Goal: Task Accomplishment & Management: Use online tool/utility

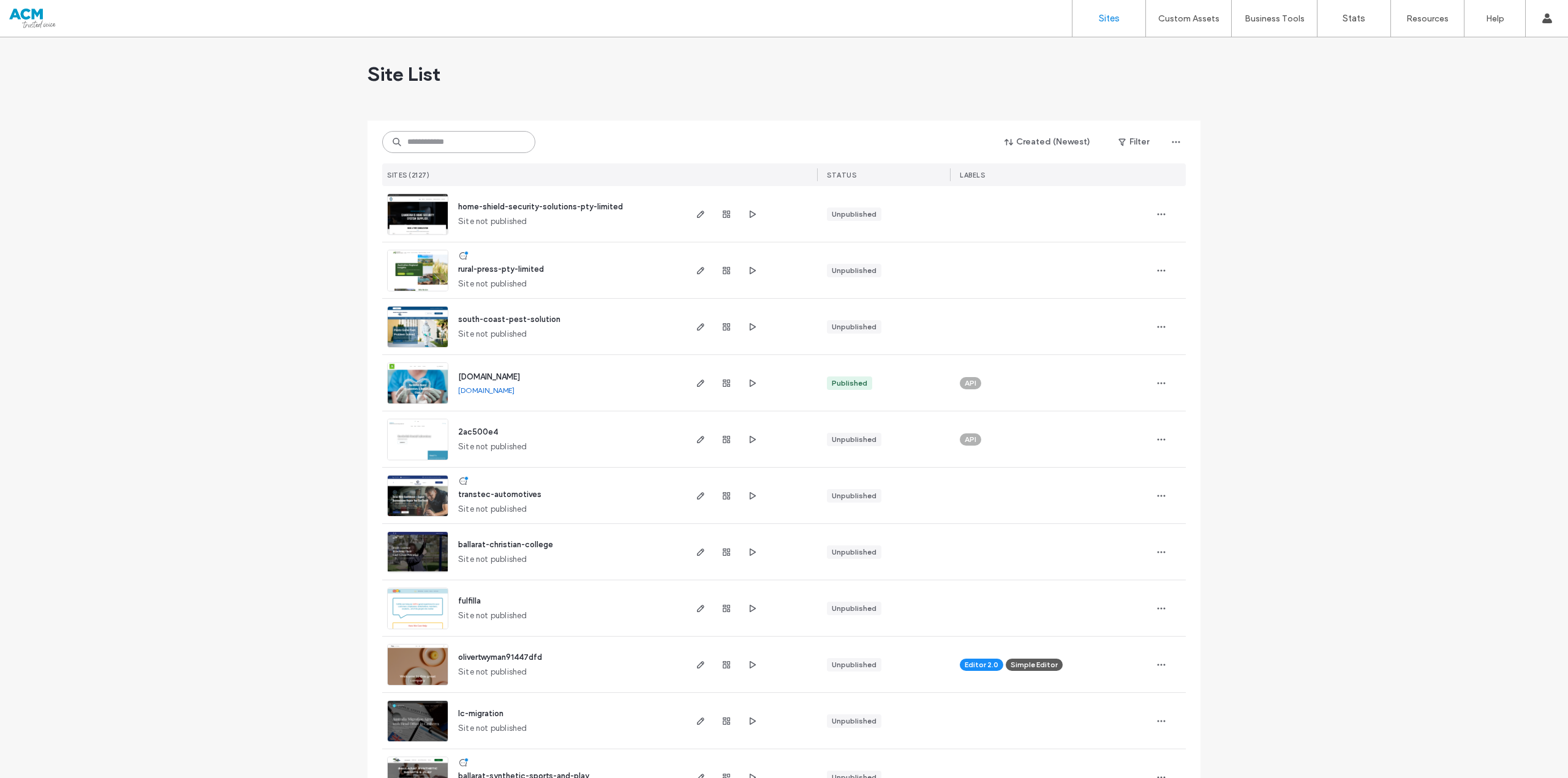
drag, startPoint x: 0, startPoint y: 0, endPoint x: 495, endPoint y: 146, distance: 516.1
click at [495, 146] on input at bounding box center [458, 142] width 153 height 22
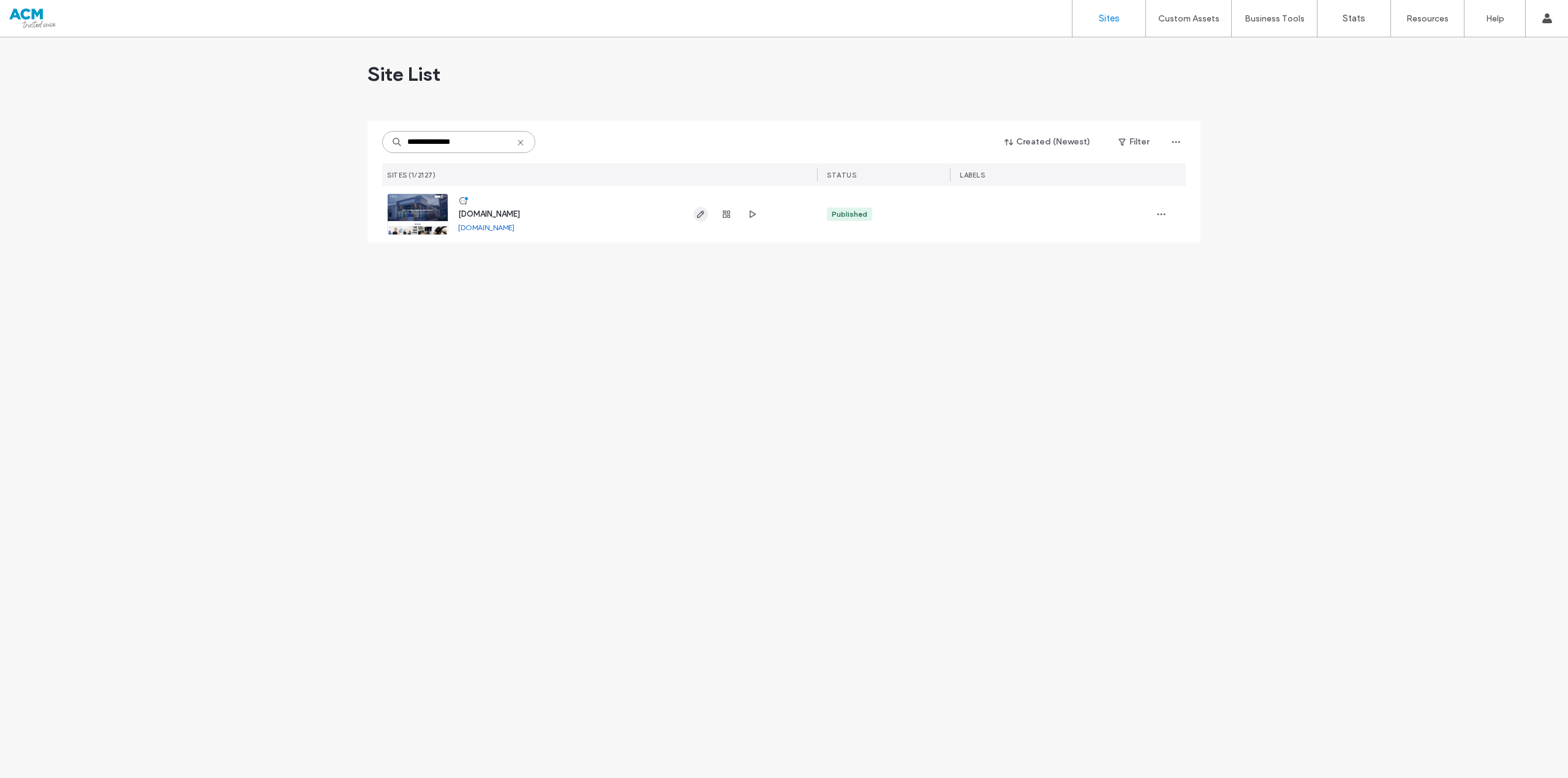
type input "**********"
click at [704, 210] on icon "button" at bounding box center [700, 214] width 10 height 10
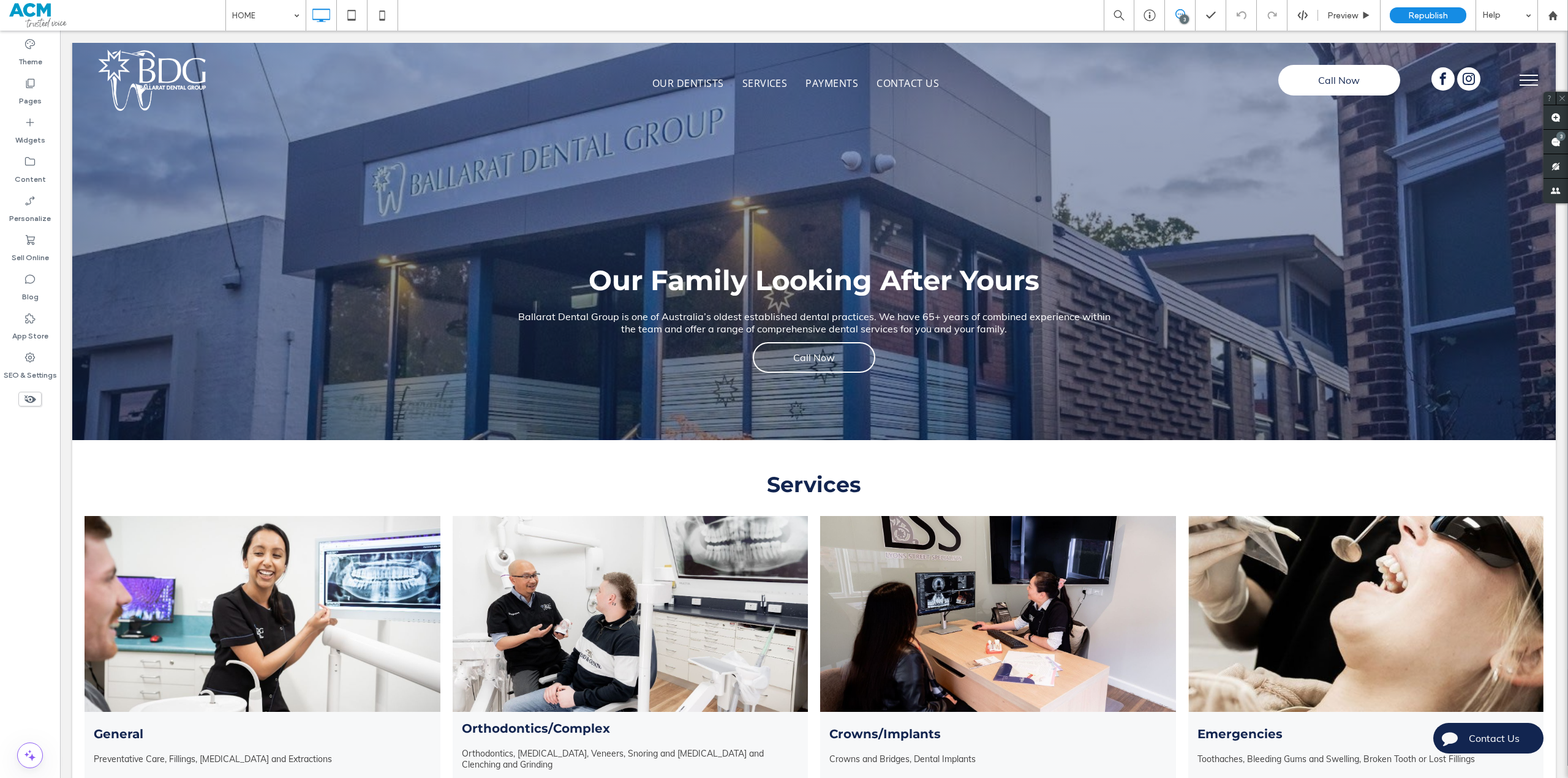
click at [35, 14] on span at bounding box center [117, 14] width 217 height 24
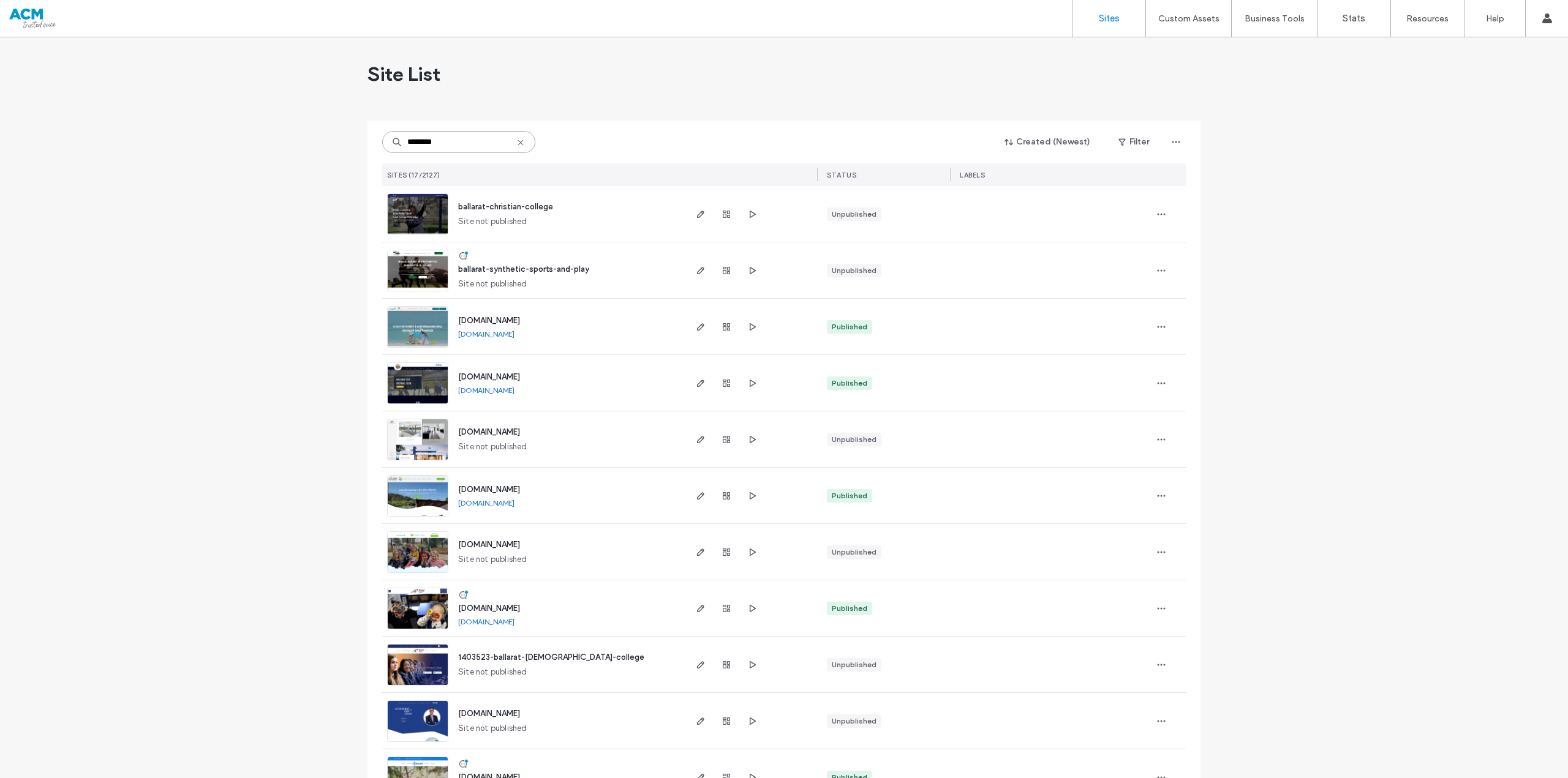
click at [459, 144] on input "********" at bounding box center [458, 142] width 153 height 22
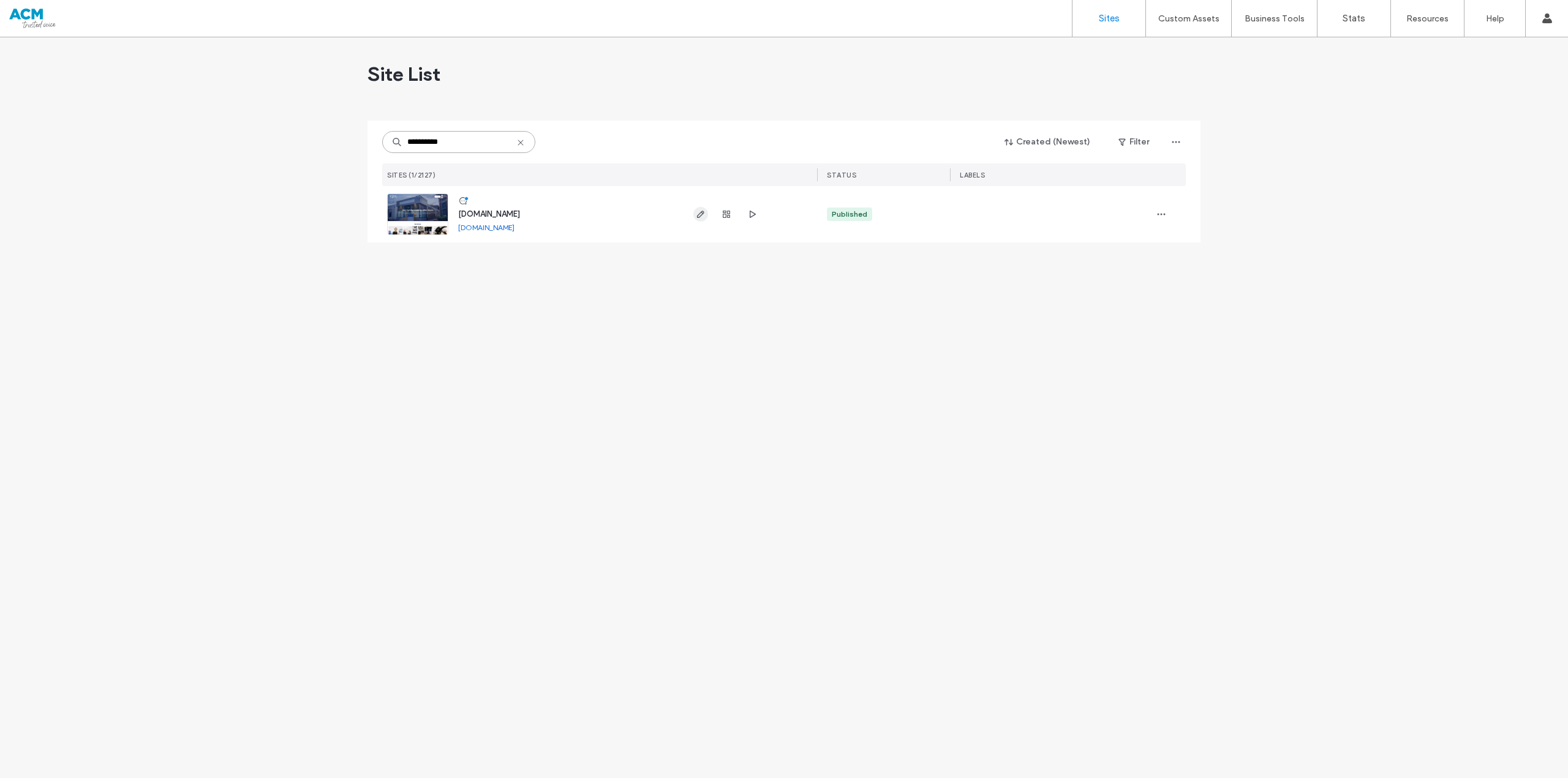
type input "**********"
click at [697, 212] on icon "button" at bounding box center [700, 214] width 10 height 10
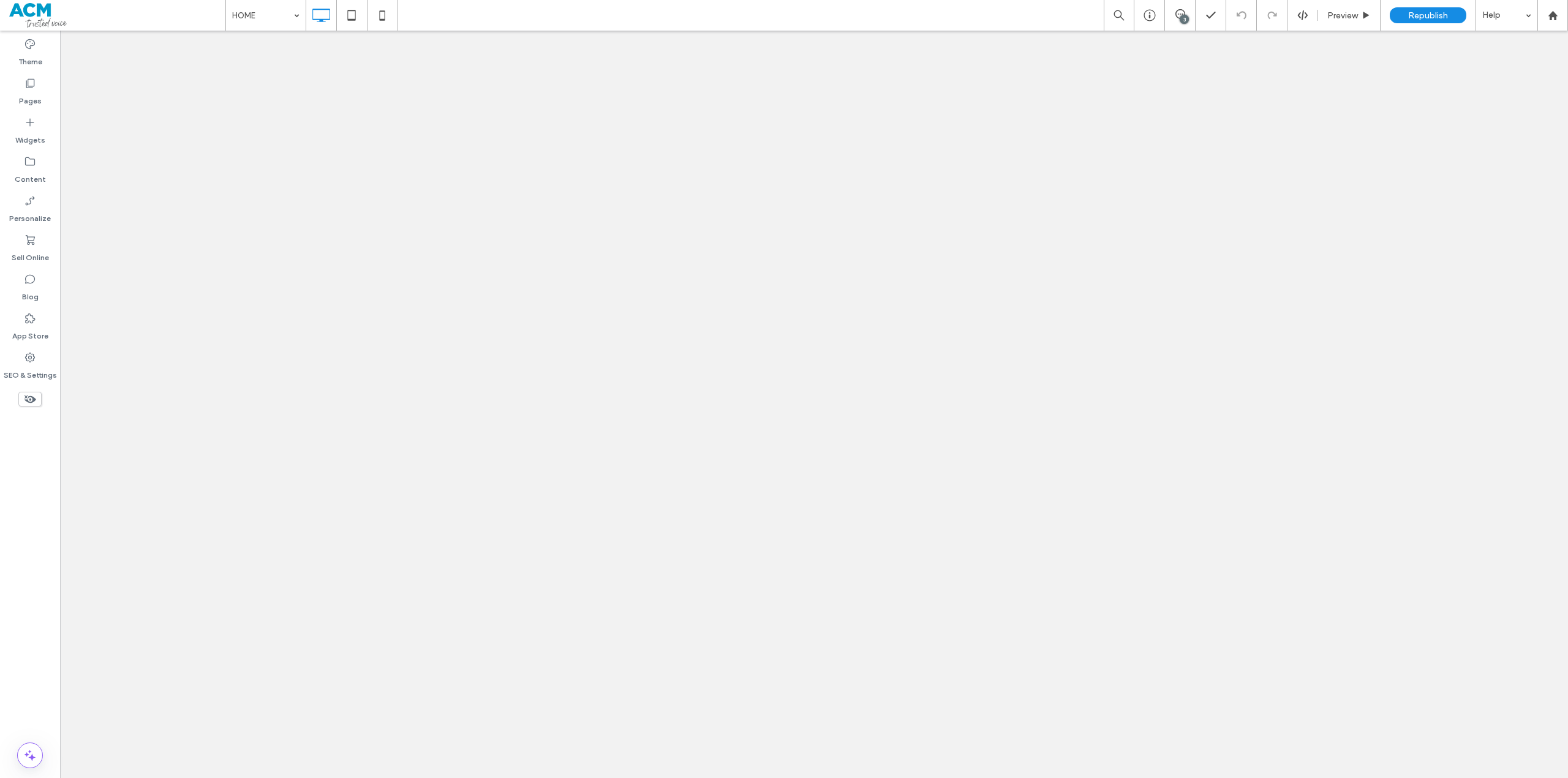
click at [1183, 18] on div "3" at bounding box center [1184, 19] width 9 height 9
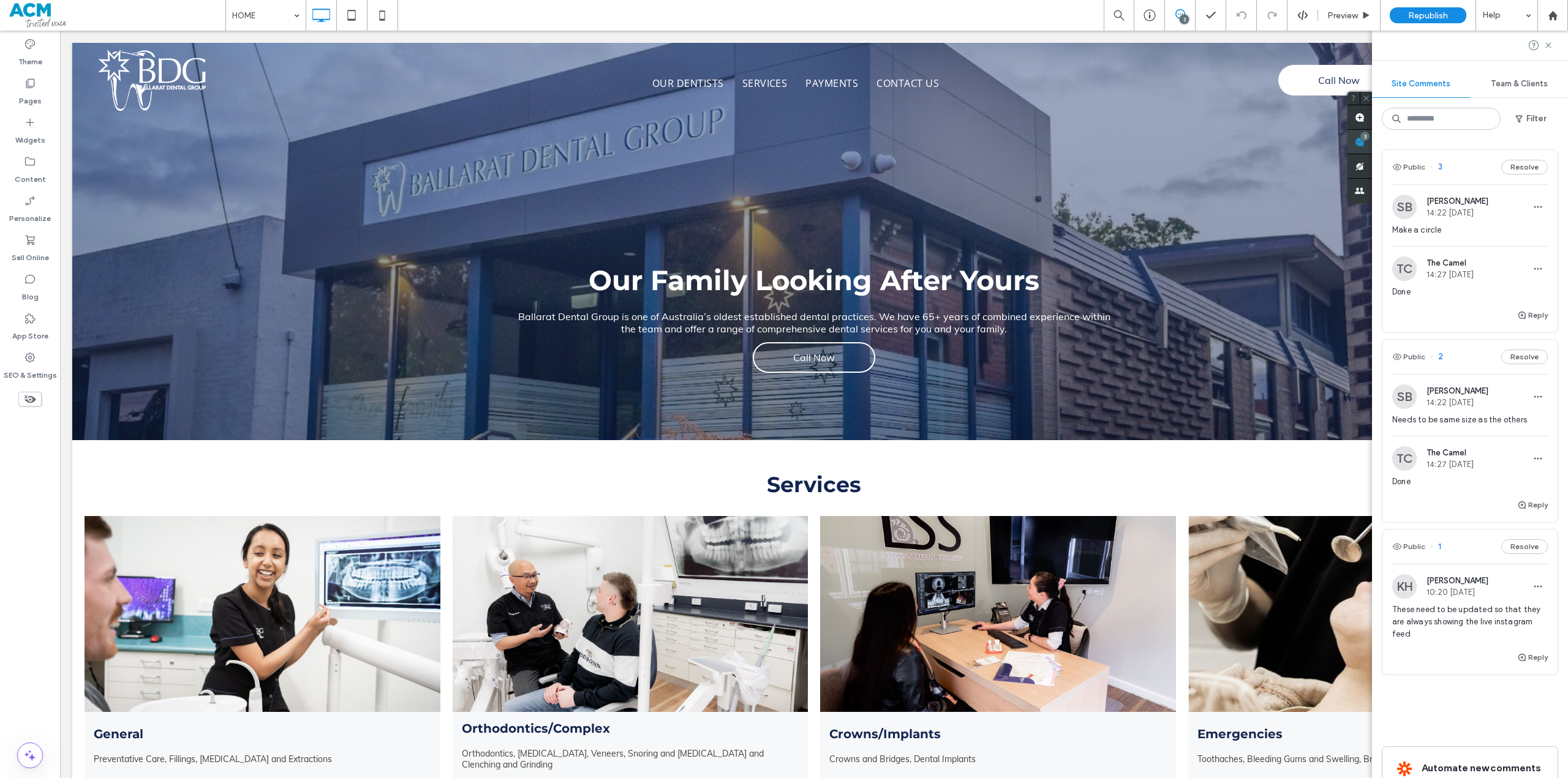
click at [1553, 146] on div "Site Comments Team & Clients Filter Public 3 Resolve SB Shannon Bruest 14:22 Ma…" at bounding box center [1470, 404] width 196 height 747
click at [1347, 11] on span "Preview" at bounding box center [1342, 16] width 31 height 11
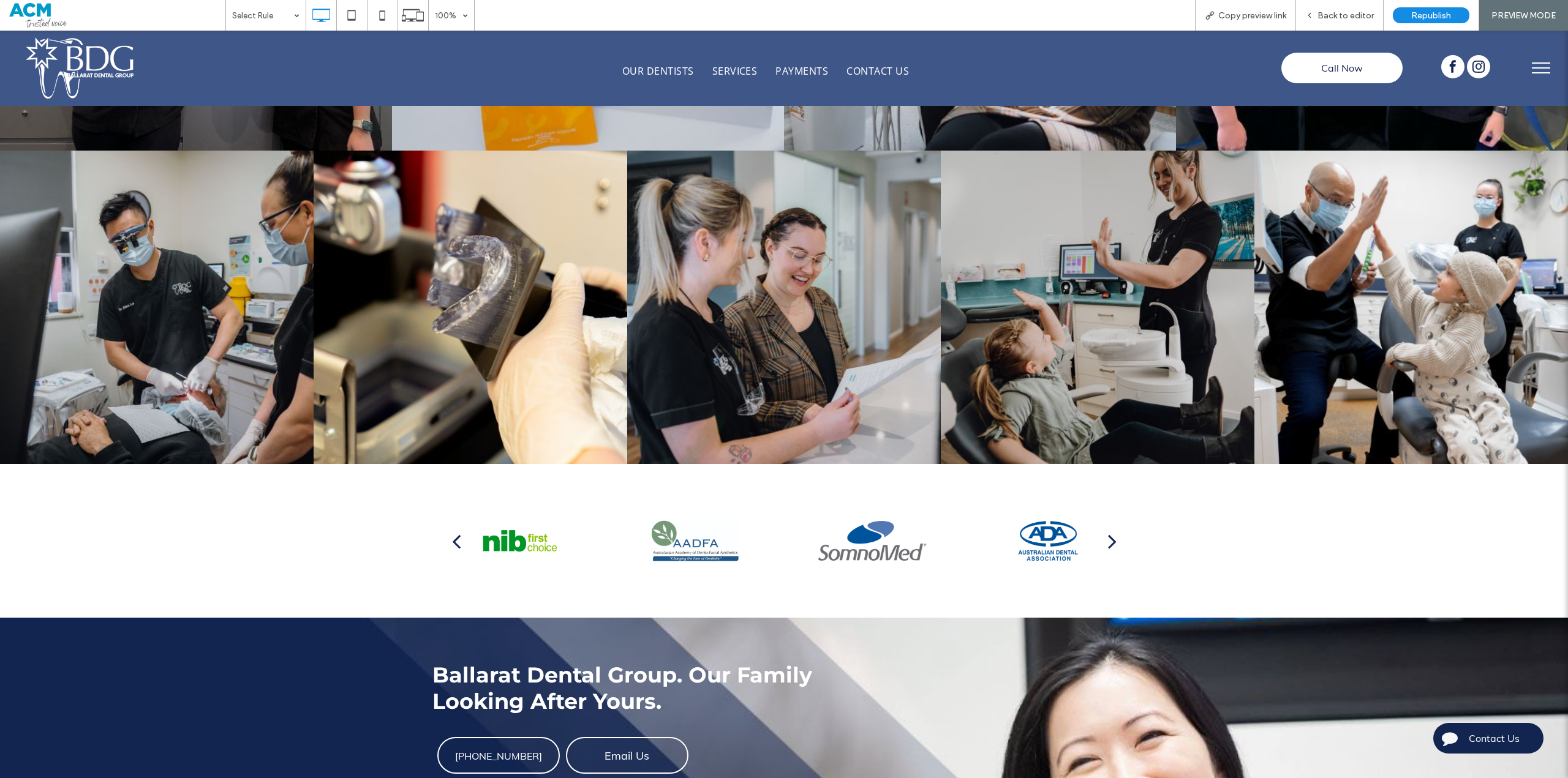
scroll to position [2286, 0]
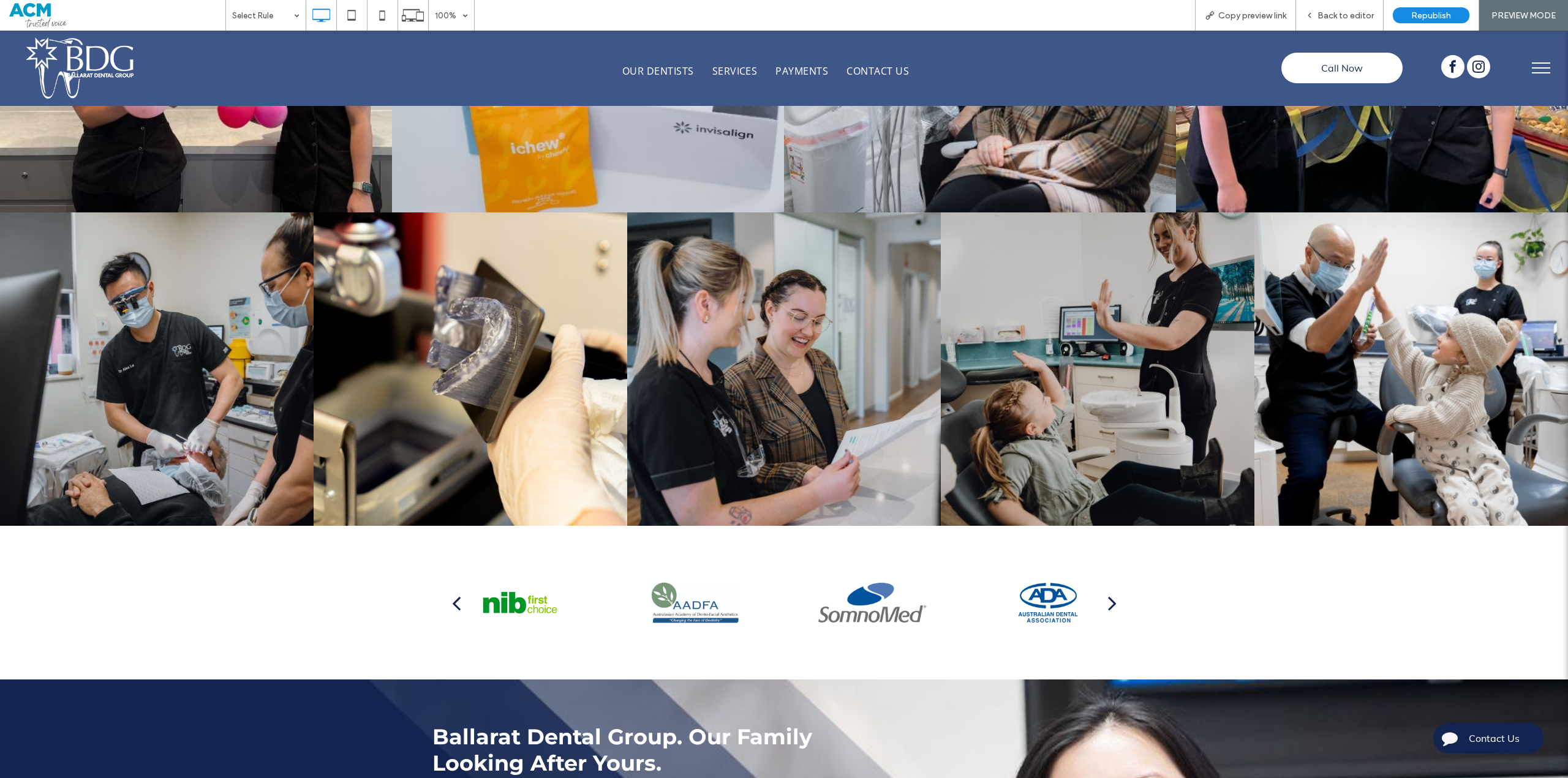
click at [1141, 82] on div "OUR DENTISTS SERVICES PAYMENTS CONTACT US Click To Paste" at bounding box center [765, 68] width 988 height 63
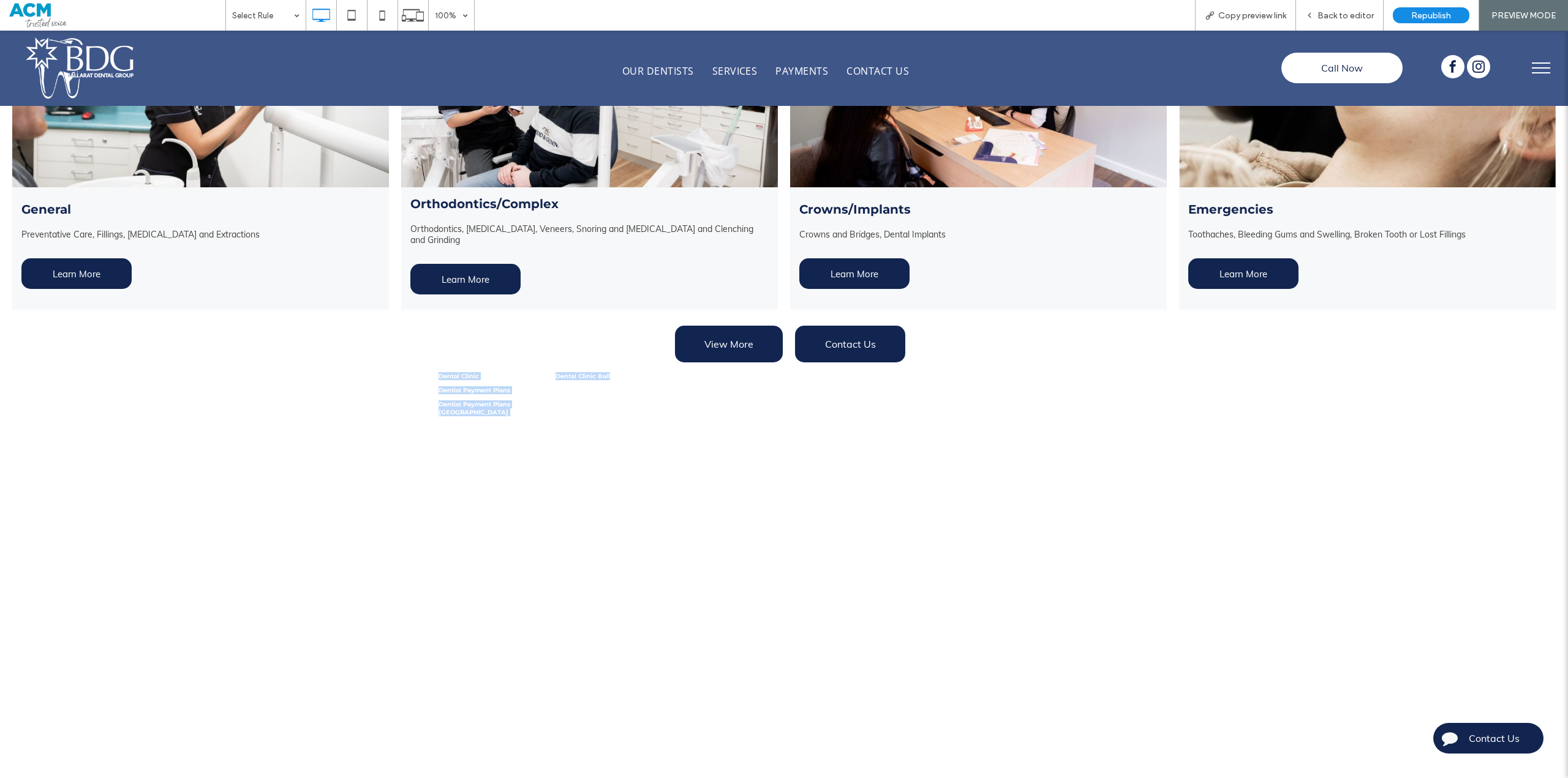
drag, startPoint x: 570, startPoint y: 382, endPoint x: 372, endPoint y: 376, distance: 198.1
click at [372, 376] on div "Services Prevention is better than cure! The best way to avoid dental disease i…" at bounding box center [784, 182] width 1568 height 463
click at [411, 376] on div "Services Prevention is better than cure! The best way to avoid dental disease i…" at bounding box center [784, 182] width 1568 height 463
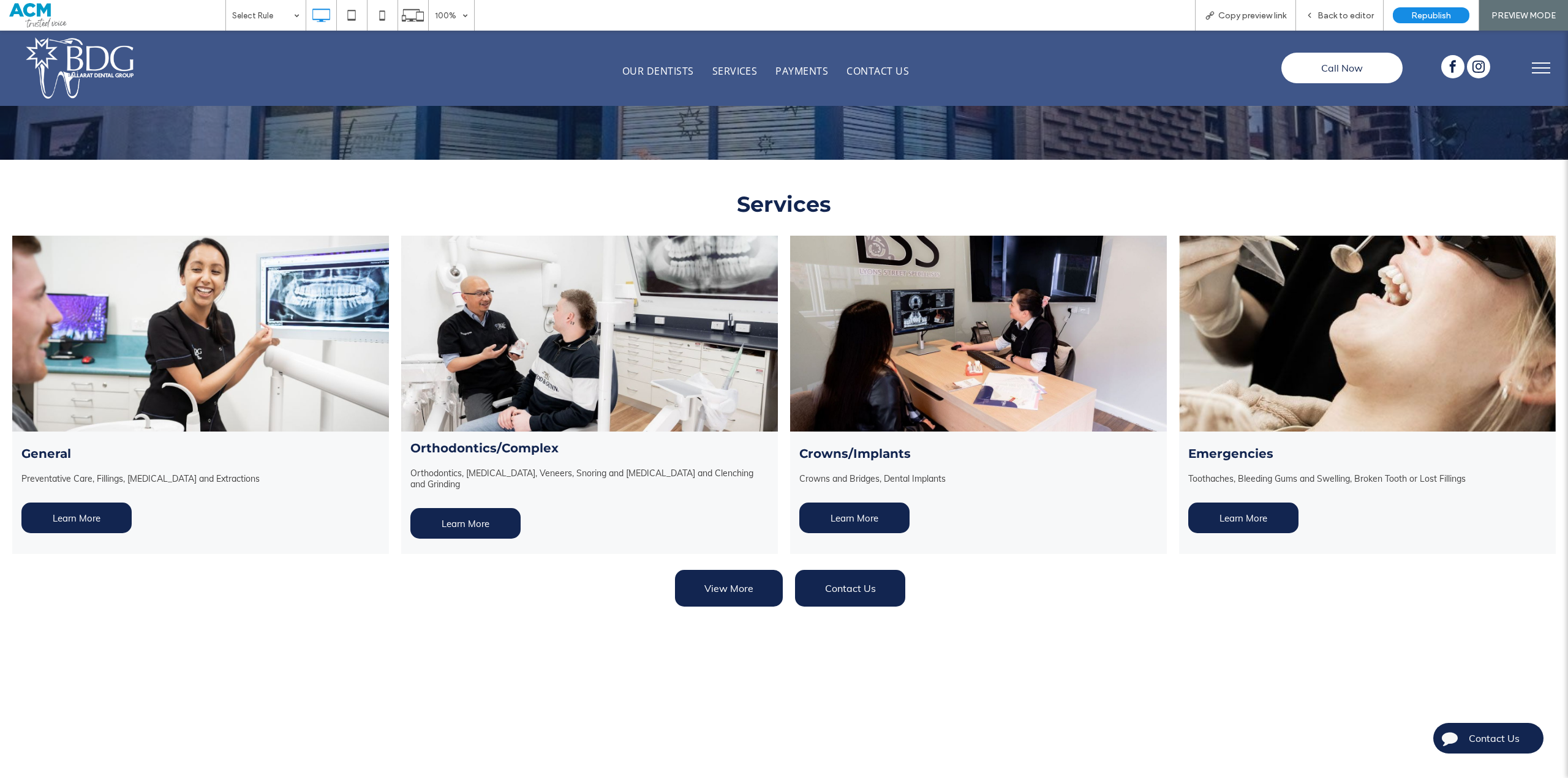
scroll to position [451, 0]
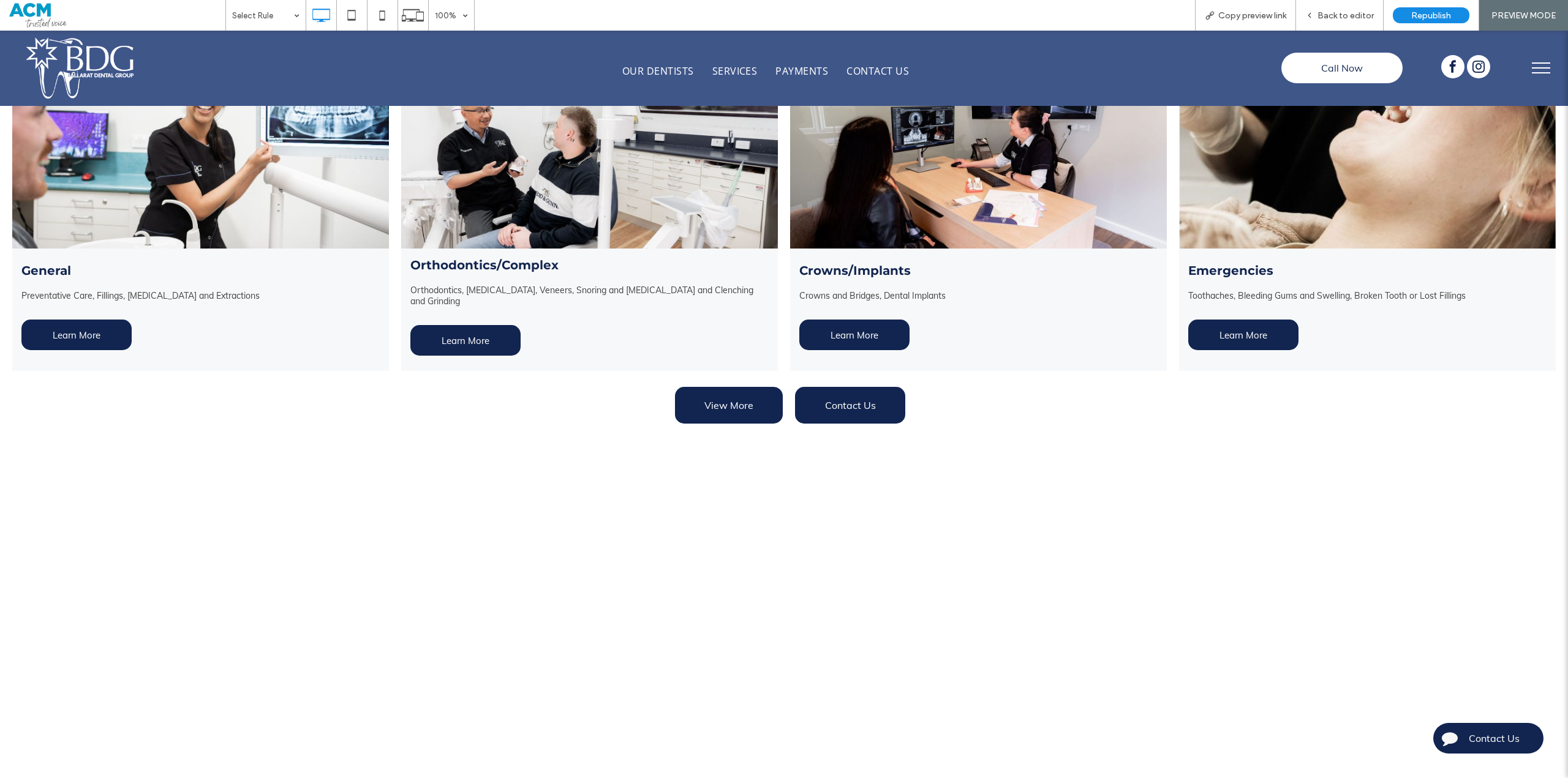
click at [489, 449] on h3 "Dentist Payment Plans" at bounding box center [491, 451] width 105 height 8
click at [570, 458] on div "Dental Clinic Ballarat Family Dentist Family Dentist Ballarat" at bounding box center [607, 455] width 105 height 57
click at [1356, 19] on span "Back to editor" at bounding box center [1345, 16] width 57 height 11
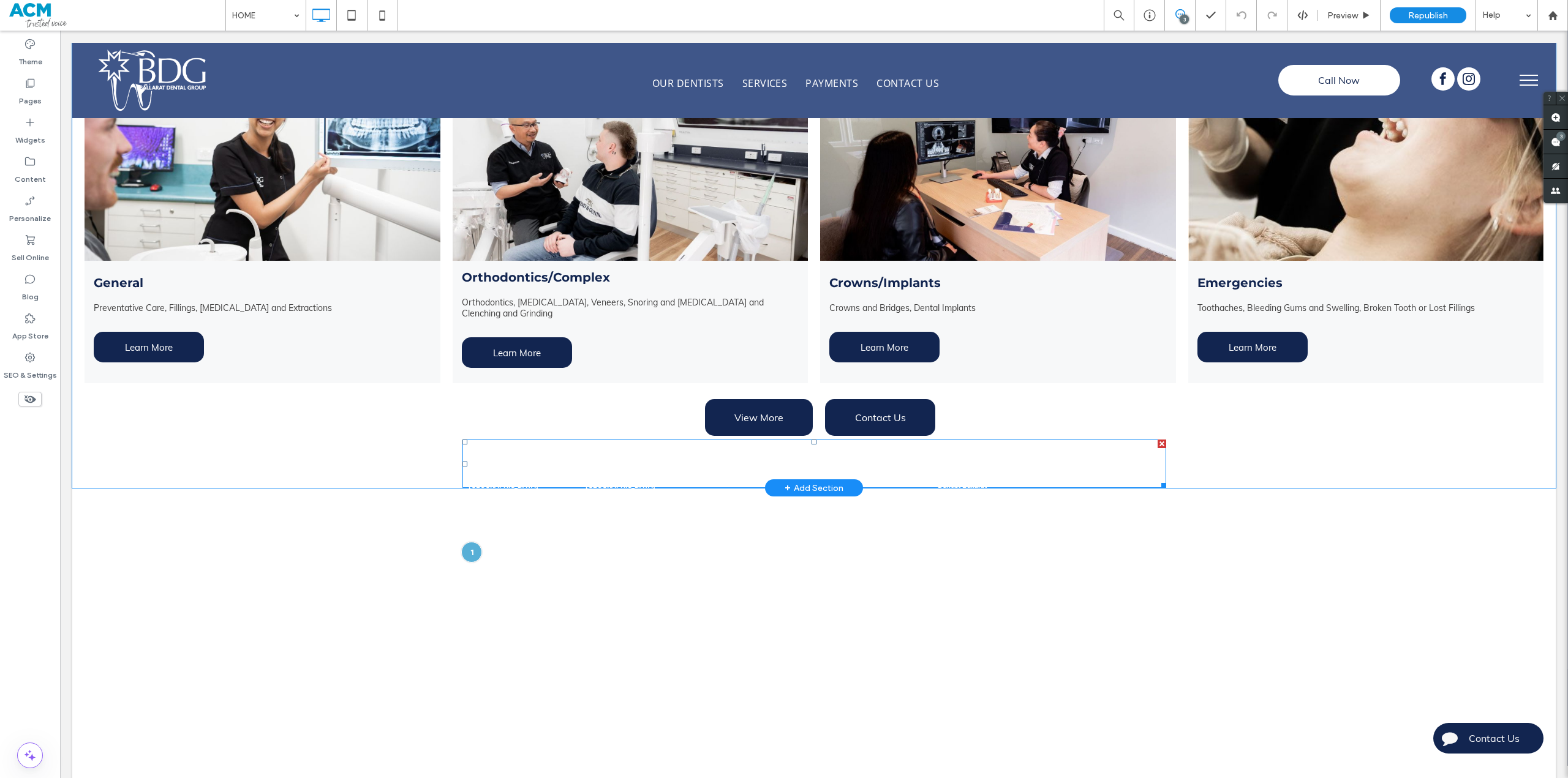
click at [740, 463] on span at bounding box center [814, 464] width 704 height 49
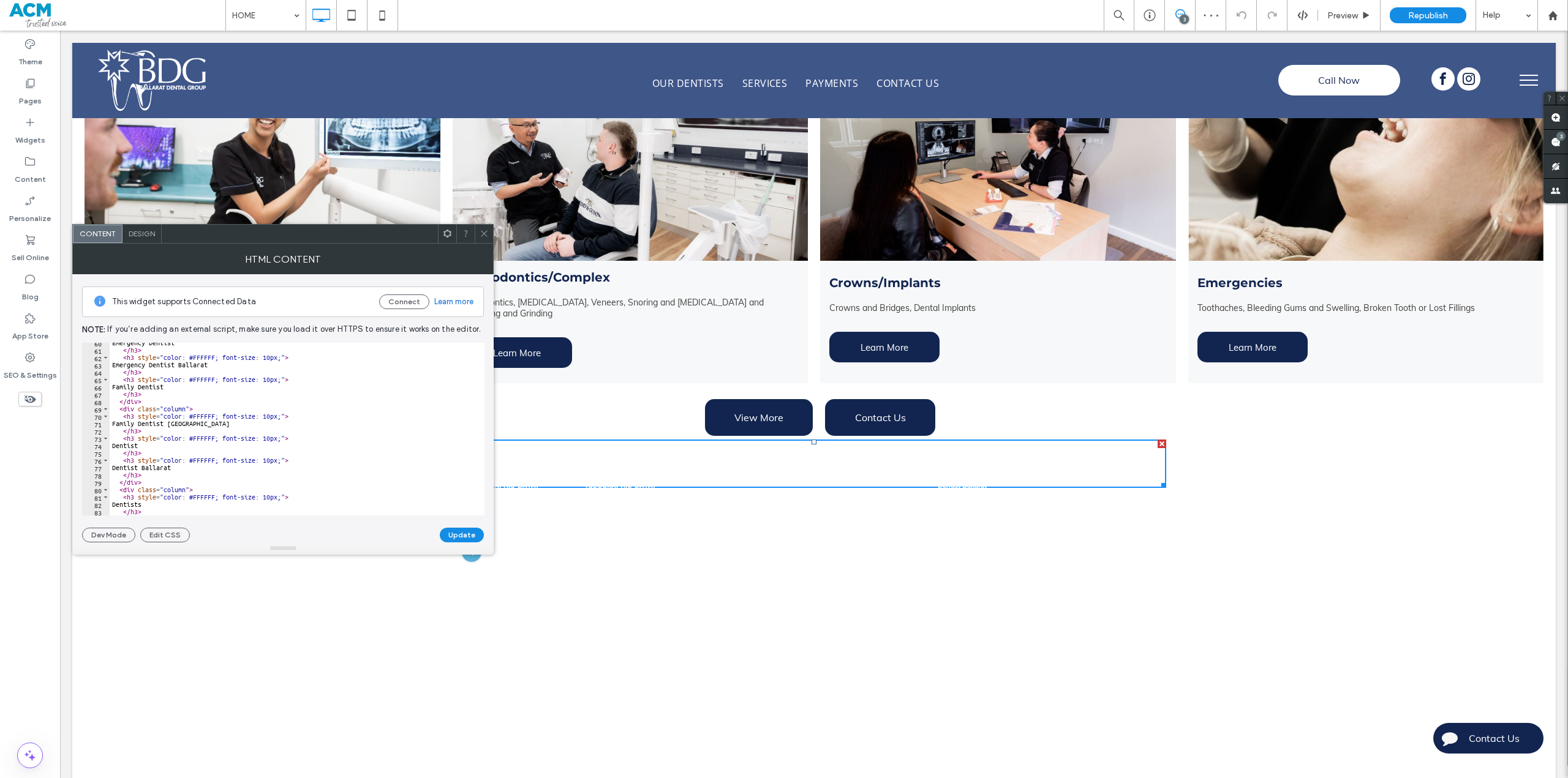
scroll to position [364, 0]
click at [351, 463] on div "</ h3 > < h3 style = "color: #FFFFFF; font-size: 10px;" > Emergency Dental </ h…" at bounding box center [292, 433] width 366 height 188
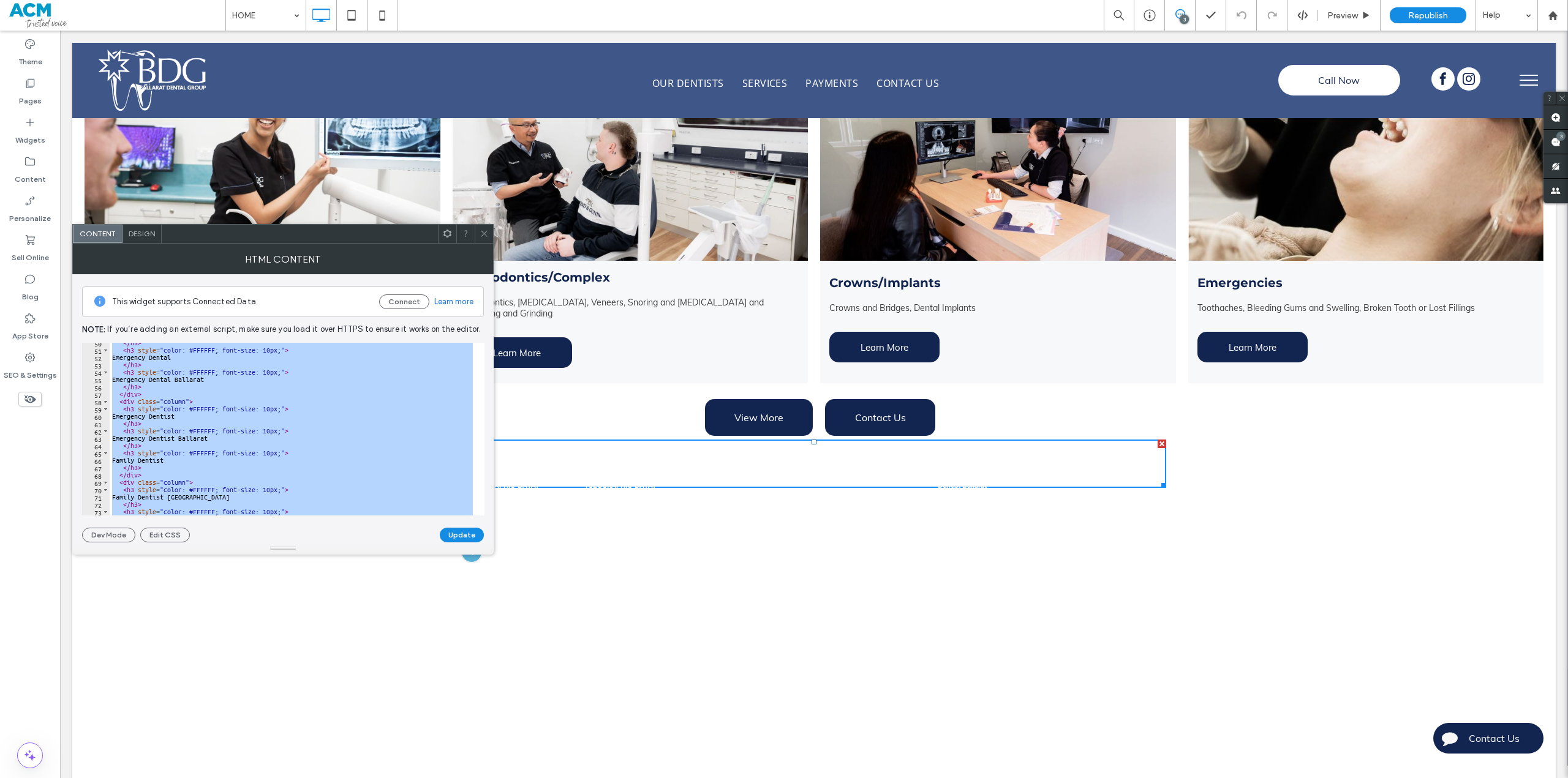
click at [328, 441] on div "</ h3 > < h3 style = "color: #FFFFFF; font-size: 10px;" > Emergency Dental </ h…" at bounding box center [292, 429] width 366 height 172
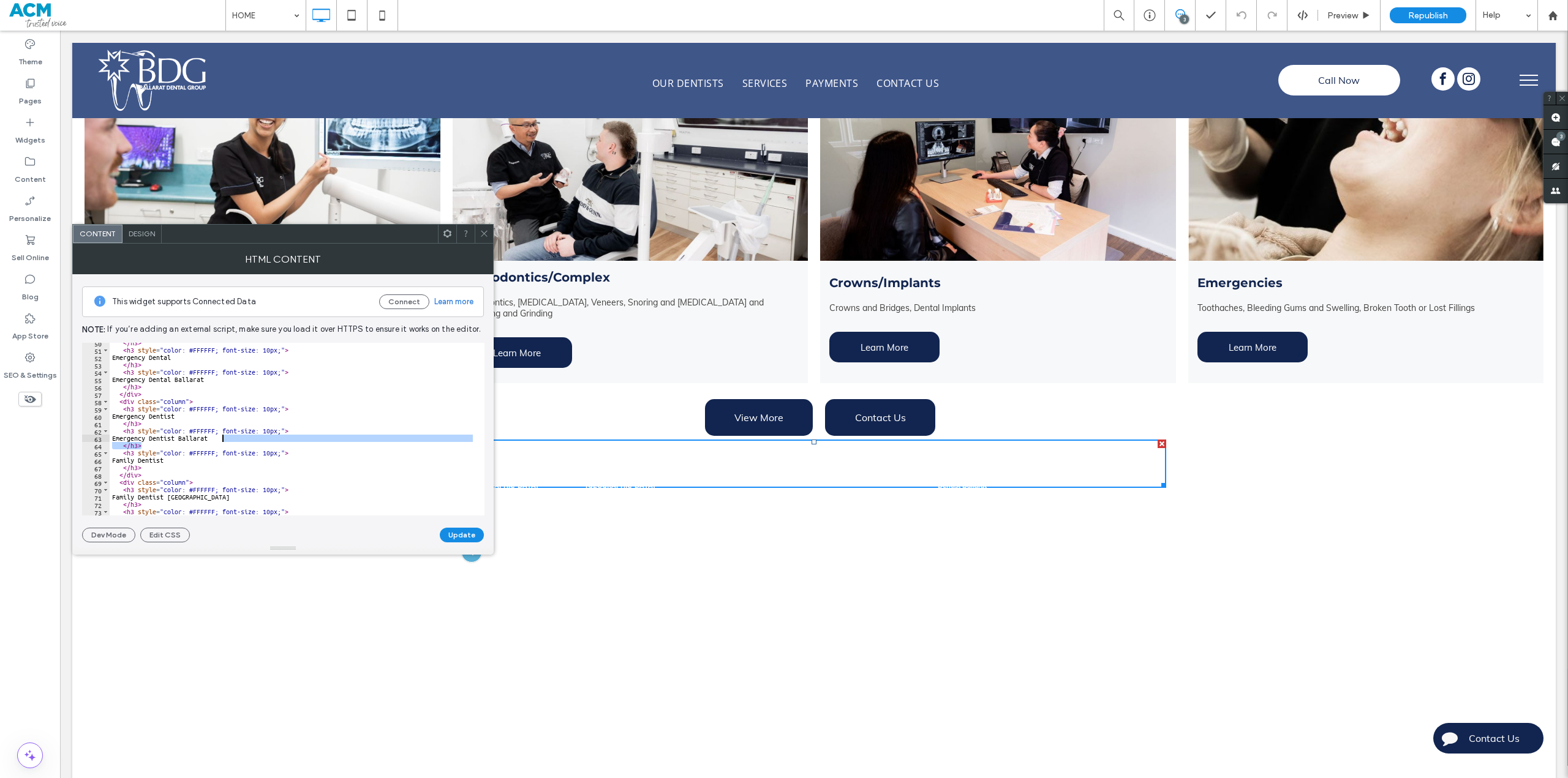
type textarea "****** *******"
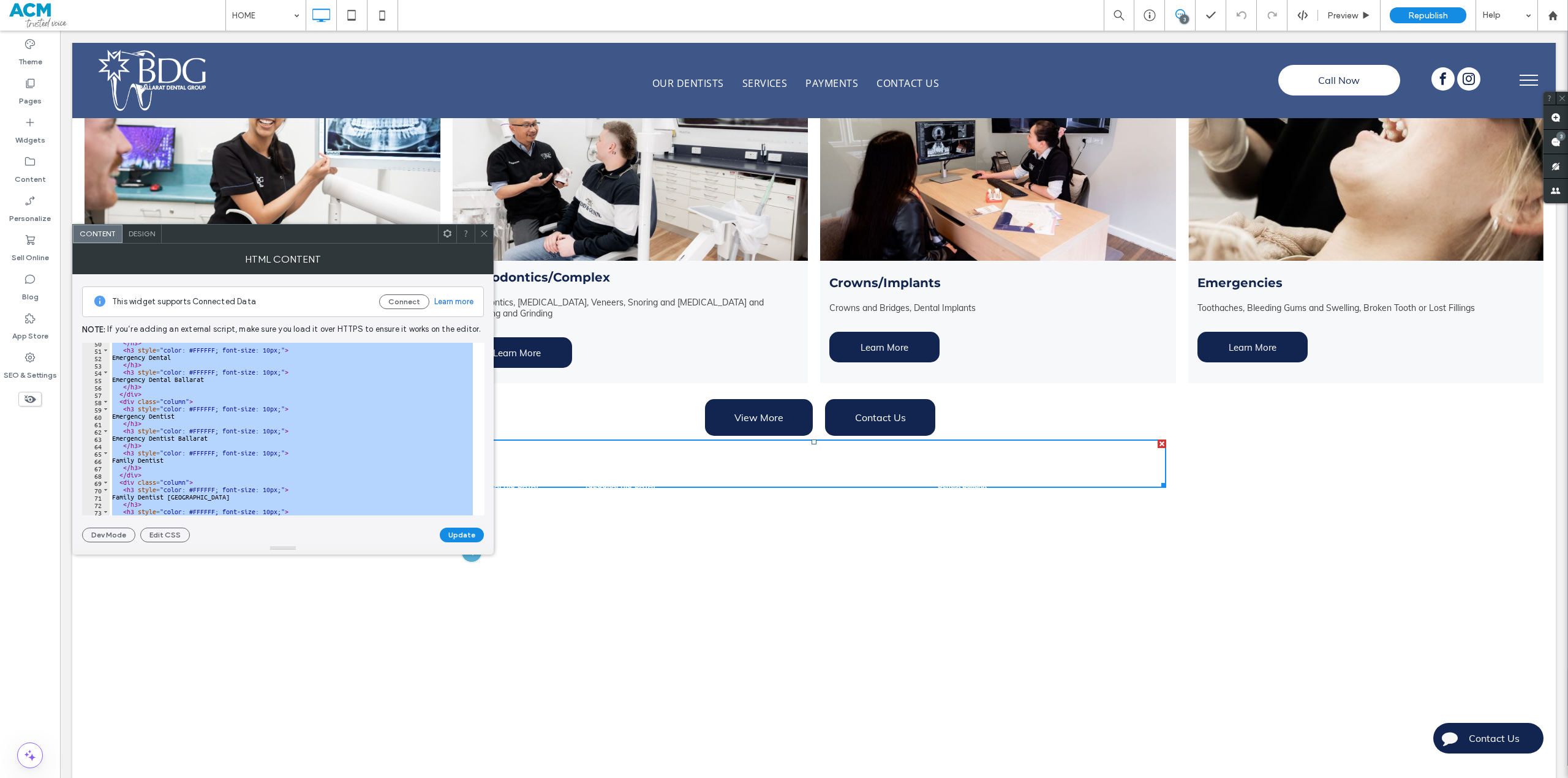
paste textarea "Cursor at row 88"
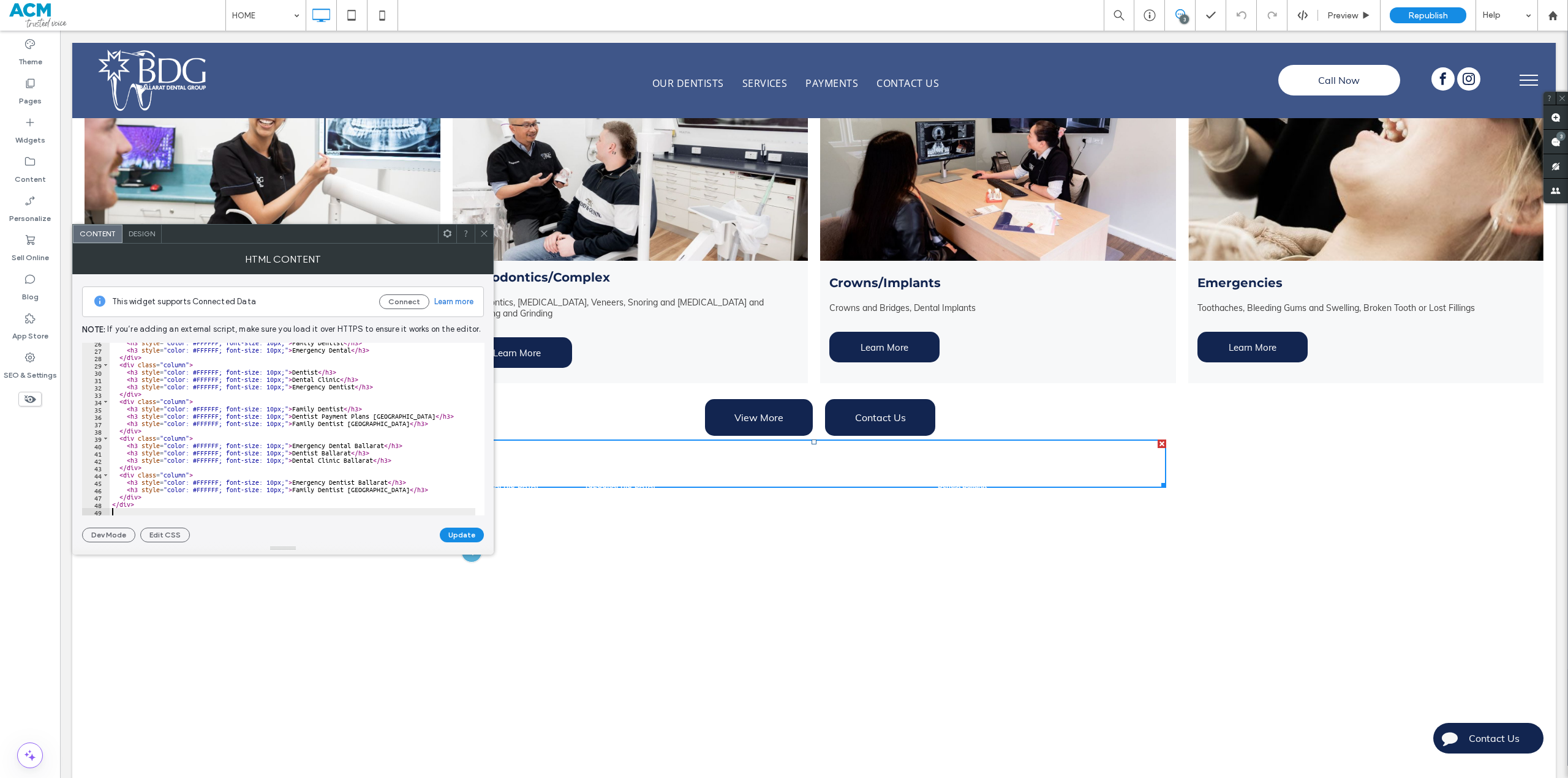
scroll to position [188, 0]
click at [447, 541] on button "Update" at bounding box center [461, 535] width 44 height 14
click at [485, 234] on use at bounding box center [483, 234] width 6 height 6
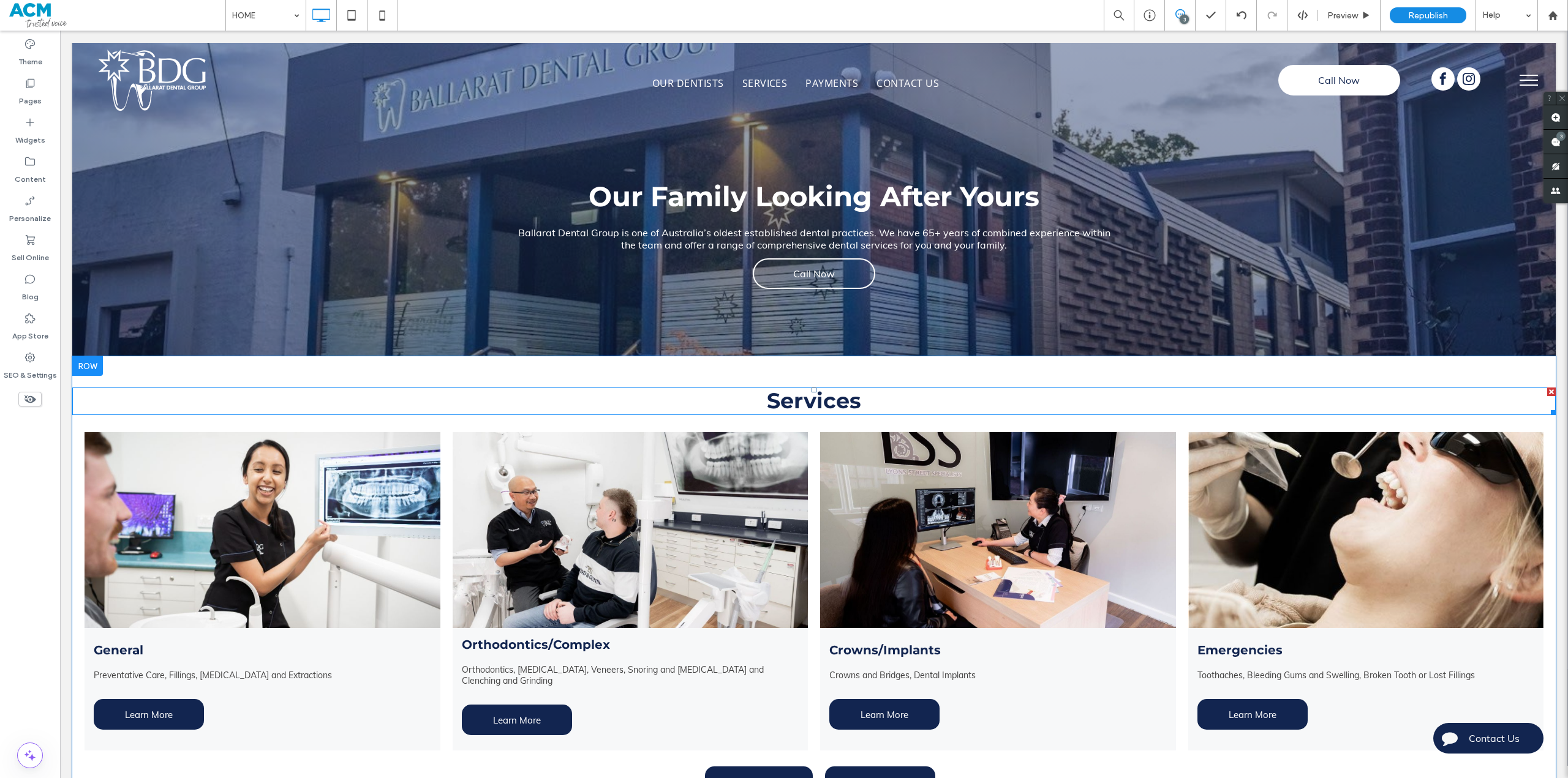
scroll to position [0, 0]
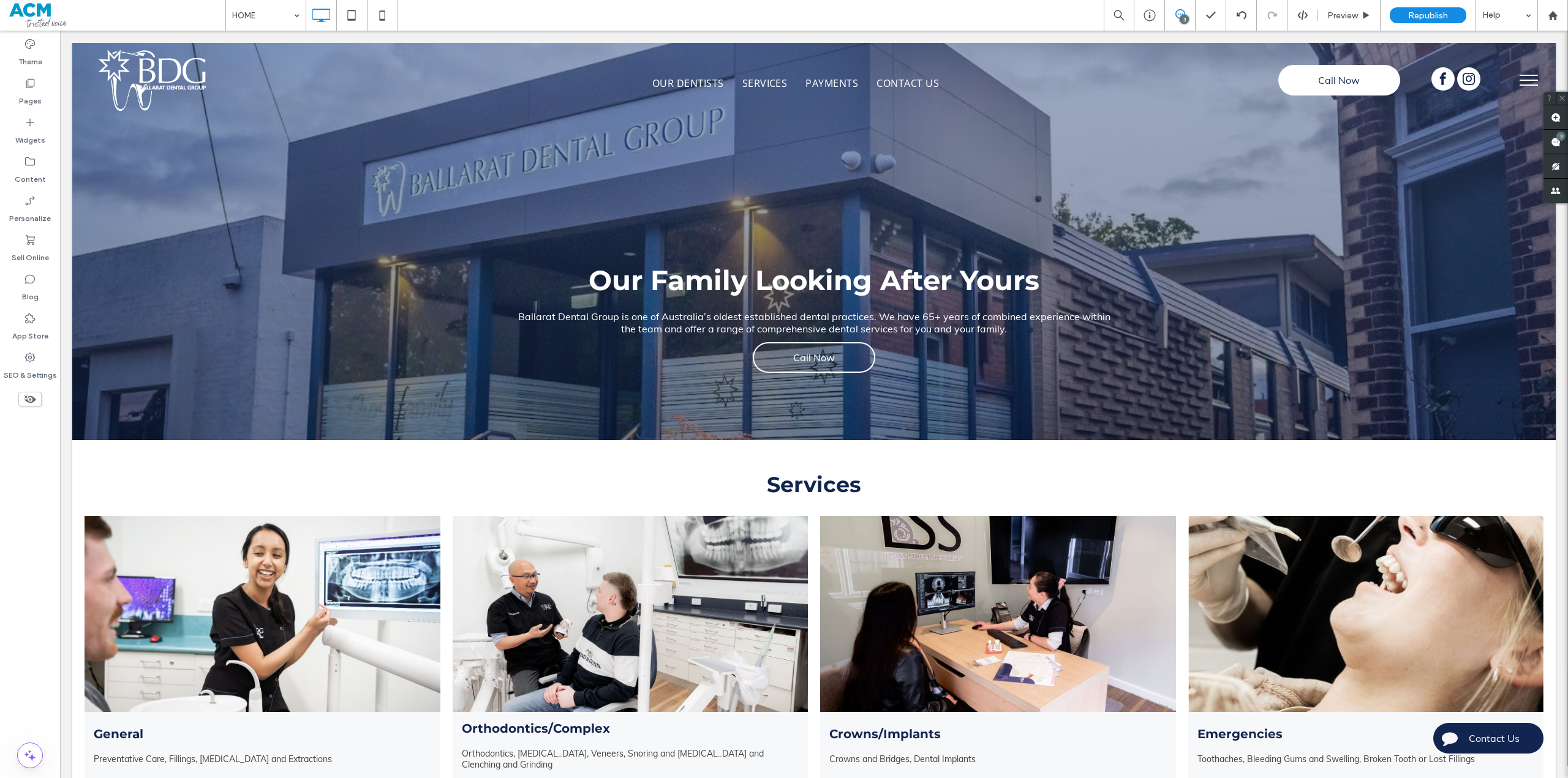
click at [1182, 16] on div "3" at bounding box center [1184, 19] width 9 height 9
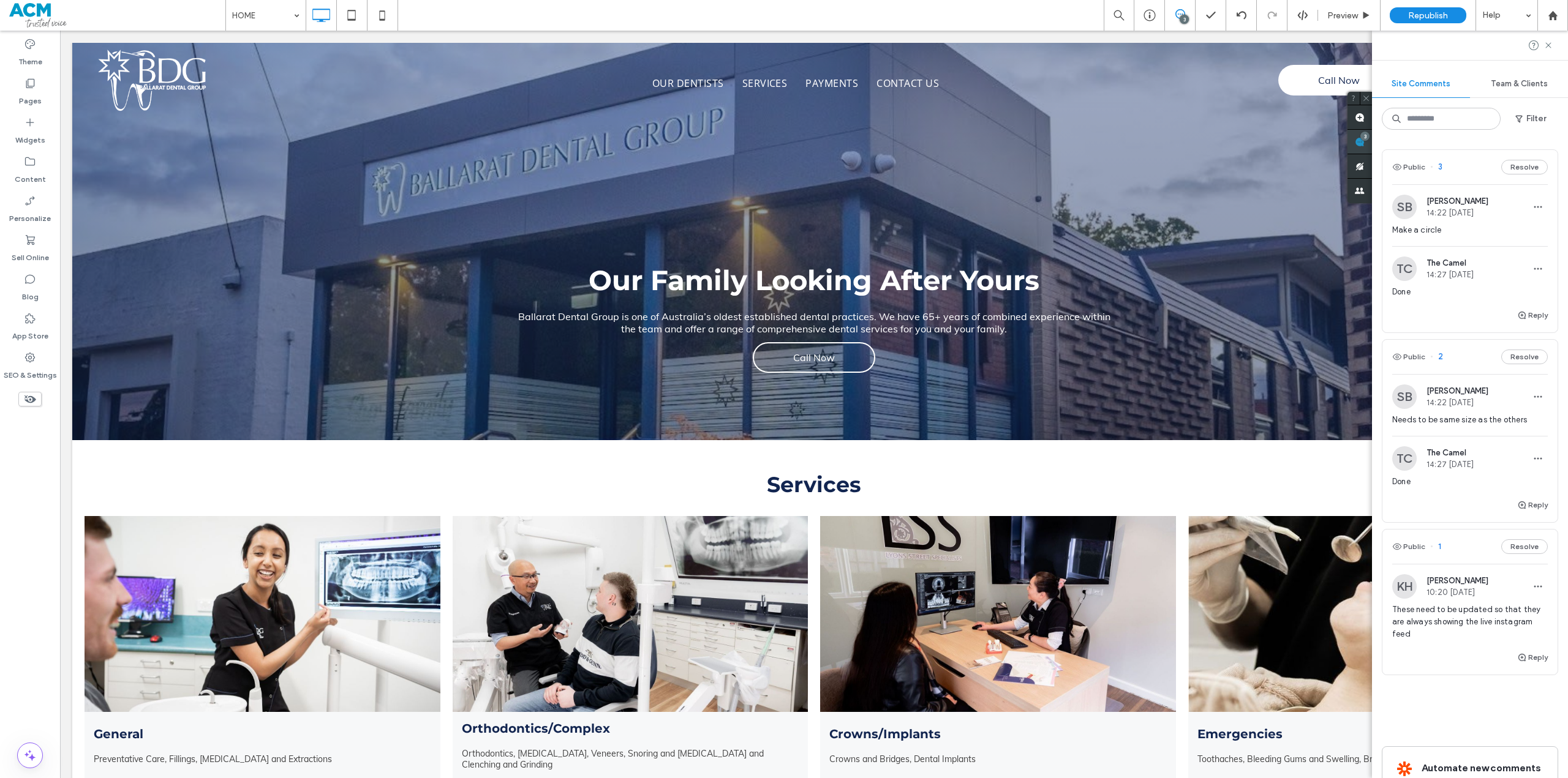
click at [1372, 140] on span at bounding box center [1359, 141] width 24 height 24
click at [1502, 89] on div "Team & Clients" at bounding box center [1519, 84] width 98 height 27
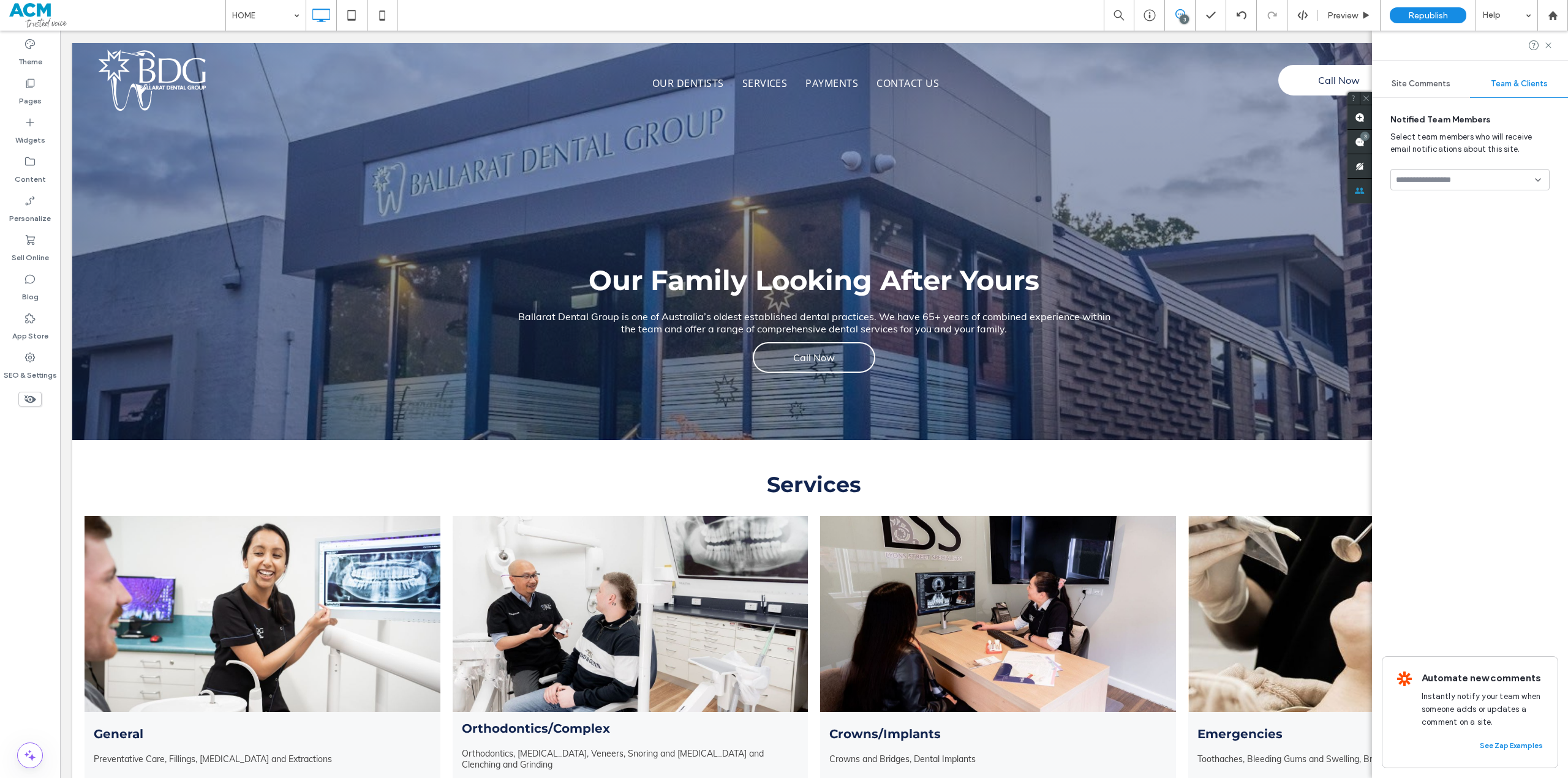
click at [1417, 80] on span "Site Comments" at bounding box center [1420, 84] width 58 height 10
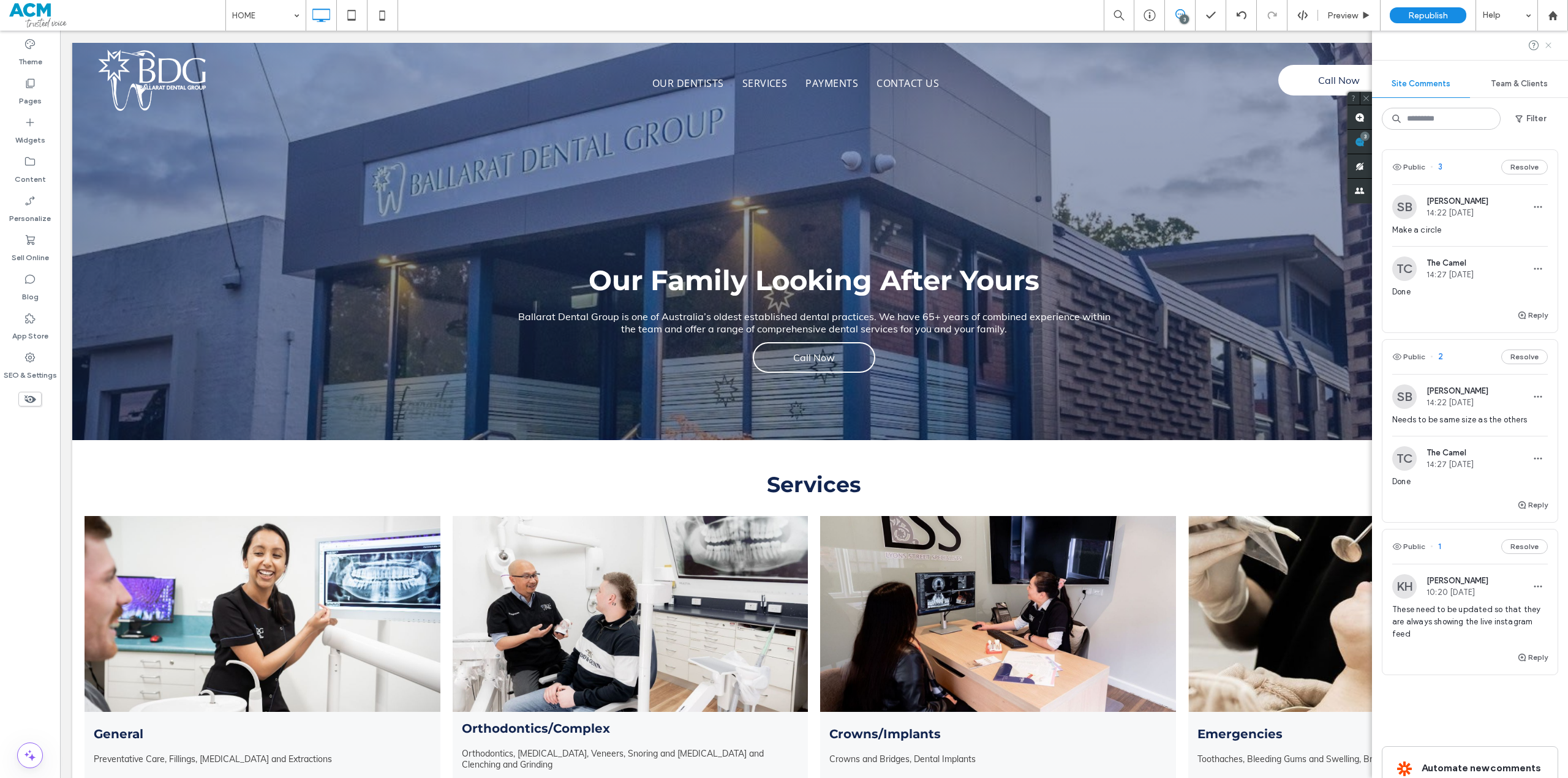
click at [1551, 47] on icon at bounding box center [1547, 45] width 10 height 10
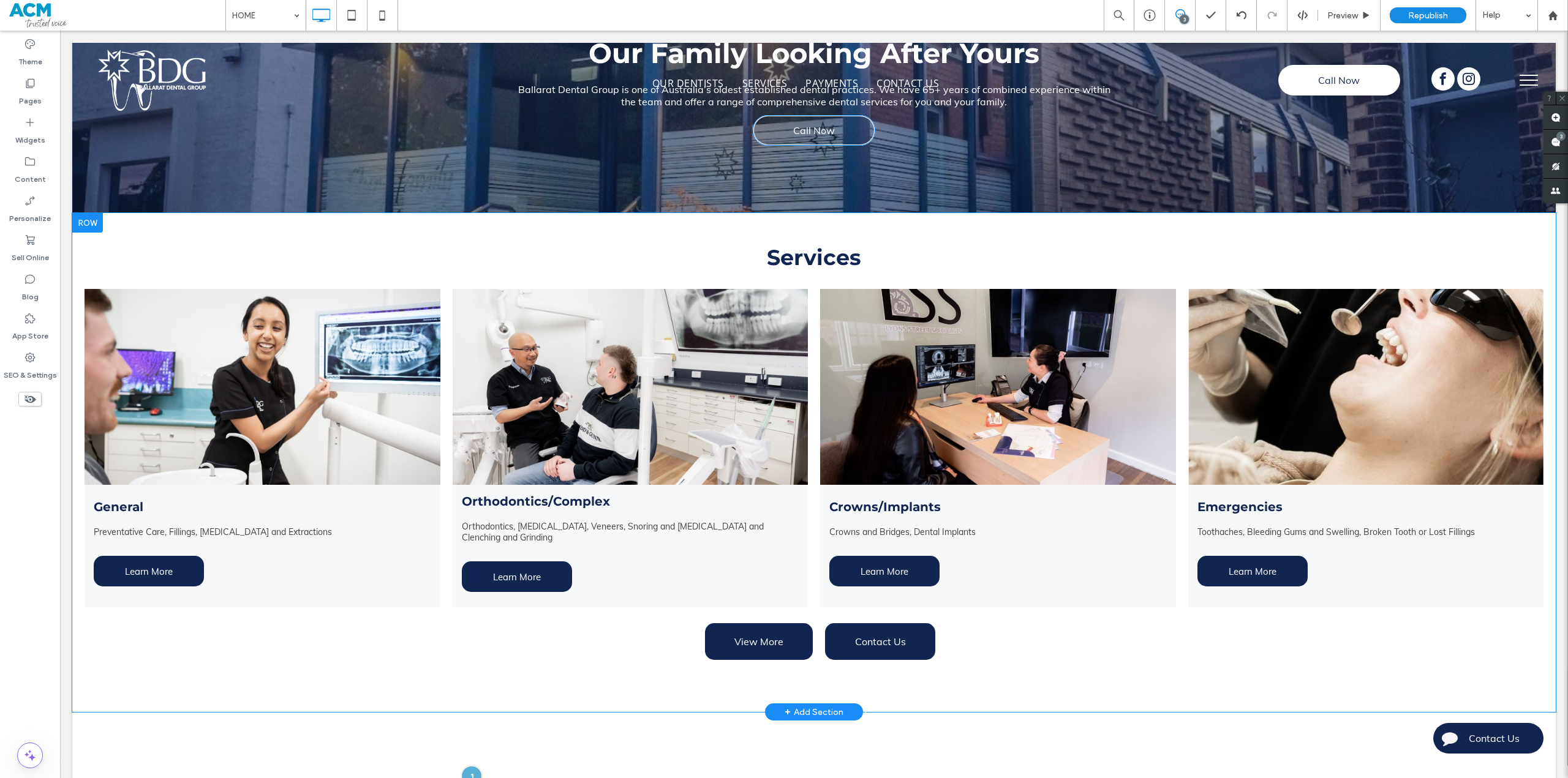
scroll to position [245, 0]
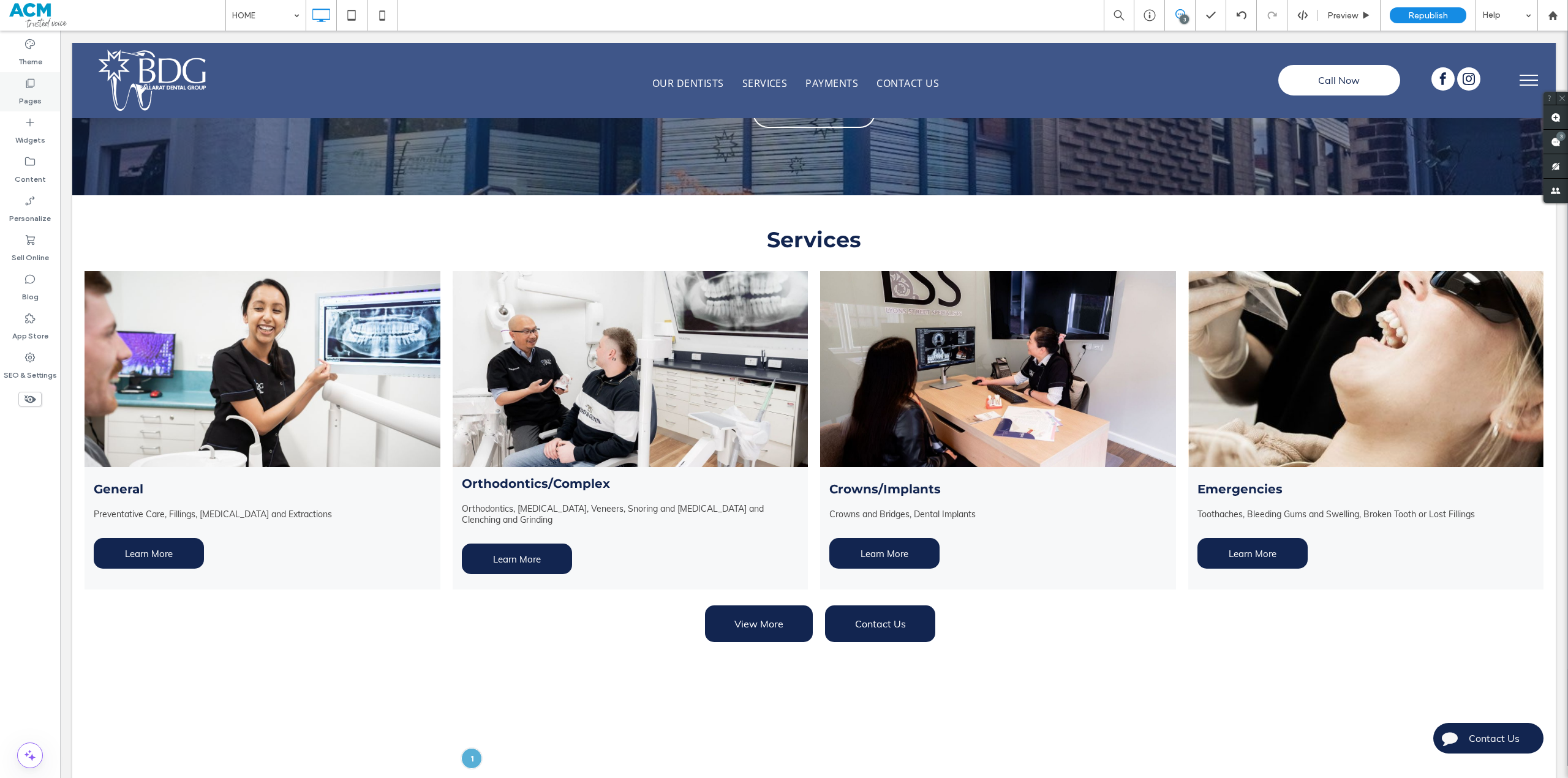
click at [22, 97] on label "Pages" at bounding box center [30, 97] width 22 height 17
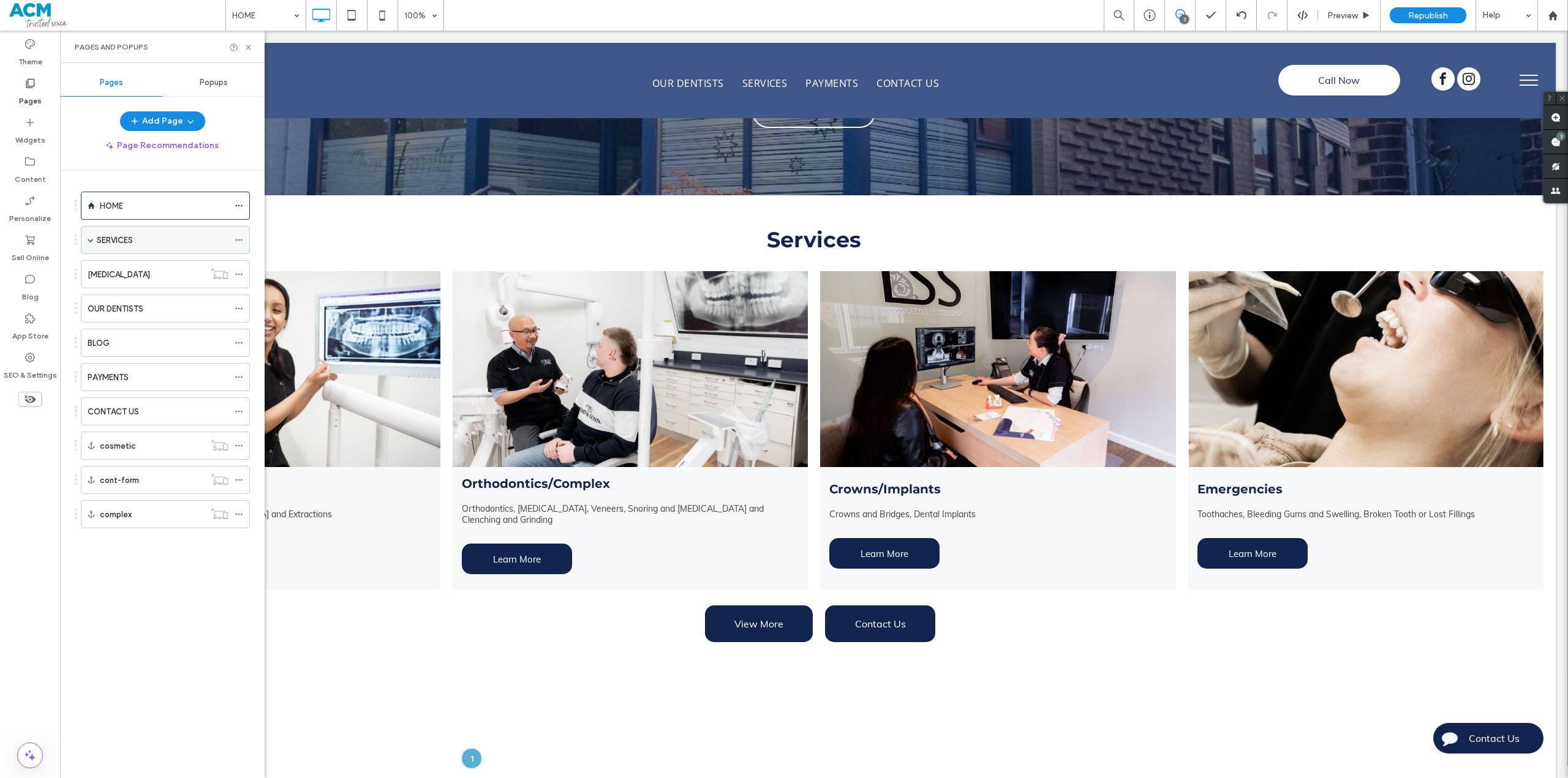
click at [92, 237] on span at bounding box center [90, 240] width 6 height 6
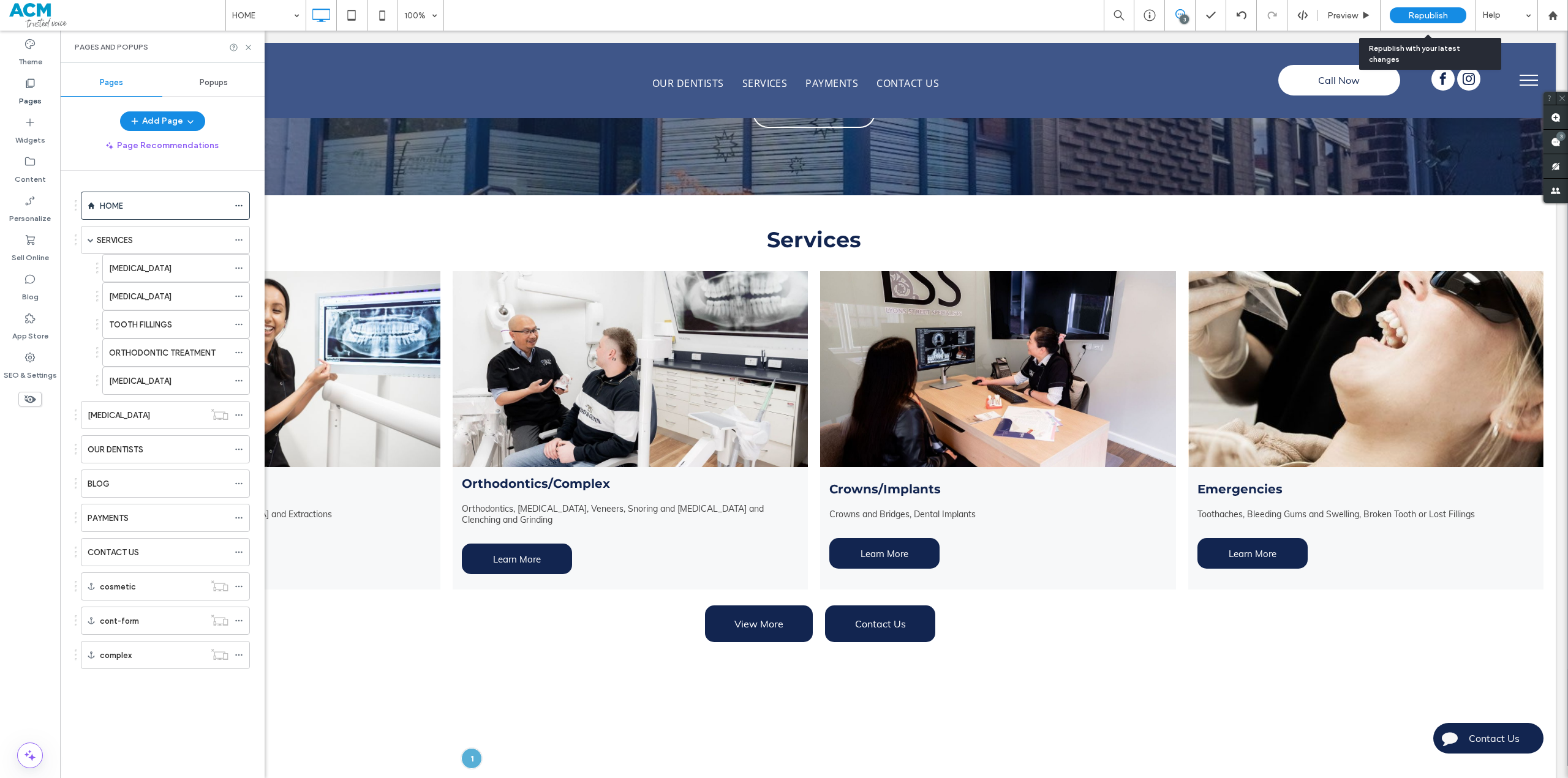
click at [1431, 16] on span "Republish" at bounding box center [1428, 16] width 40 height 11
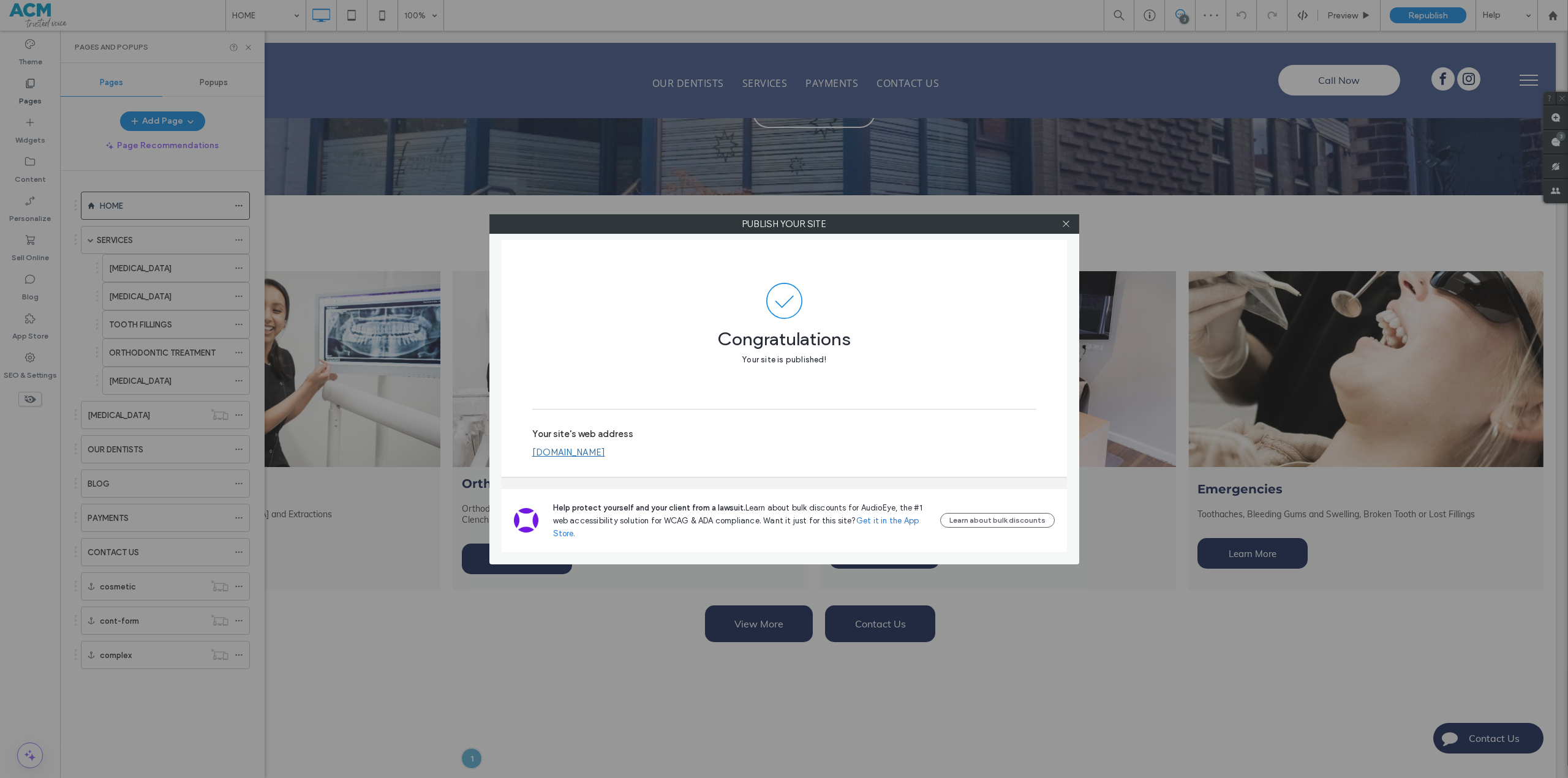
click at [605, 453] on link "[DOMAIN_NAME]" at bounding box center [568, 452] width 73 height 11
click at [1067, 224] on icon at bounding box center [1066, 224] width 9 height 9
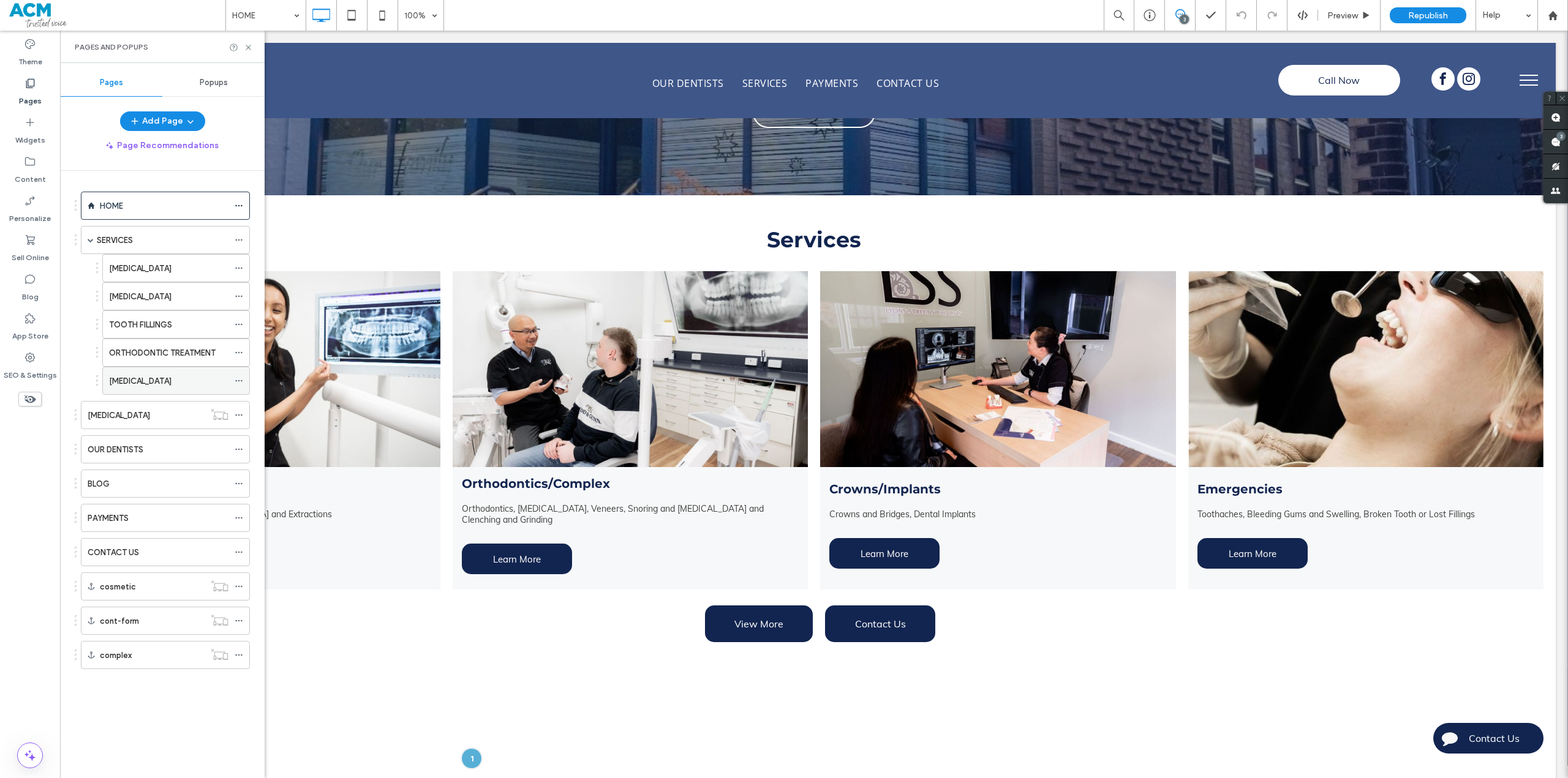
click at [191, 380] on div "[MEDICAL_DATA]" at bounding box center [168, 381] width 120 height 13
click at [1347, 18] on span "Preview" at bounding box center [1342, 16] width 31 height 11
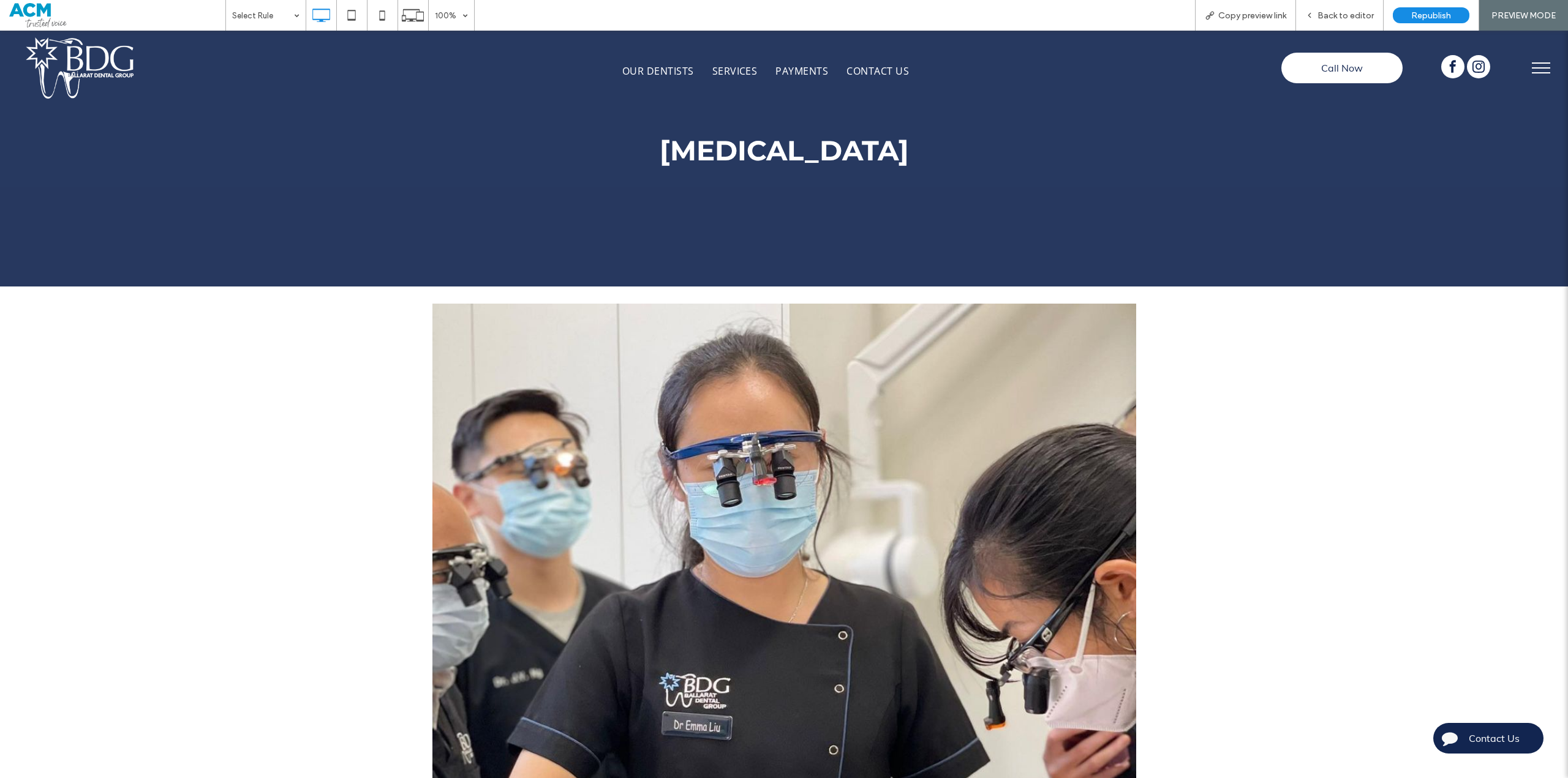
click at [1381, 370] on div "Click To Paste Row + Add Section" at bounding box center [784, 647] width 1568 height 721
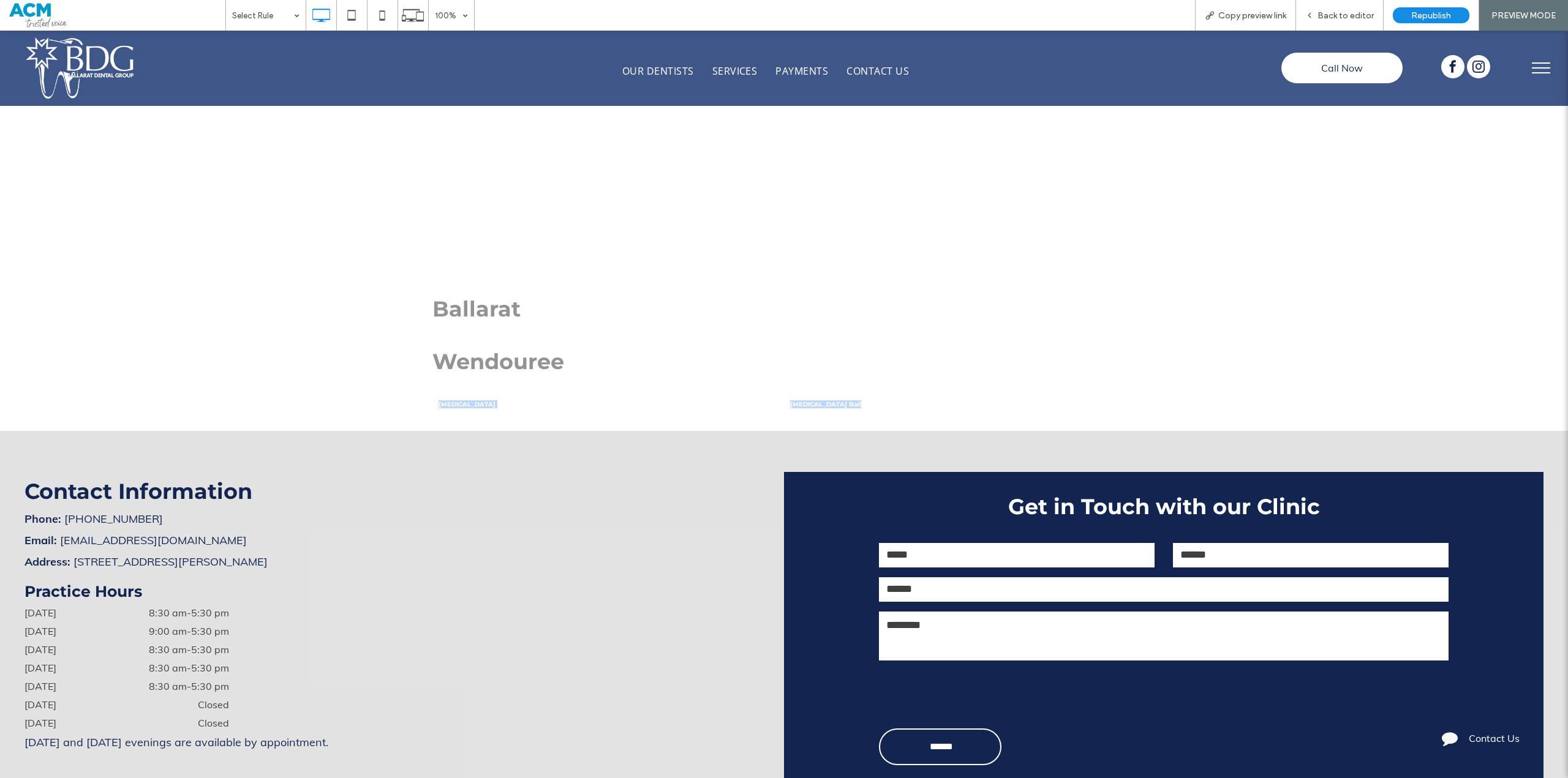
drag, startPoint x: 927, startPoint y: 411, endPoint x: 218, endPoint y: 402, distance: 709.1
click at [218, 402] on div "Do You Need Invisalign? Are you looking for a discreet way to straighten your t…" at bounding box center [784, 35] width 1568 height 792
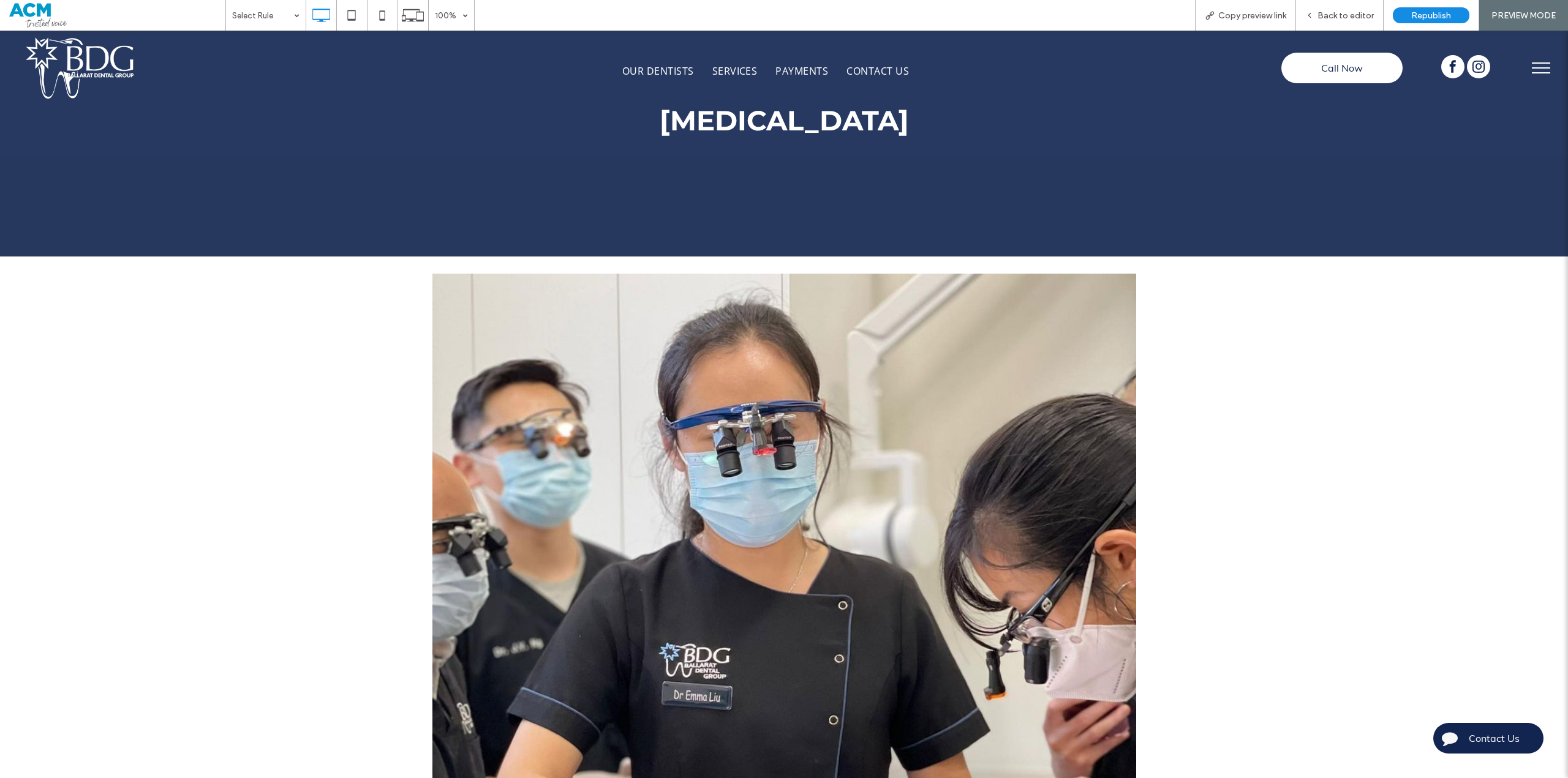
scroll to position [0, 0]
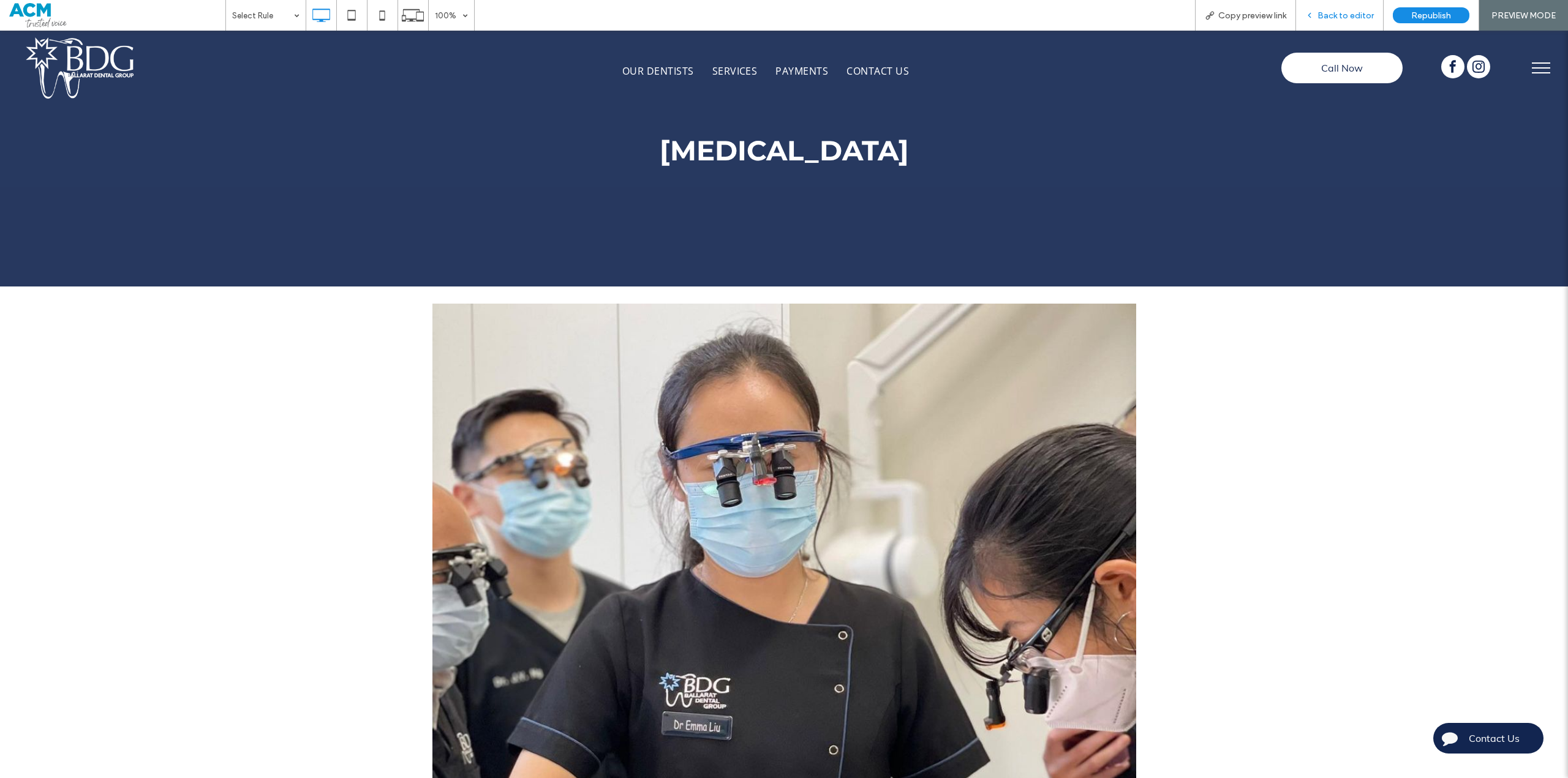
click at [1352, 18] on span "Back to editor" at bounding box center [1345, 16] width 57 height 11
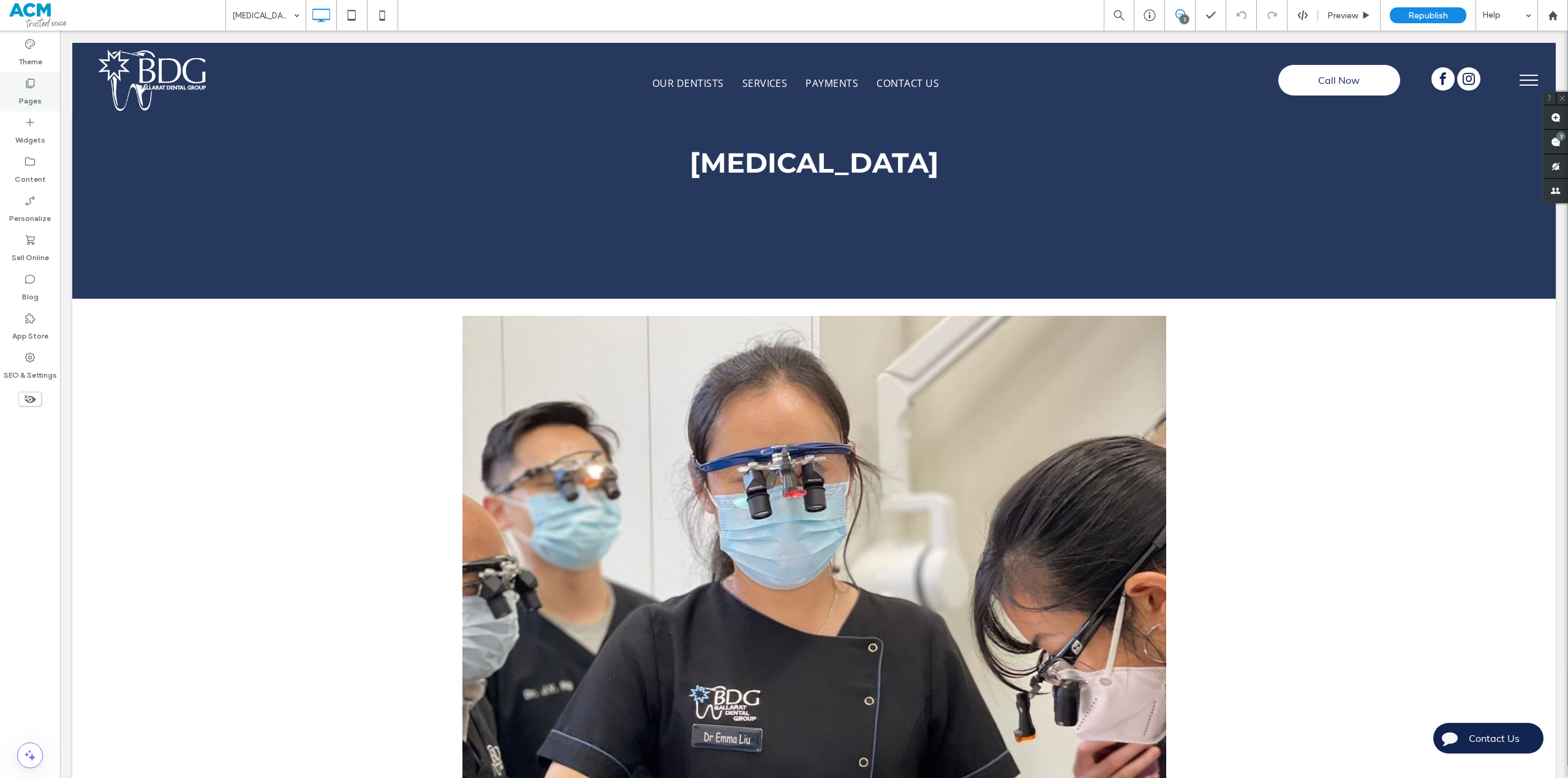
click at [30, 95] on label "Pages" at bounding box center [30, 97] width 22 height 17
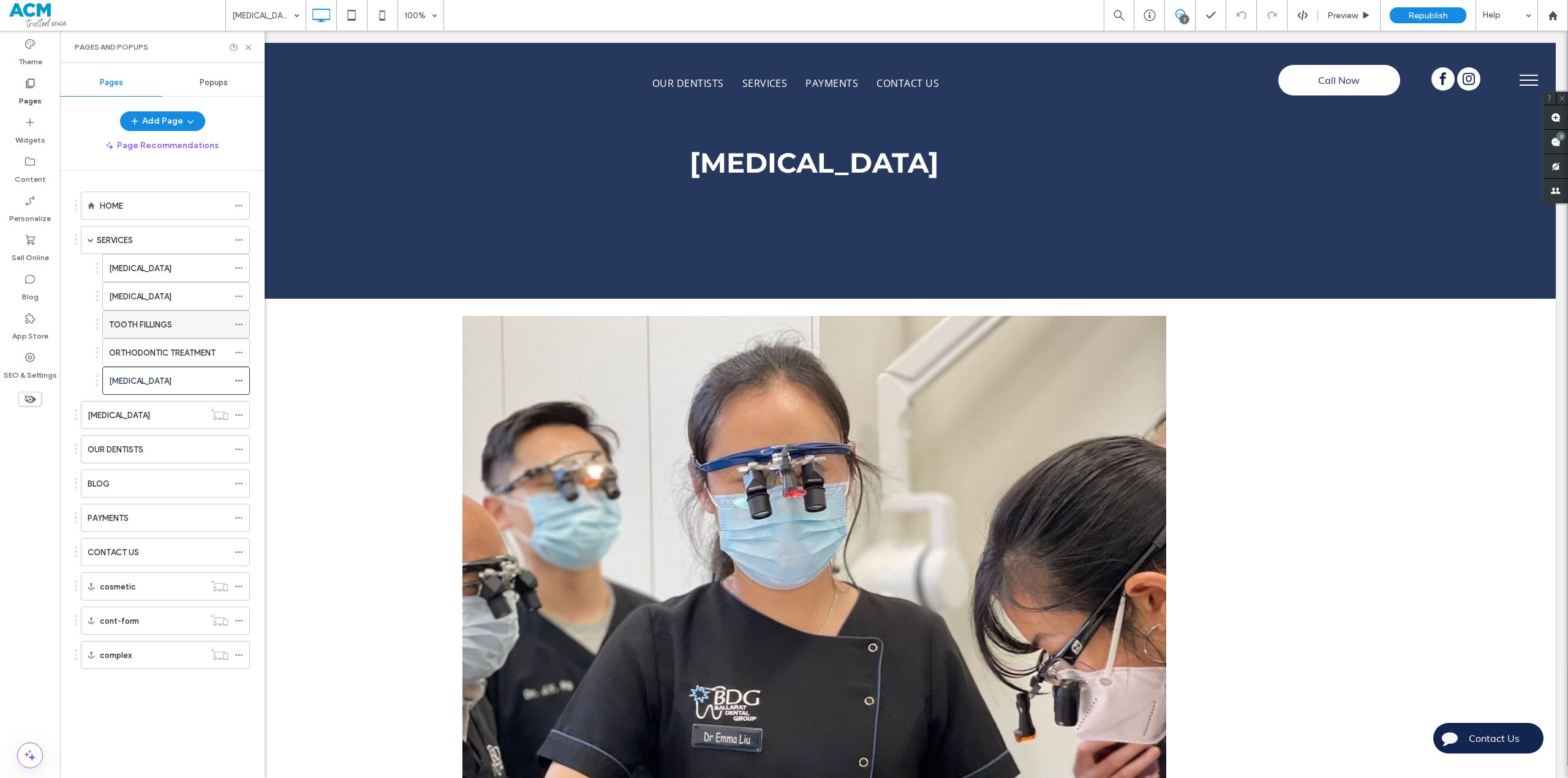
click at [153, 325] on label "TOOTH FILLINGS" at bounding box center [140, 325] width 63 height 22
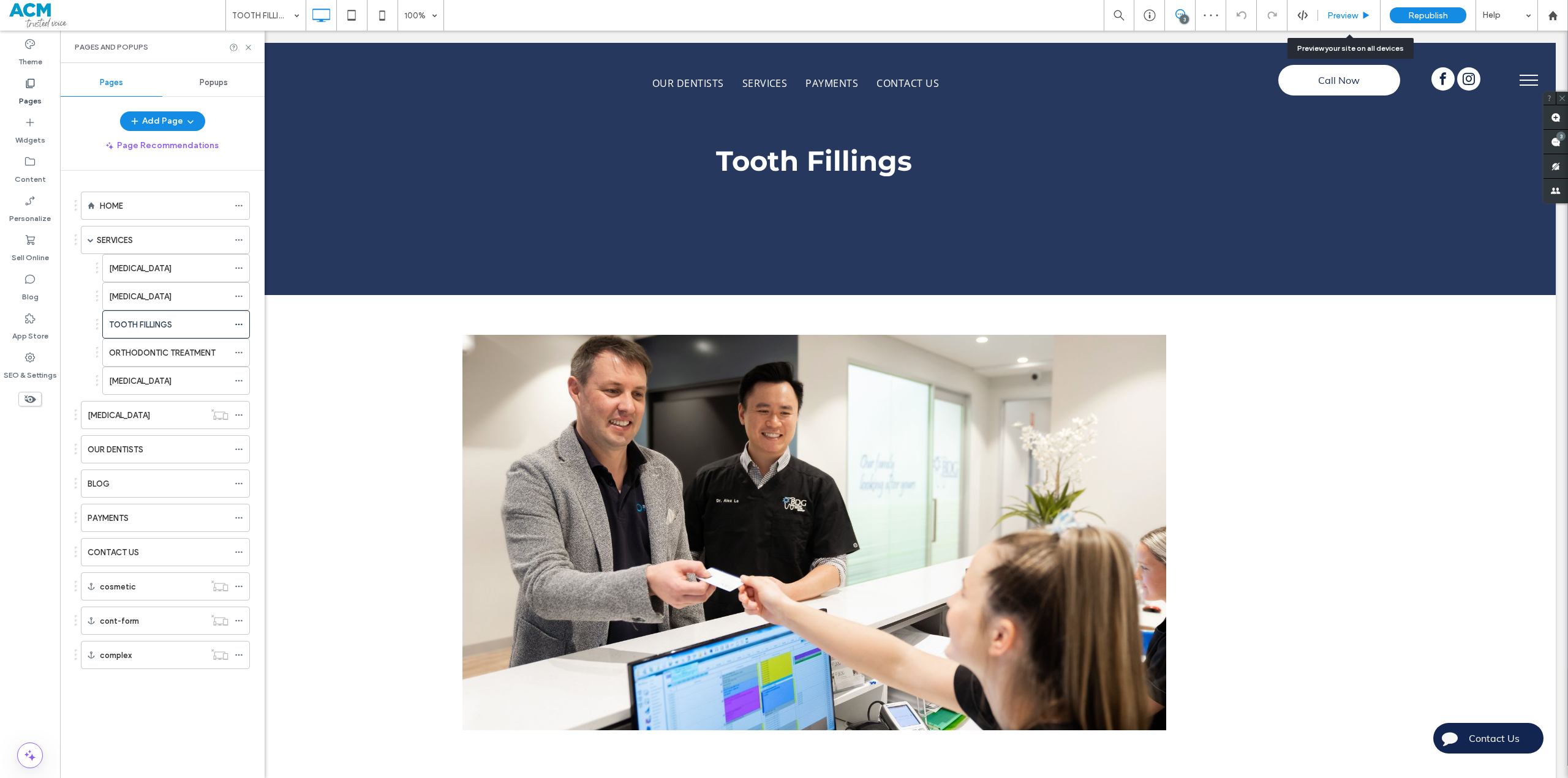
click at [1345, 14] on span "Preview" at bounding box center [1342, 16] width 31 height 11
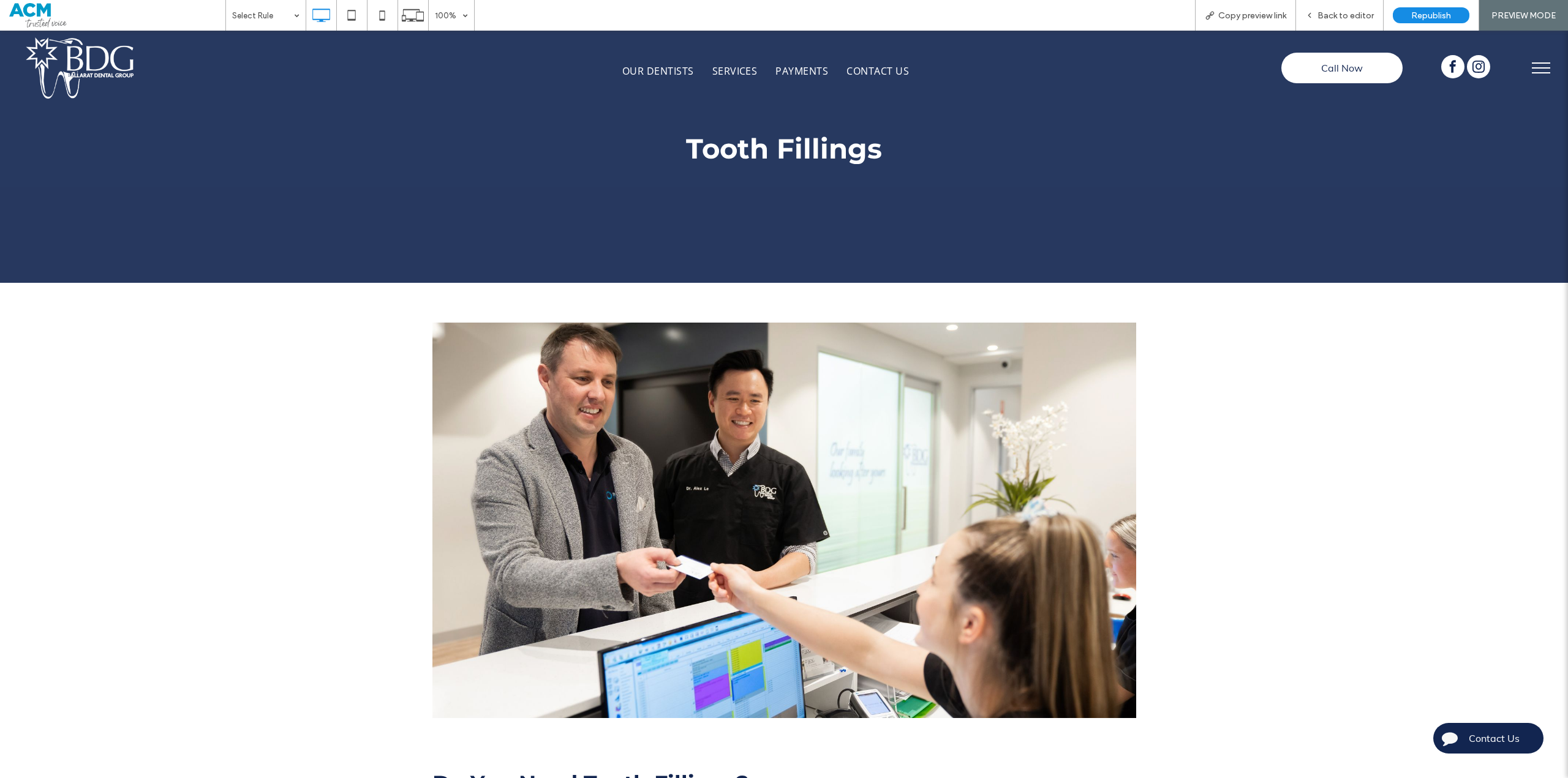
scroll to position [857, 0]
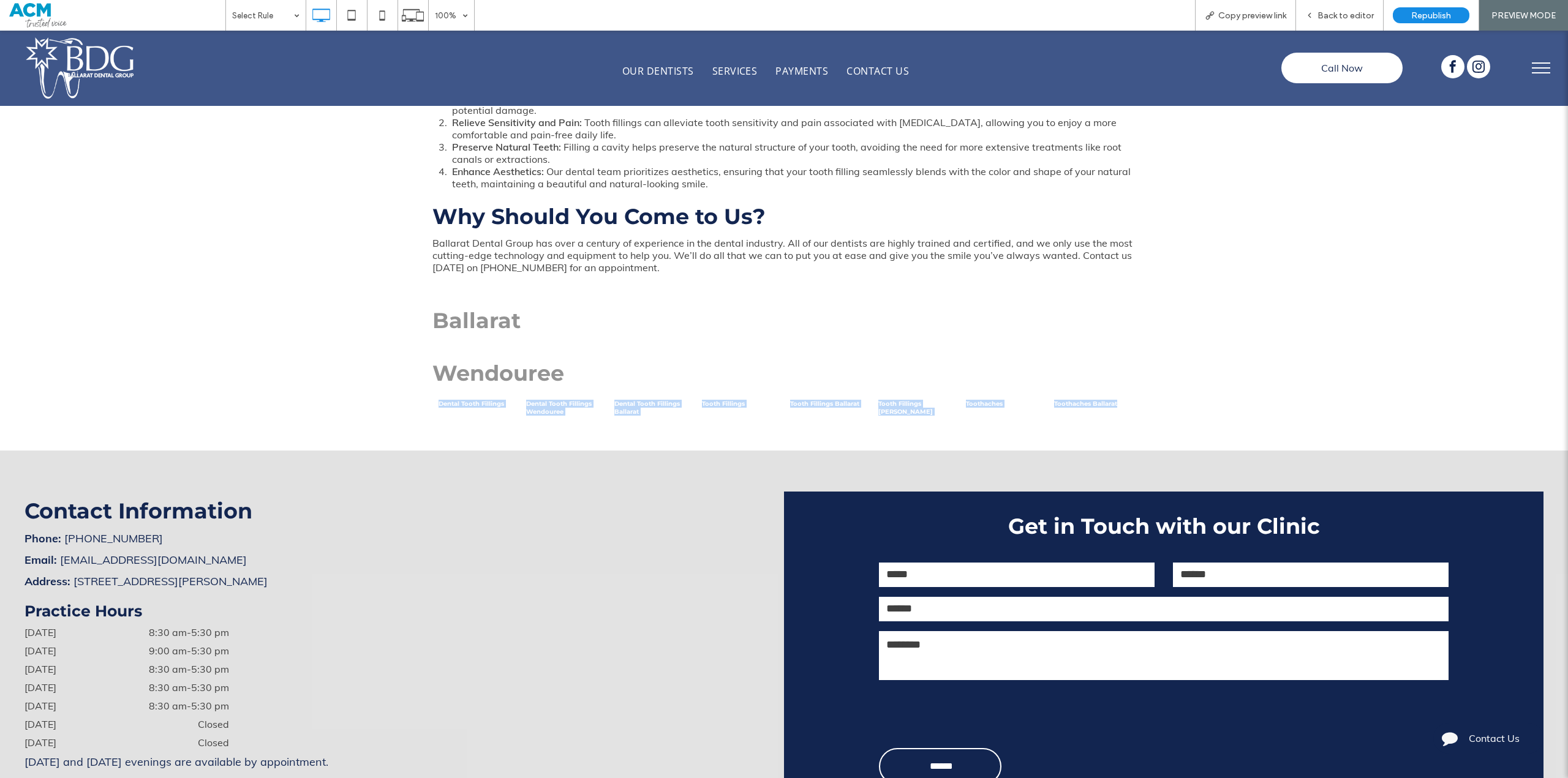
drag, startPoint x: 1180, startPoint y: 406, endPoint x: 273, endPoint y: 395, distance: 907.1
click at [273, 395] on div "Do You Need Tooth Fillings? Have you been experiencing tooth sensitivity, pain,…" at bounding box center [784, 176] width 1568 height 550
click at [1047, 315] on h2 "Ballarat" at bounding box center [784, 320] width 704 height 26
click at [1365, 14] on span "Back to editor" at bounding box center [1345, 16] width 57 height 11
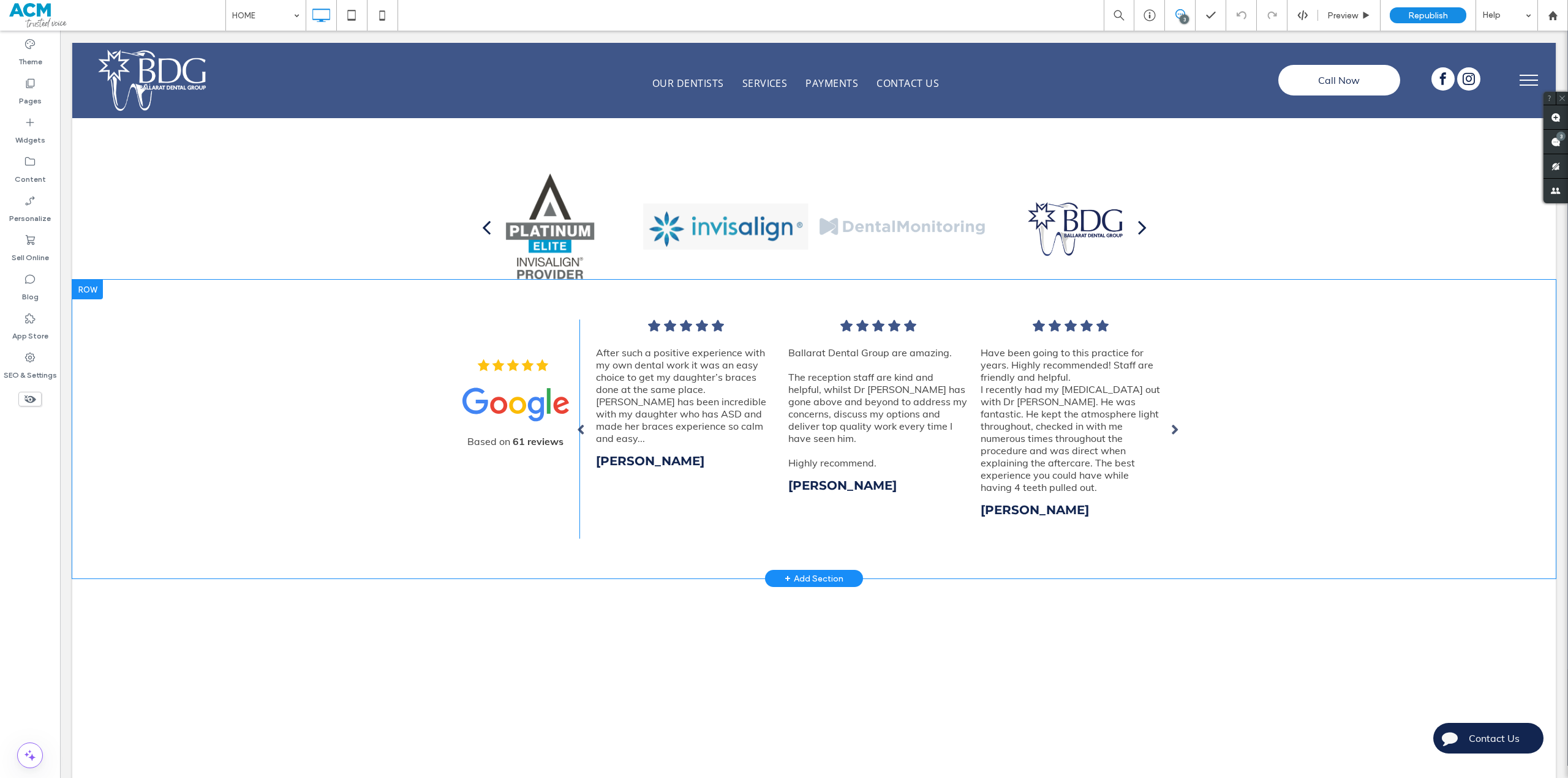
scroll to position [1224, 0]
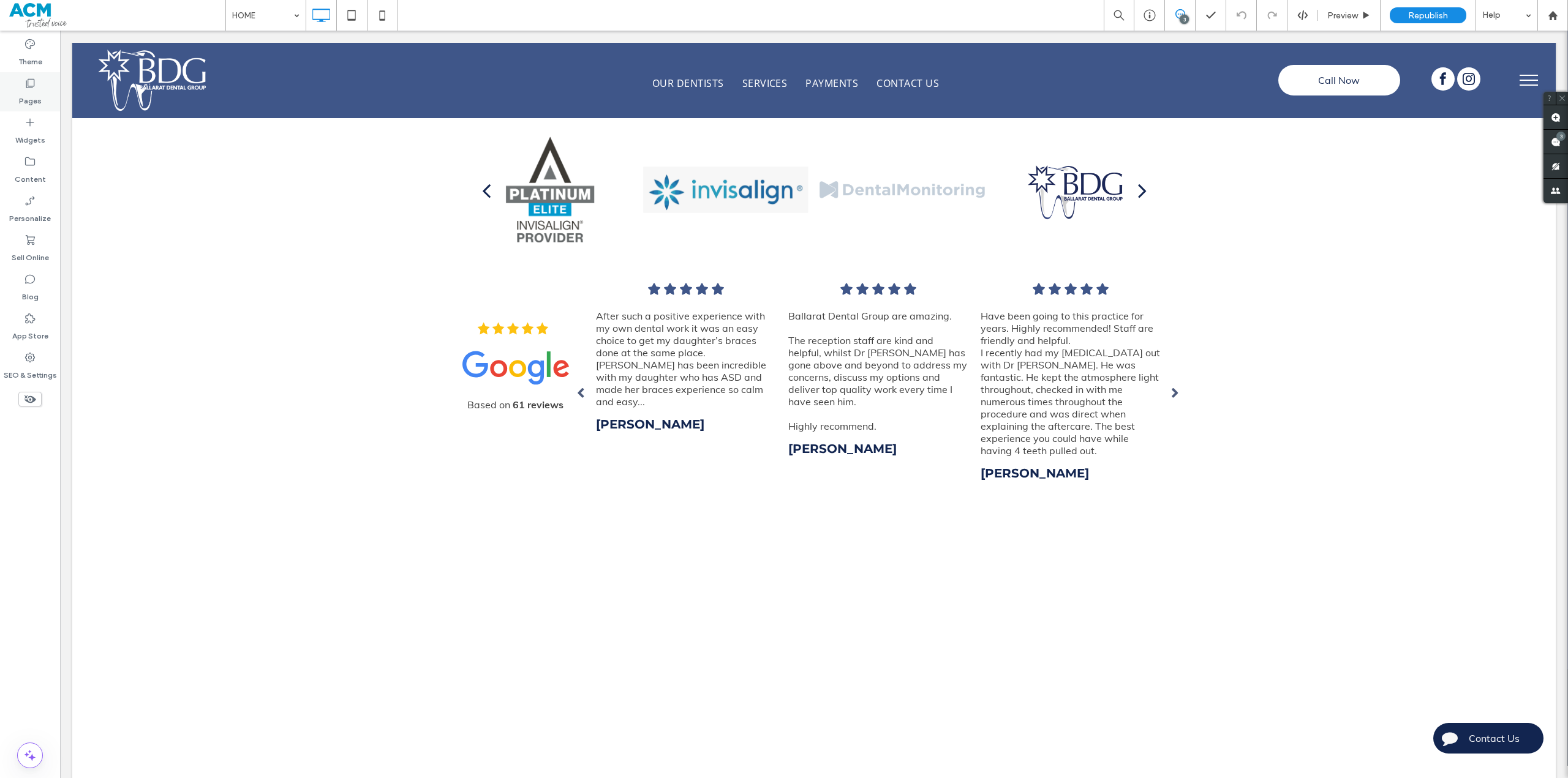
click at [41, 89] on div "Pages" at bounding box center [30, 92] width 60 height 40
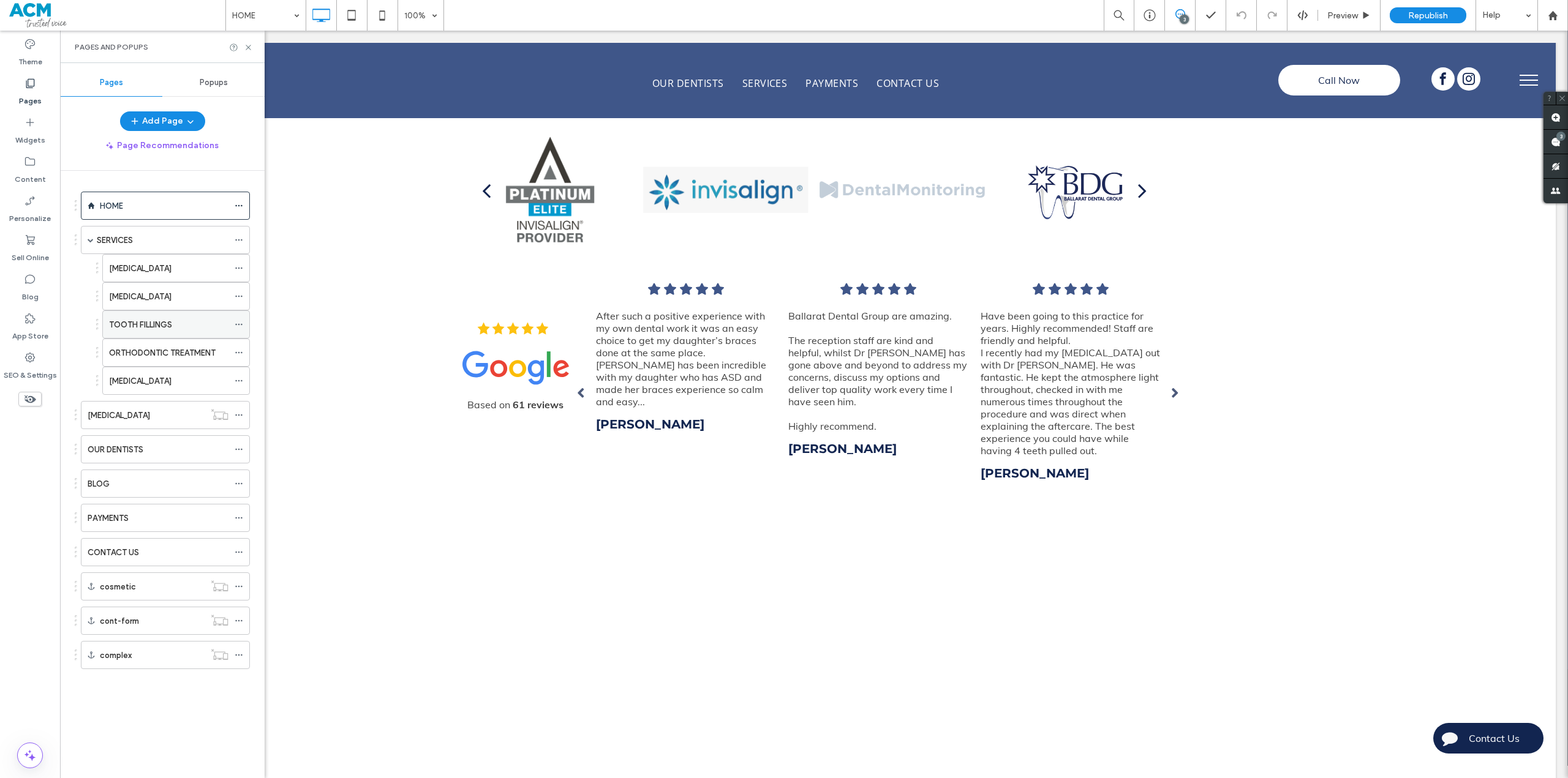
click at [168, 327] on label "TOOTH FILLINGS" at bounding box center [140, 325] width 63 height 22
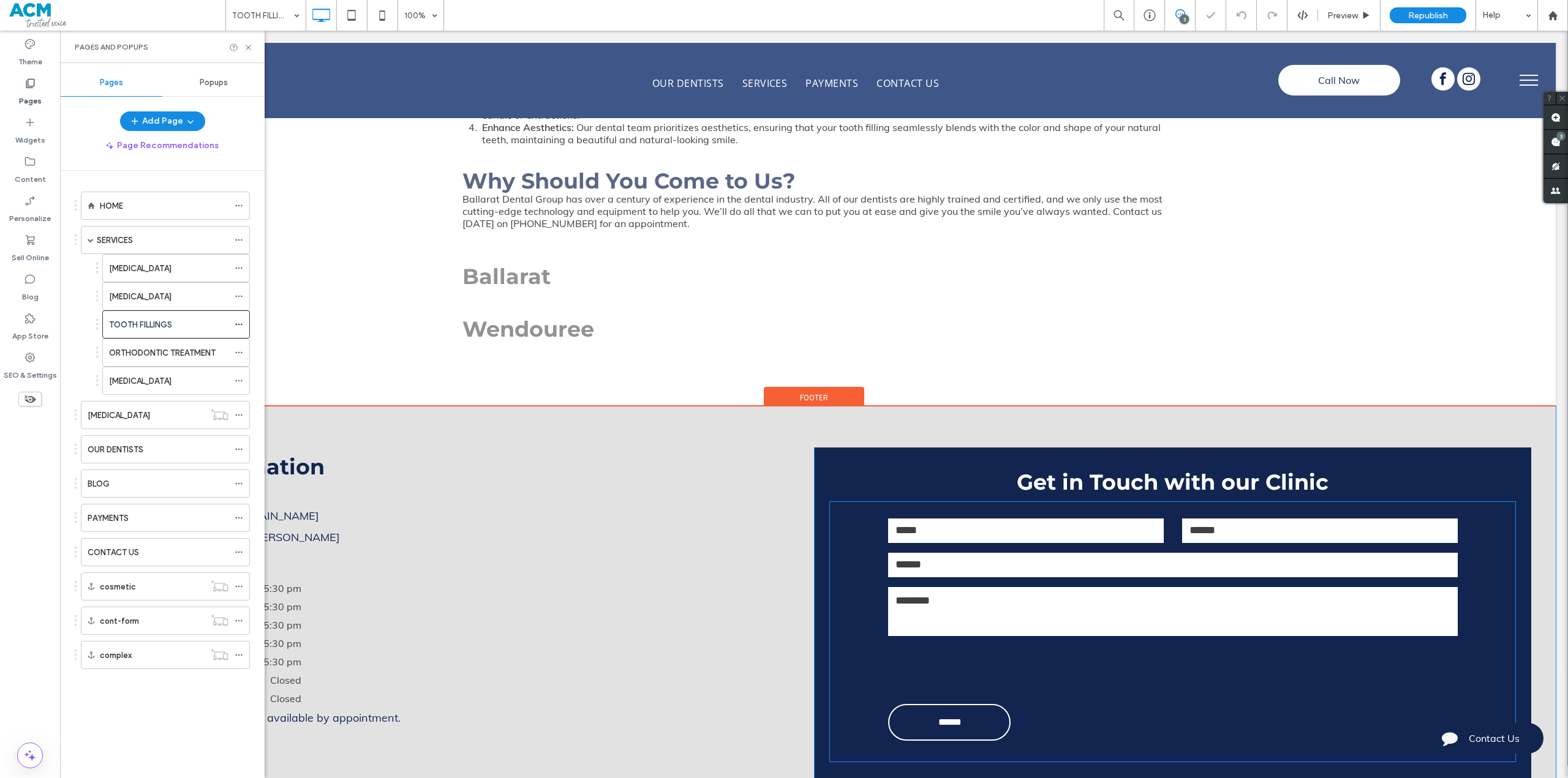
scroll to position [918, 0]
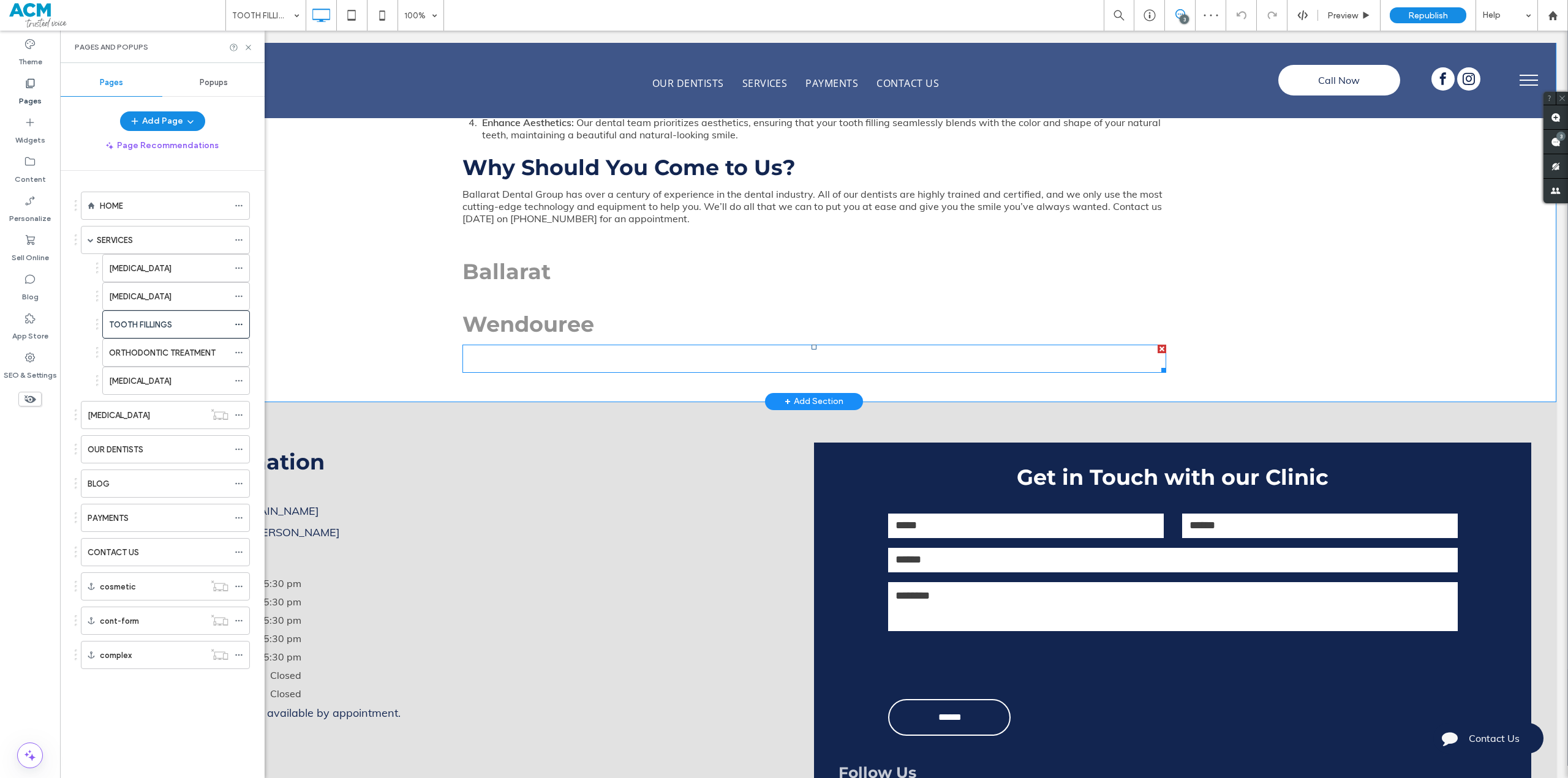
click at [603, 362] on span at bounding box center [814, 358] width 704 height 28
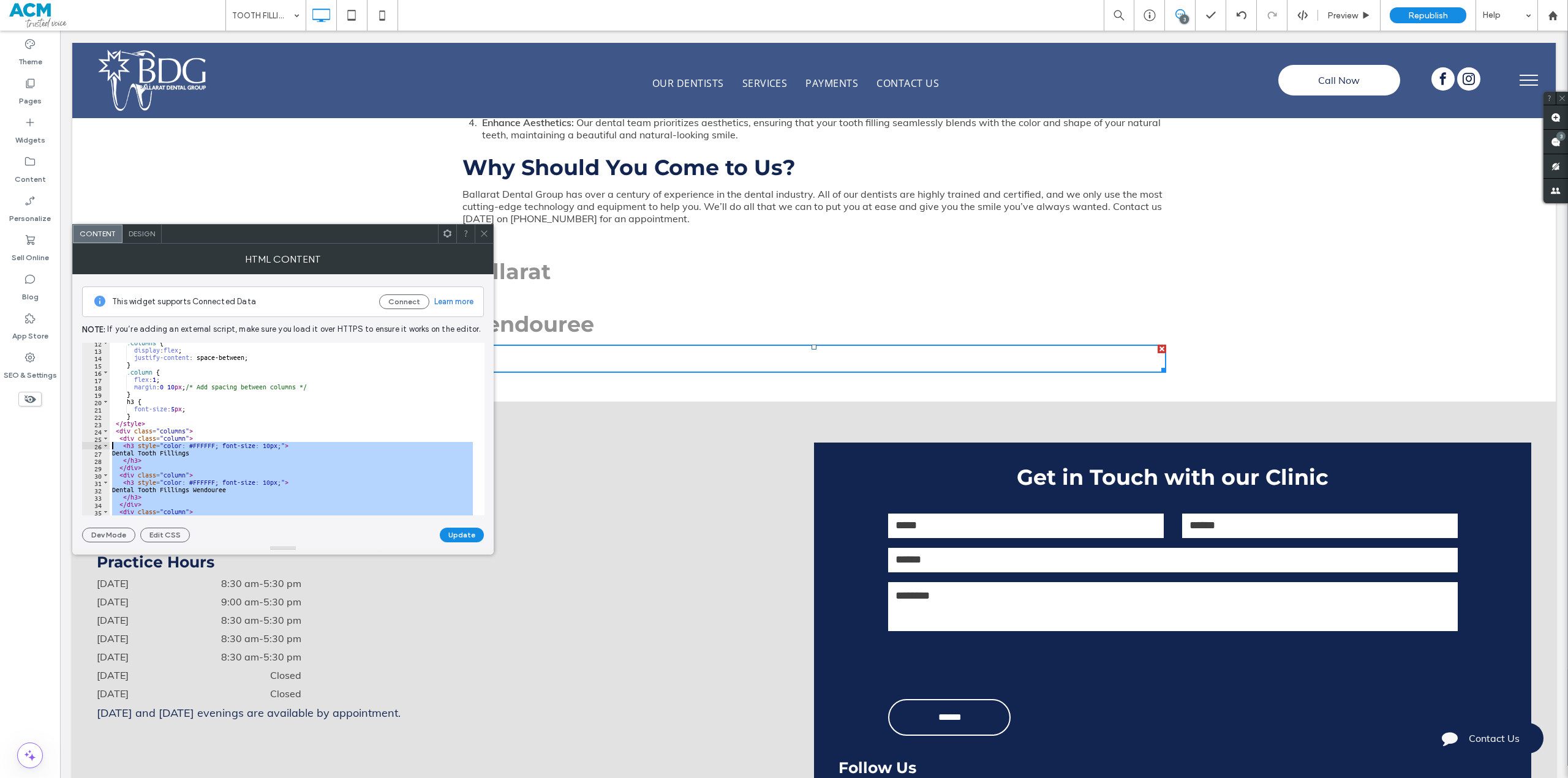
scroll to position [121, 0]
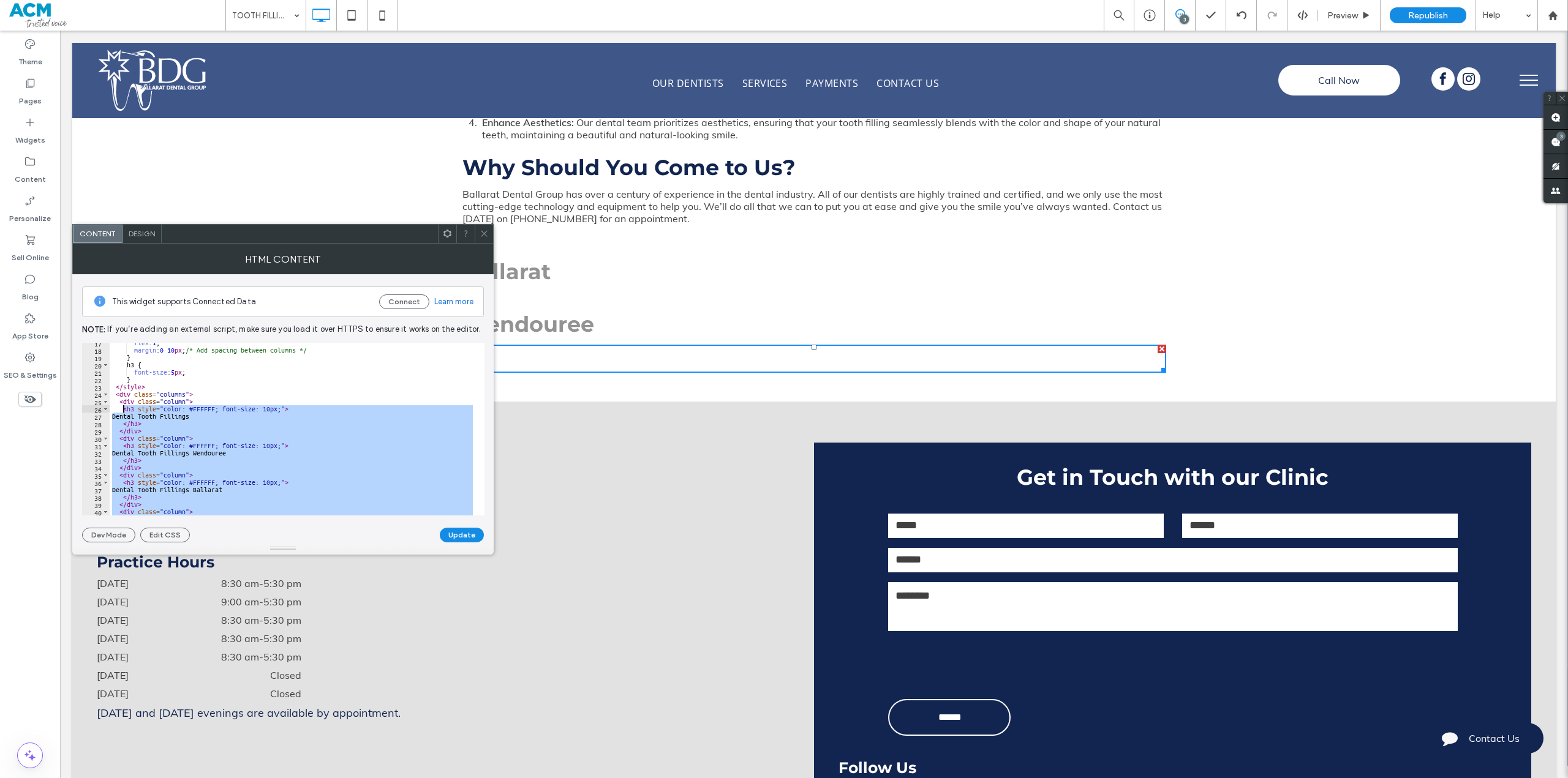
drag, startPoint x: 147, startPoint y: 432, endPoint x: 124, endPoint y: 411, distance: 31.1
click at [124, 411] on div "flex : 1 ; margin : 0 10 px ; /* Add spacing between columns */ } h3 { font-siz…" at bounding box center [292, 433] width 366 height 188
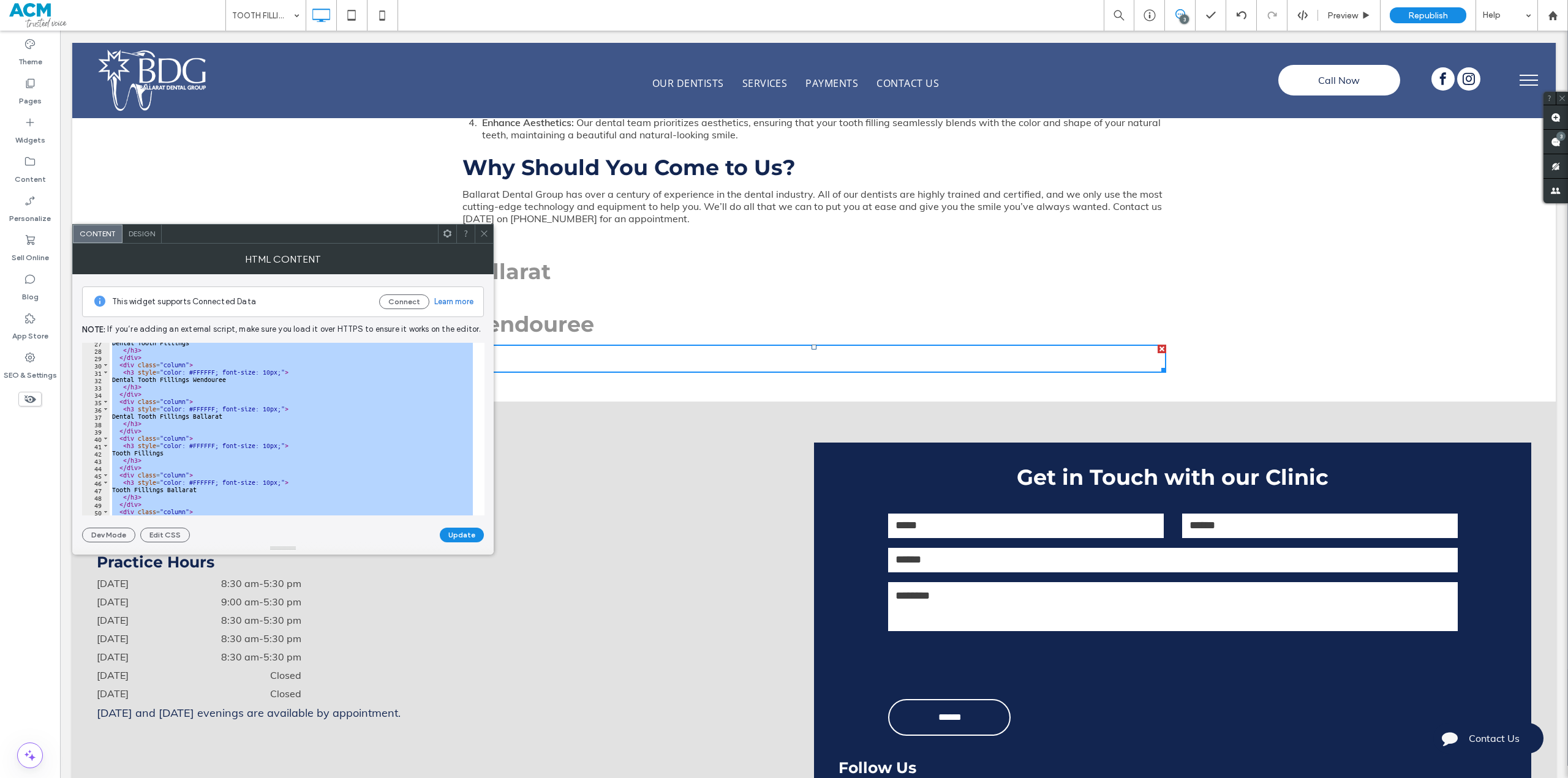
scroll to position [305, 0]
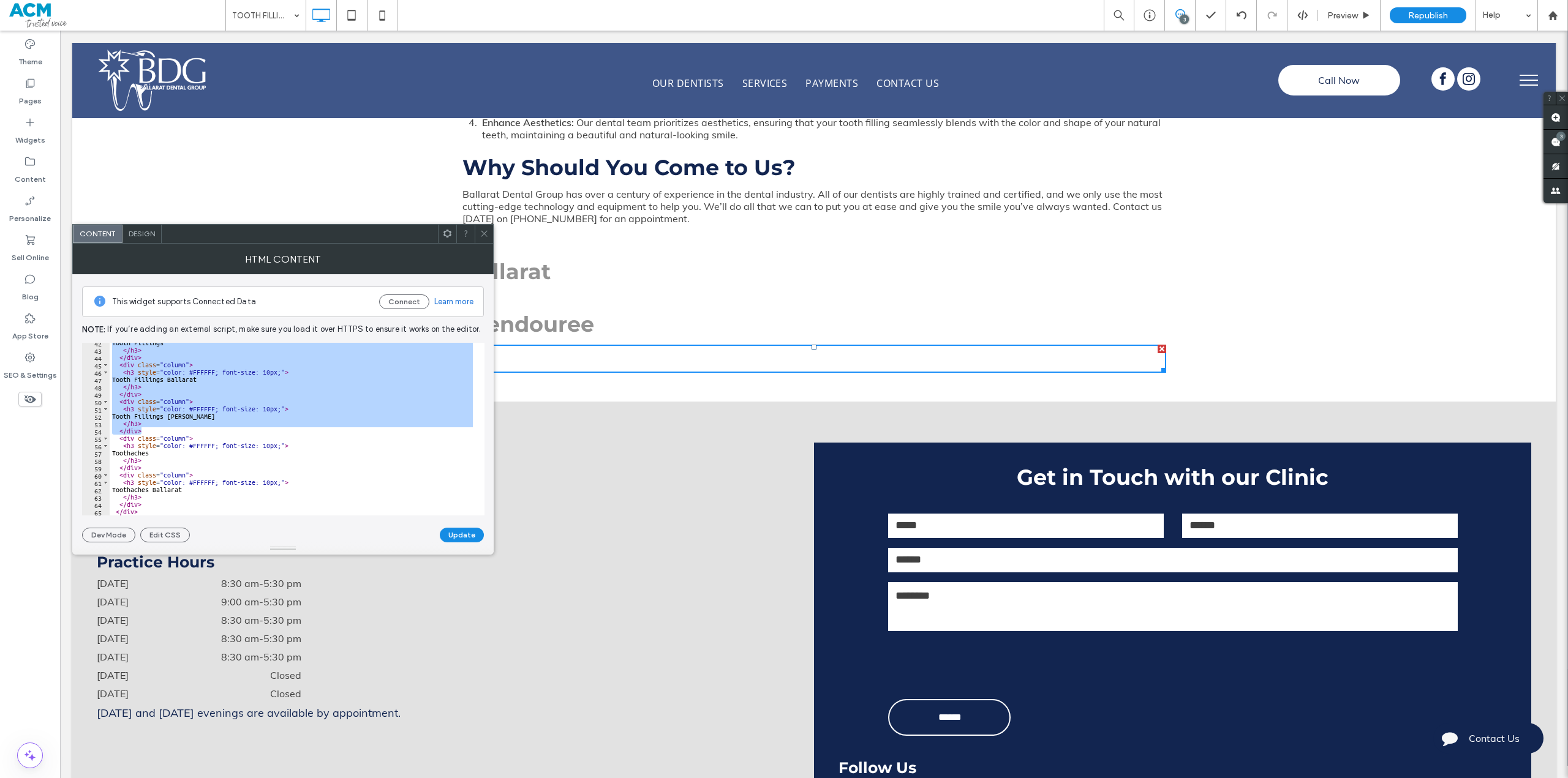
click at [149, 429] on div "Tooth Fillings </ h3 > </ div > < div class = "column" > < h3 style = "color: #…" at bounding box center [292, 429] width 366 height 172
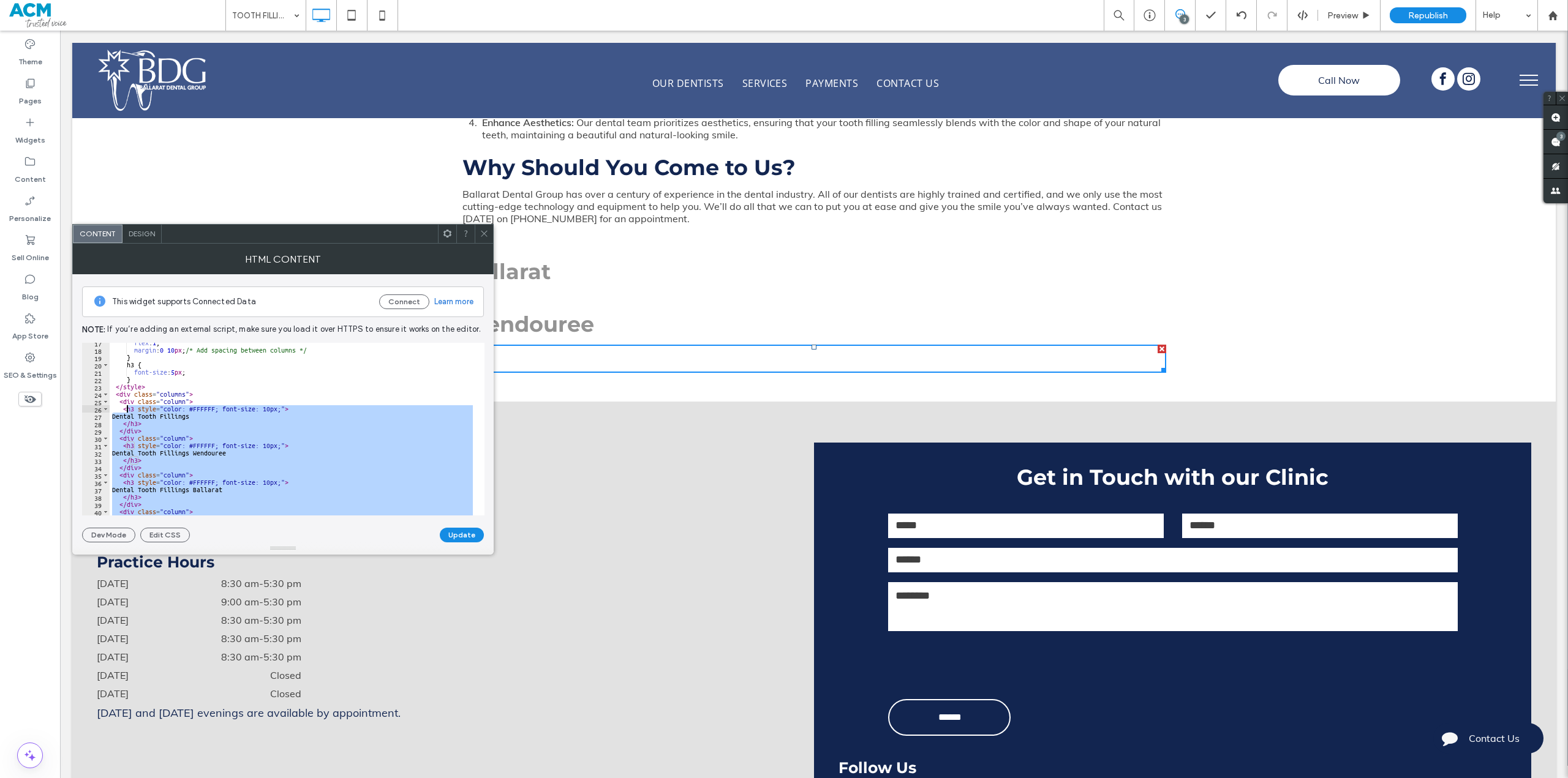
scroll to position [84, 0]
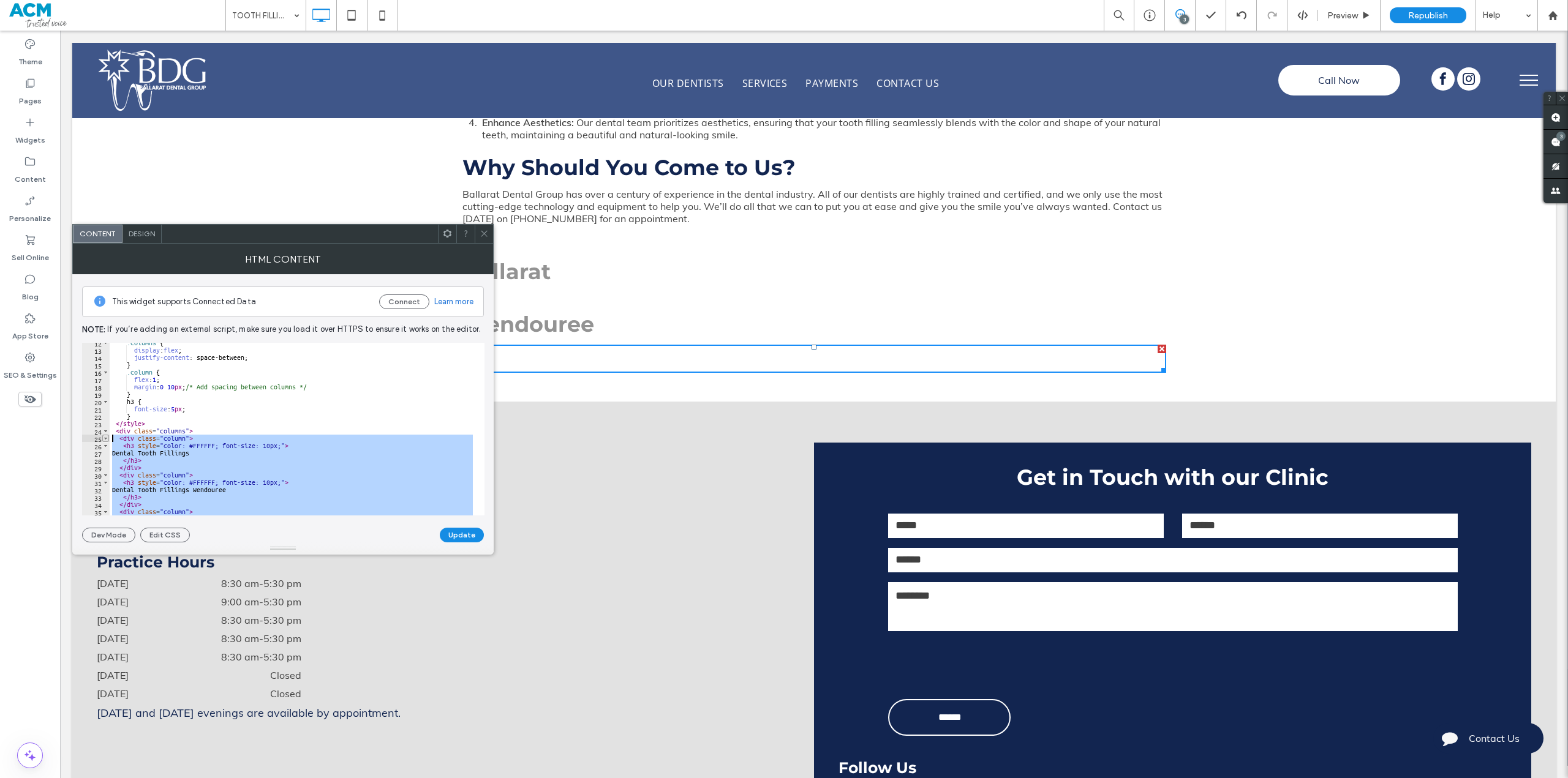
drag, startPoint x: 149, startPoint y: 430, endPoint x: 106, endPoint y: 440, distance: 44.1
click at [106, 440] on div "****** 12 13 14 15 16 17 18 19 20 21 22 23 24 25 26 27 28 29 30 31 32 33 34 35 …" at bounding box center [283, 429] width 403 height 172
type textarea "**********"
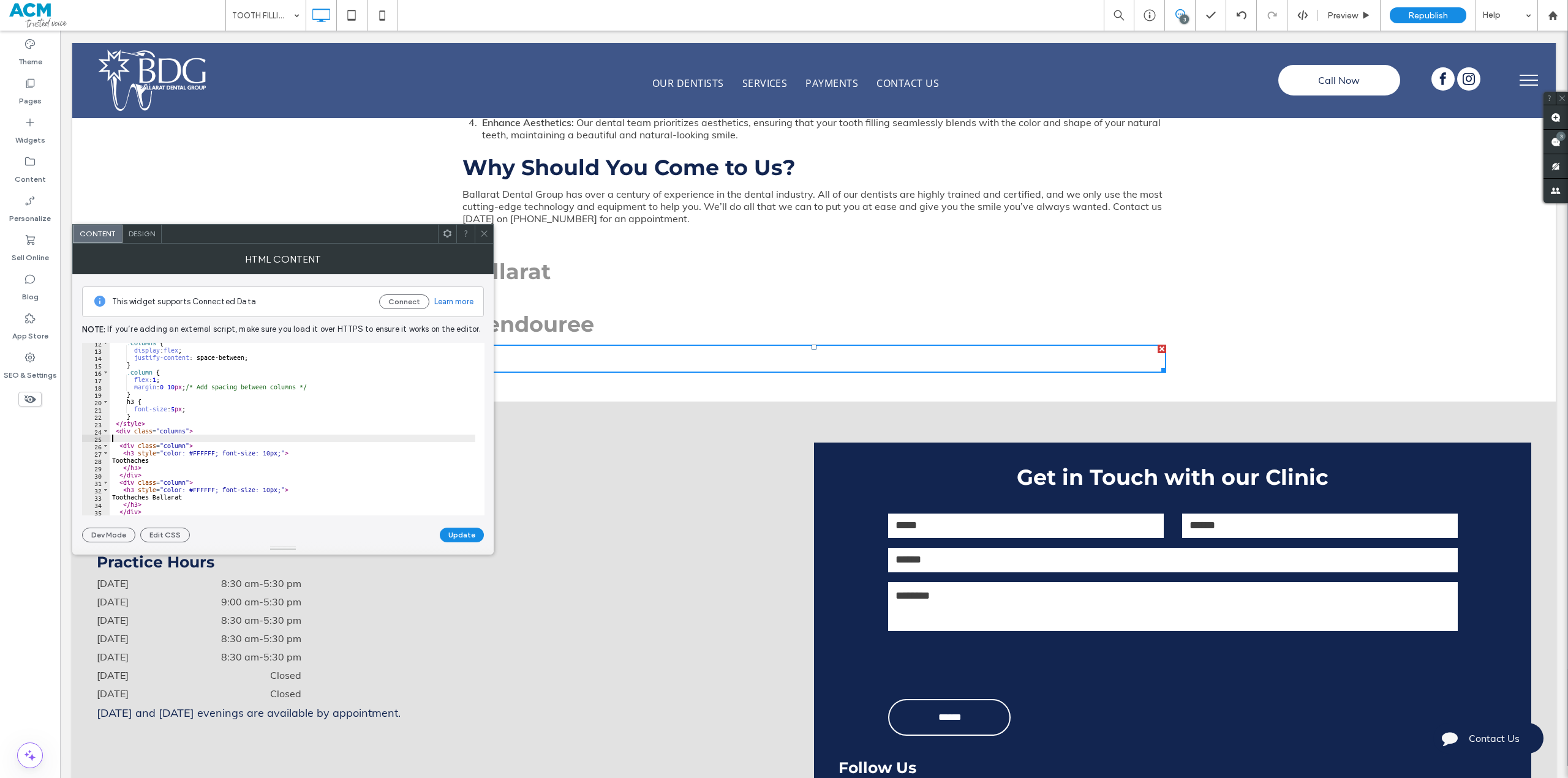
type textarea "**********"
click at [455, 535] on button "Update" at bounding box center [461, 535] width 44 height 14
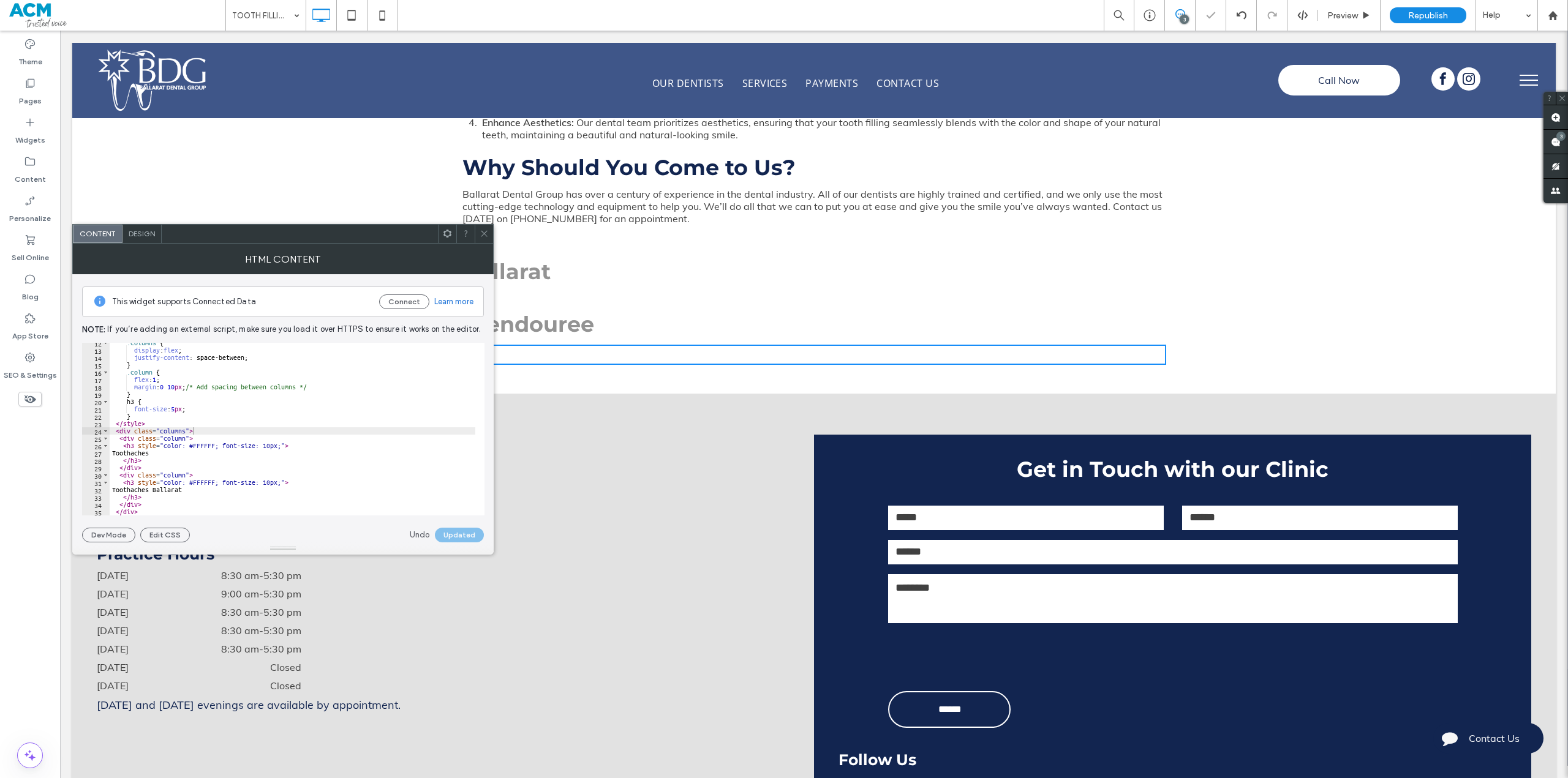
click at [483, 232] on icon at bounding box center [484, 234] width 9 height 9
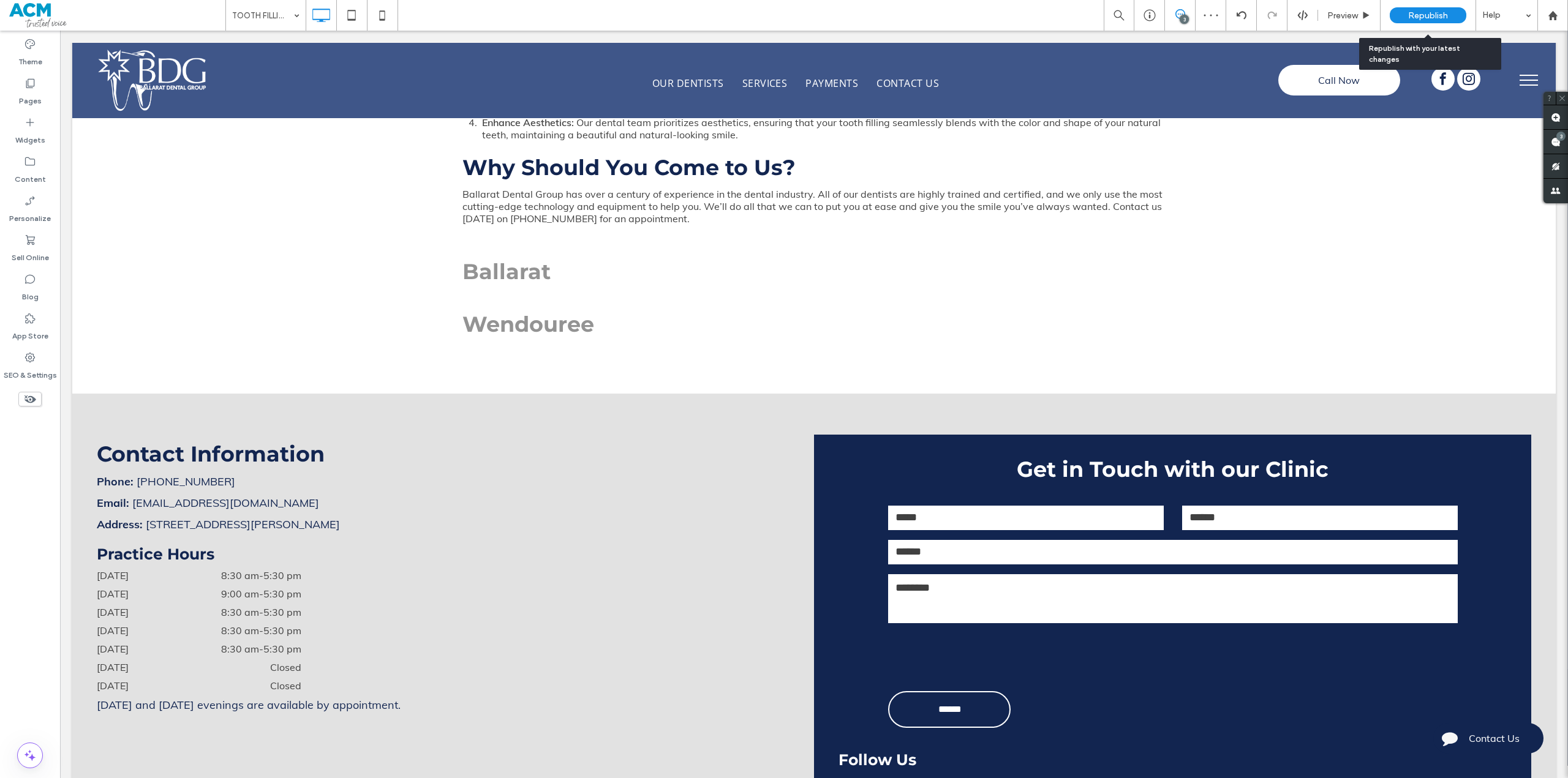
click at [1448, 11] on div "Republish" at bounding box center [1427, 15] width 76 height 16
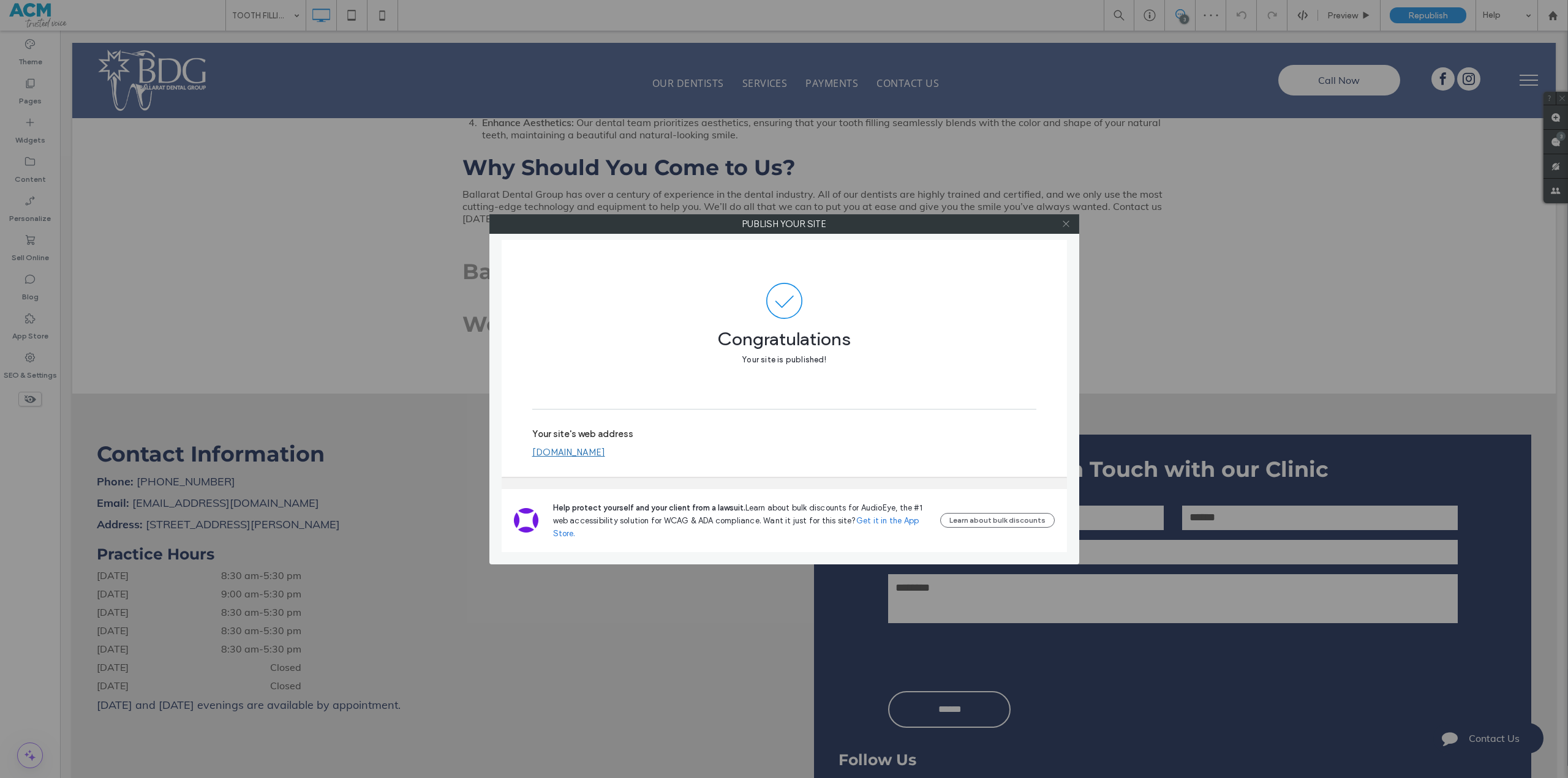
click at [1067, 228] on icon at bounding box center [1066, 224] width 9 height 9
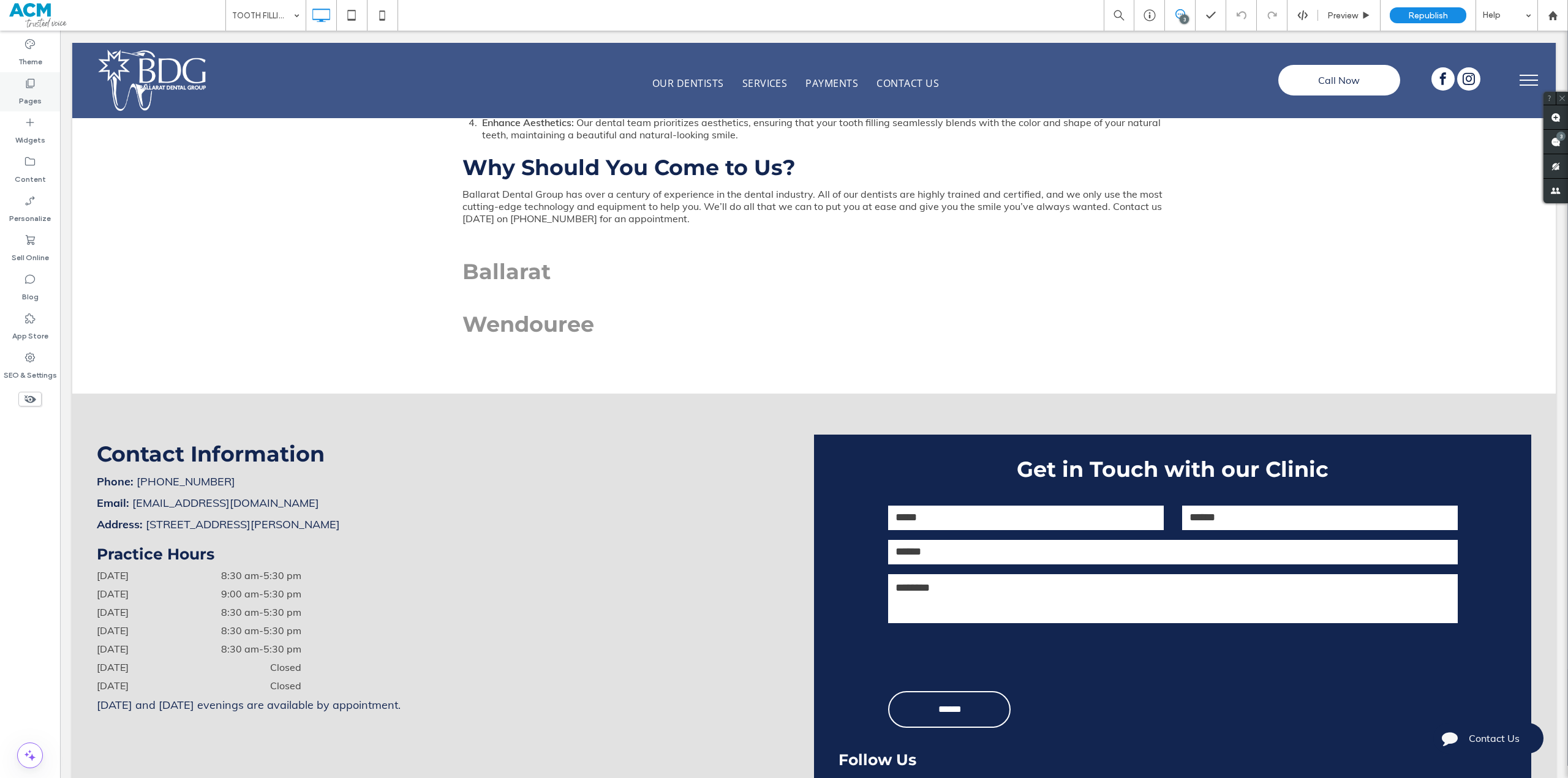
click at [22, 86] on div "Pages" at bounding box center [30, 92] width 60 height 40
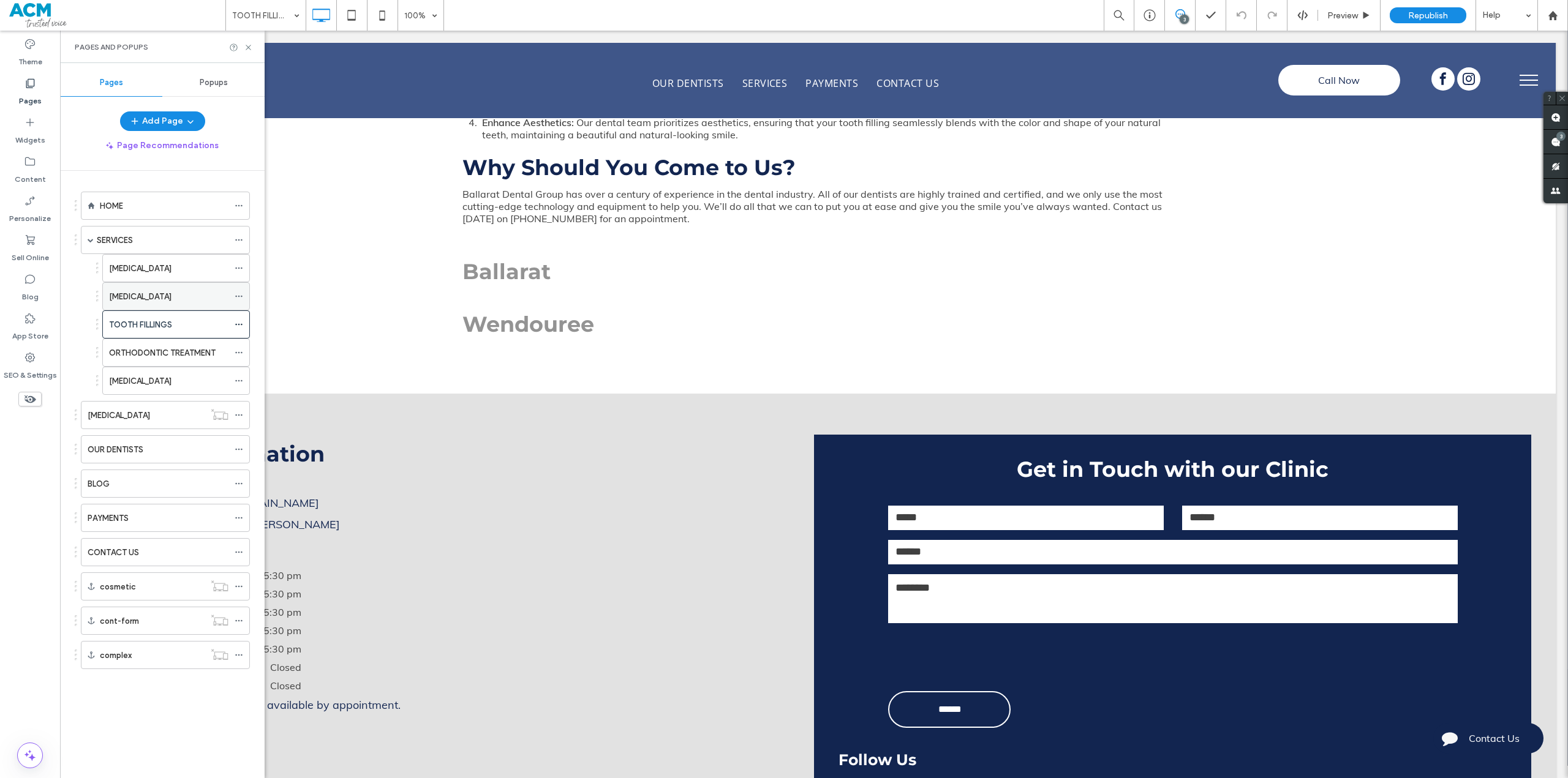
click at [214, 296] on div "[MEDICAL_DATA]" at bounding box center [168, 296] width 120 height 13
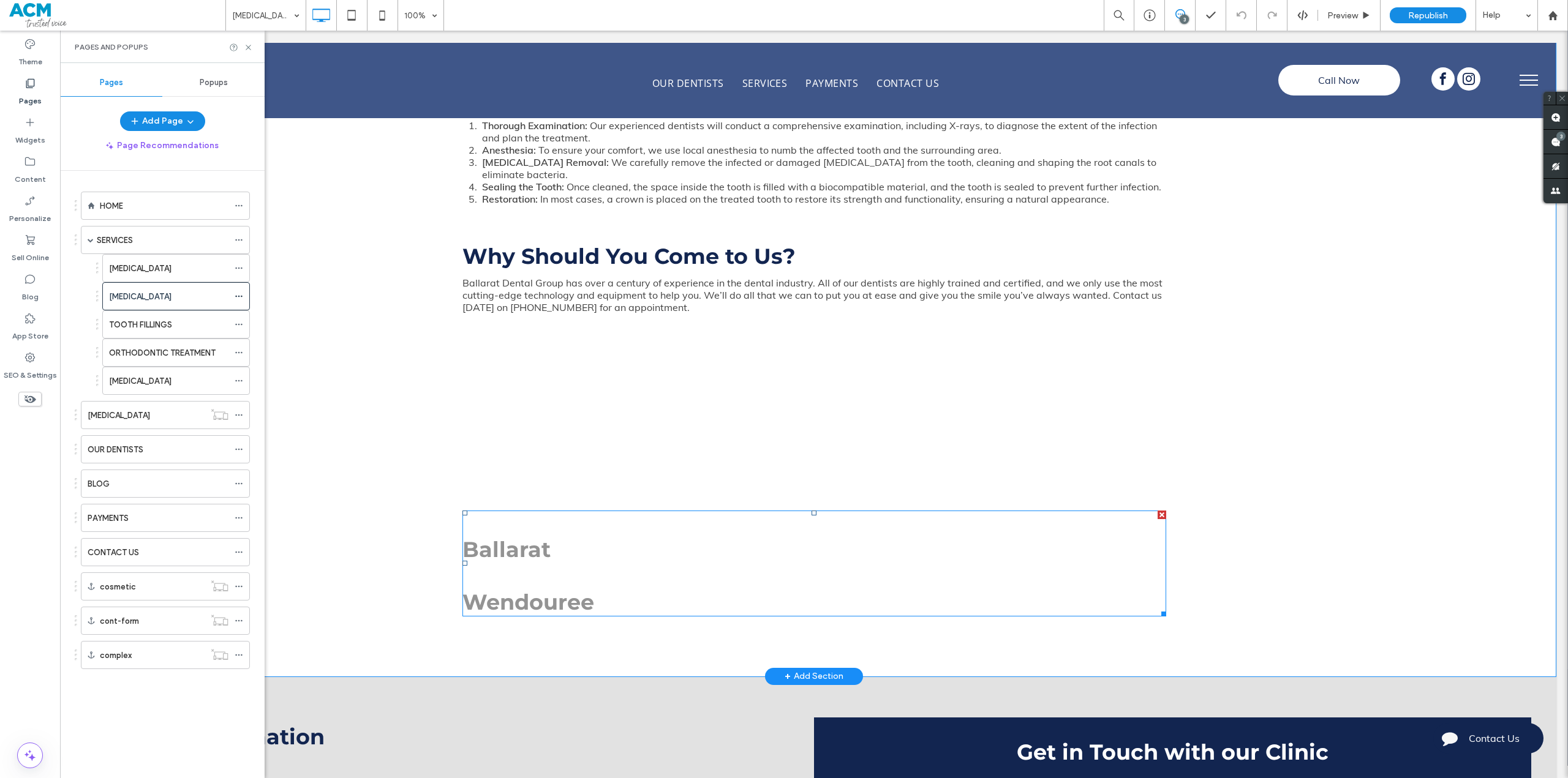
scroll to position [979, 0]
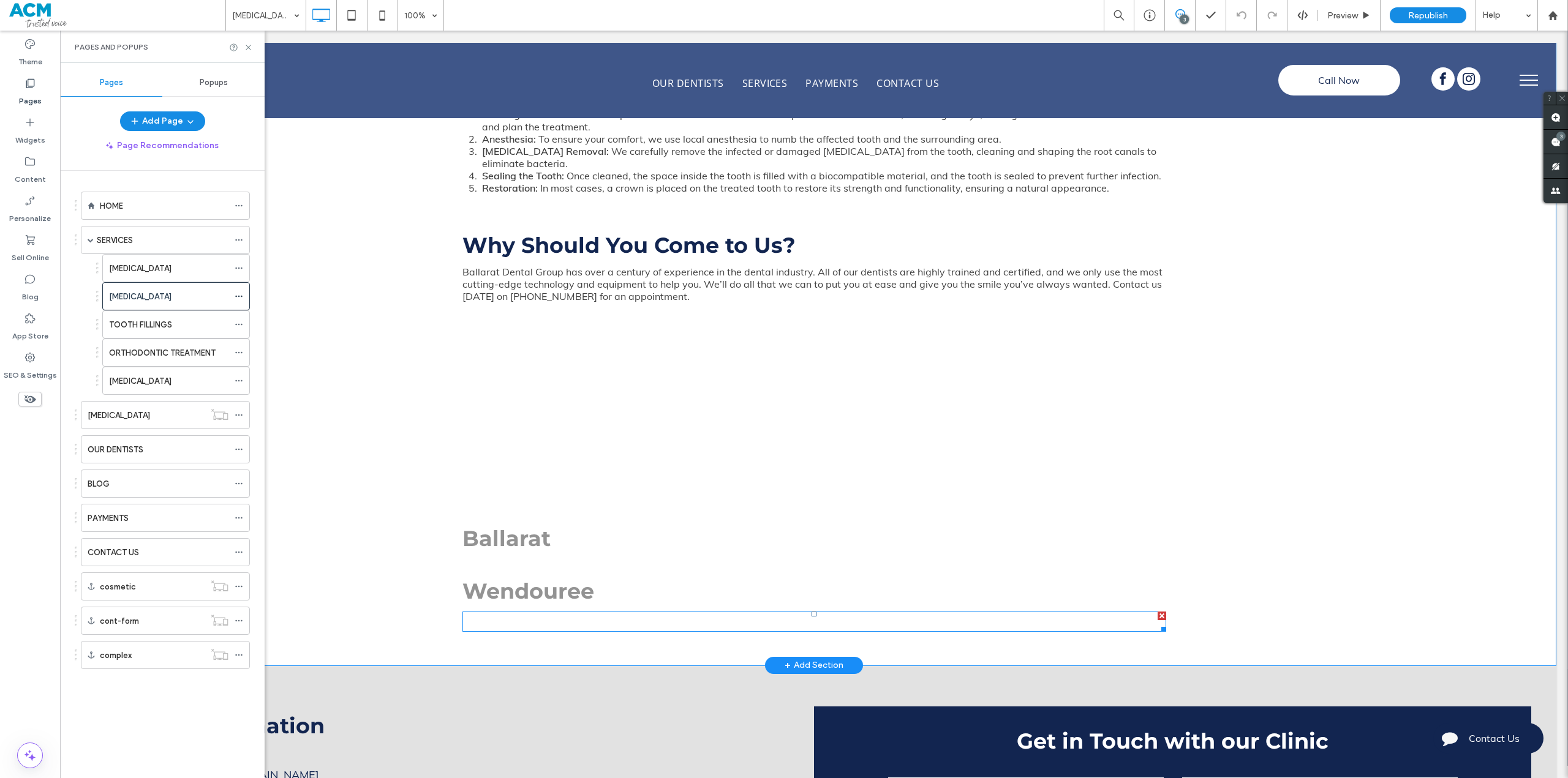
click at [746, 612] on span at bounding box center [814, 622] width 704 height 20
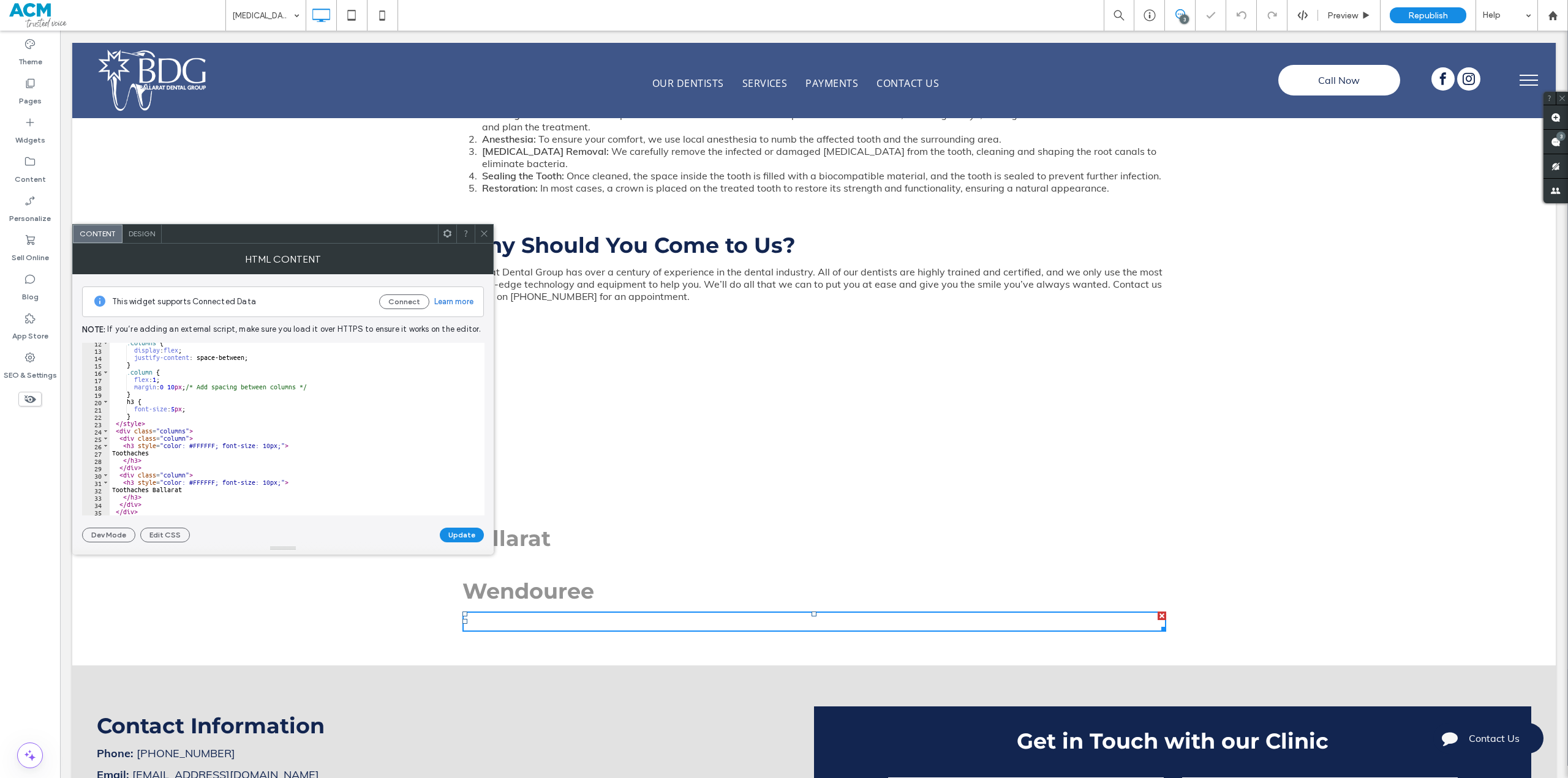
scroll to position [84, 0]
click at [480, 231] on icon at bounding box center [484, 234] width 9 height 9
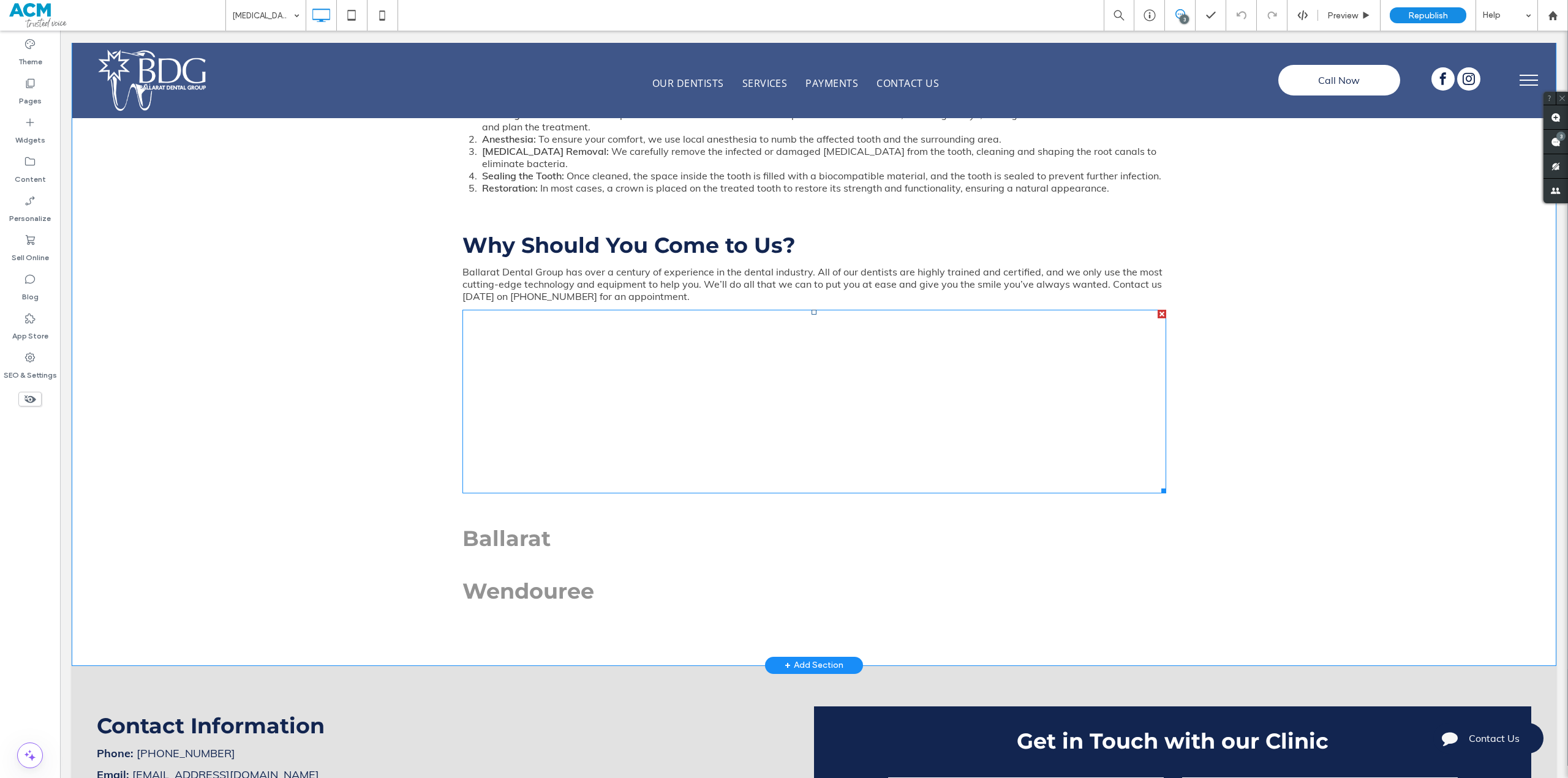
click at [1157, 310] on div at bounding box center [1162, 314] width 9 height 9
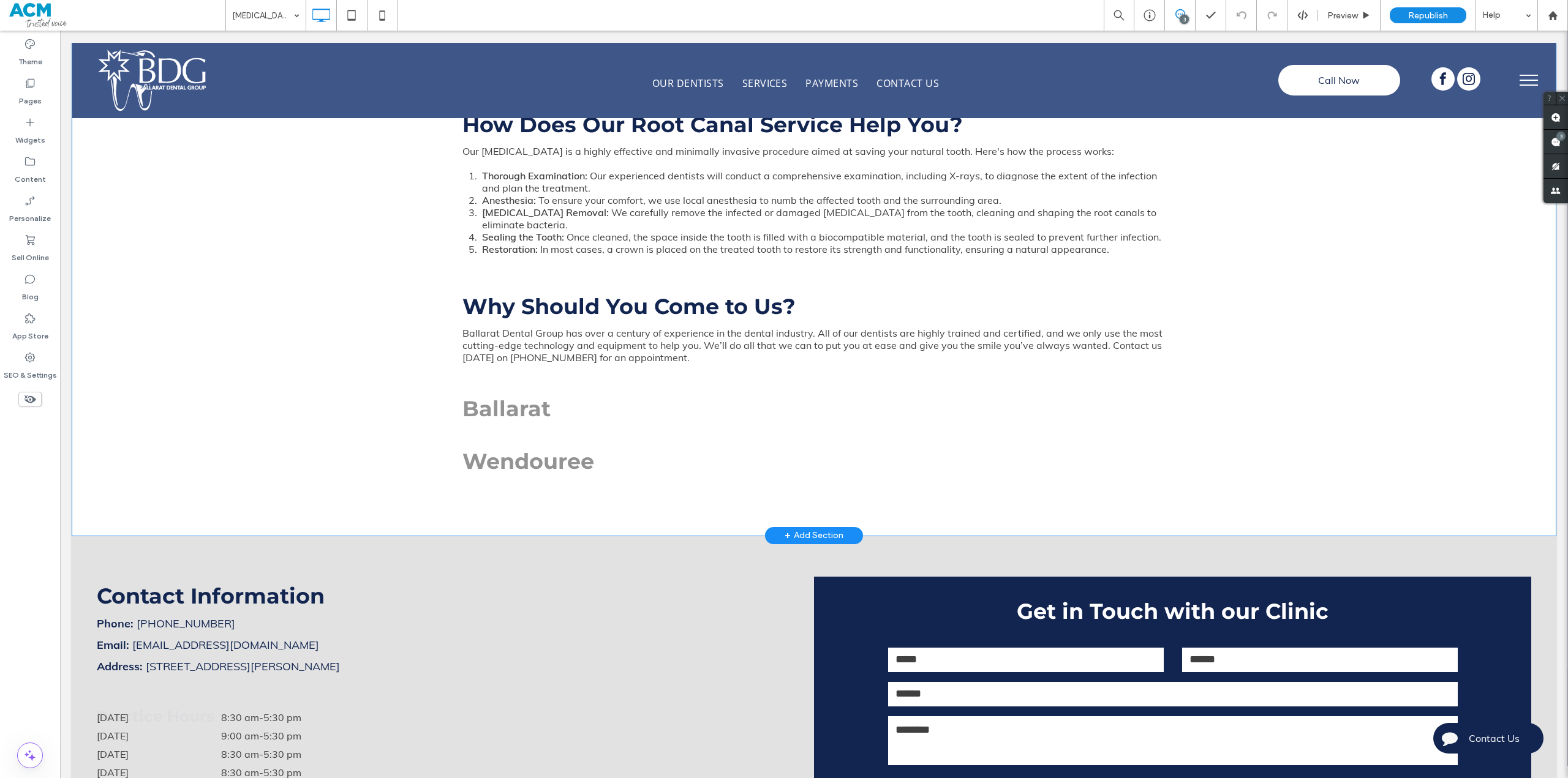
scroll to position [1041, 0]
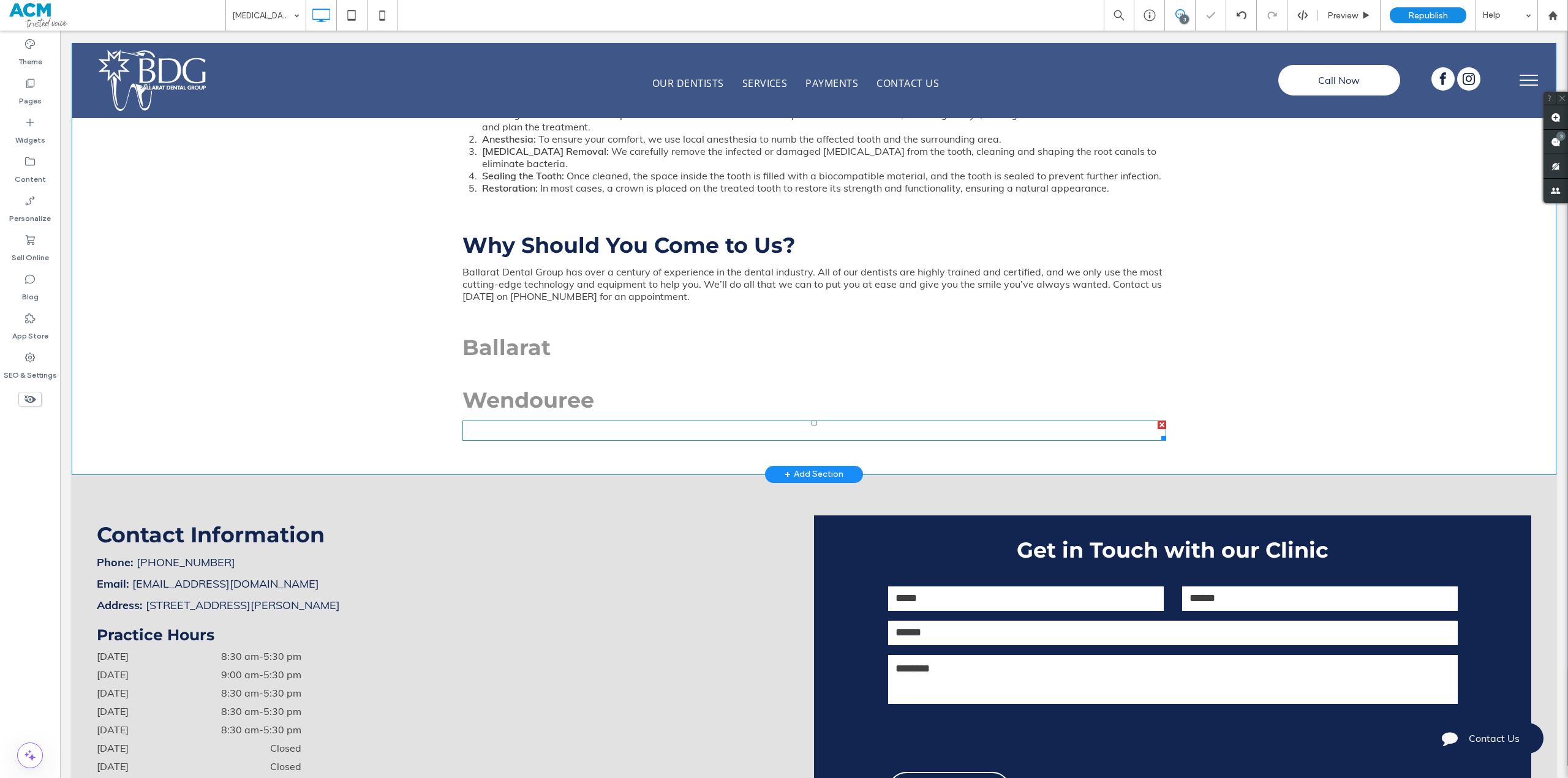
click at [1157, 420] on div at bounding box center [1162, 425] width 9 height 9
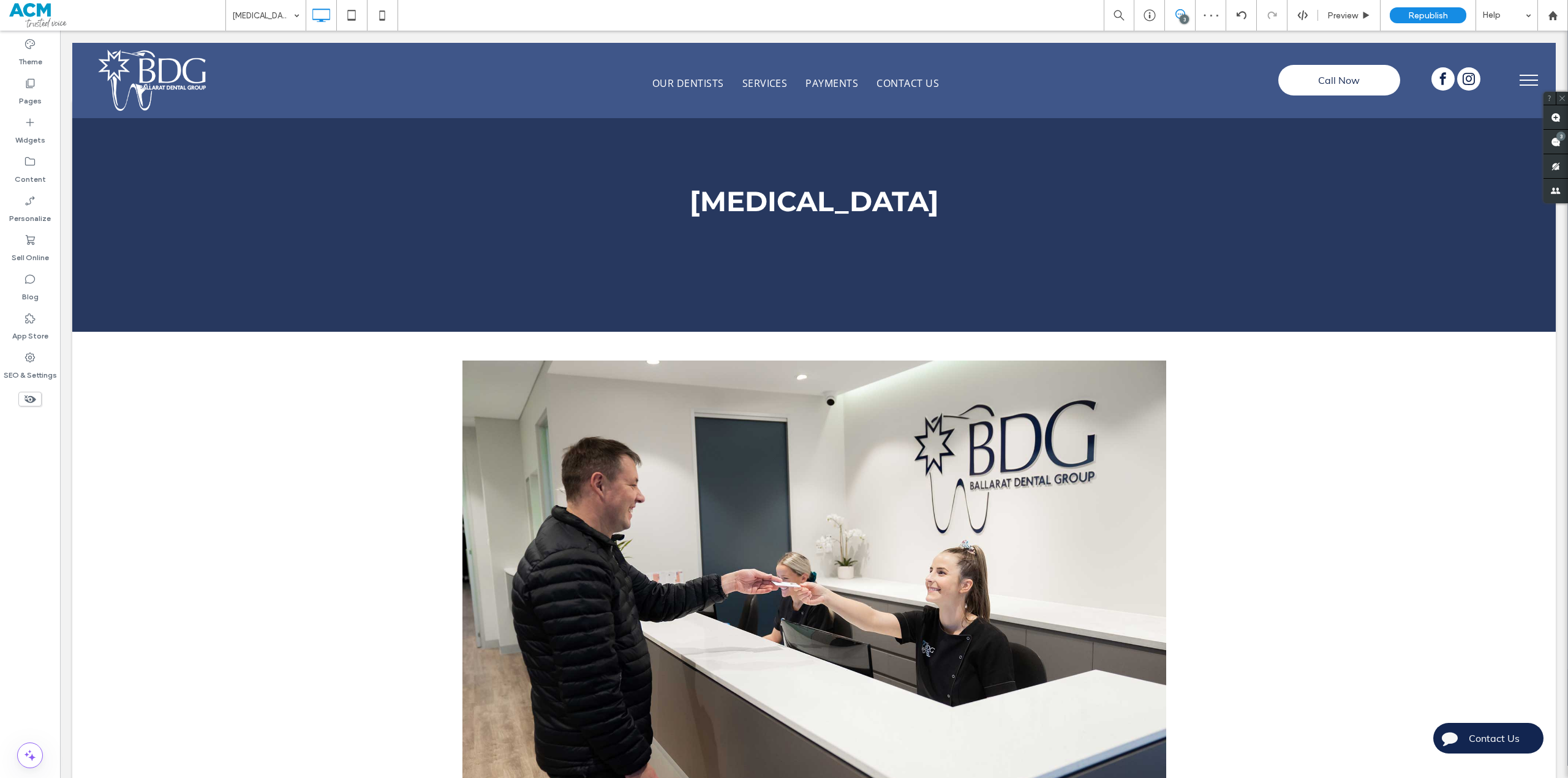
scroll to position [0, 0]
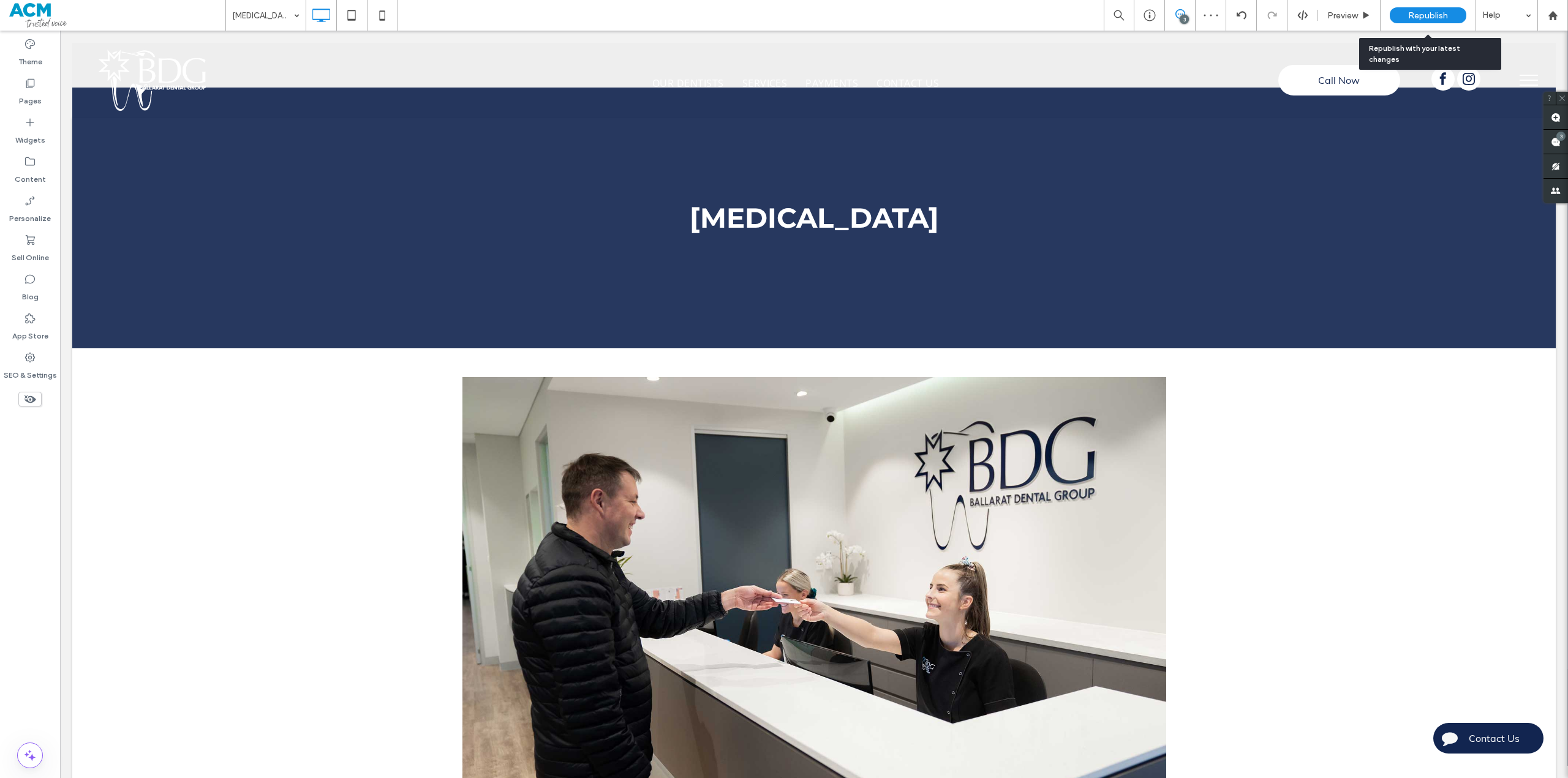
click at [1417, 16] on span "Republish" at bounding box center [1428, 16] width 40 height 11
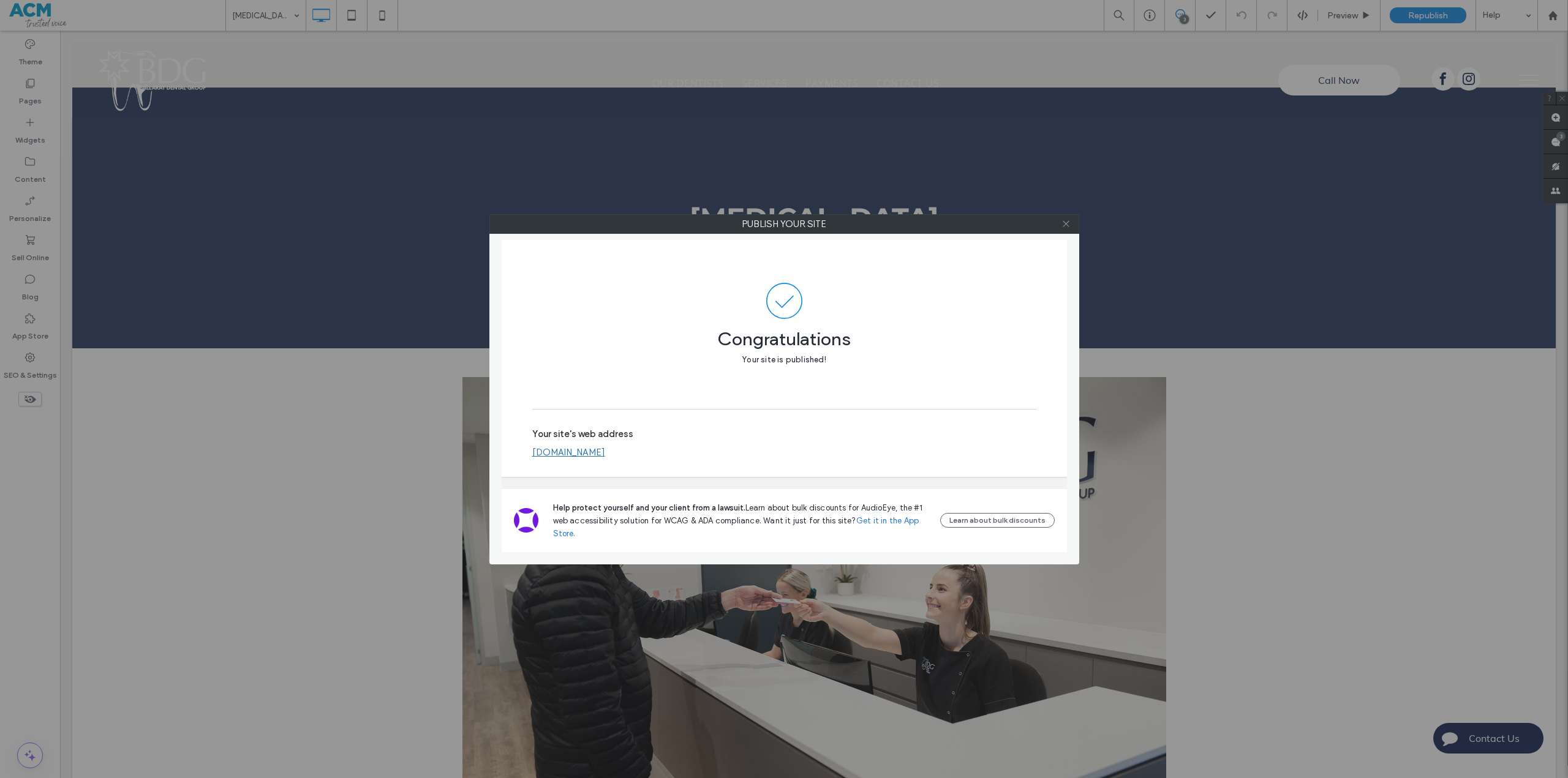
click at [1066, 224] on use at bounding box center [1065, 224] width 6 height 6
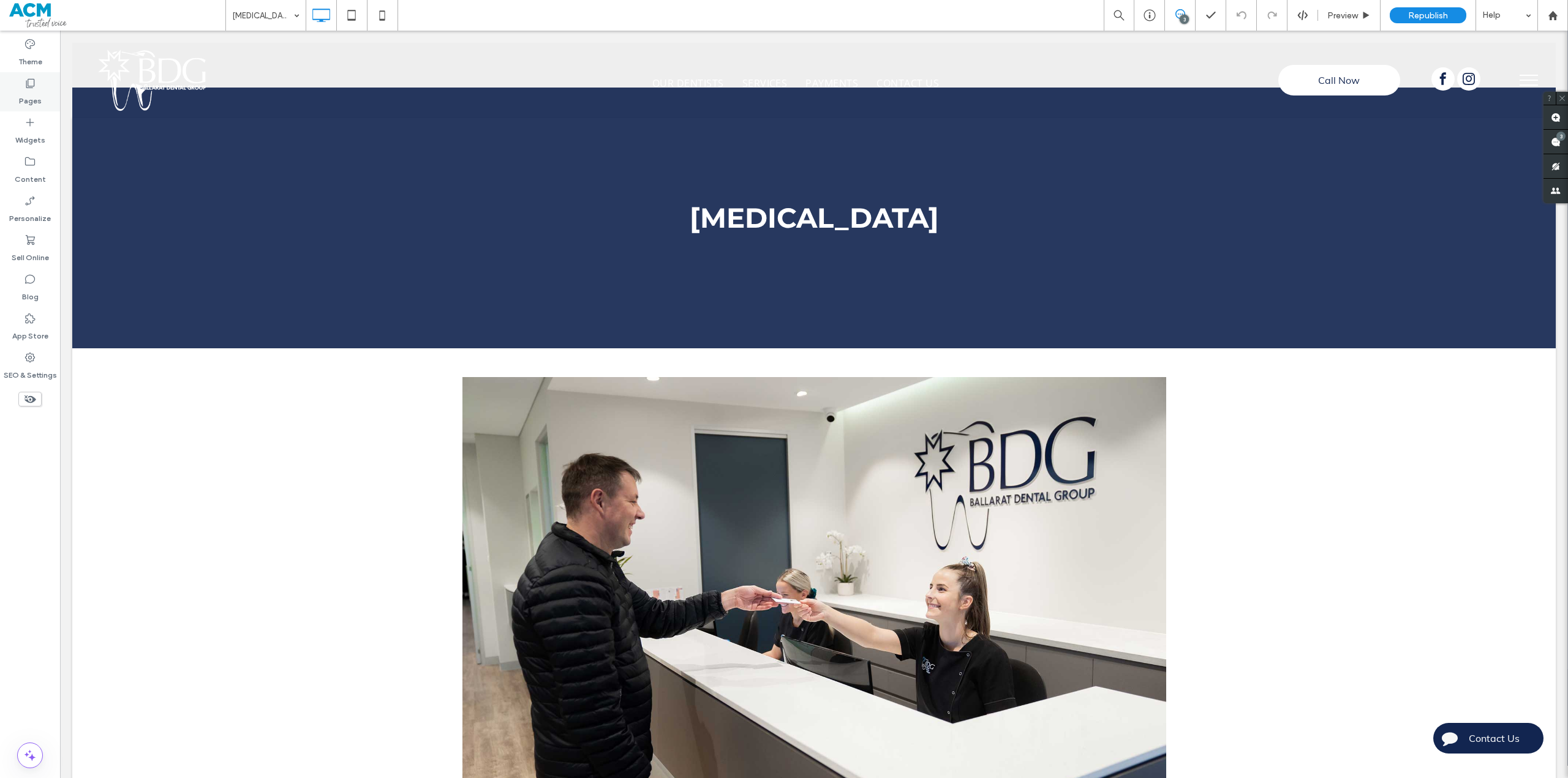
click at [27, 87] on icon at bounding box center [31, 84] width 13 height 13
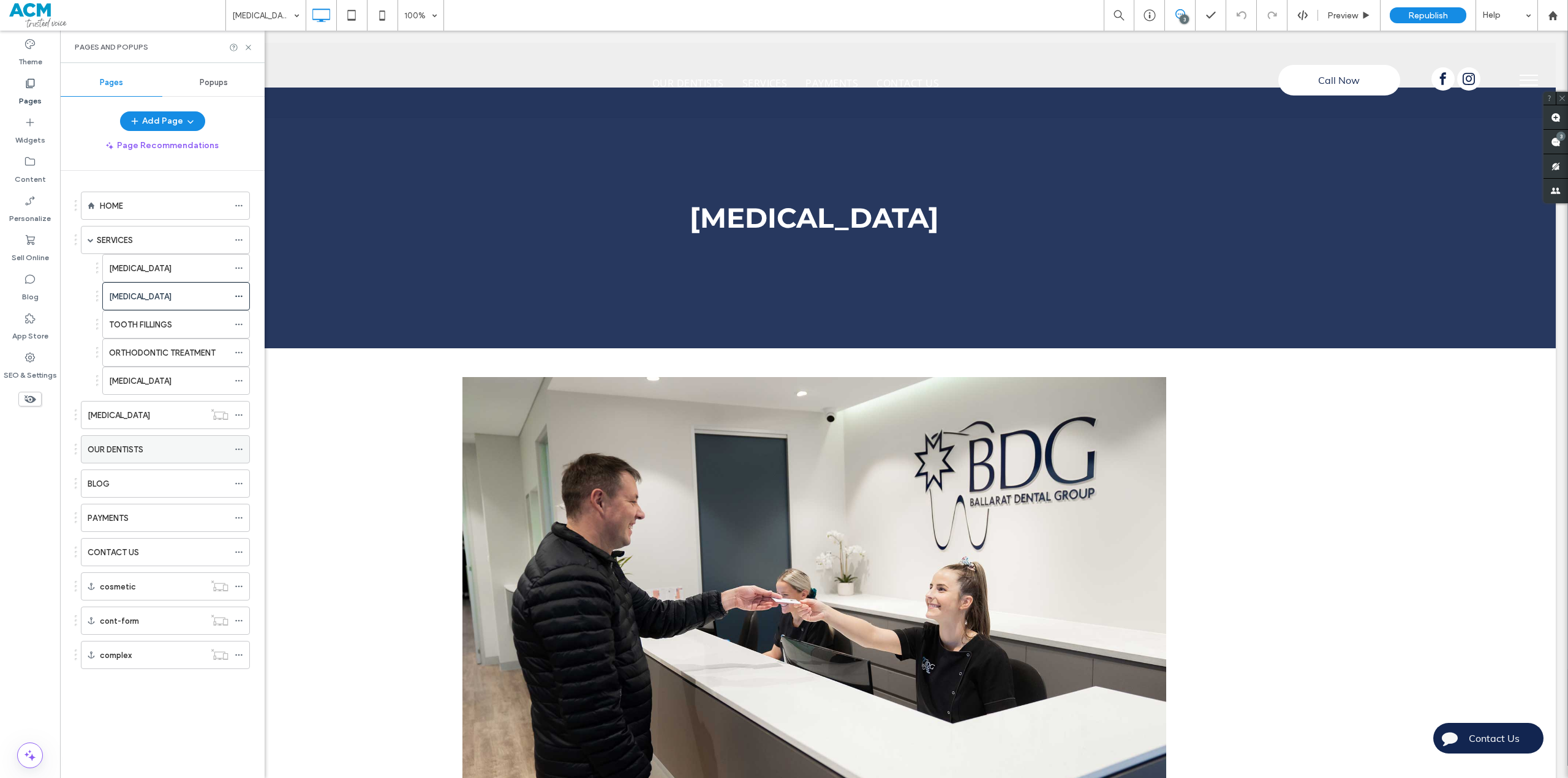
click at [119, 447] on label "OUR DENTISTS" at bounding box center [115, 450] width 56 height 22
click at [236, 450] on use at bounding box center [238, 450] width 6 height 2
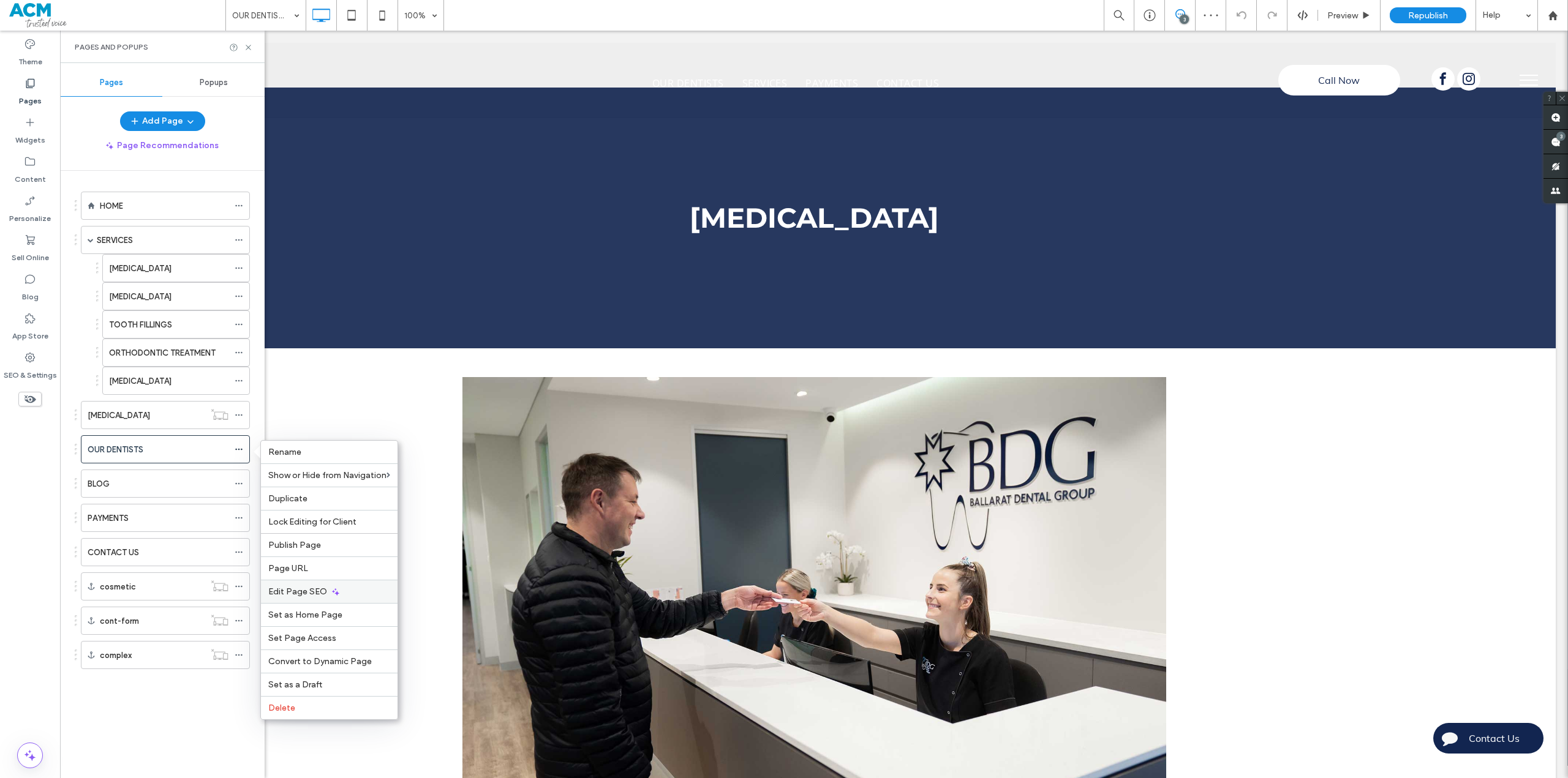
click at [311, 590] on span "Edit Page SEO" at bounding box center [297, 592] width 58 height 11
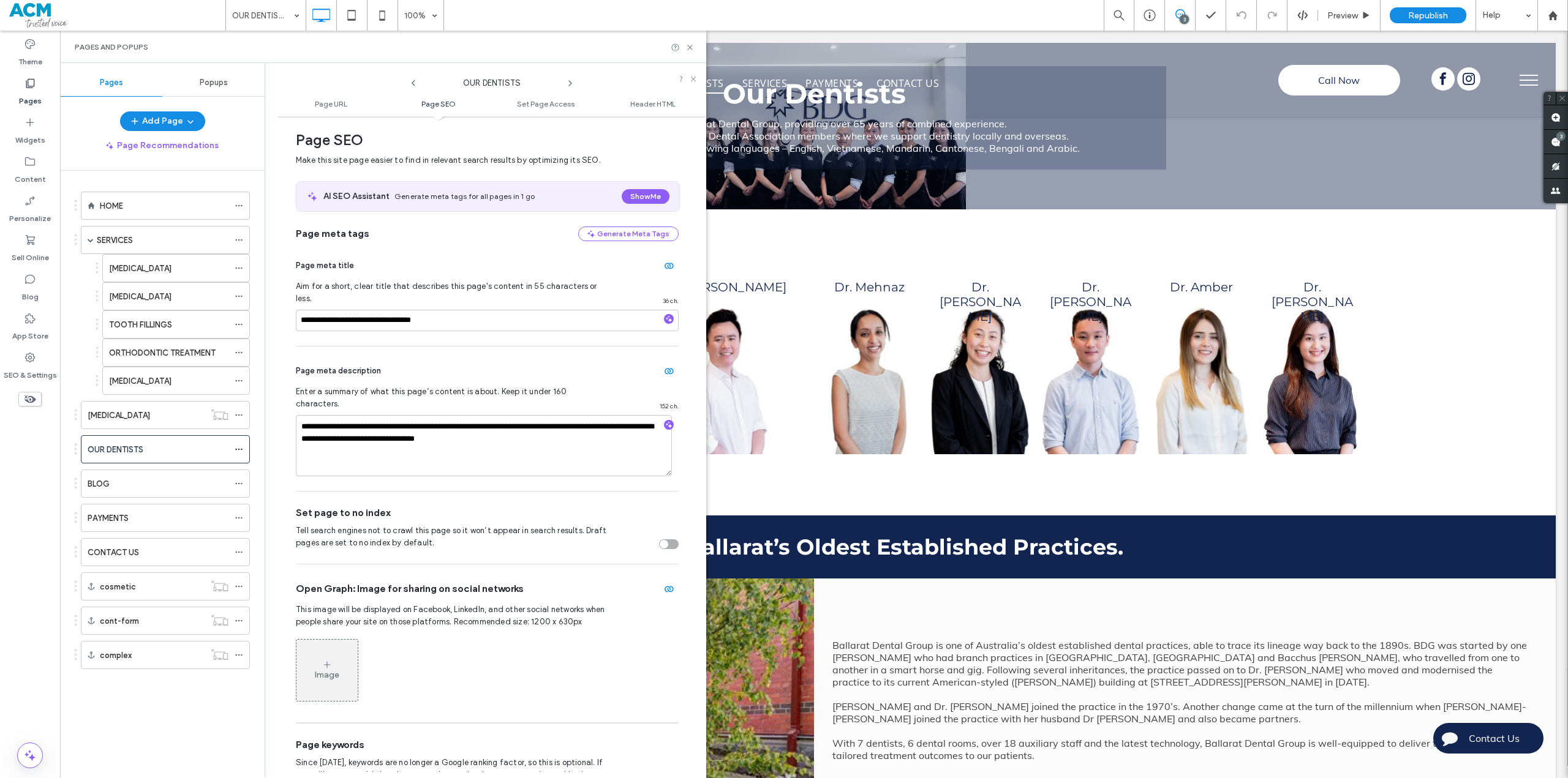
click at [660, 540] on div "toggle" at bounding box center [664, 544] width 9 height 9
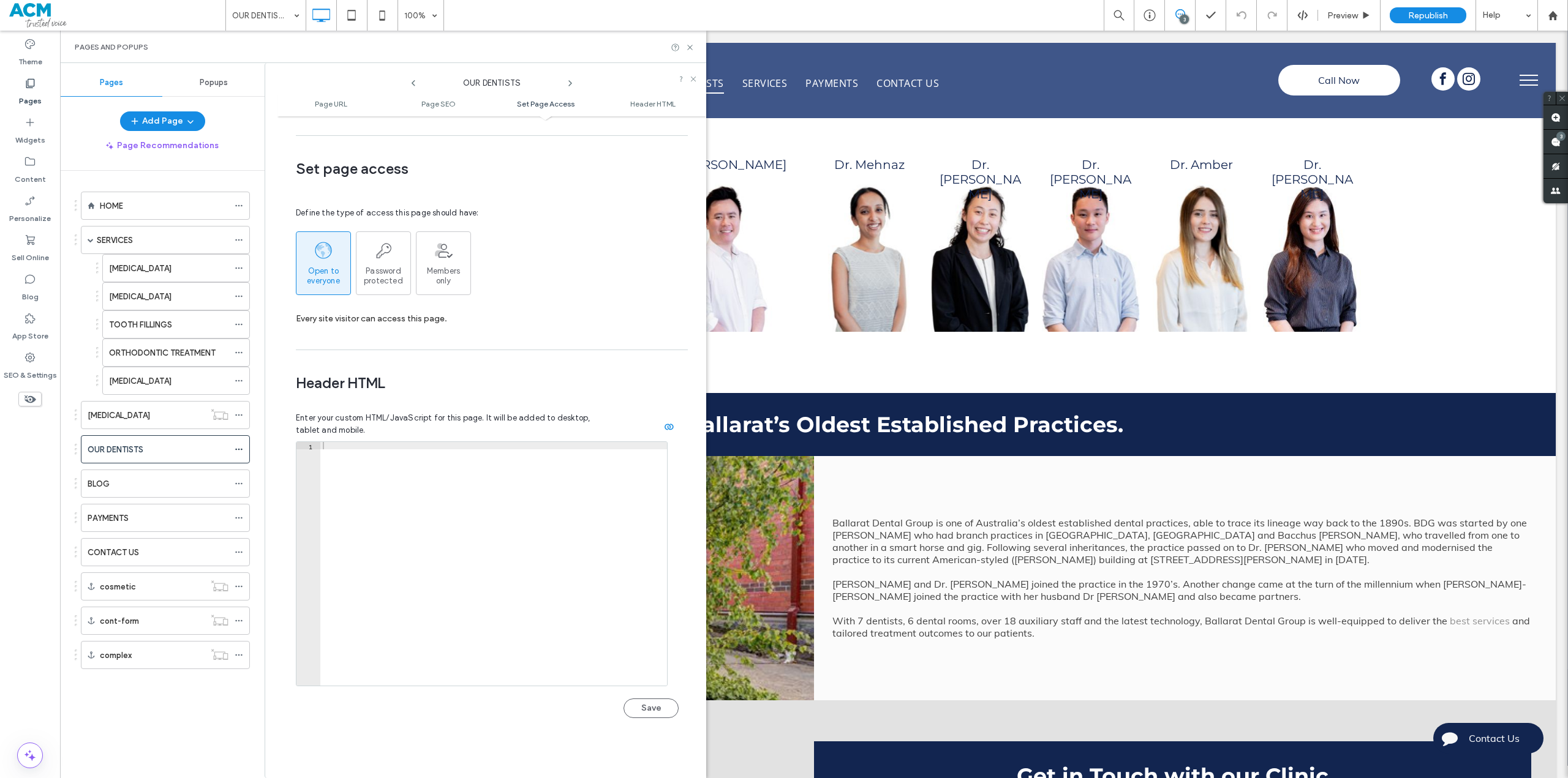
scroll to position [1068, 0]
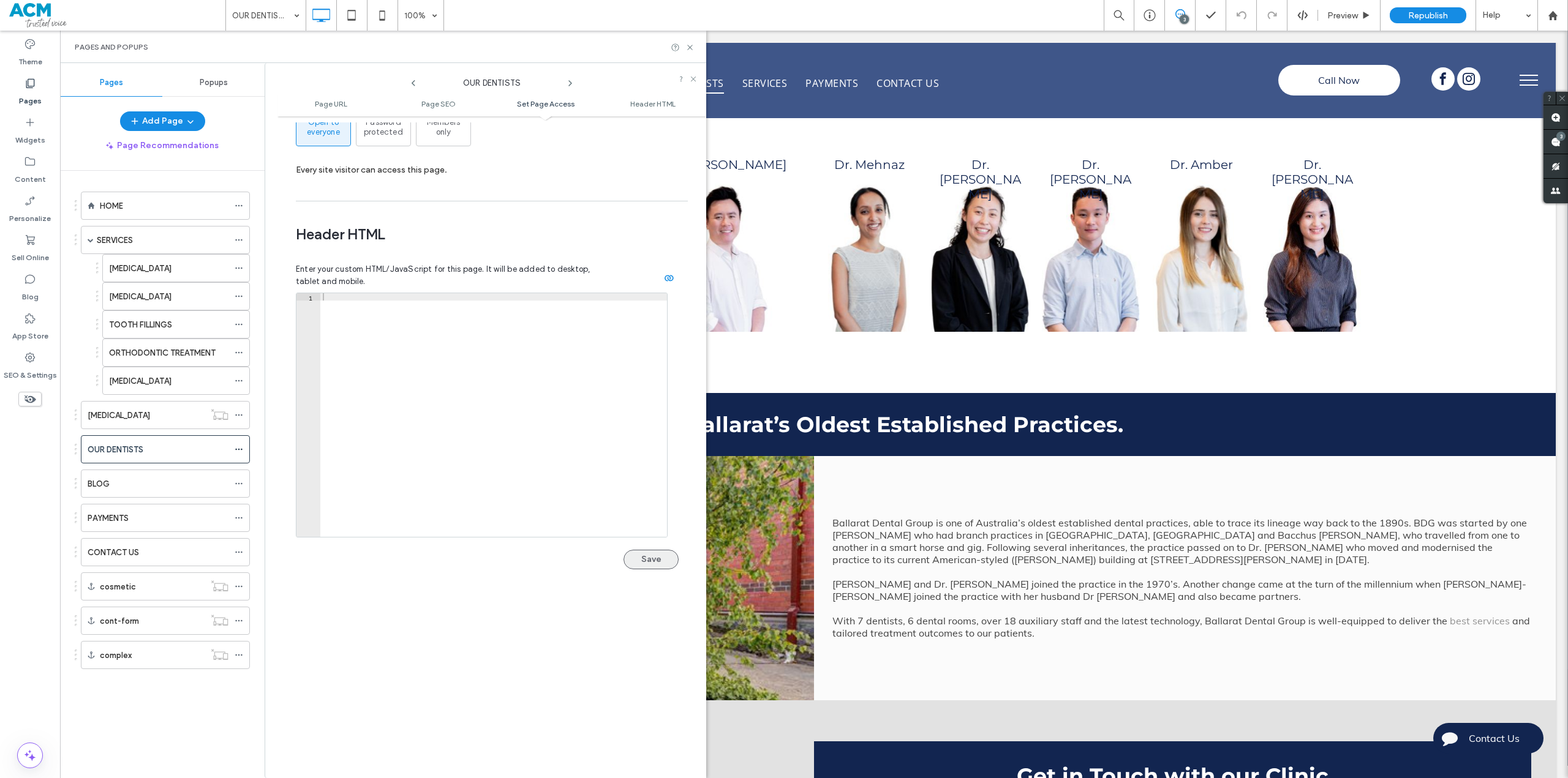
click at [654, 550] on button "Save" at bounding box center [651, 560] width 55 height 20
click at [1437, 14] on span "Republish" at bounding box center [1428, 16] width 40 height 11
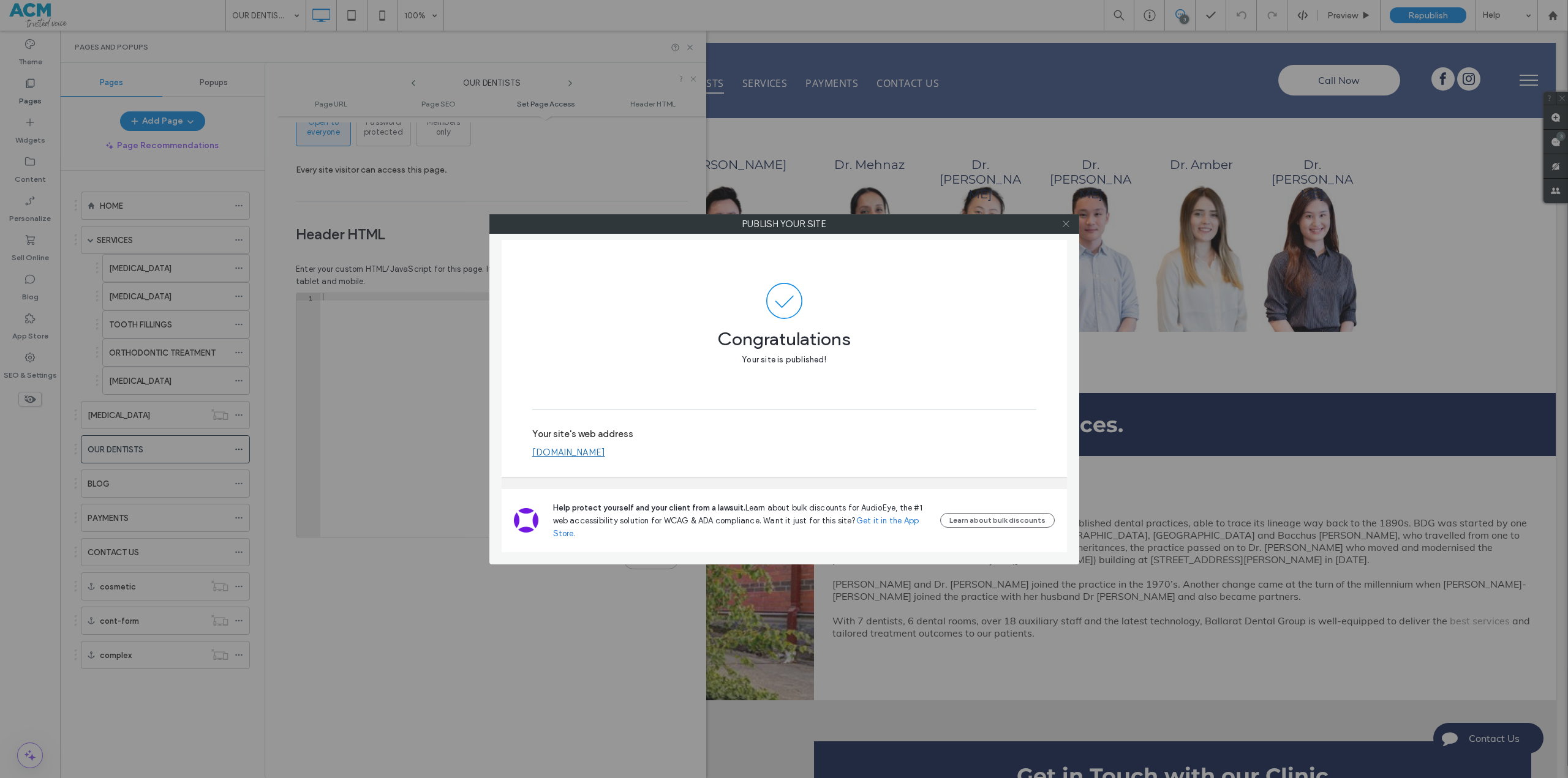
click at [1068, 224] on icon at bounding box center [1066, 224] width 9 height 9
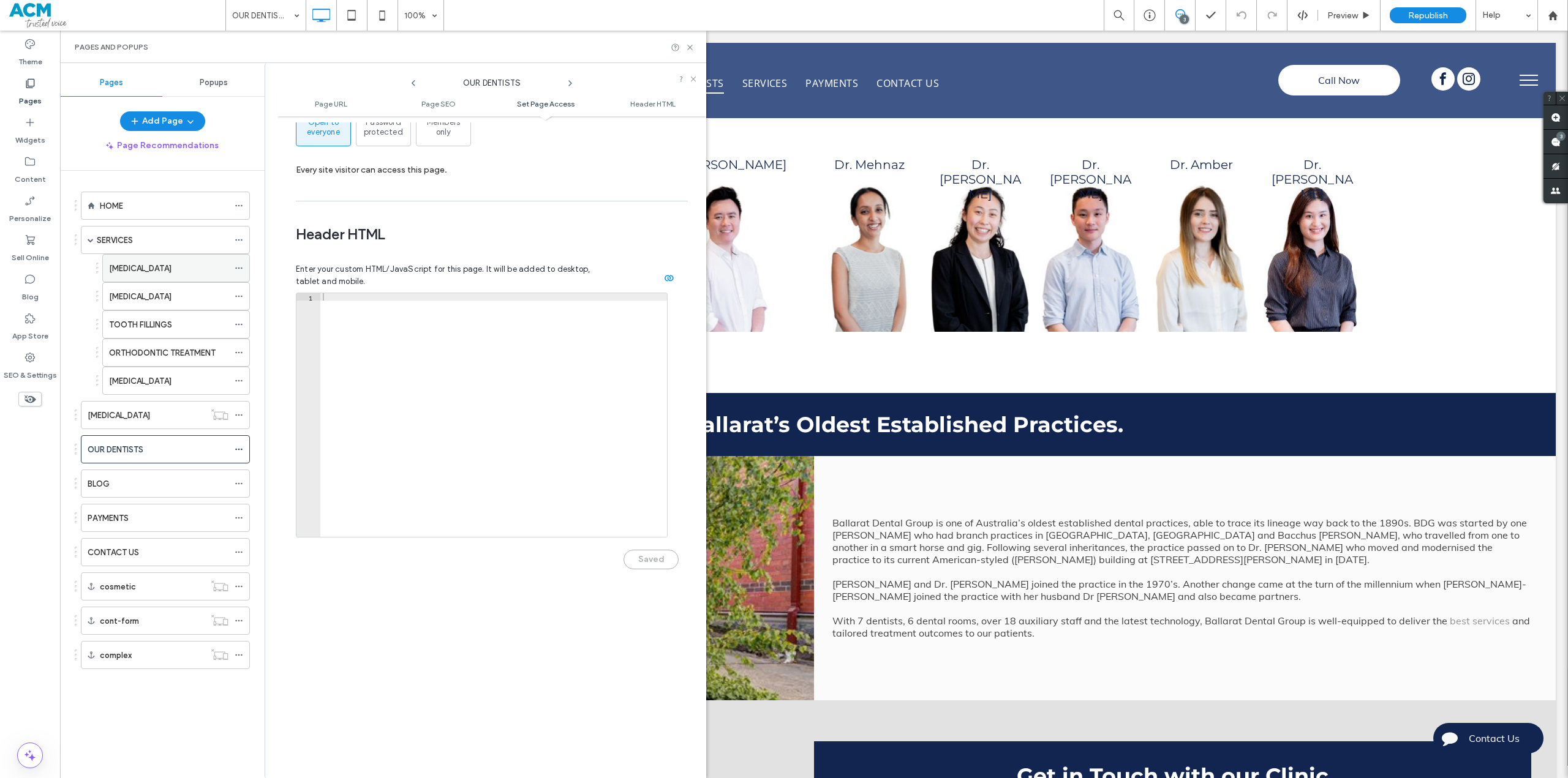
click at [195, 272] on div "[MEDICAL_DATA]" at bounding box center [168, 269] width 120 height 13
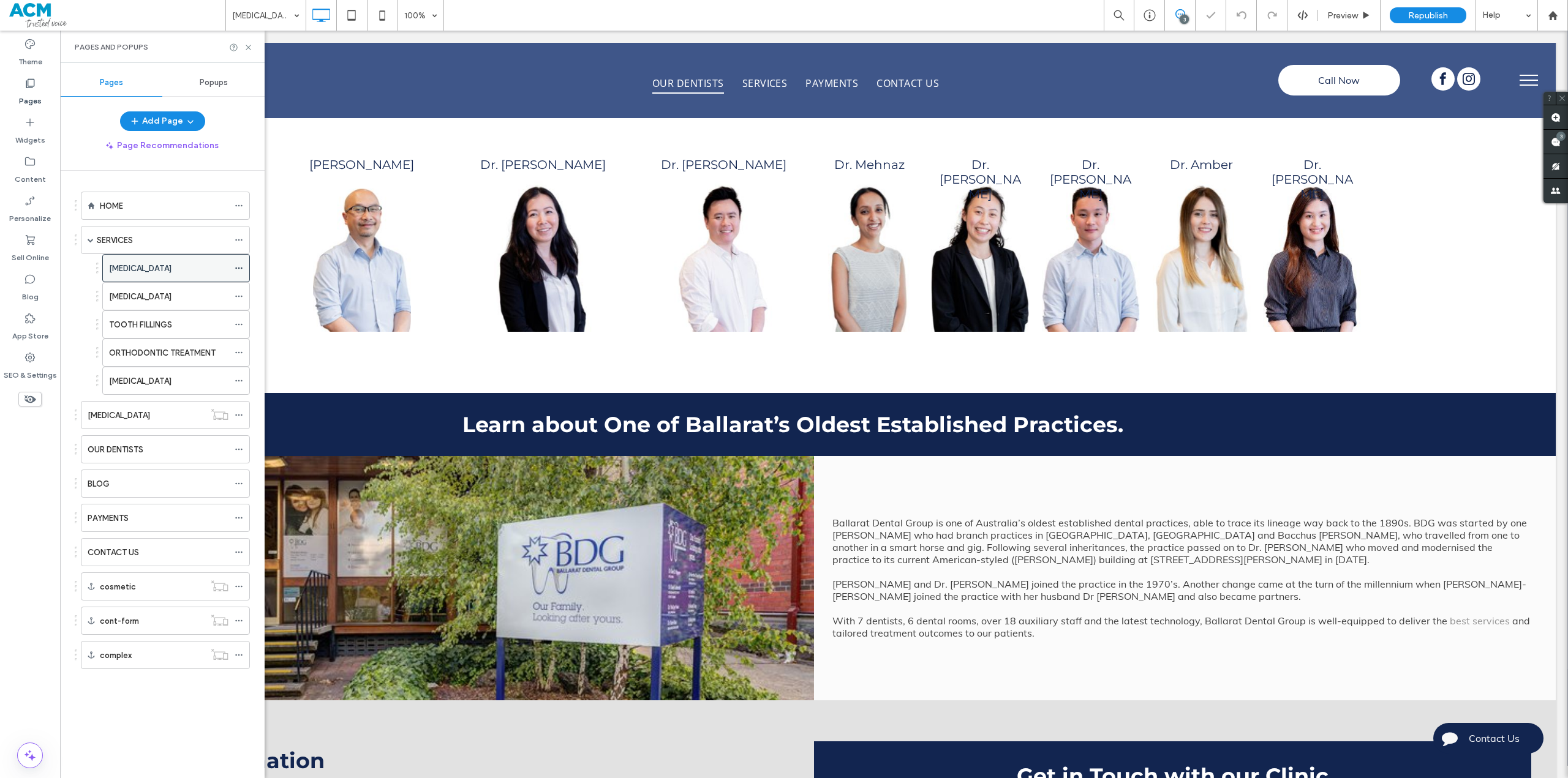
click at [237, 268] on icon at bounding box center [239, 269] width 9 height 9
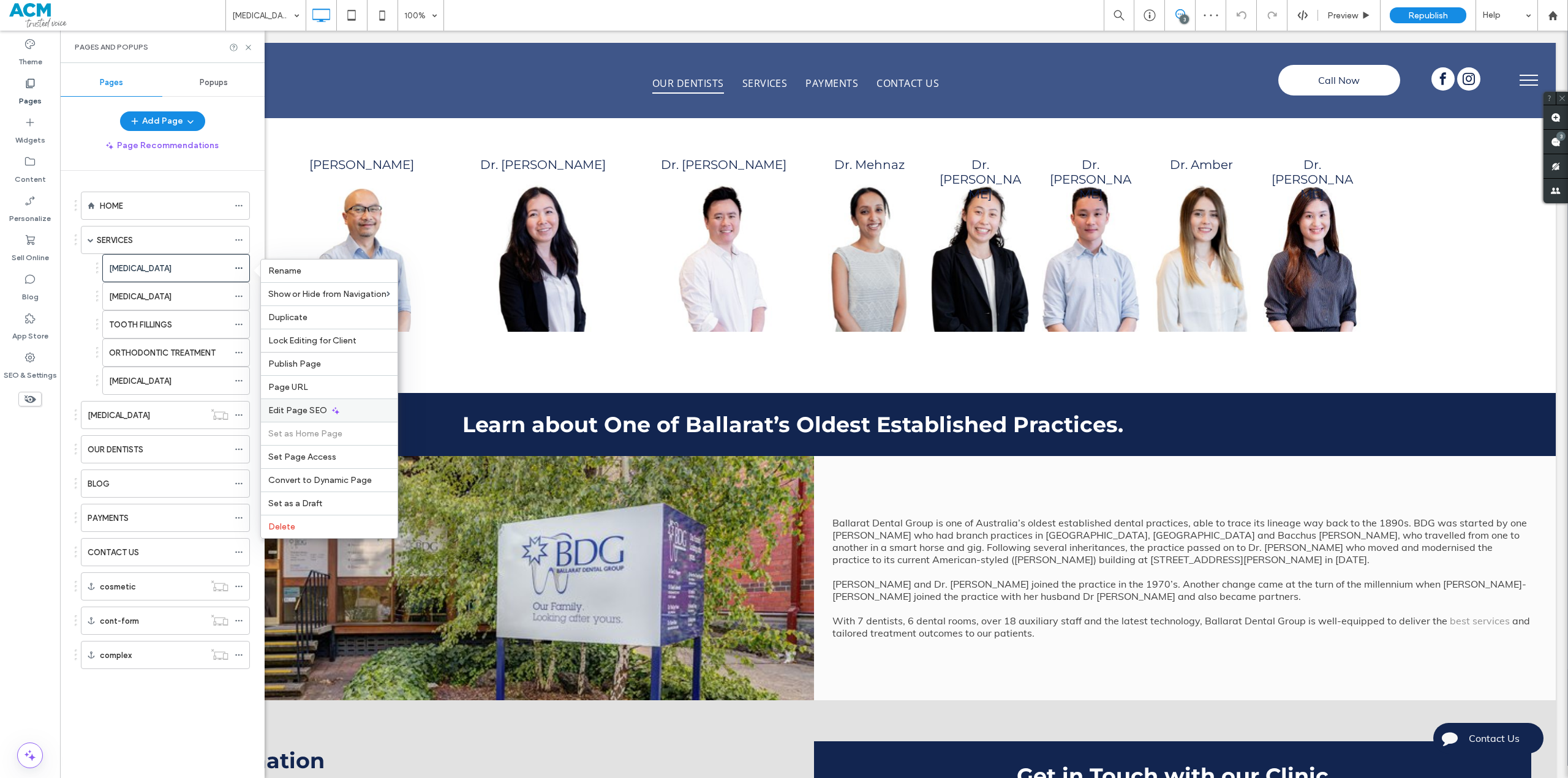
click at [297, 412] on span "Edit Page SEO" at bounding box center [297, 411] width 58 height 11
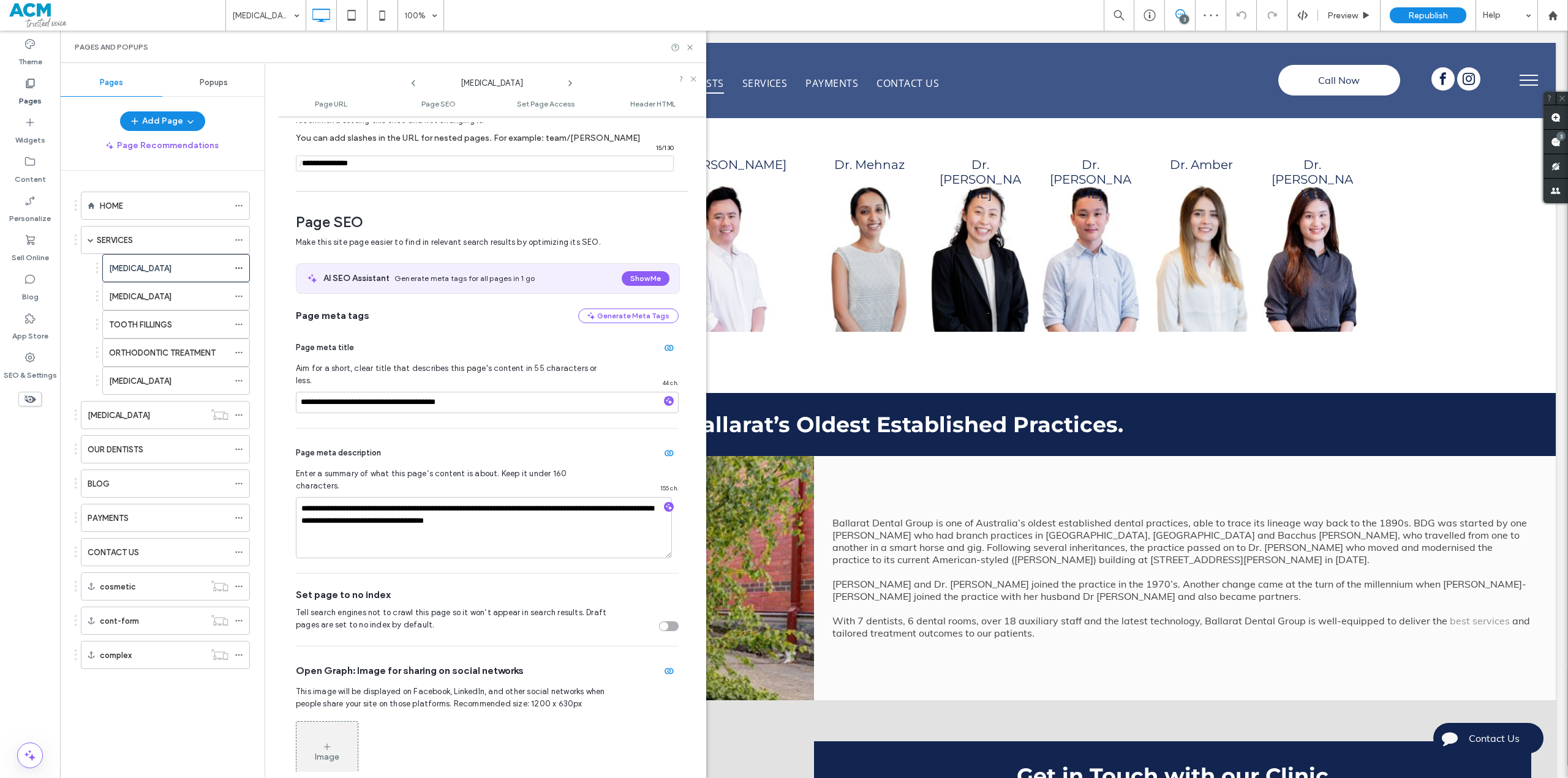
scroll to position [168, 0]
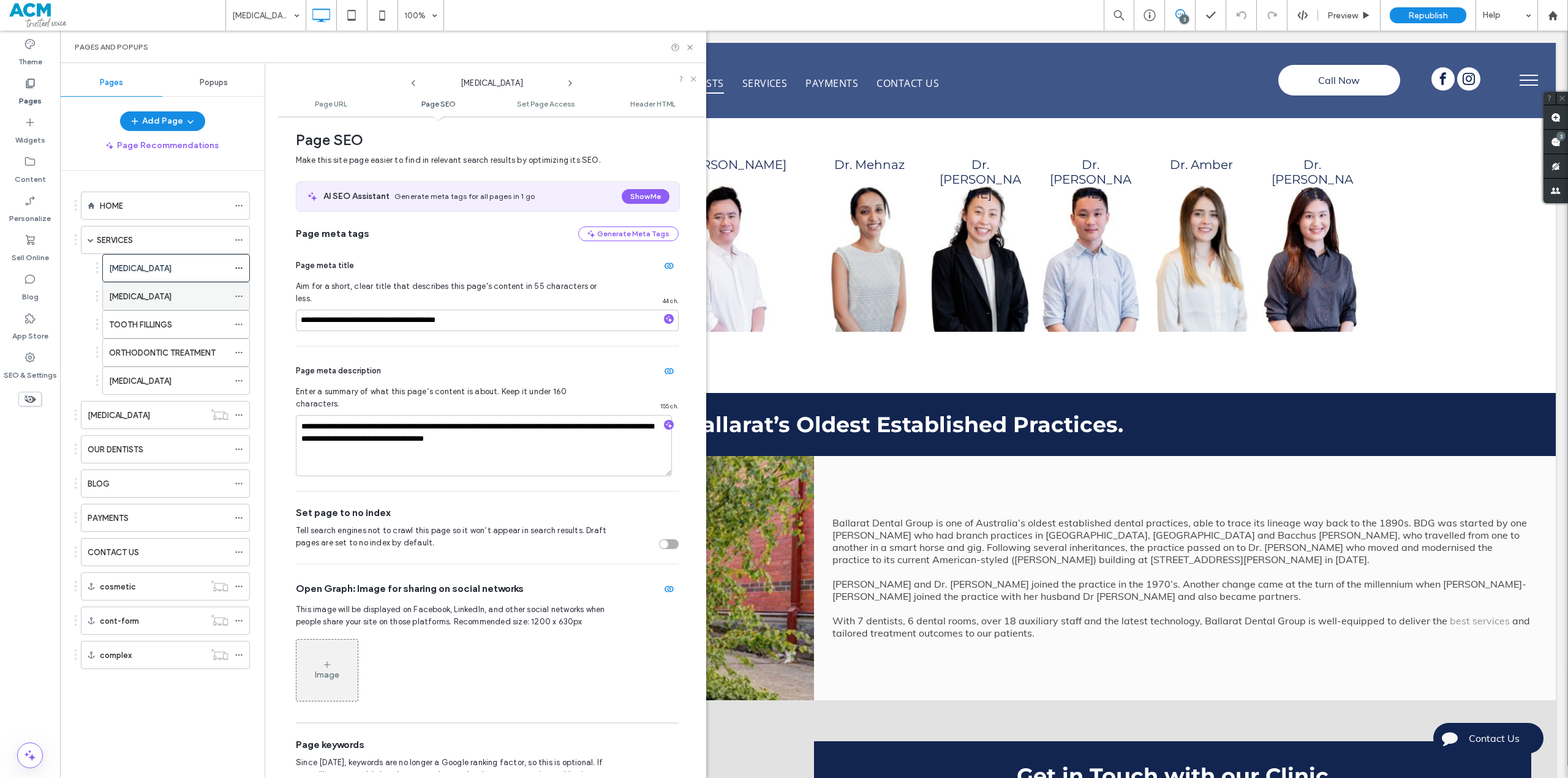
click at [237, 297] on icon at bounding box center [239, 296] width 9 height 9
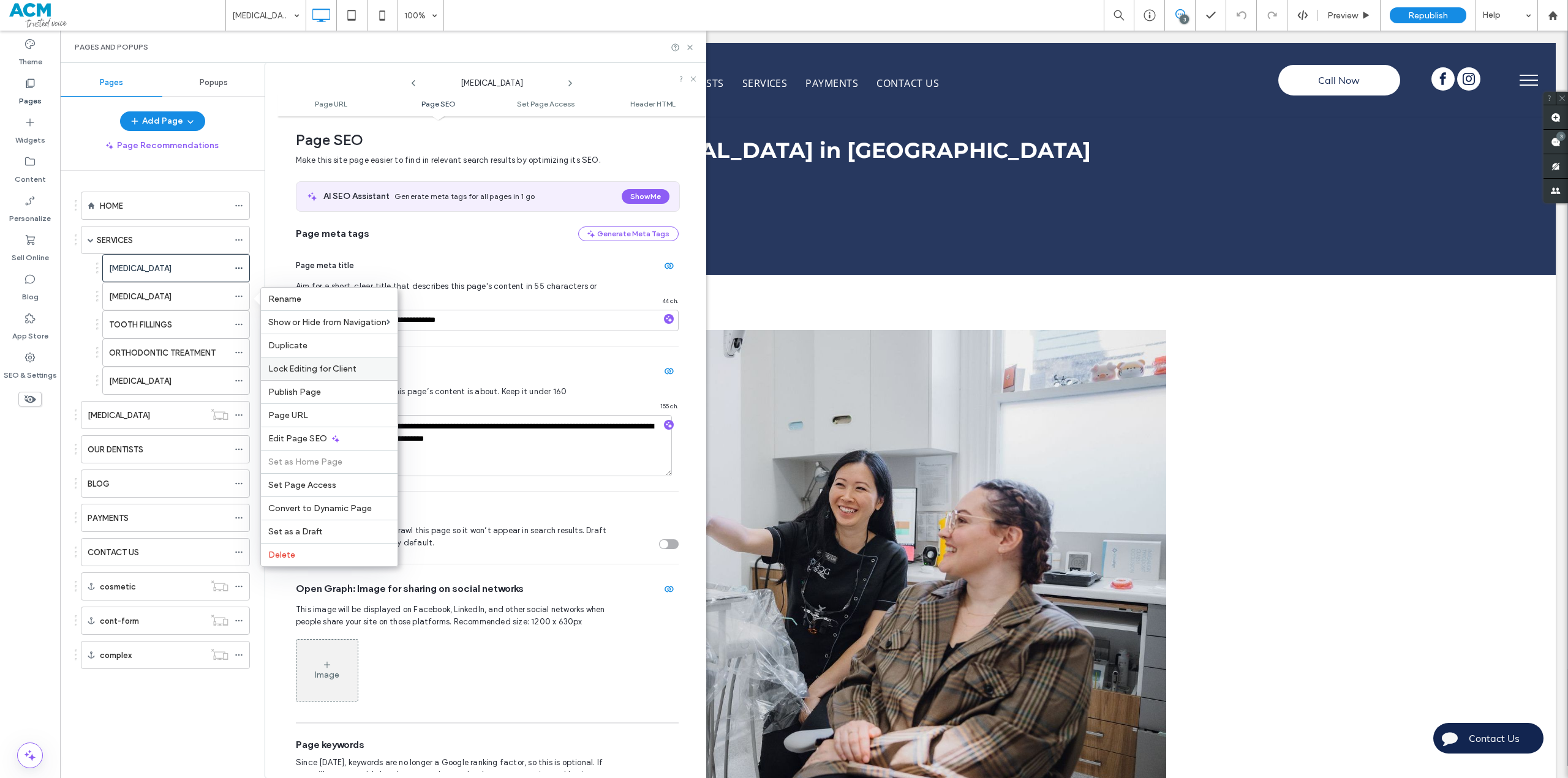
scroll to position [0, 0]
click at [305, 434] on span "Edit Page SEO" at bounding box center [297, 439] width 58 height 11
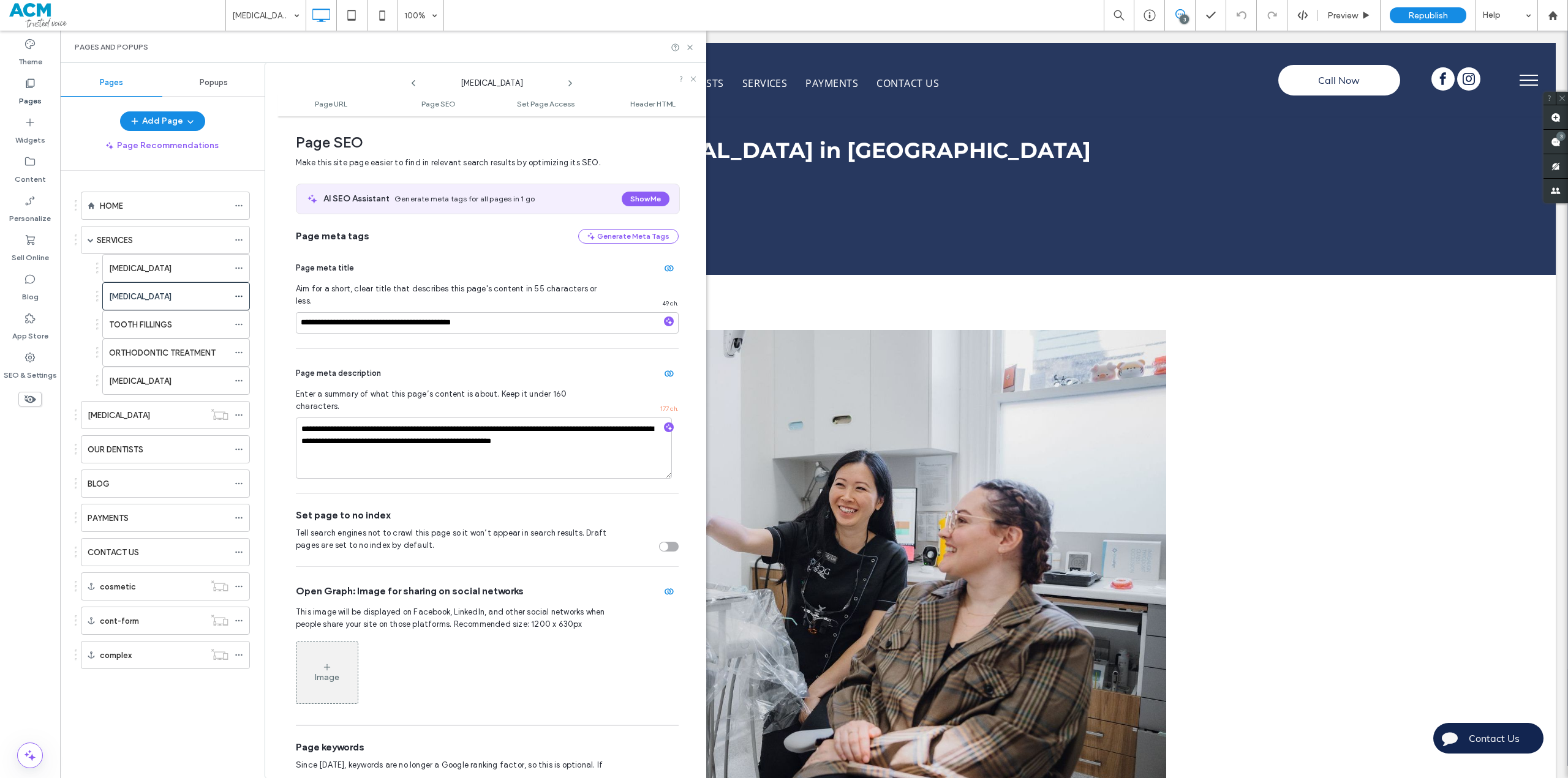
scroll to position [168, 0]
click at [235, 324] on icon at bounding box center [239, 324] width 9 height 9
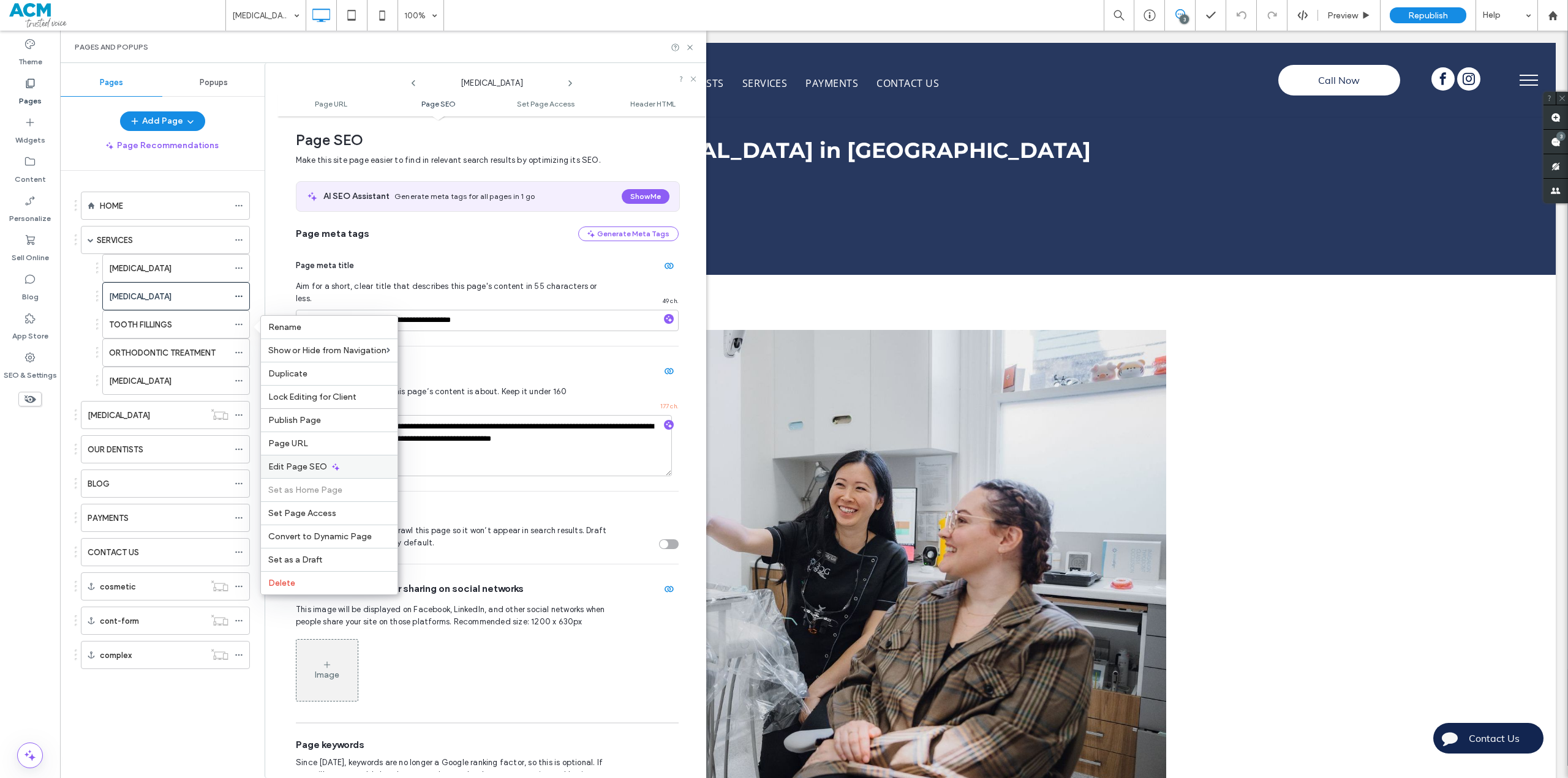
click at [311, 466] on span "Edit Page SEO" at bounding box center [297, 467] width 58 height 11
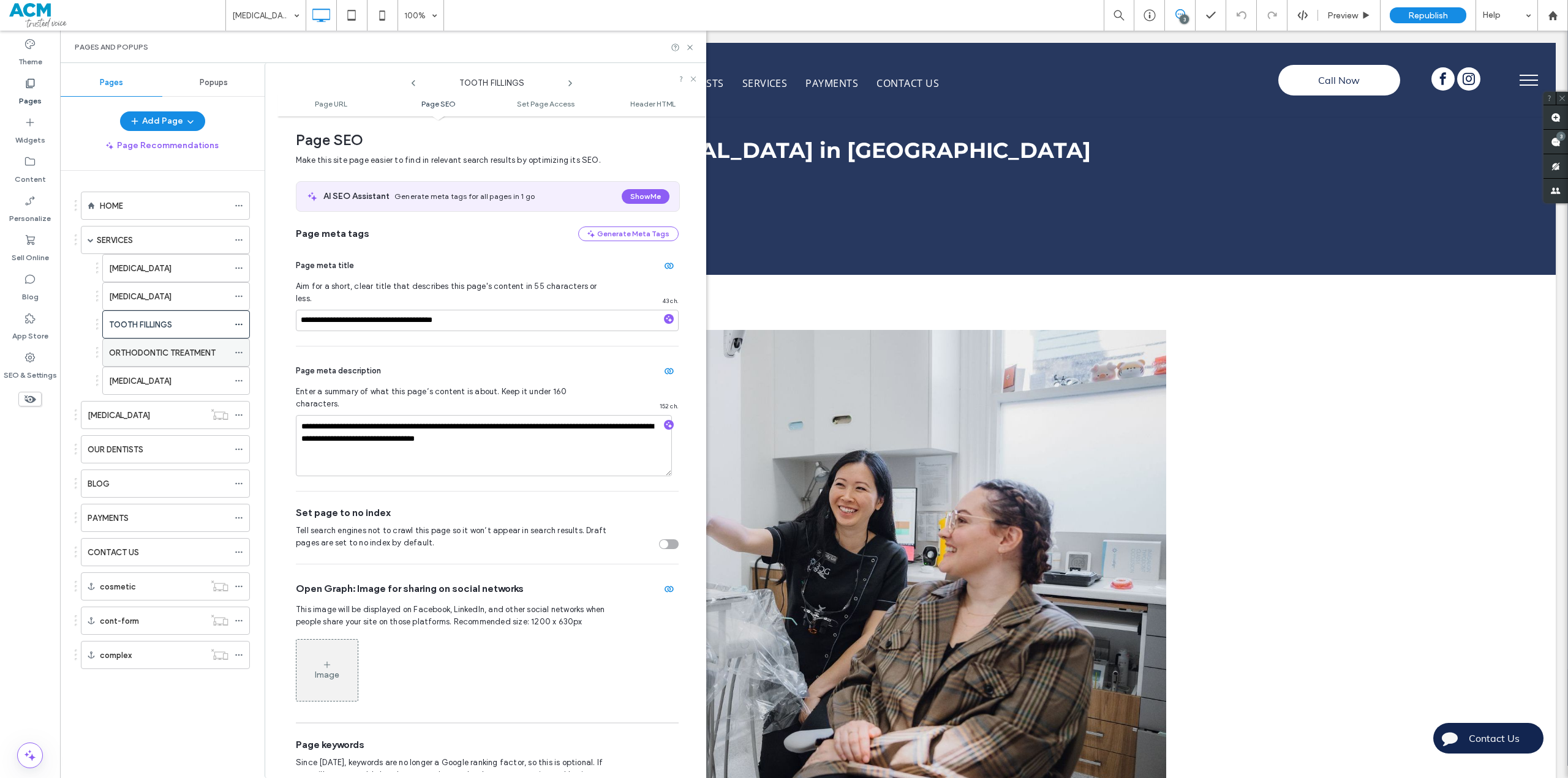
click at [239, 349] on icon at bounding box center [239, 353] width 9 height 9
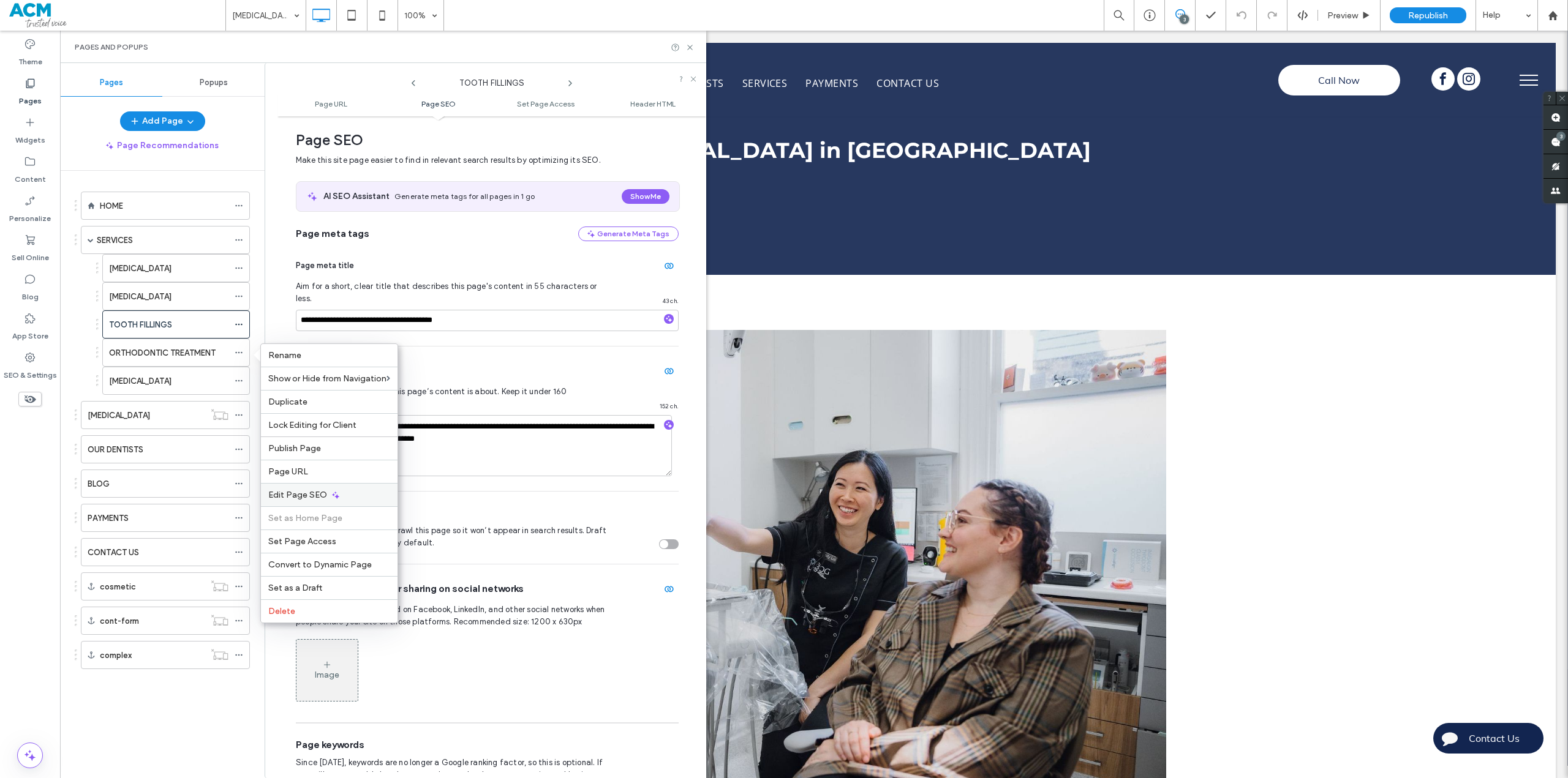
click at [326, 493] on div "Edit Page SEO" at bounding box center [329, 495] width 137 height 23
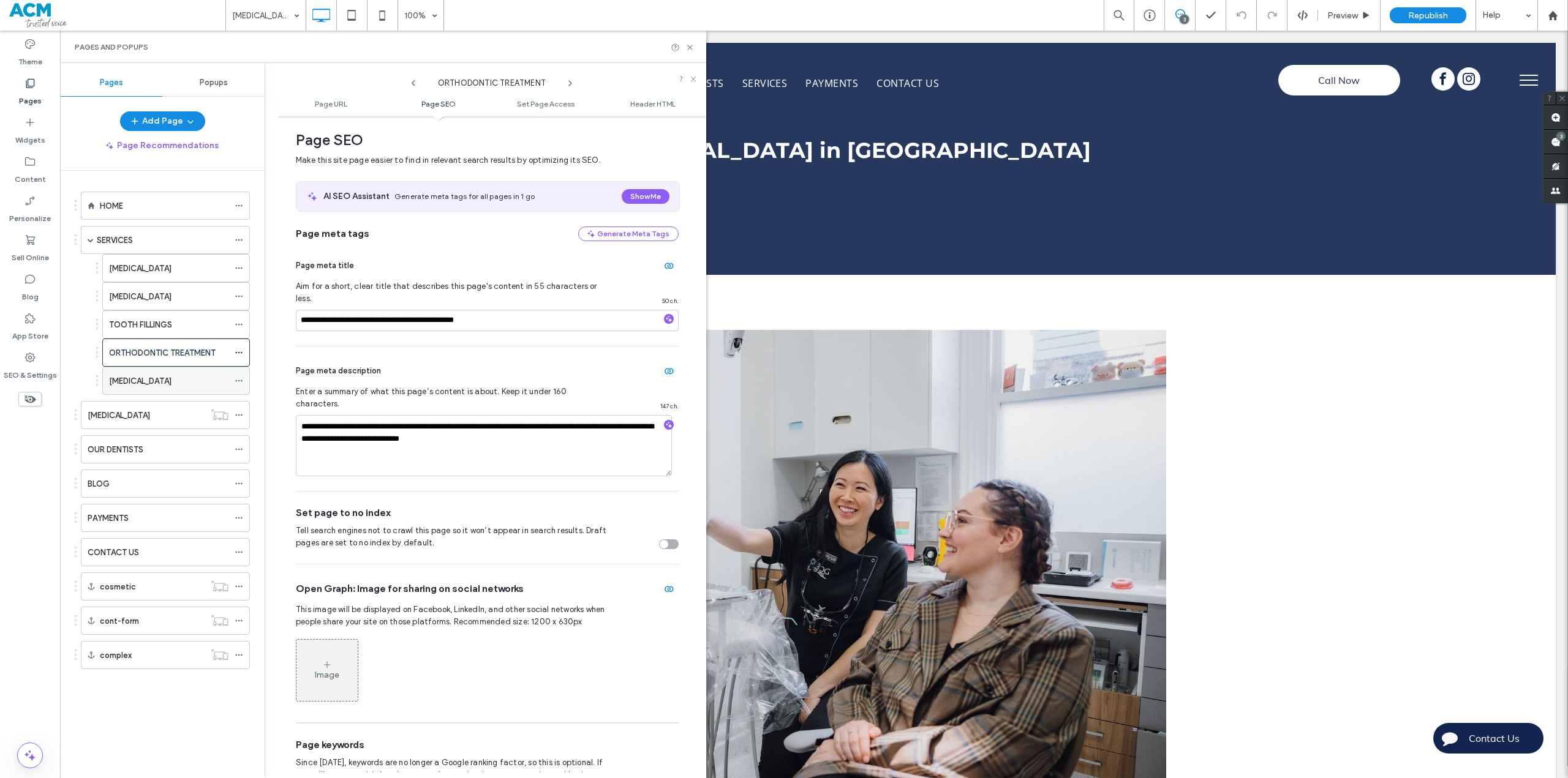
click at [234, 380] on div "[MEDICAL_DATA]" at bounding box center [176, 380] width 147 height 28
click at [215, 485] on div "BLOG" at bounding box center [157, 484] width 141 height 13
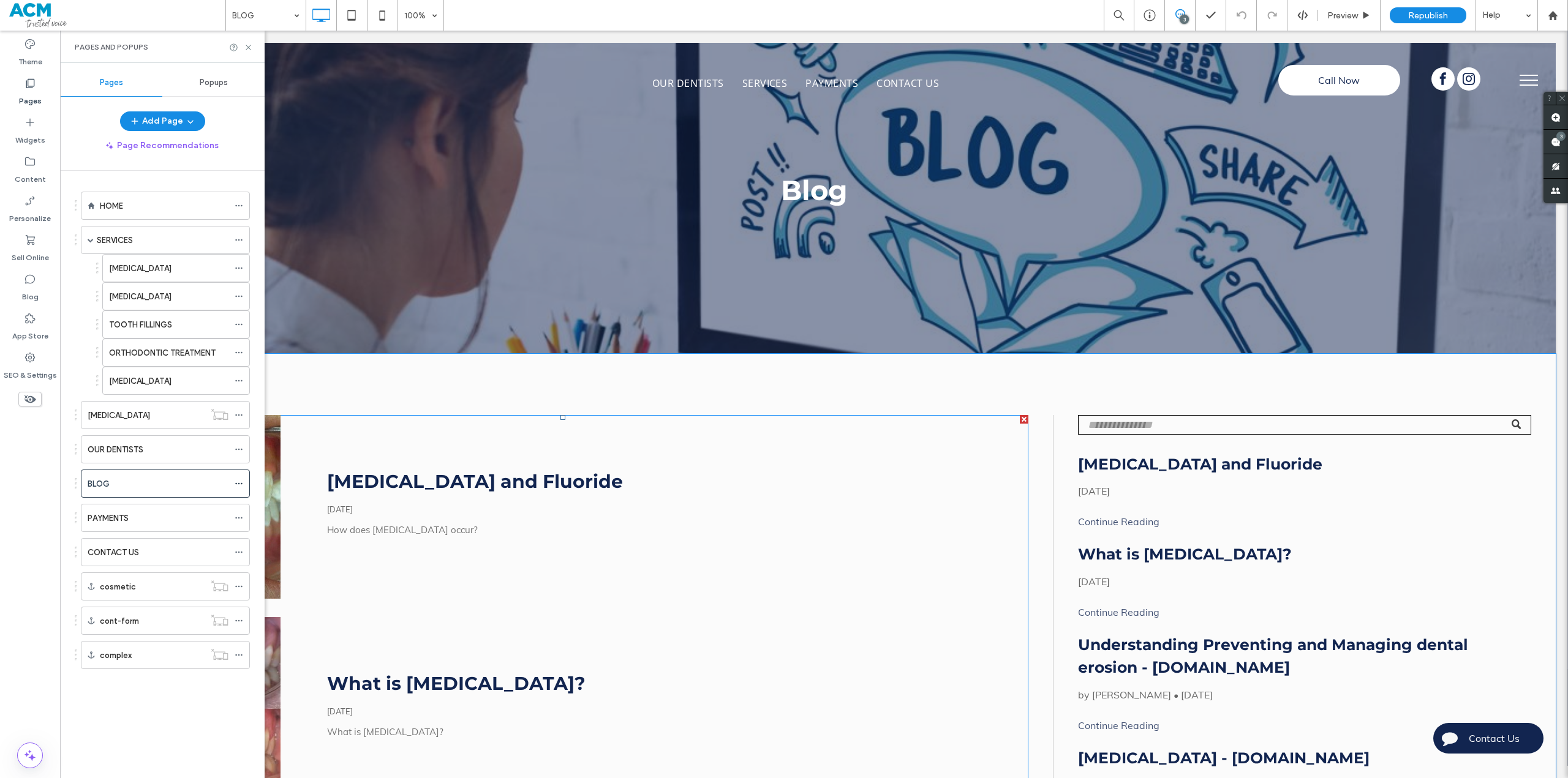
click at [439, 491] on link "[MEDICAL_DATA] and Fluoride" at bounding box center [474, 481] width 296 height 22
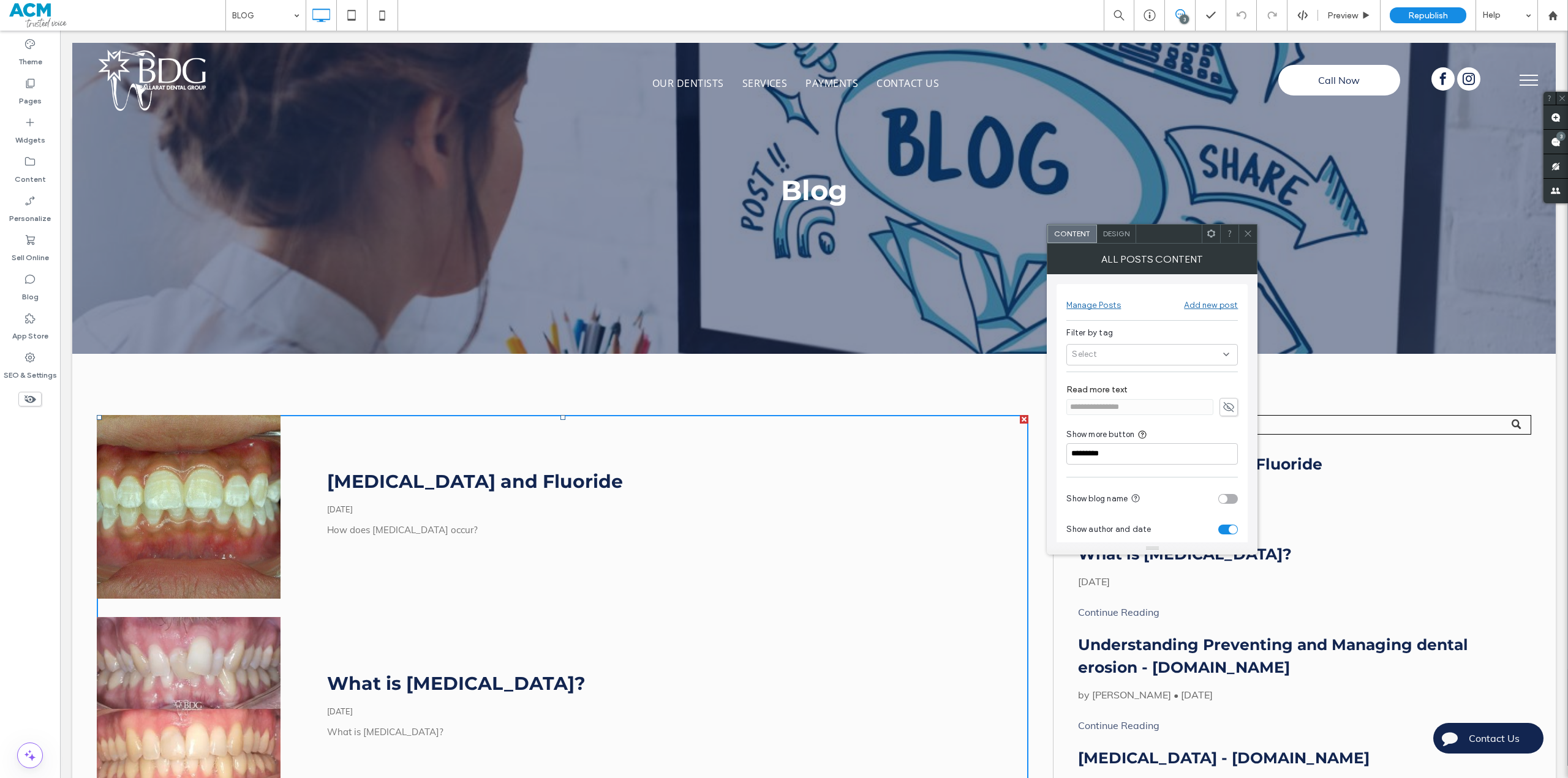
click at [1246, 229] on icon at bounding box center [1247, 234] width 9 height 9
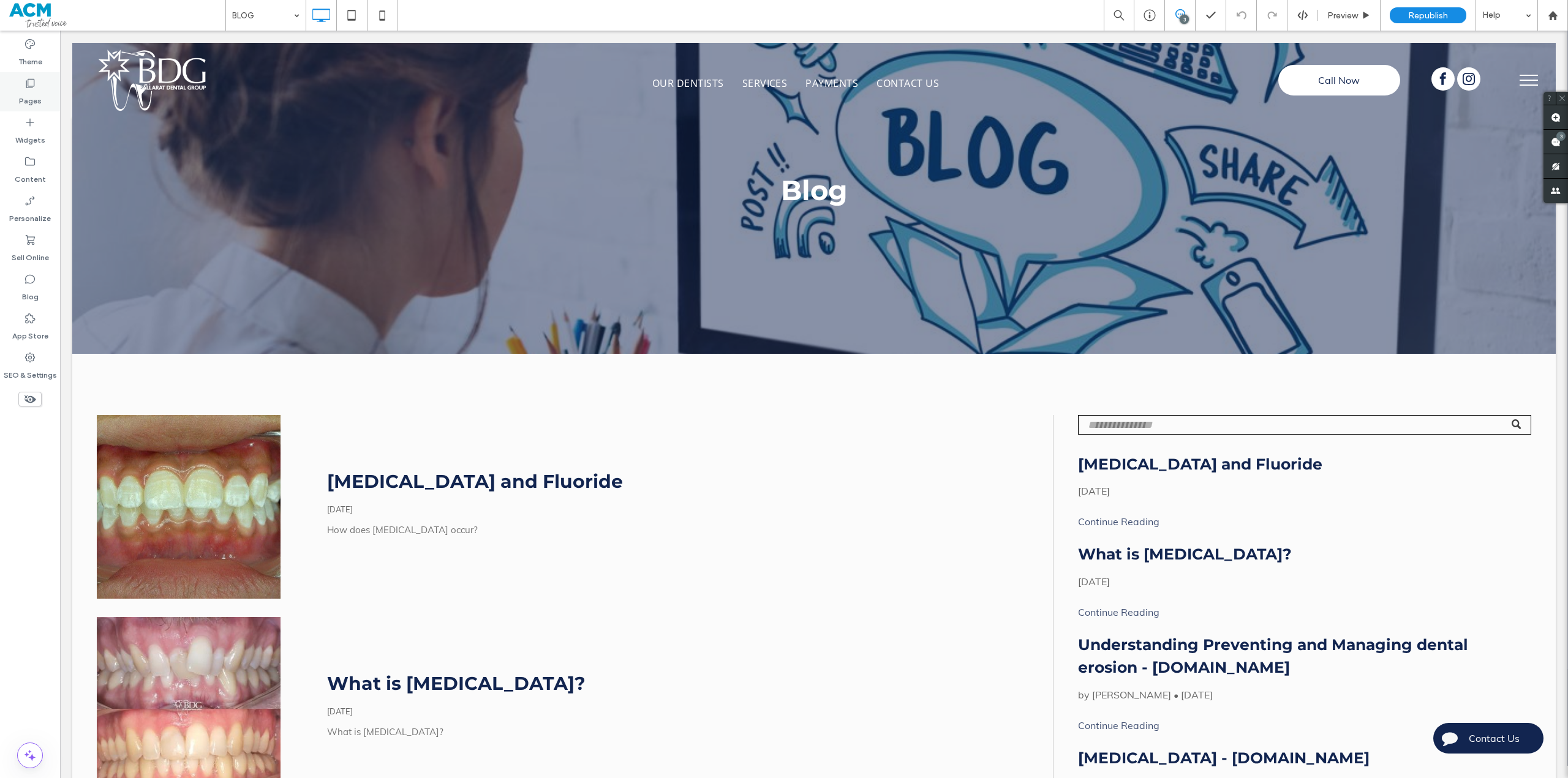
click at [27, 99] on label "Pages" at bounding box center [30, 97] width 22 height 17
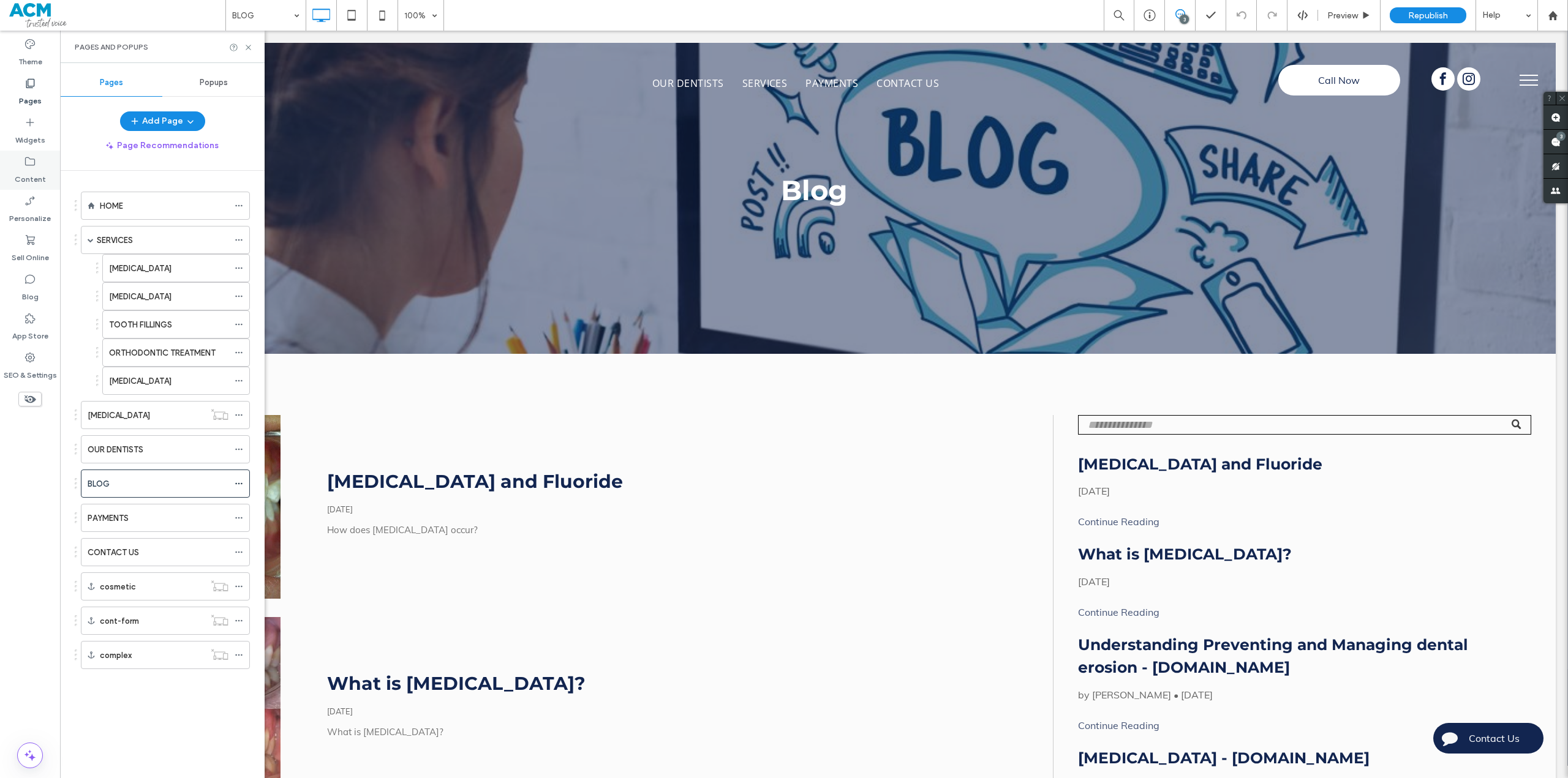
click at [33, 183] on label "Content" at bounding box center [30, 176] width 31 height 17
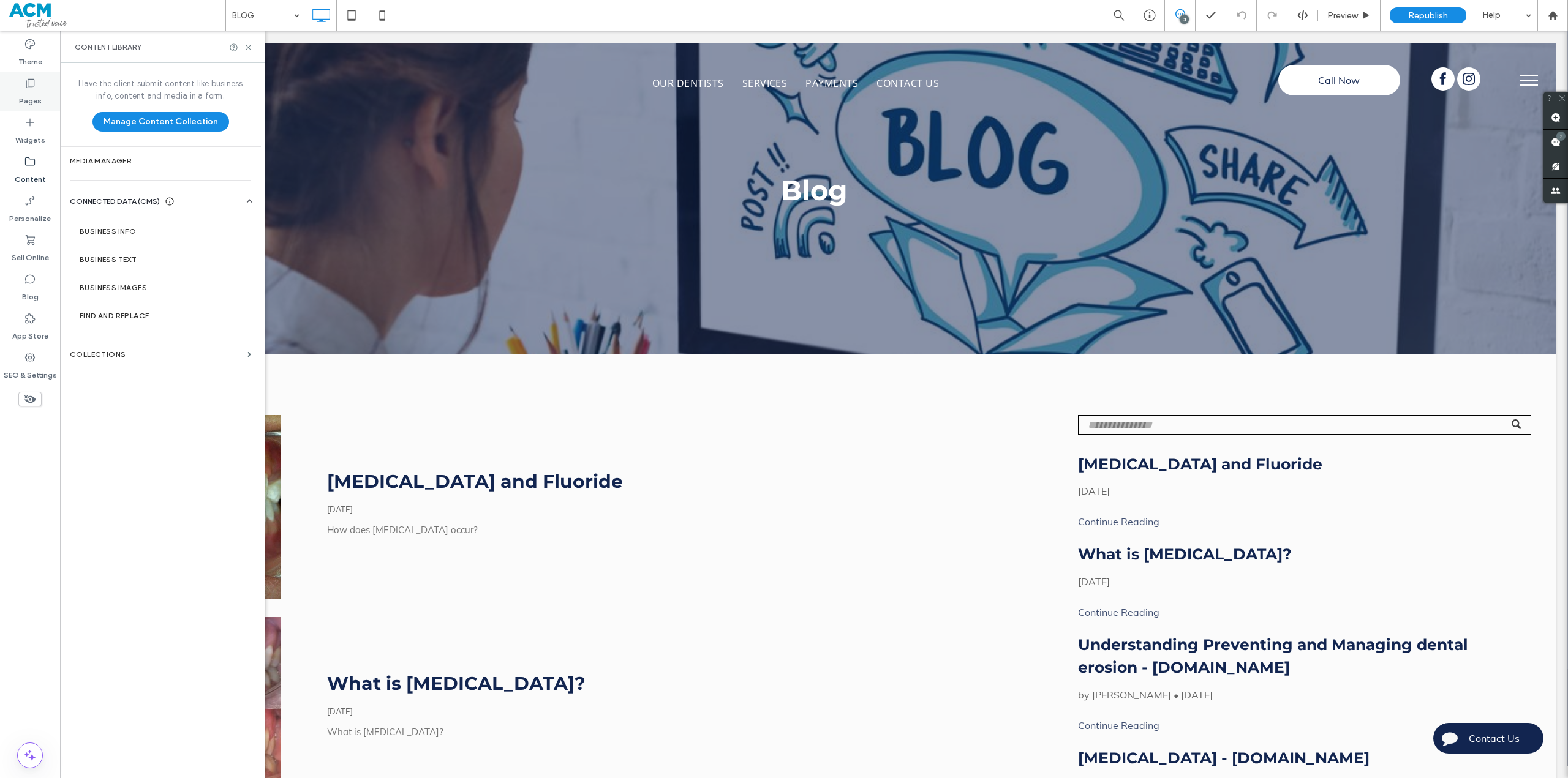
click at [30, 95] on label "Pages" at bounding box center [30, 97] width 22 height 17
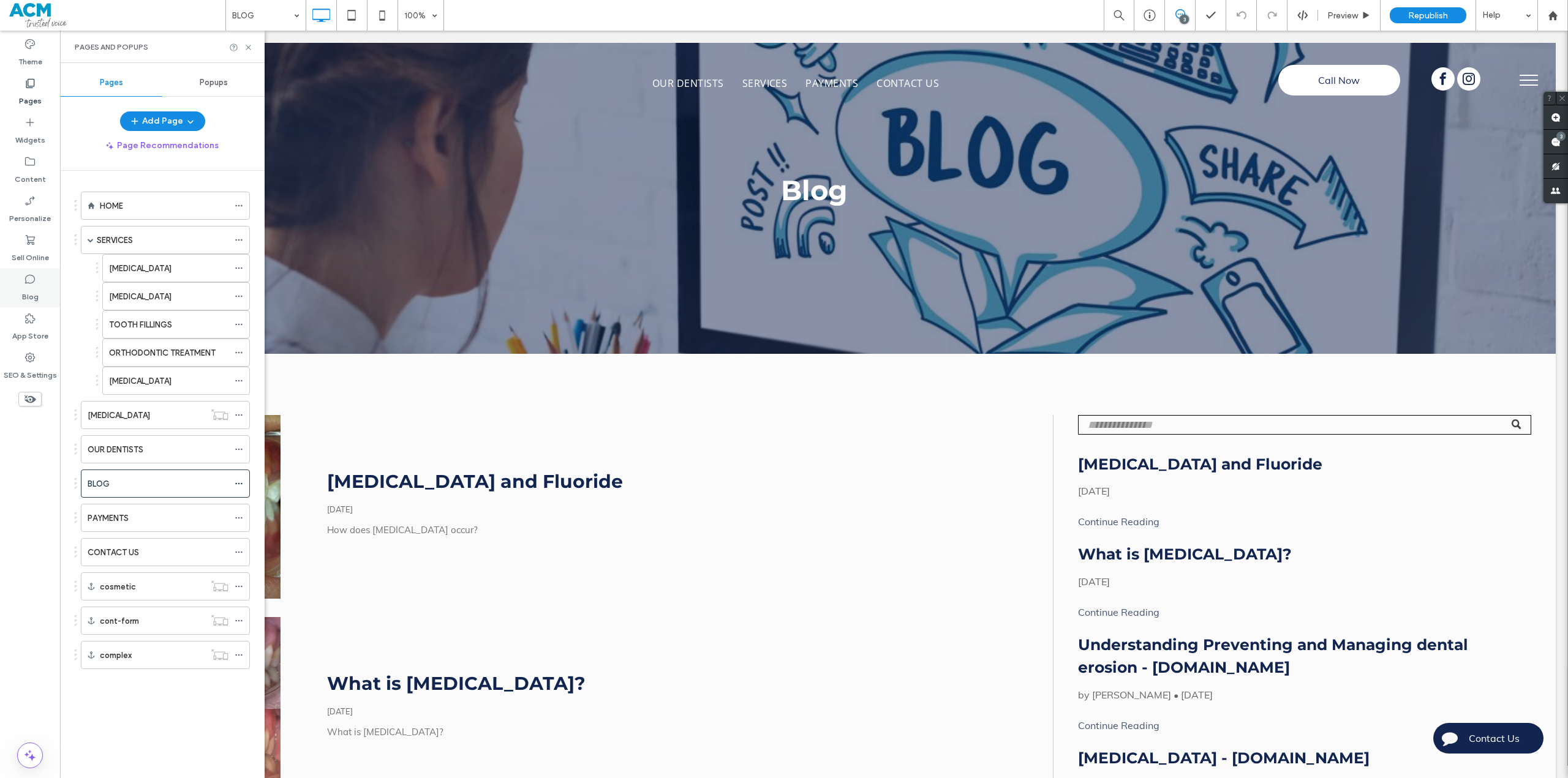
click at [18, 290] on div "Blog" at bounding box center [30, 287] width 60 height 40
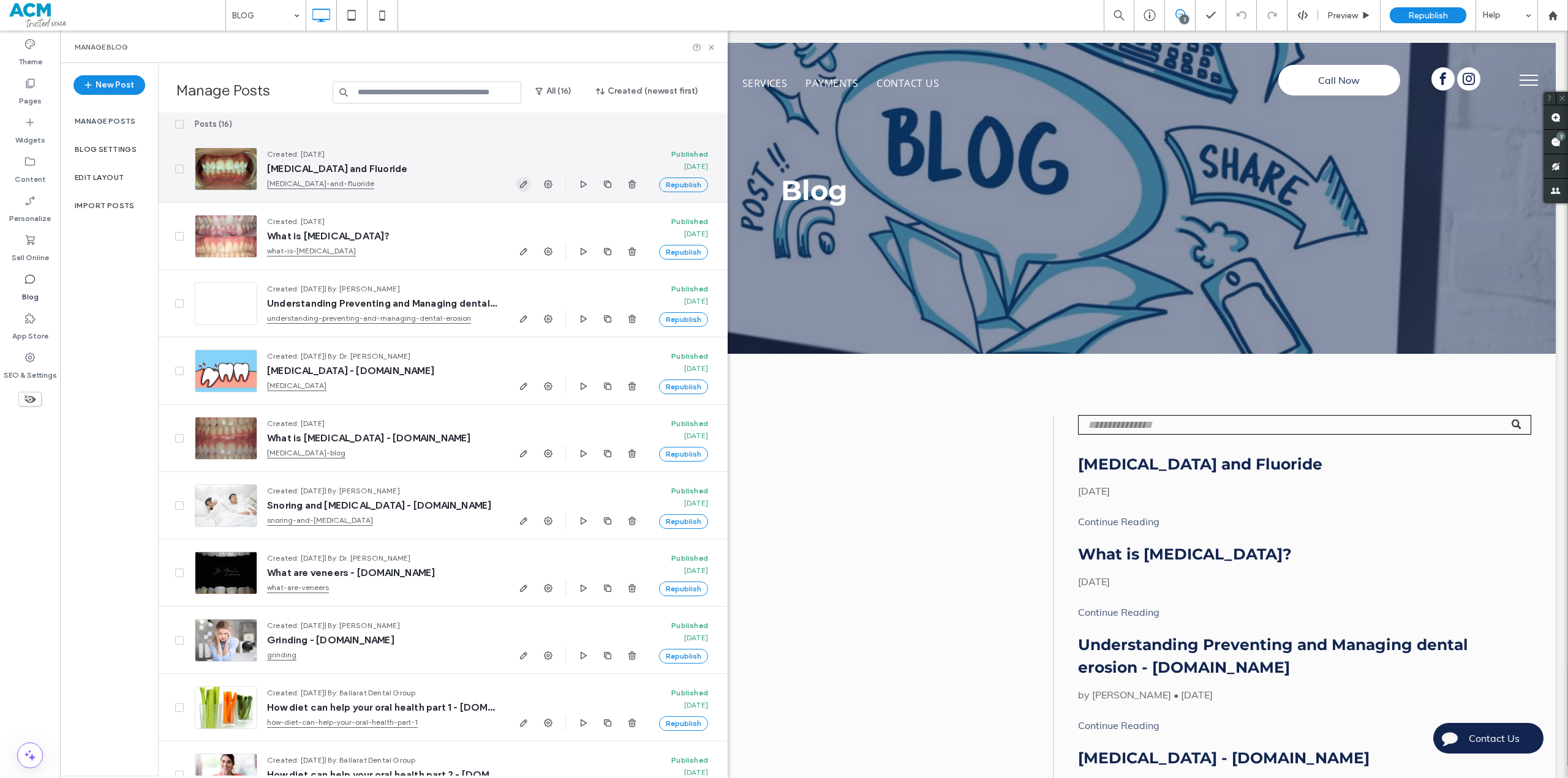
click at [520, 187] on use "button" at bounding box center [524, 184] width 7 height 7
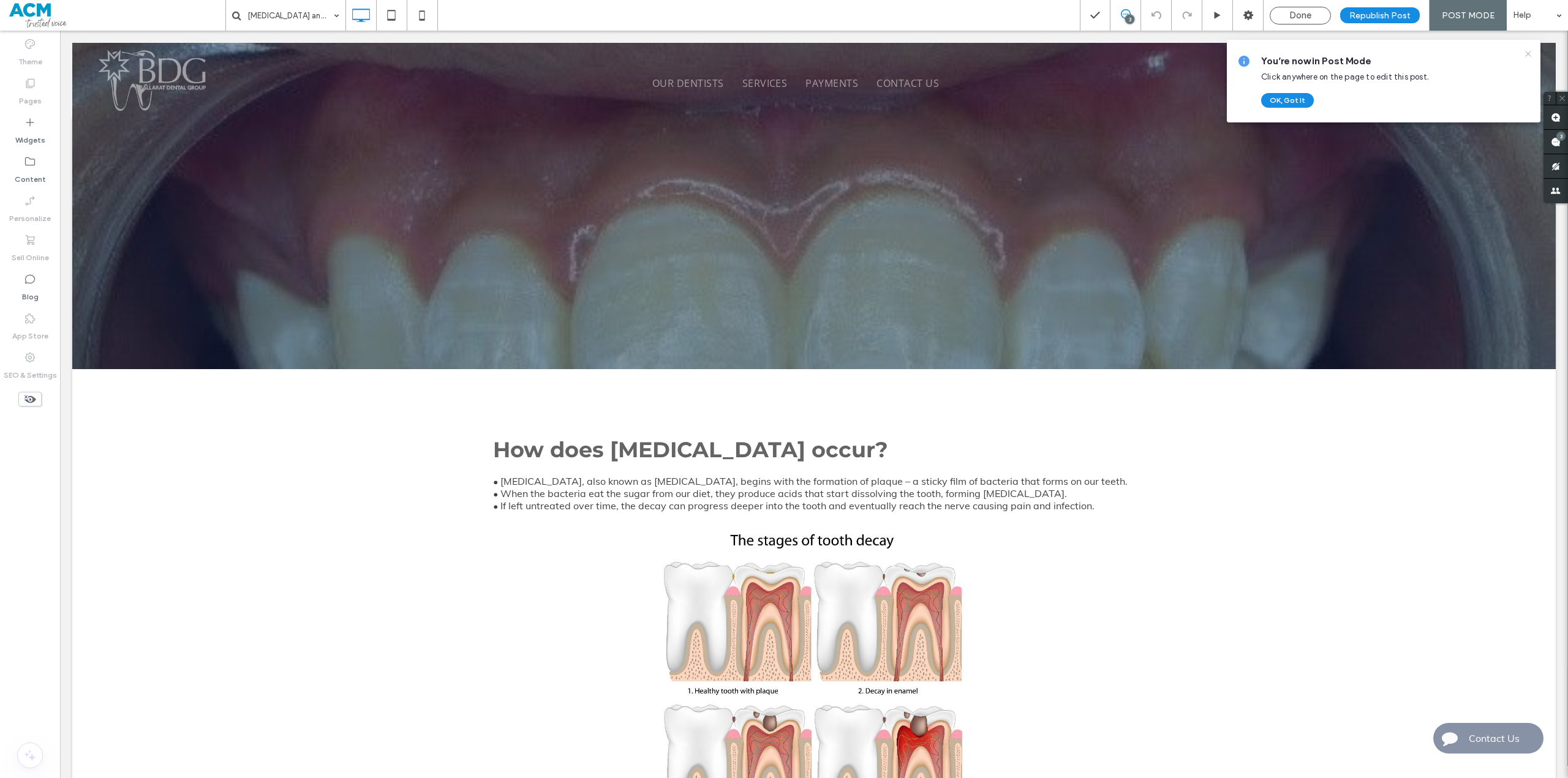
click at [1526, 55] on icon at bounding box center [1528, 54] width 10 height 10
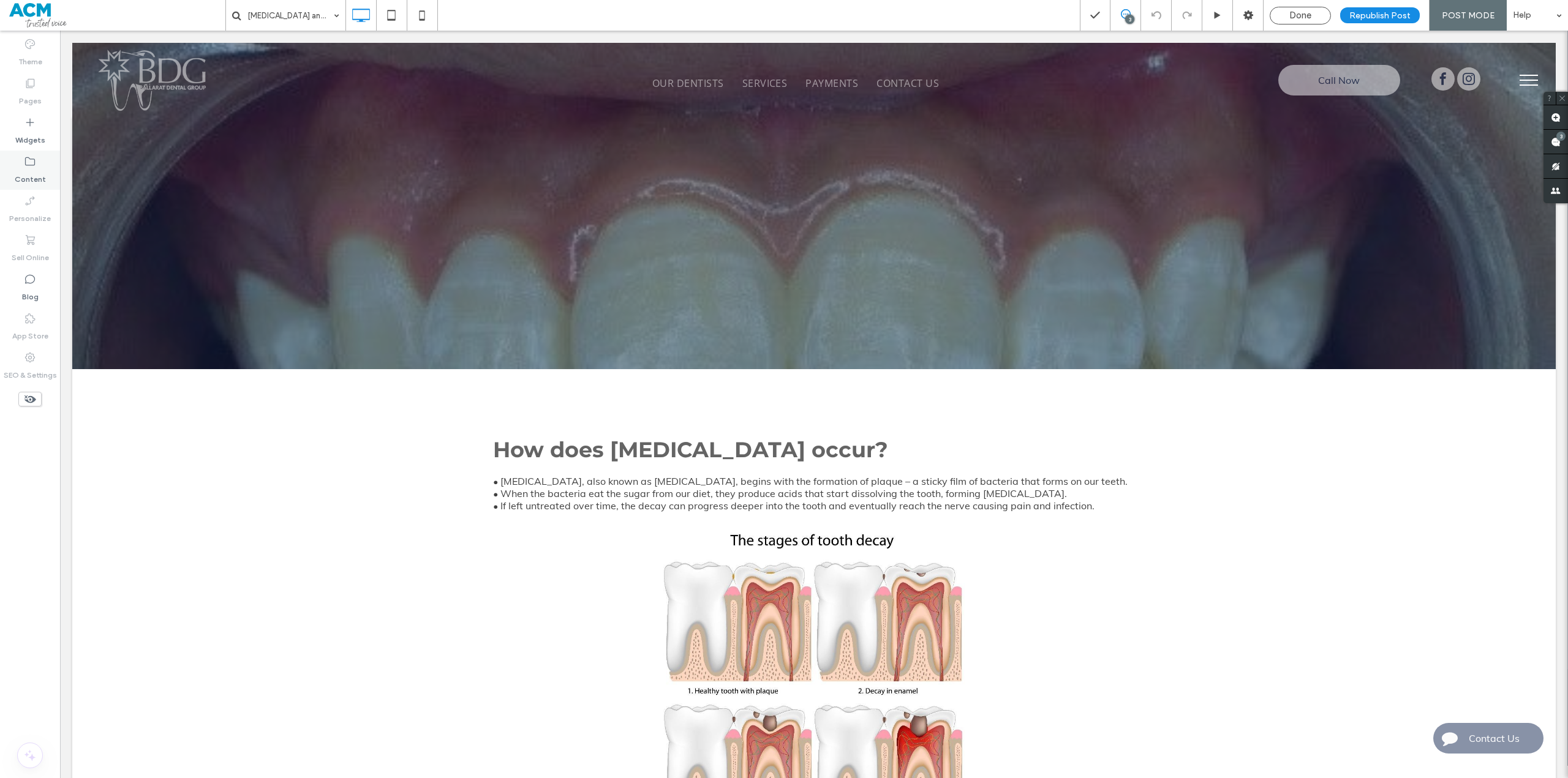
click at [27, 170] on label "Content" at bounding box center [30, 176] width 31 height 17
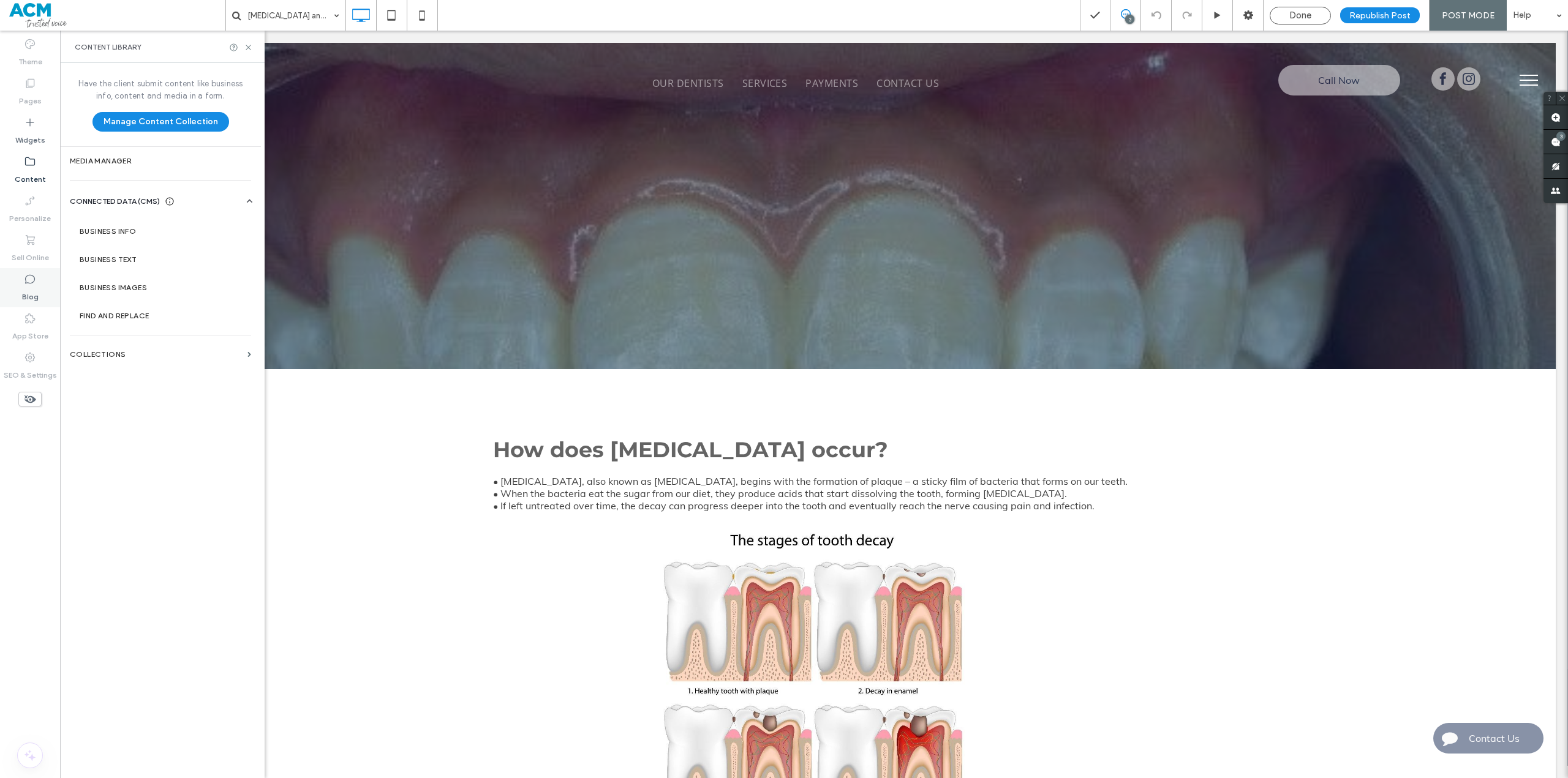
click at [22, 296] on label "Blog" at bounding box center [31, 294] width 16 height 17
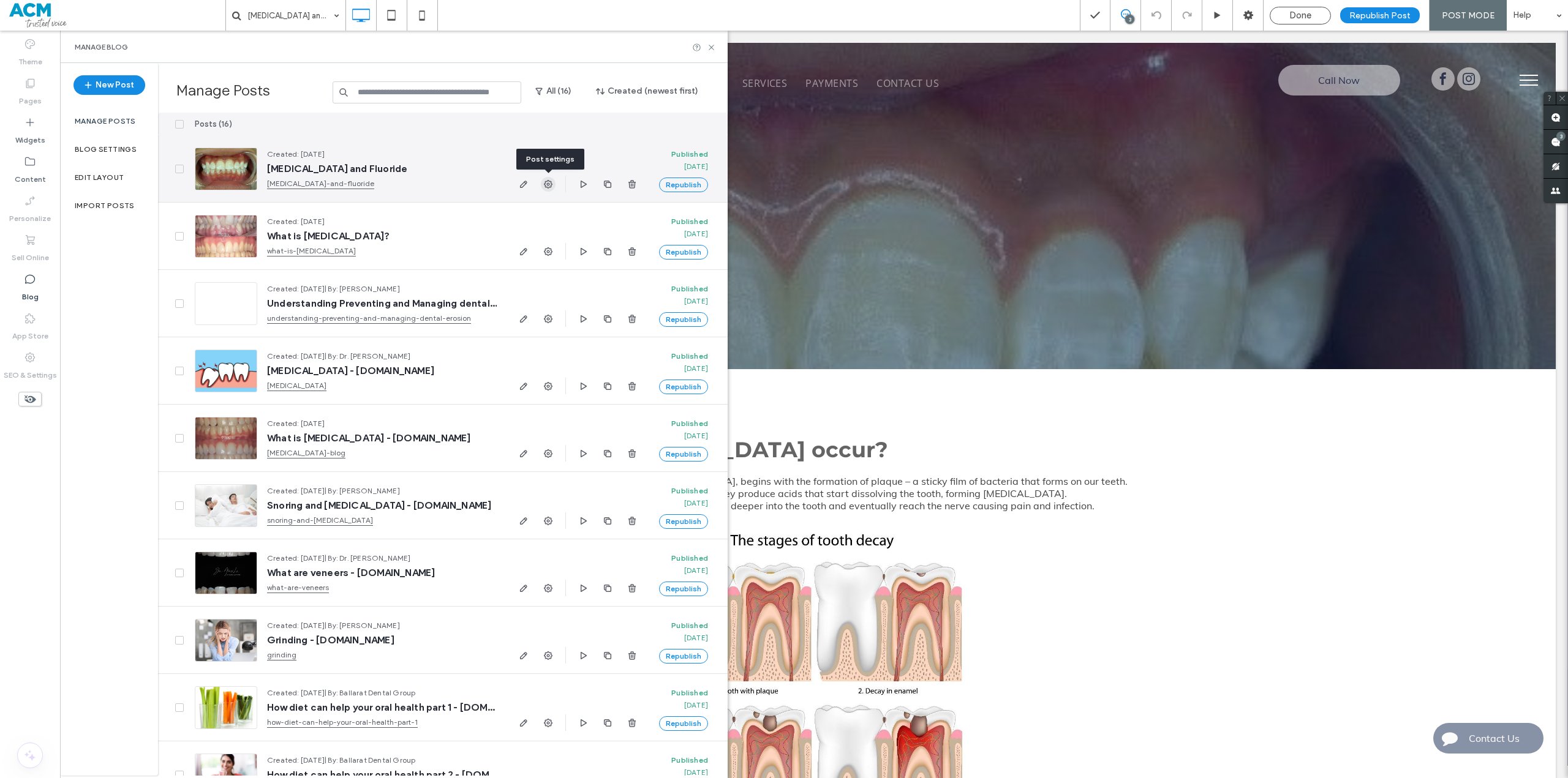
click at [550, 184] on icon "button" at bounding box center [547, 184] width 10 height 10
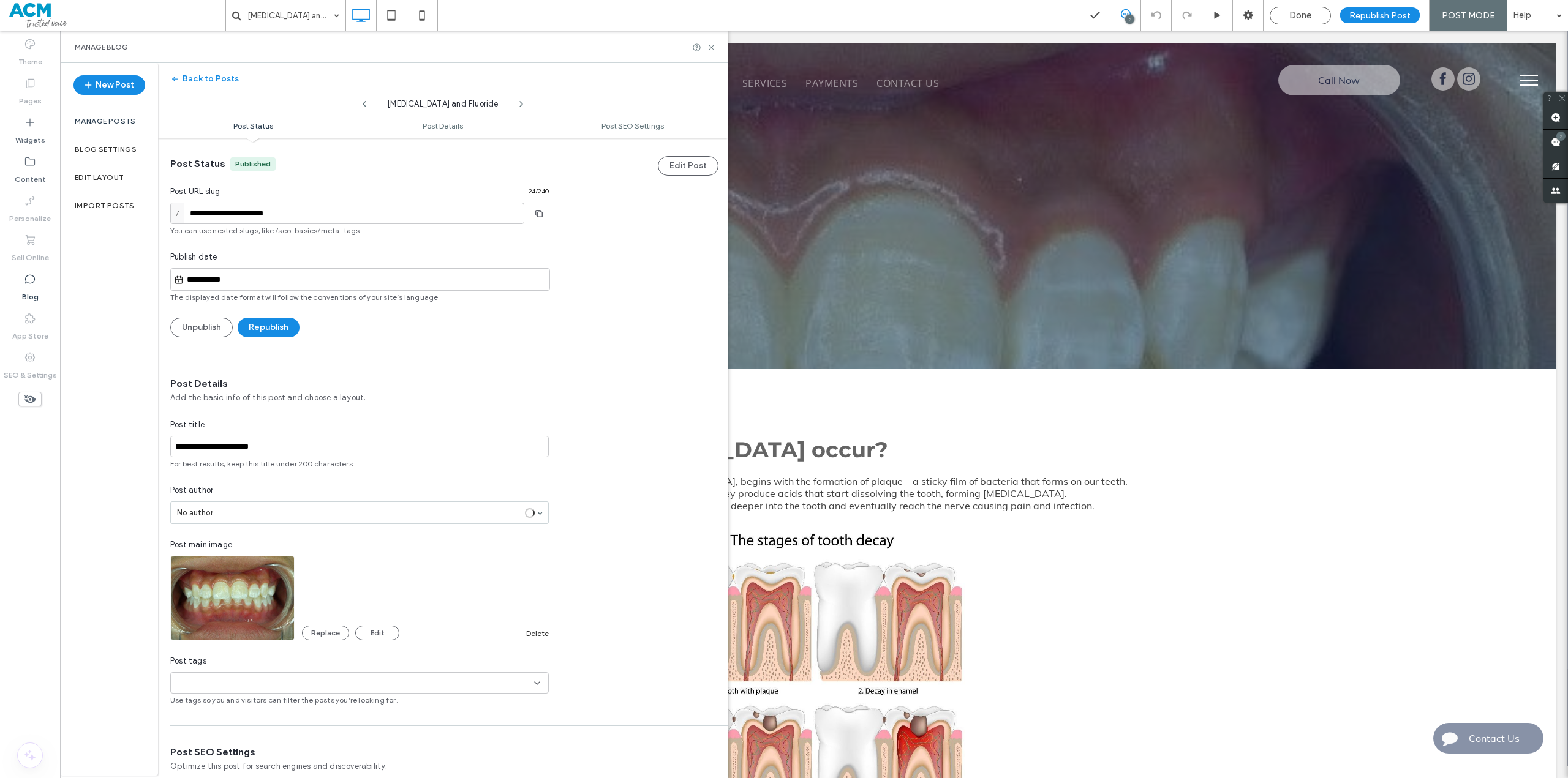
scroll to position [1, 0]
click at [284, 449] on input "**********" at bounding box center [359, 446] width 378 height 22
paste input "**********"
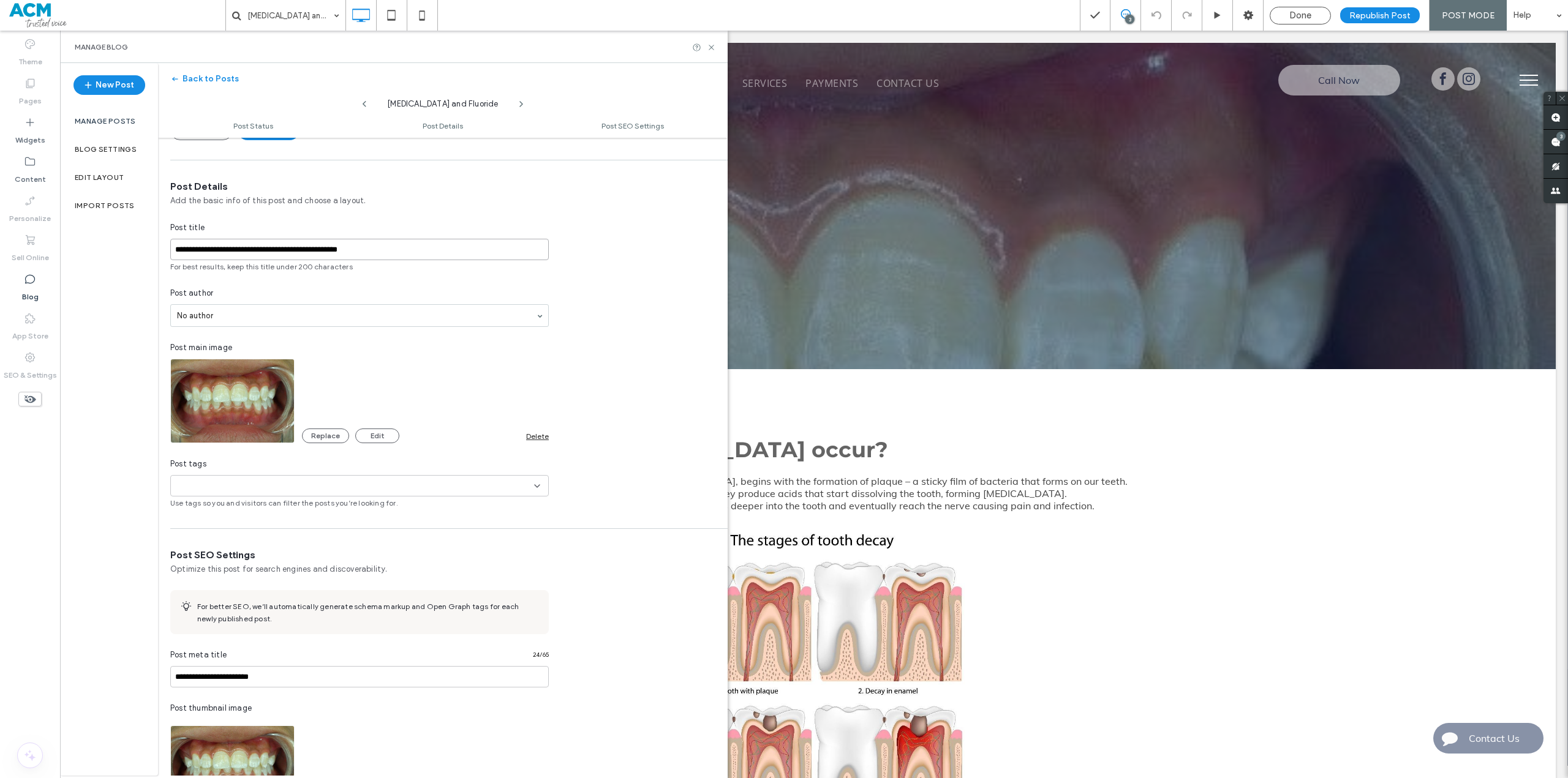
scroll to position [196, 0]
type input "**********"
click at [625, 500] on div "**********" at bounding box center [443, 346] width 570 height 329
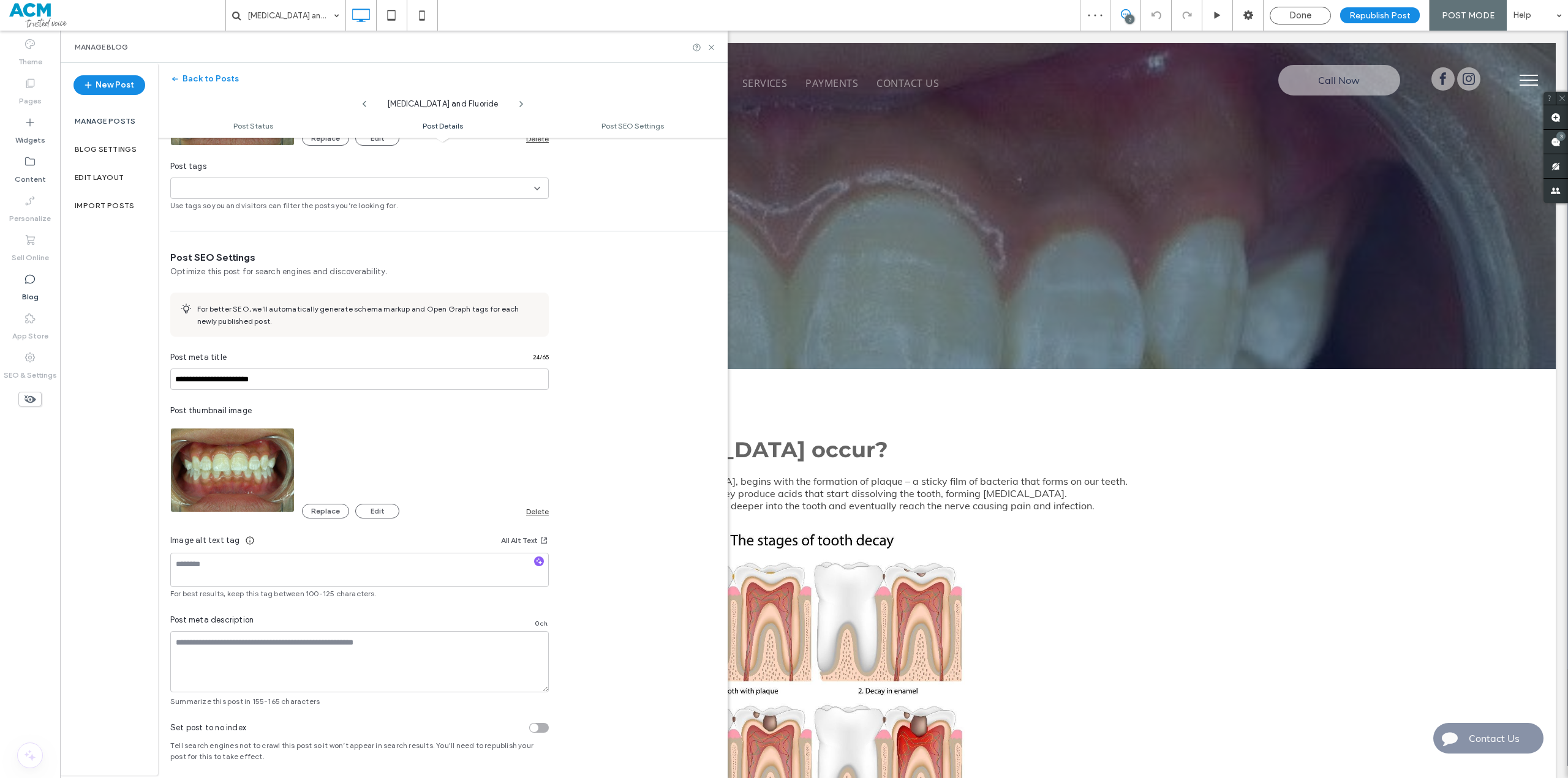
scroll to position [502, 0]
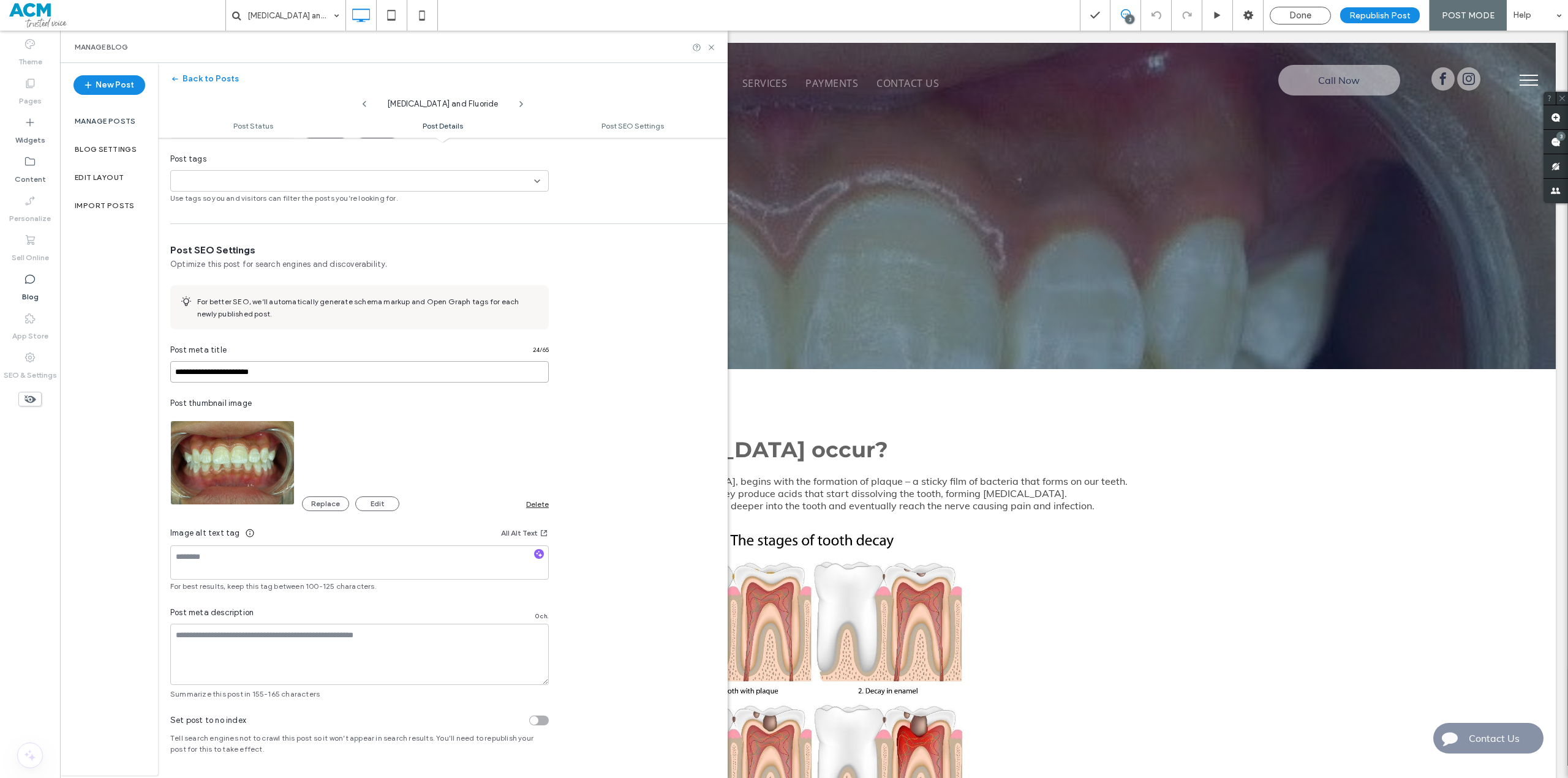
click at [299, 376] on input "**********" at bounding box center [359, 372] width 378 height 22
paste input "**********"
type input "**********"
click at [643, 579] on div "**********" at bounding box center [443, 472] width 570 height 456
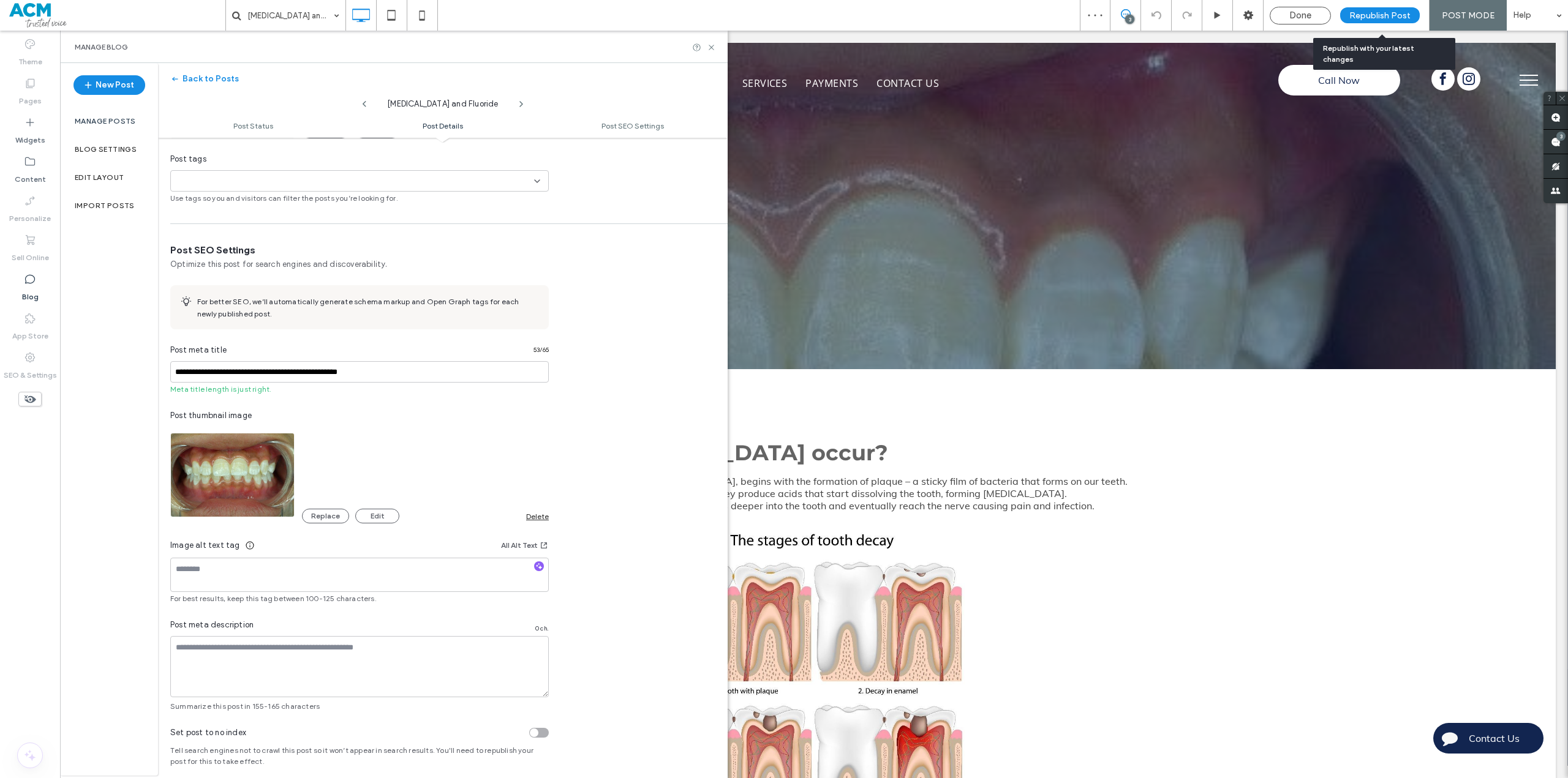
scroll to position [0, 0]
click at [1379, 17] on span "Republish Post" at bounding box center [1379, 16] width 61 height 11
click at [36, 22] on span at bounding box center [117, 14] width 217 height 24
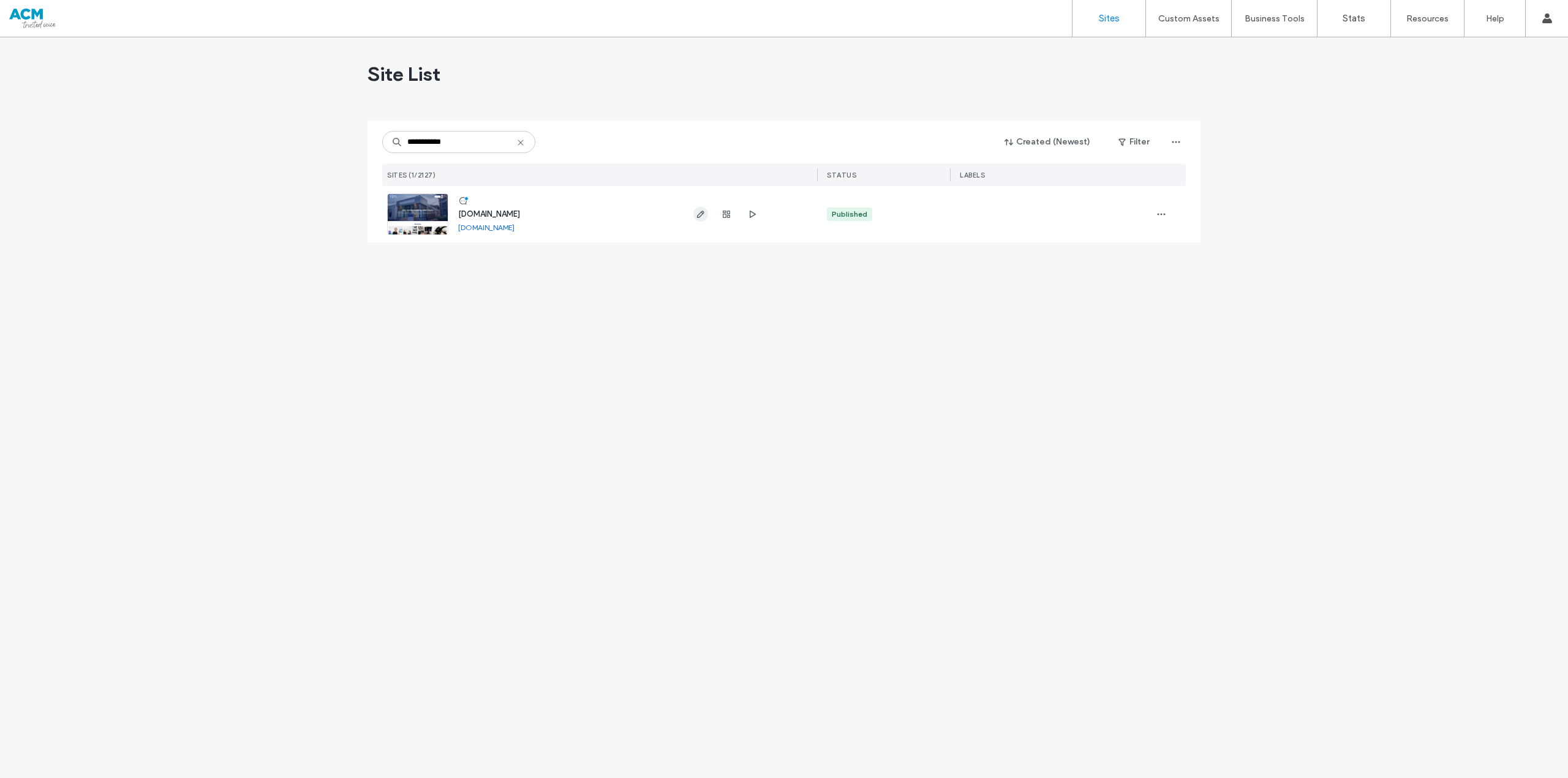
type input "**********"
click at [695, 218] on span "button" at bounding box center [700, 214] width 14 height 14
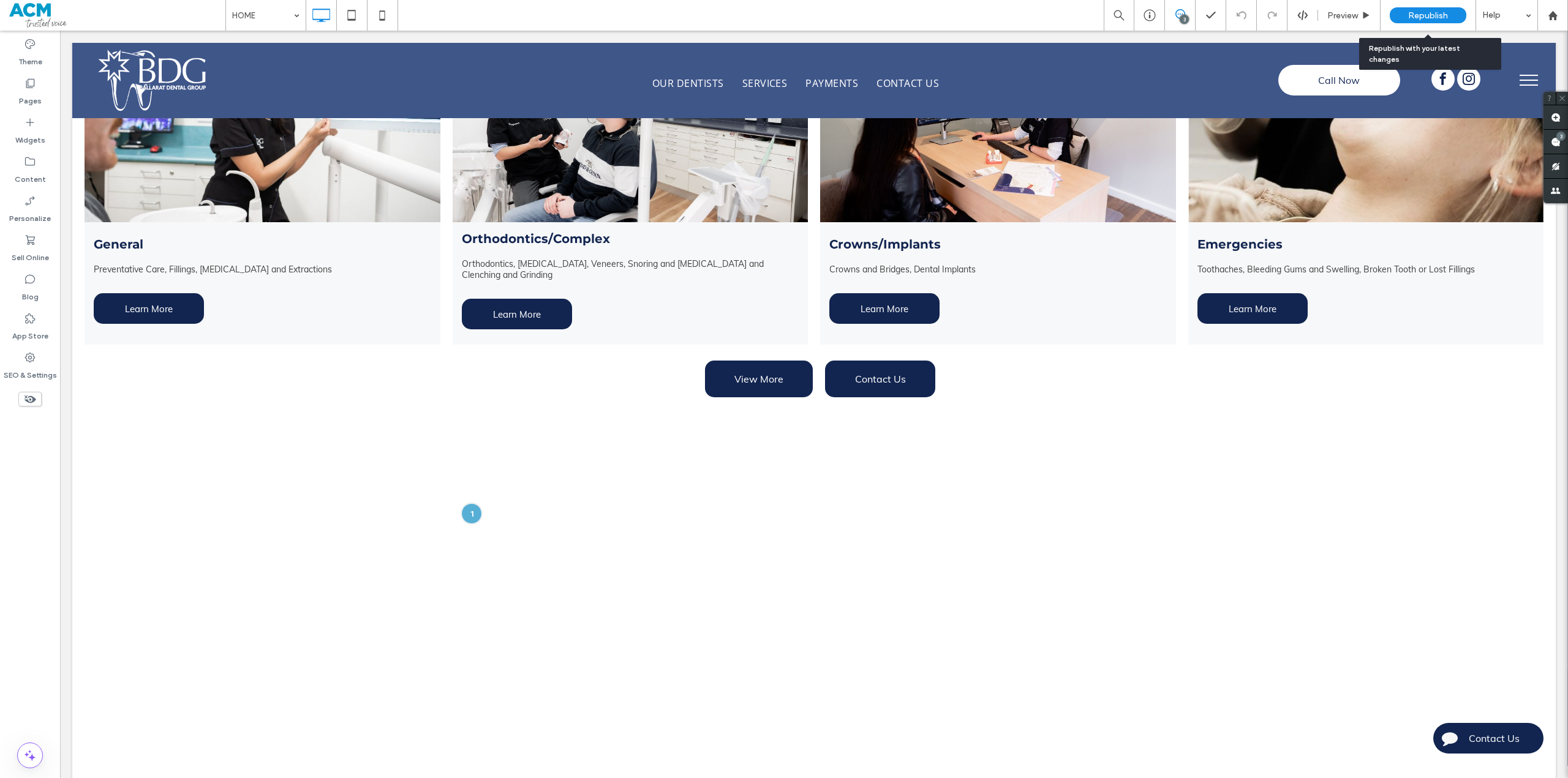
click at [1424, 9] on div "Republish" at bounding box center [1427, 15] width 76 height 16
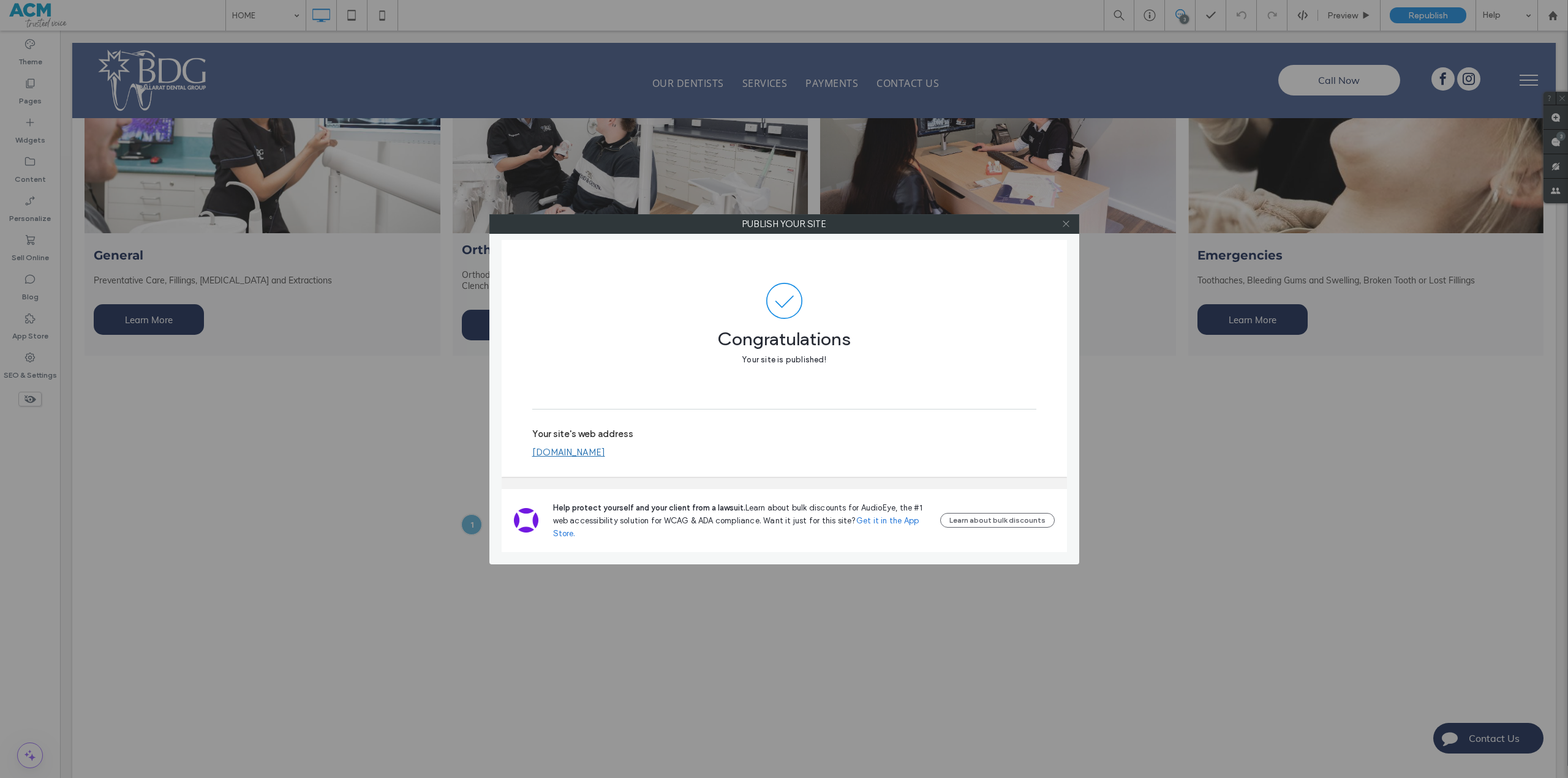
click at [1066, 228] on span at bounding box center [1066, 224] width 9 height 18
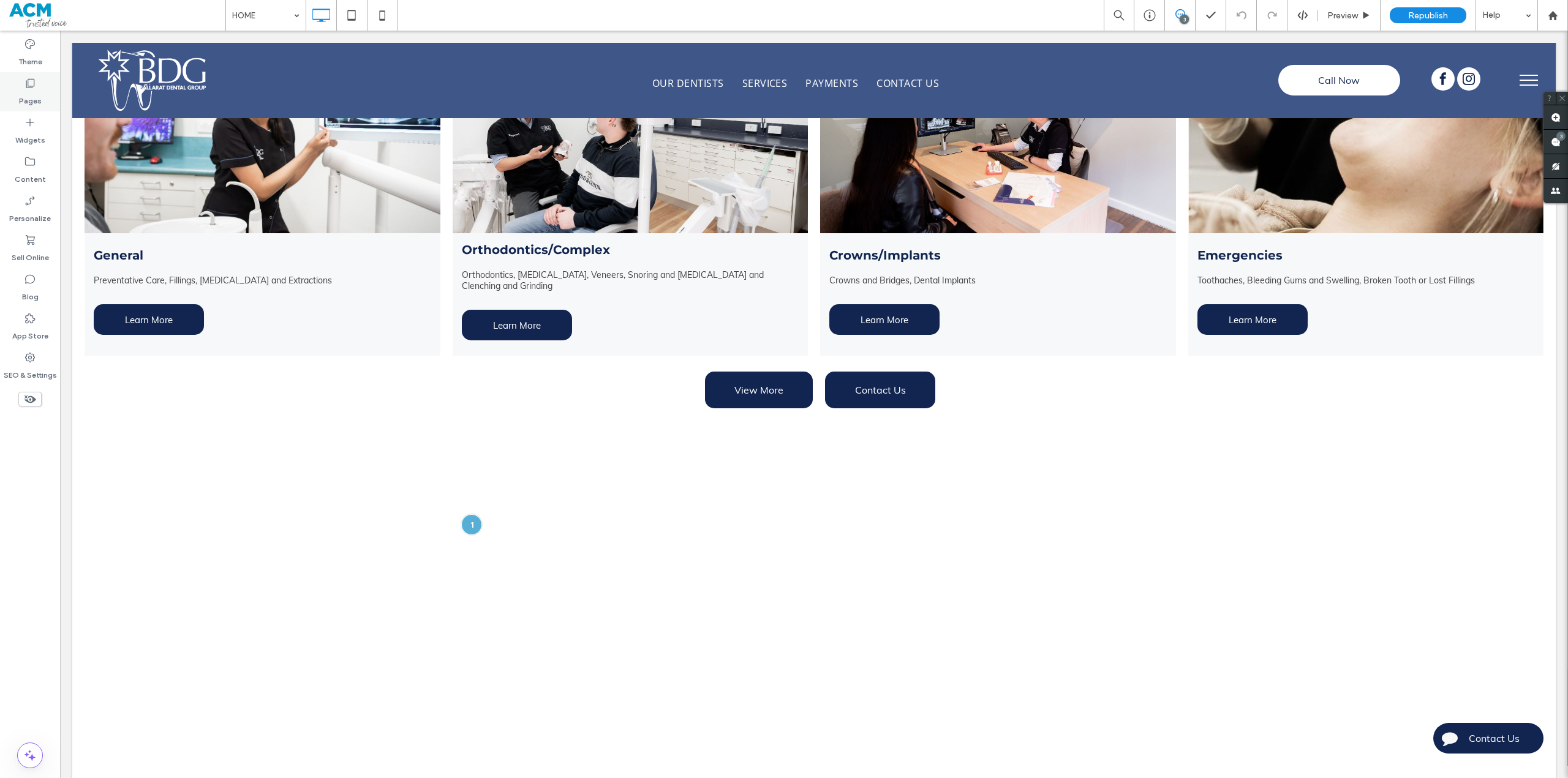
click at [27, 90] on label "Pages" at bounding box center [30, 97] width 22 height 17
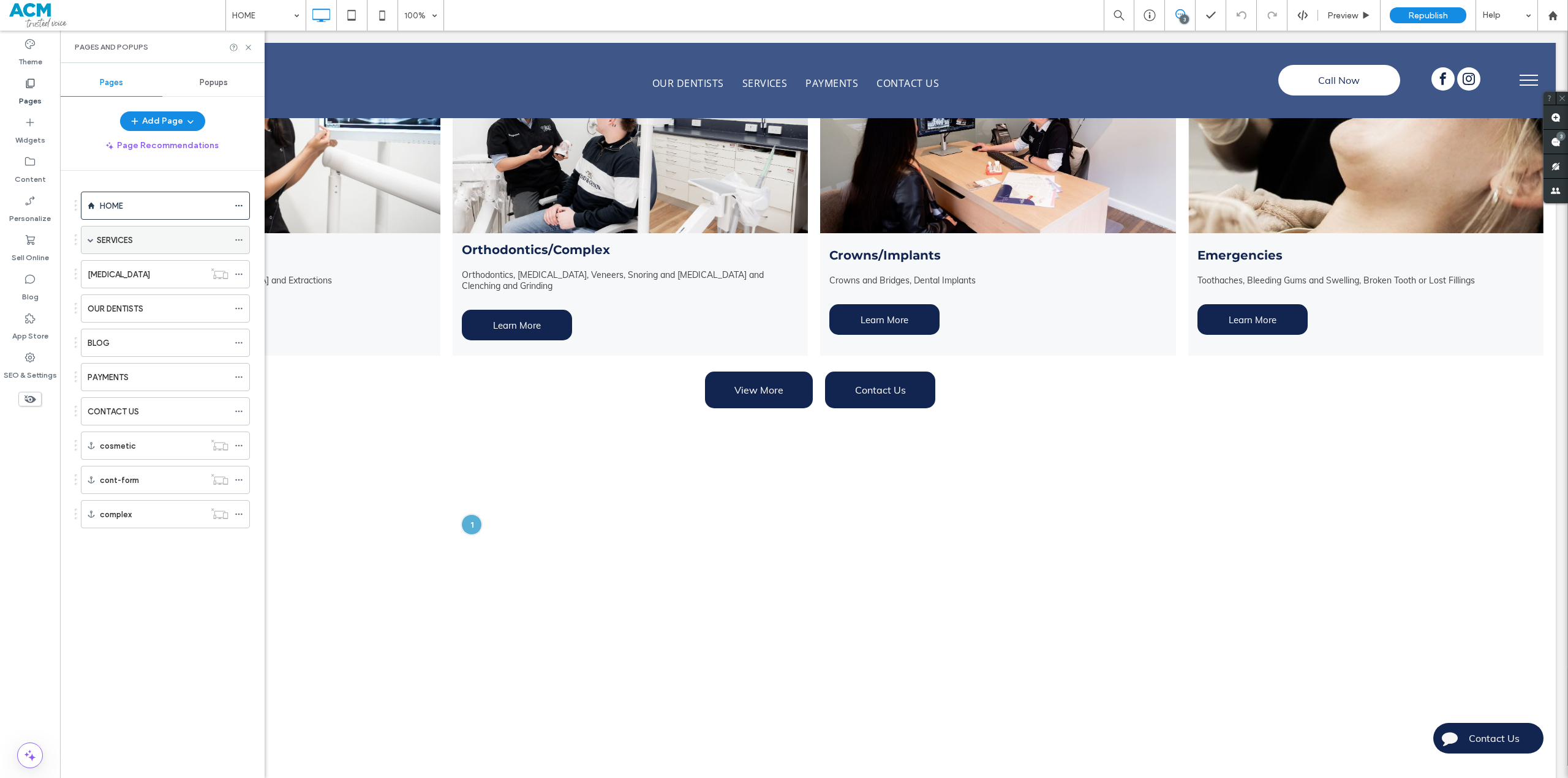
click at [93, 242] on span at bounding box center [90, 240] width 6 height 6
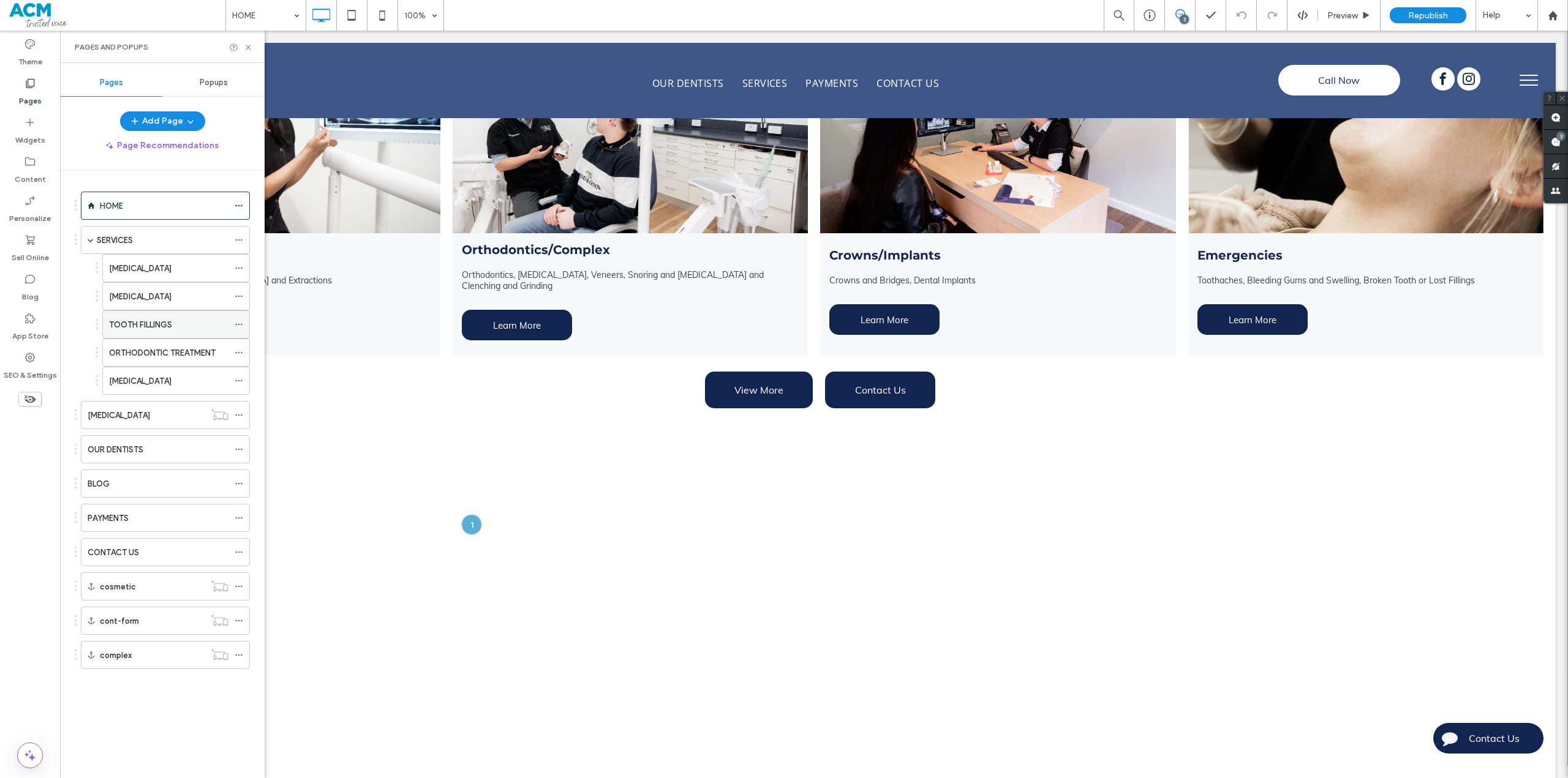
click at [158, 326] on label "TOOTH FILLINGS" at bounding box center [140, 325] width 63 height 22
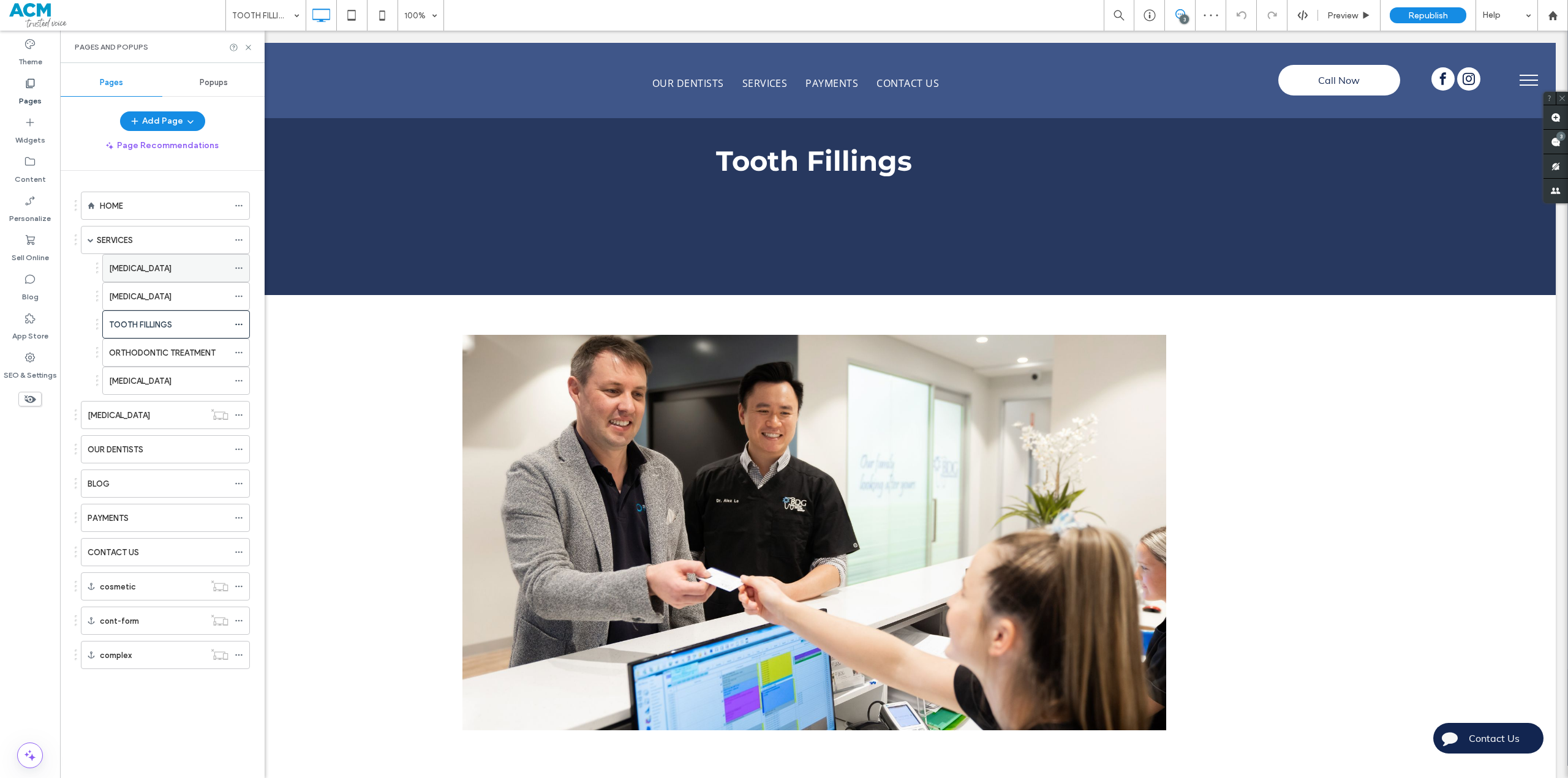
scroll to position [820, 0]
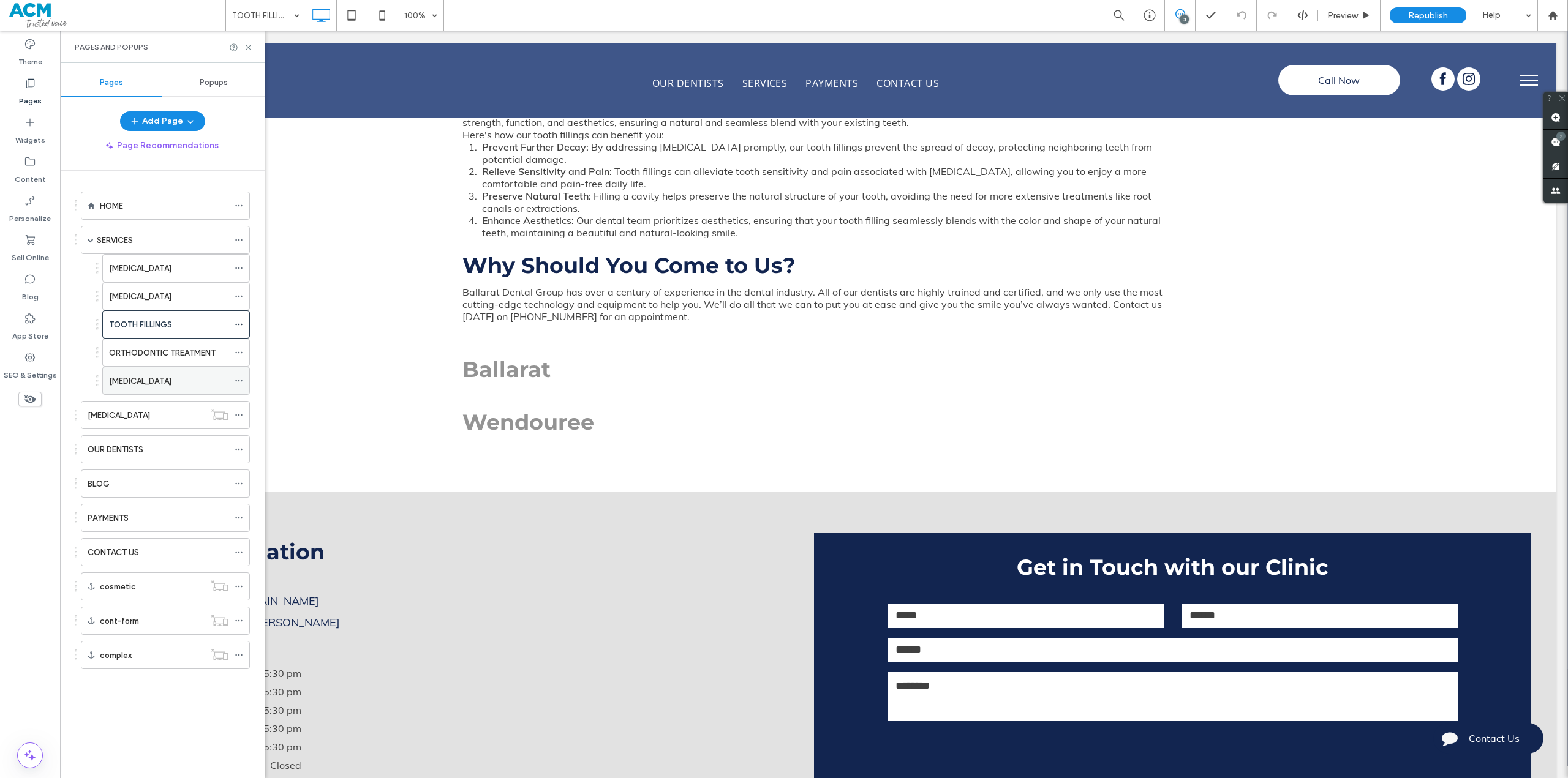
click at [155, 377] on div "[MEDICAL_DATA]" at bounding box center [168, 381] width 120 height 13
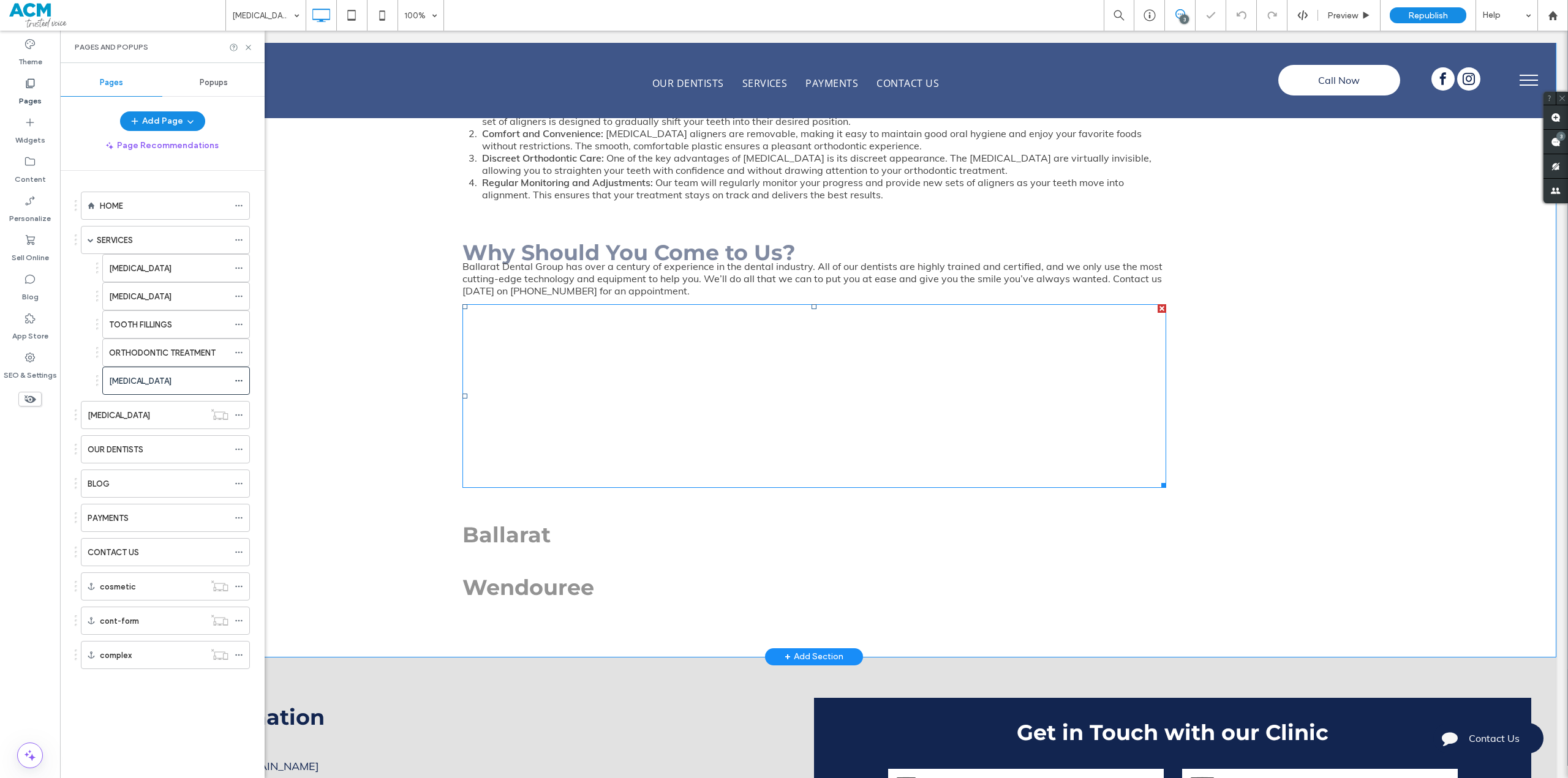
scroll to position [1286, 0]
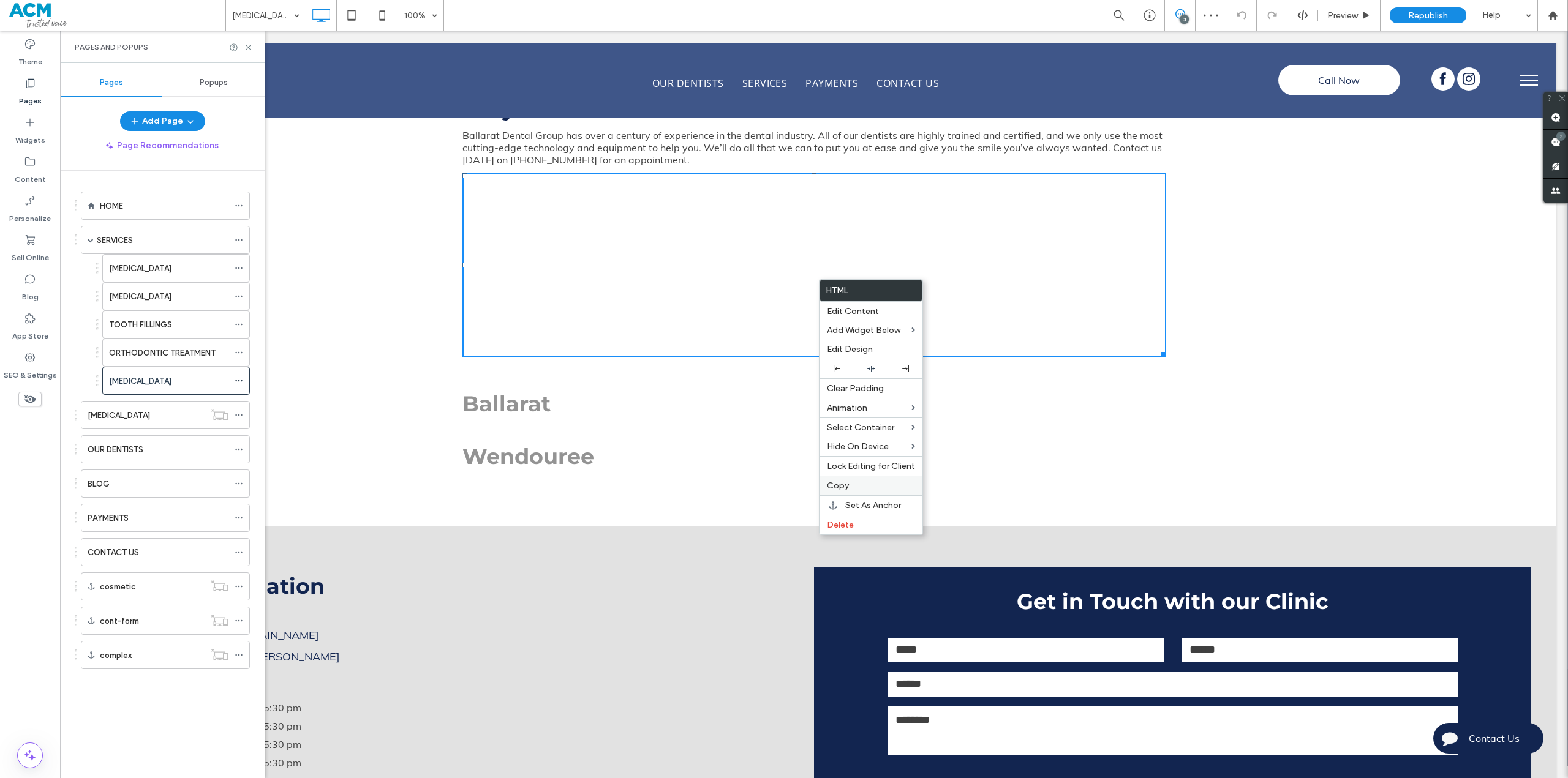
click at [853, 485] on label "Copy" at bounding box center [871, 486] width 88 height 11
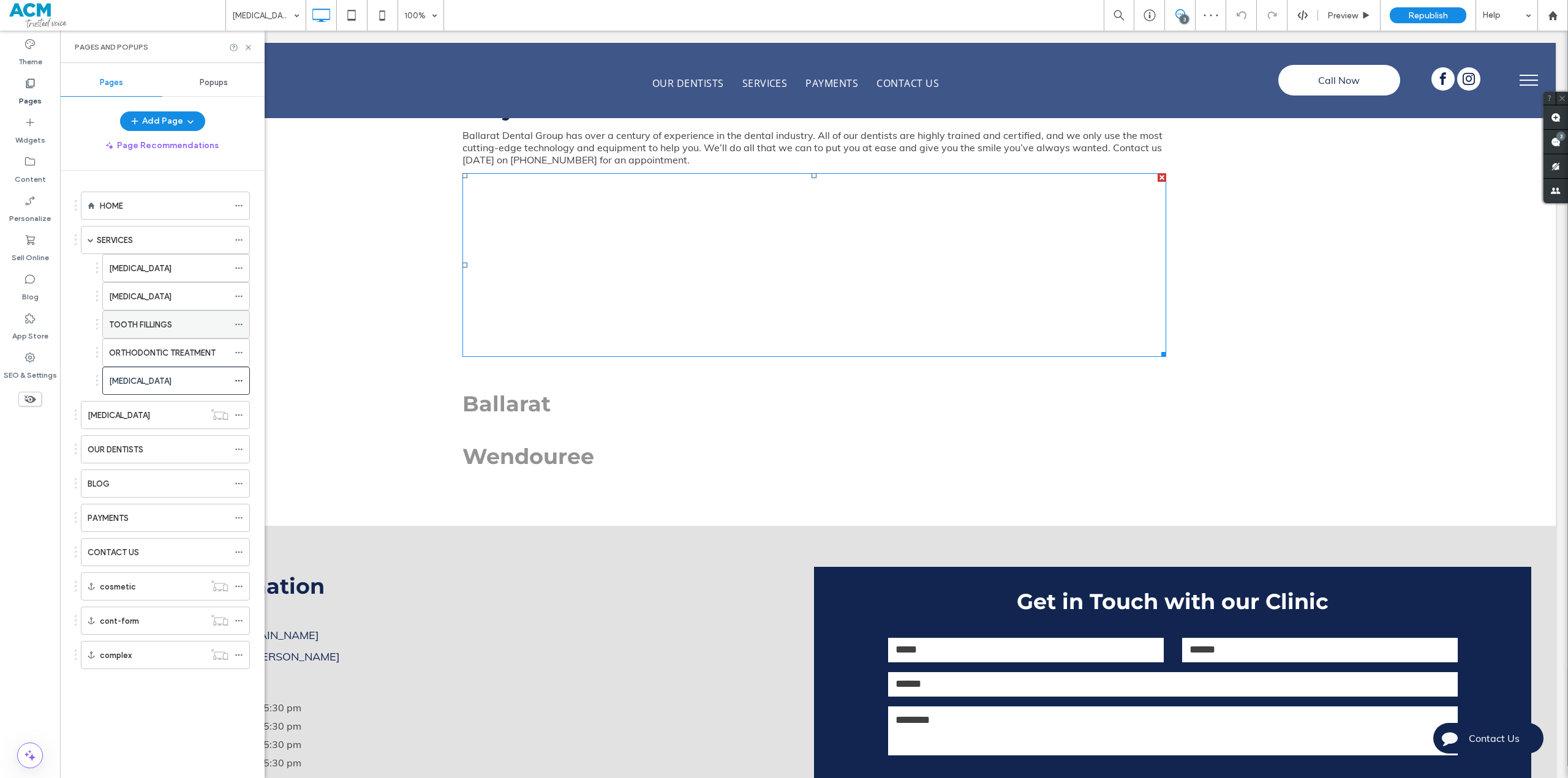
click at [151, 335] on div "TOOTH FILLINGS" at bounding box center [168, 324] width 120 height 27
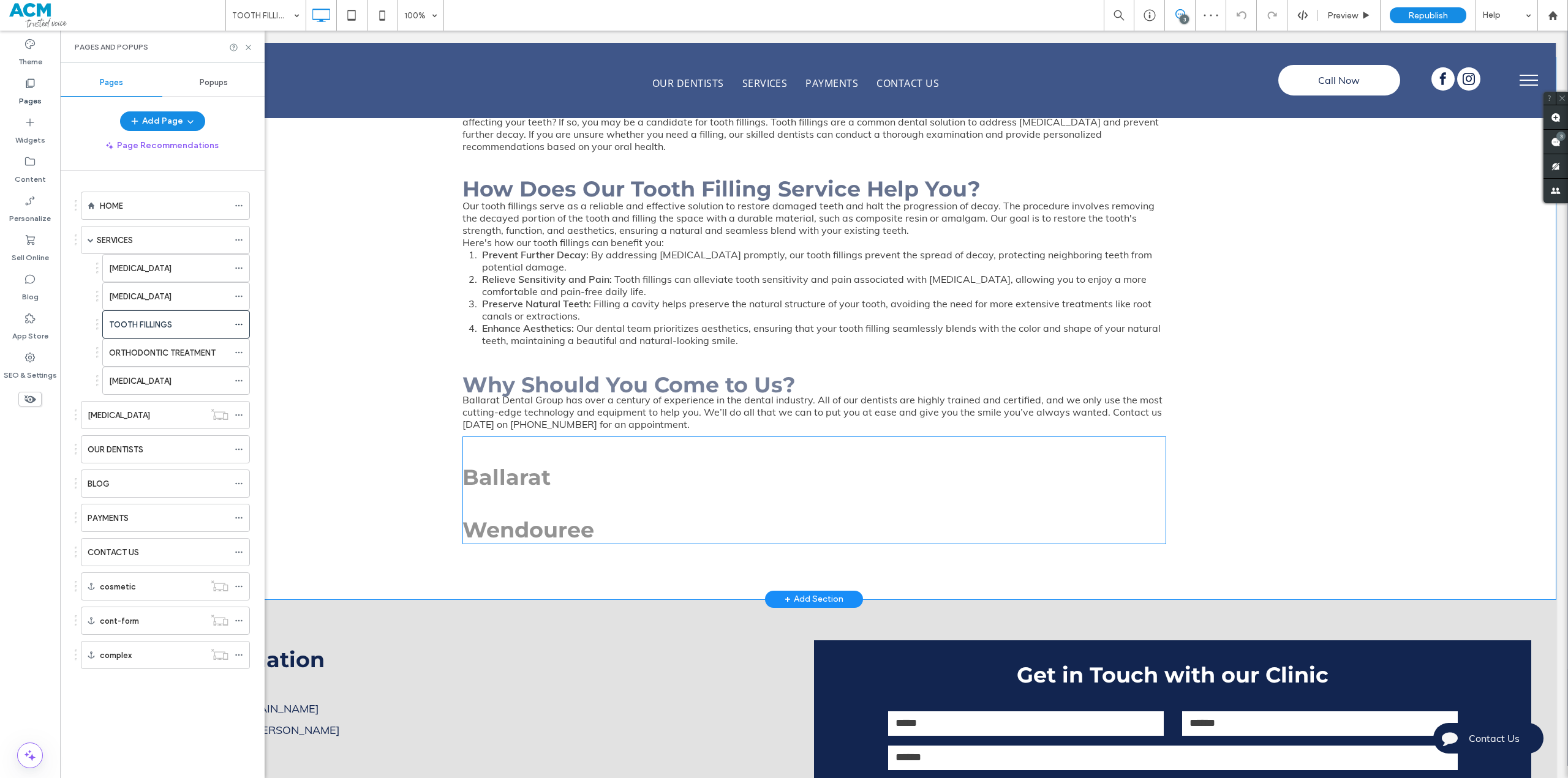
scroll to position [796, 0]
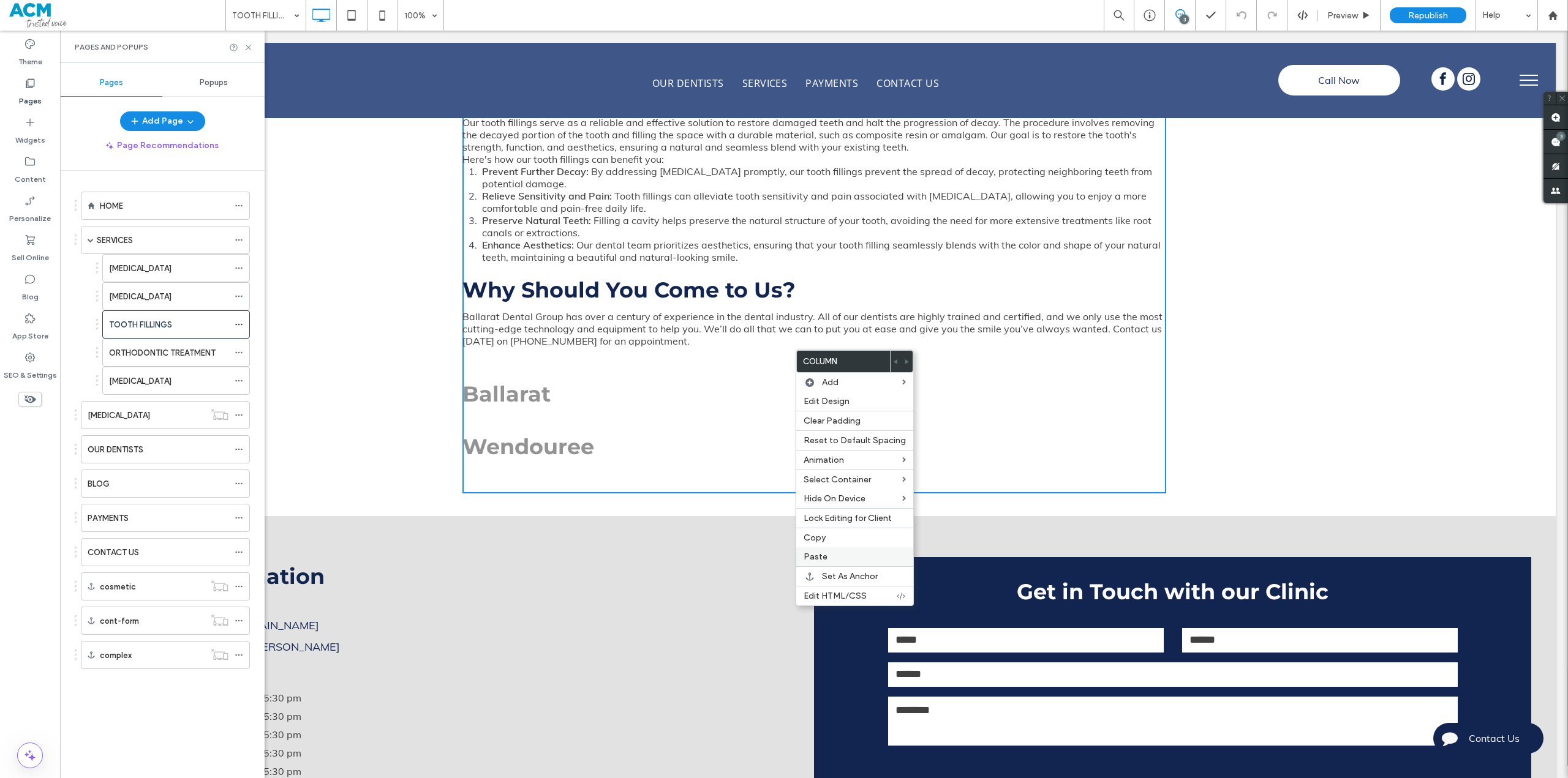
click at [828, 553] on label "Paste" at bounding box center [855, 557] width 102 height 11
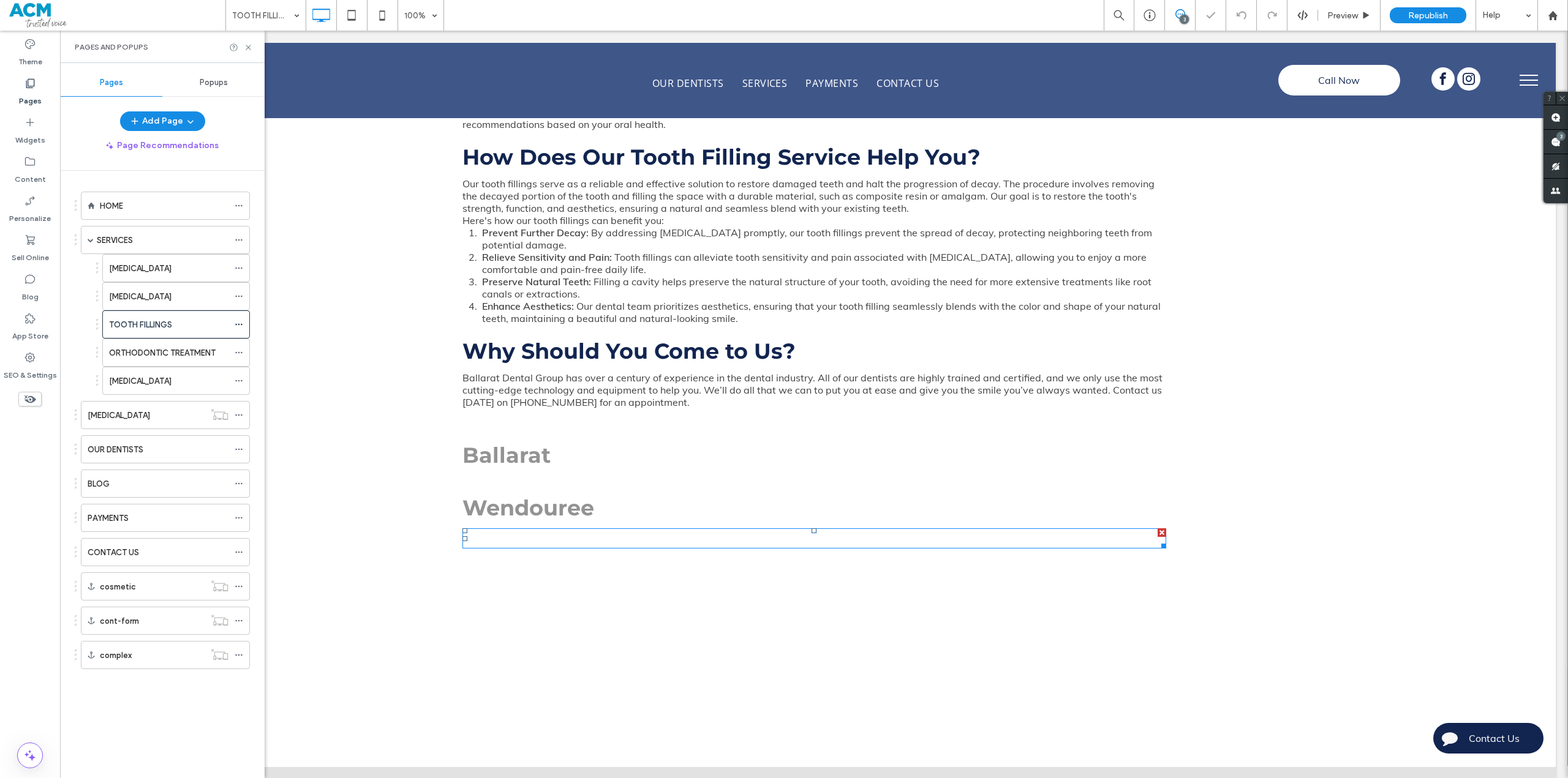
scroll to position [857, 0]
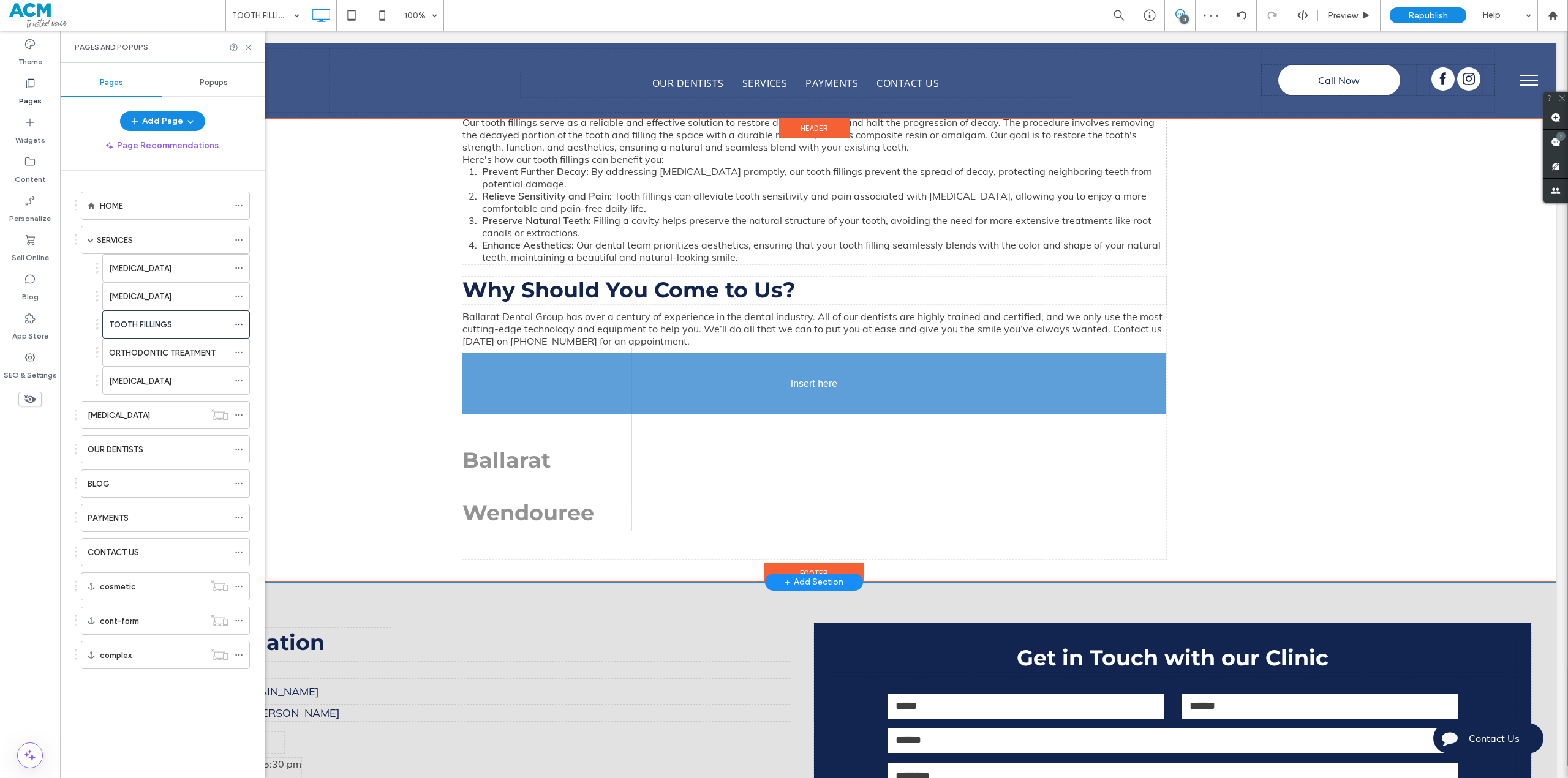
drag, startPoint x: 830, startPoint y: 547, endPoint x: 813, endPoint y: 402, distance: 146.0
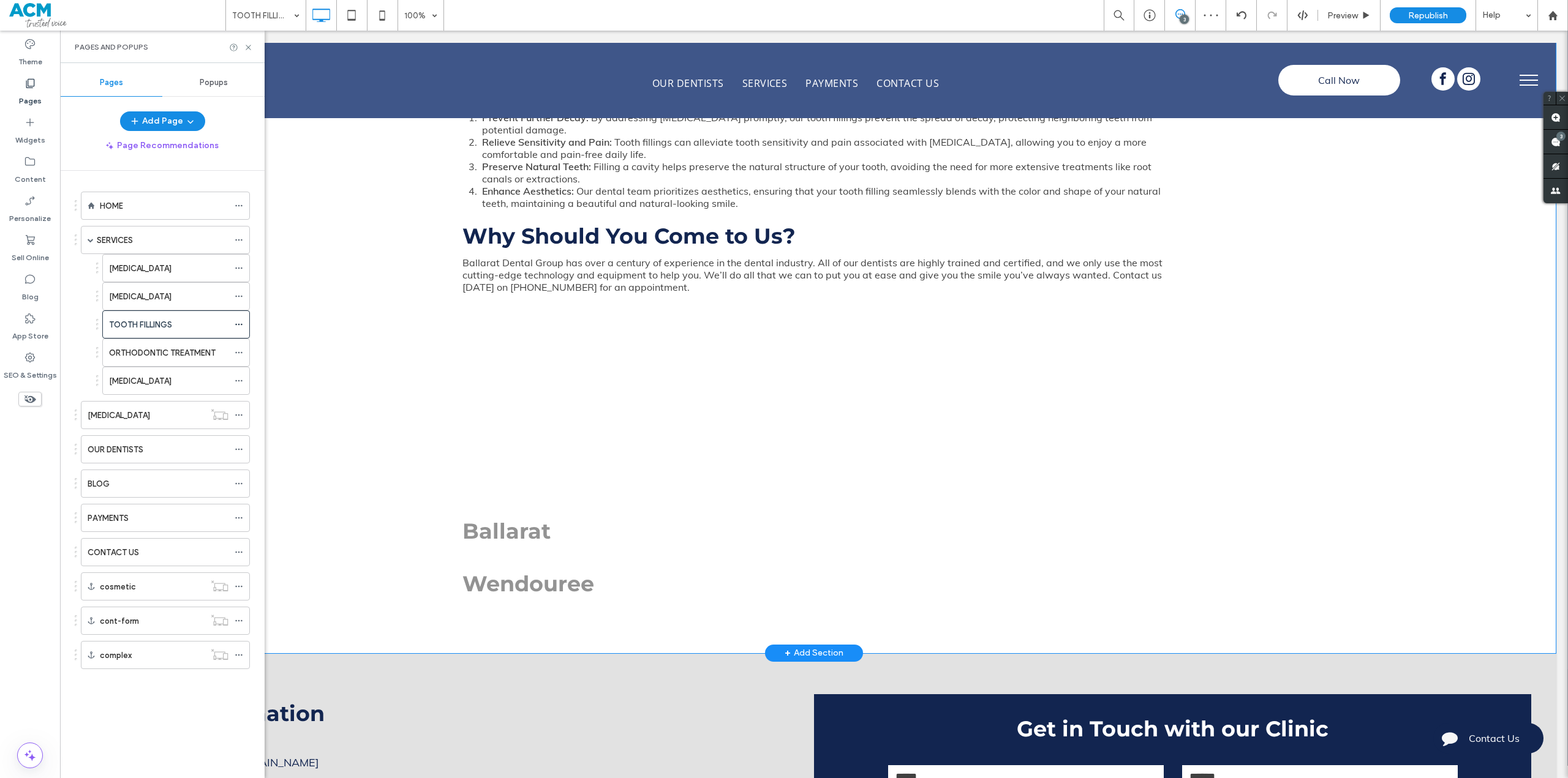
scroll to position [918, 0]
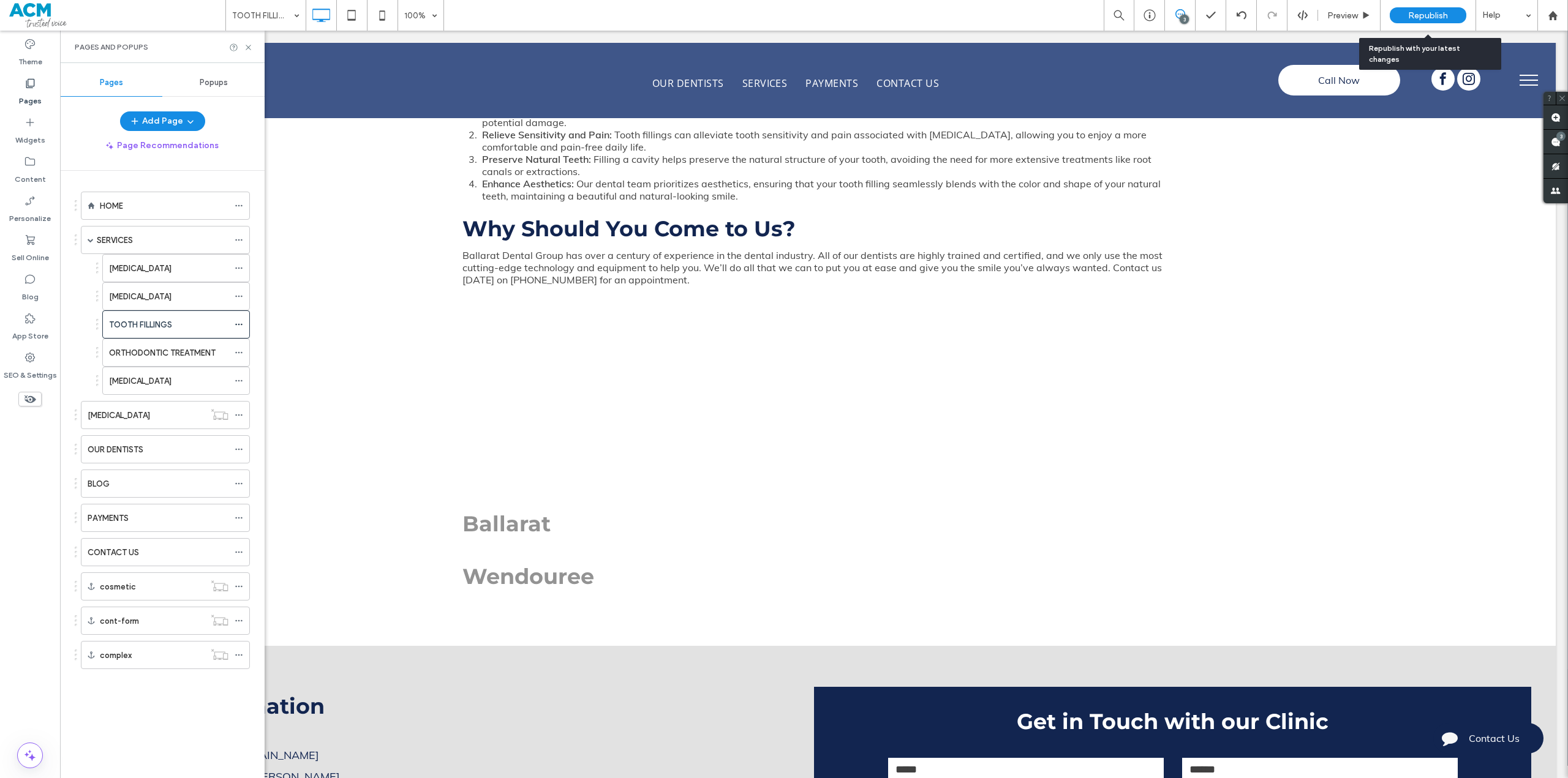
click at [1423, 17] on span "Republish" at bounding box center [1428, 16] width 40 height 11
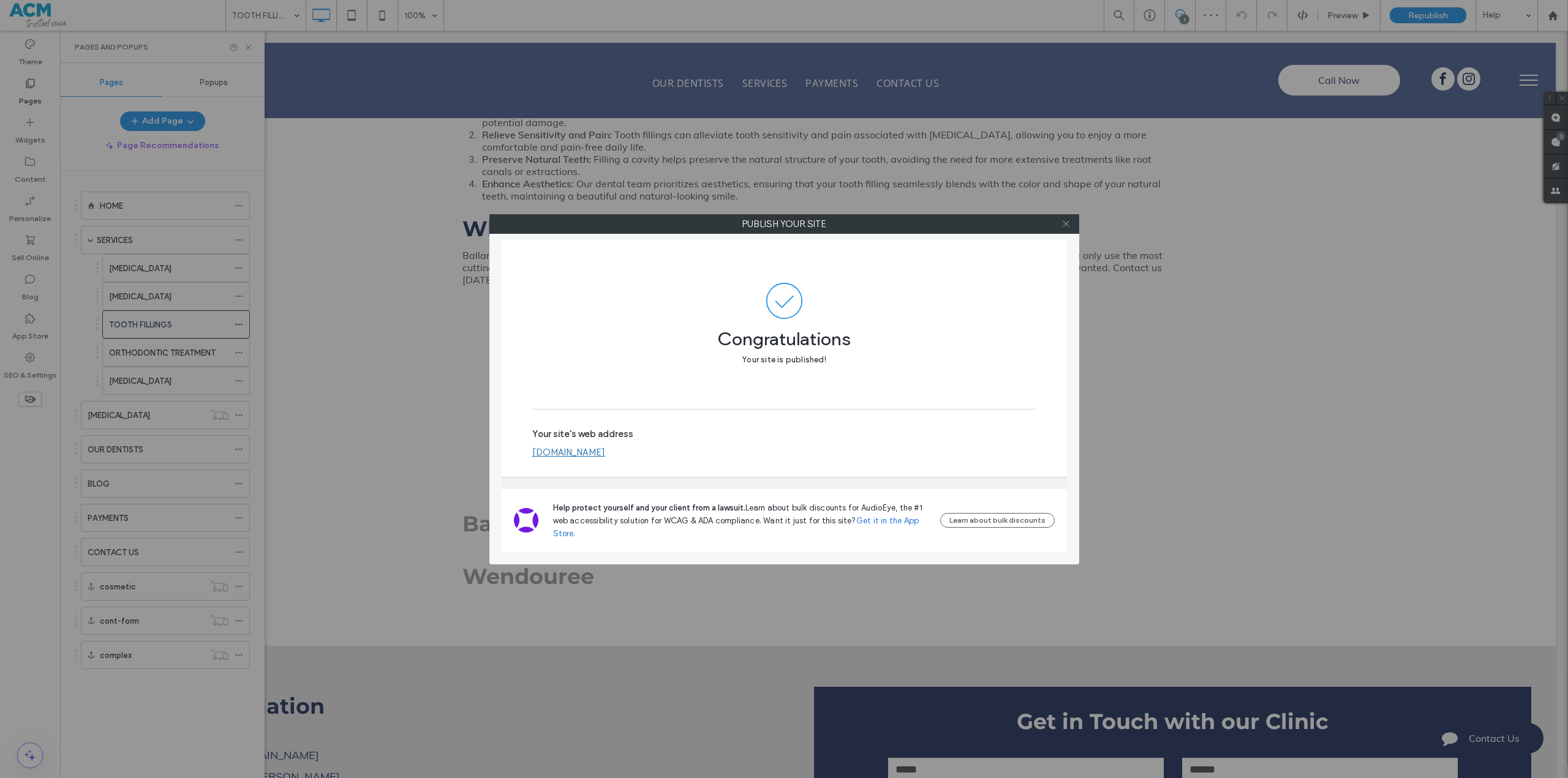
click at [1063, 223] on icon at bounding box center [1066, 224] width 9 height 9
